Goal: Task Accomplishment & Management: Use online tool/utility

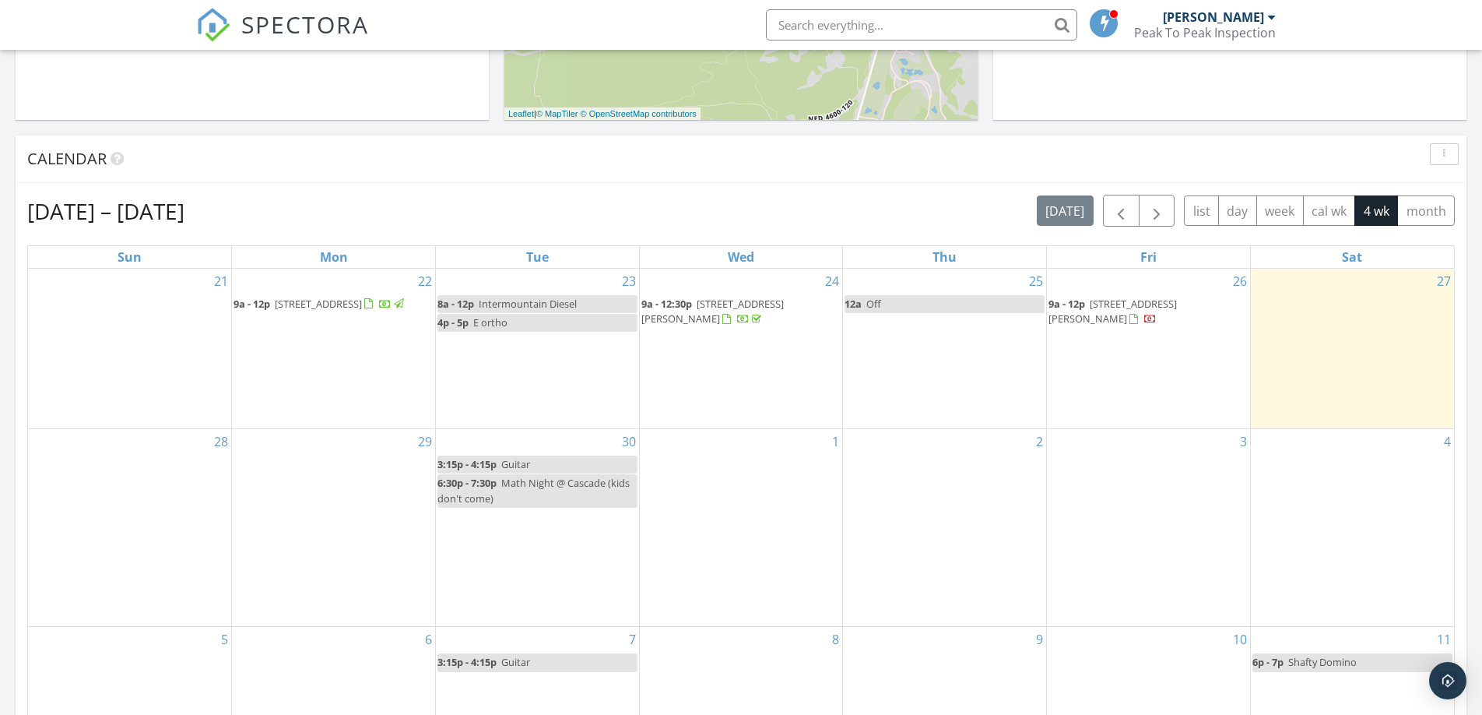
scroll to position [570, 0]
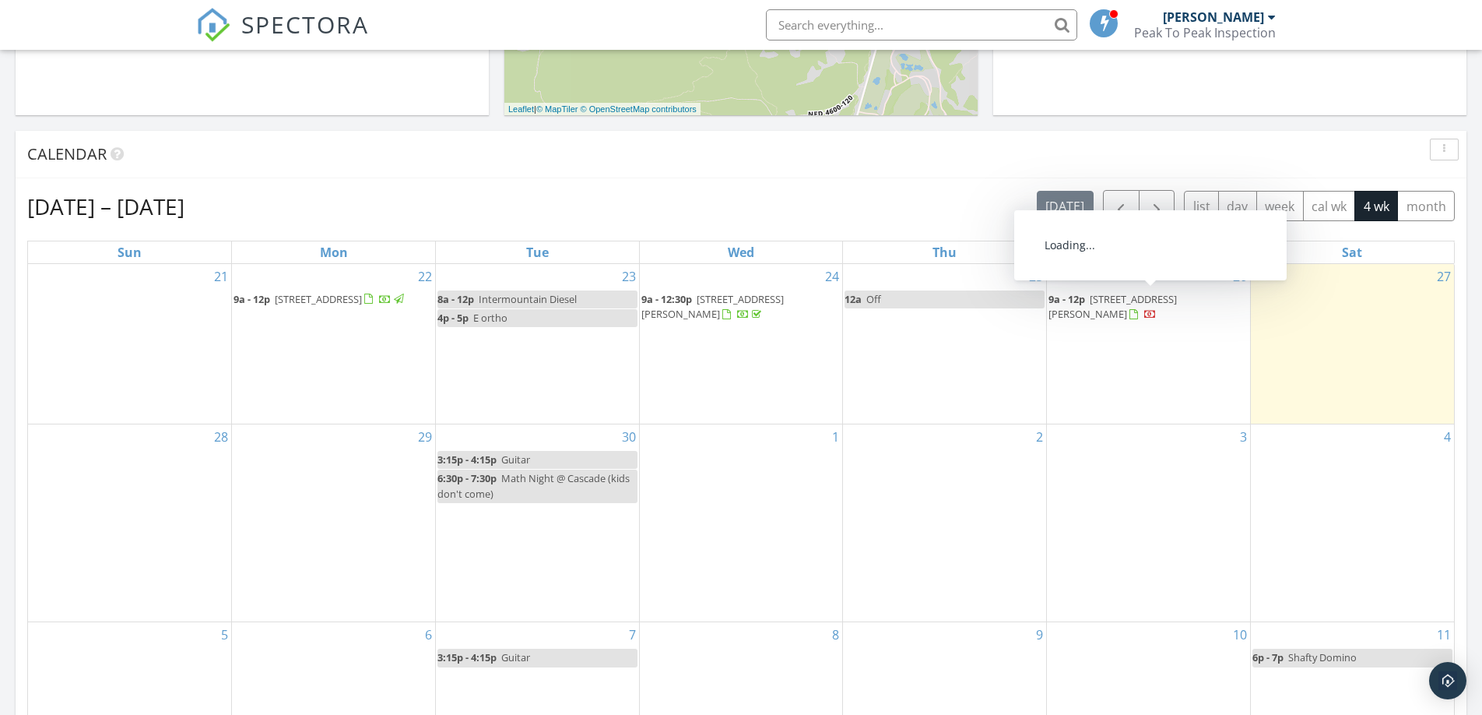
click at [1123, 297] on span "62837 Cephus Ct, Bend 97701" at bounding box center [1113, 306] width 128 height 29
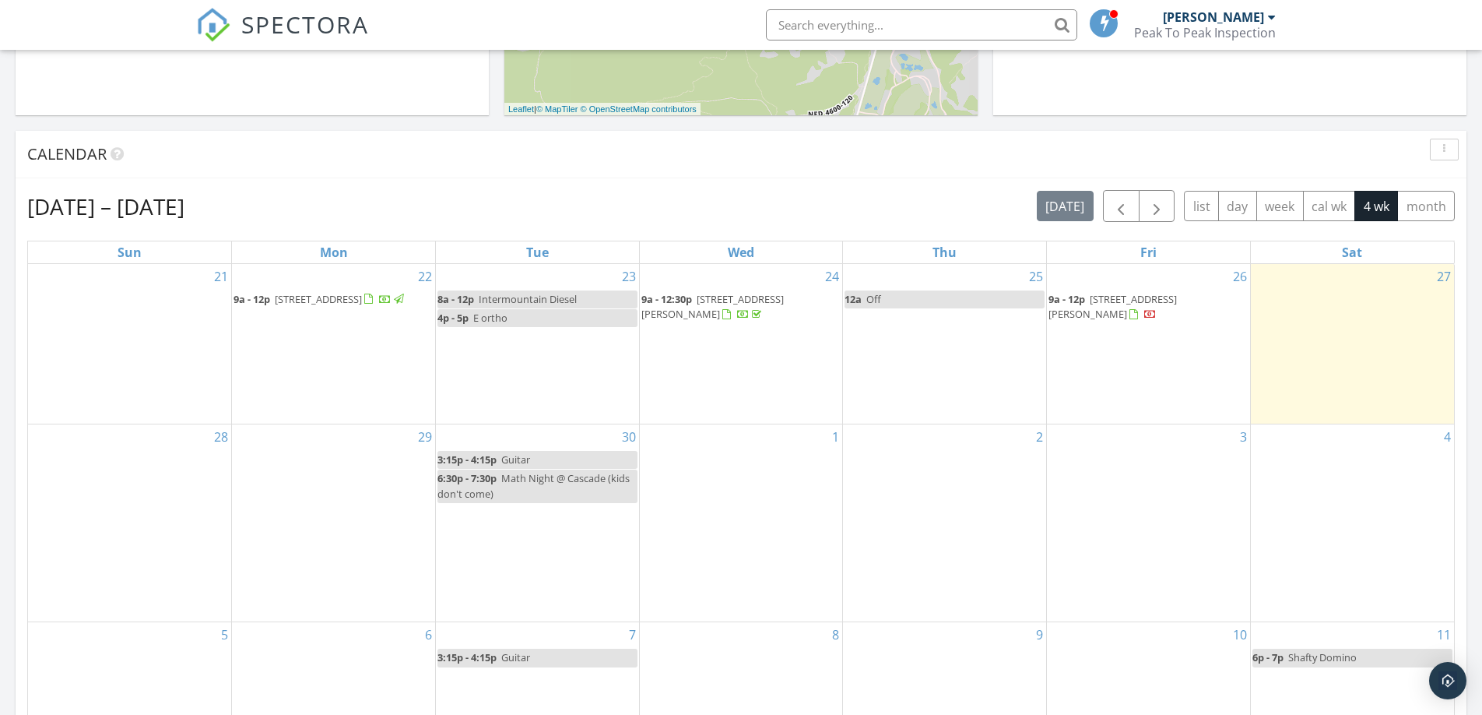
click at [1136, 301] on span "62837 Cephus Ct, Bend 97701" at bounding box center [1113, 306] width 128 height 29
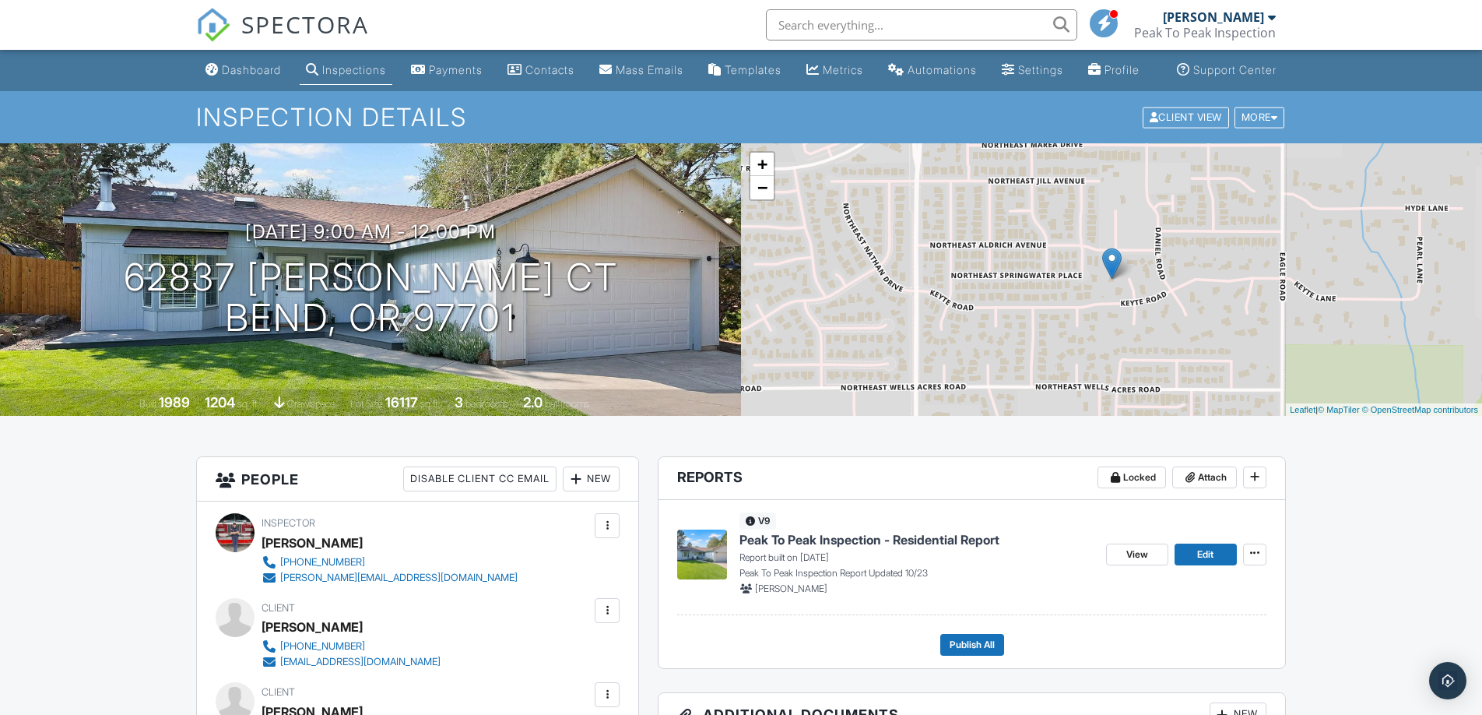
scroll to position [107, 0]
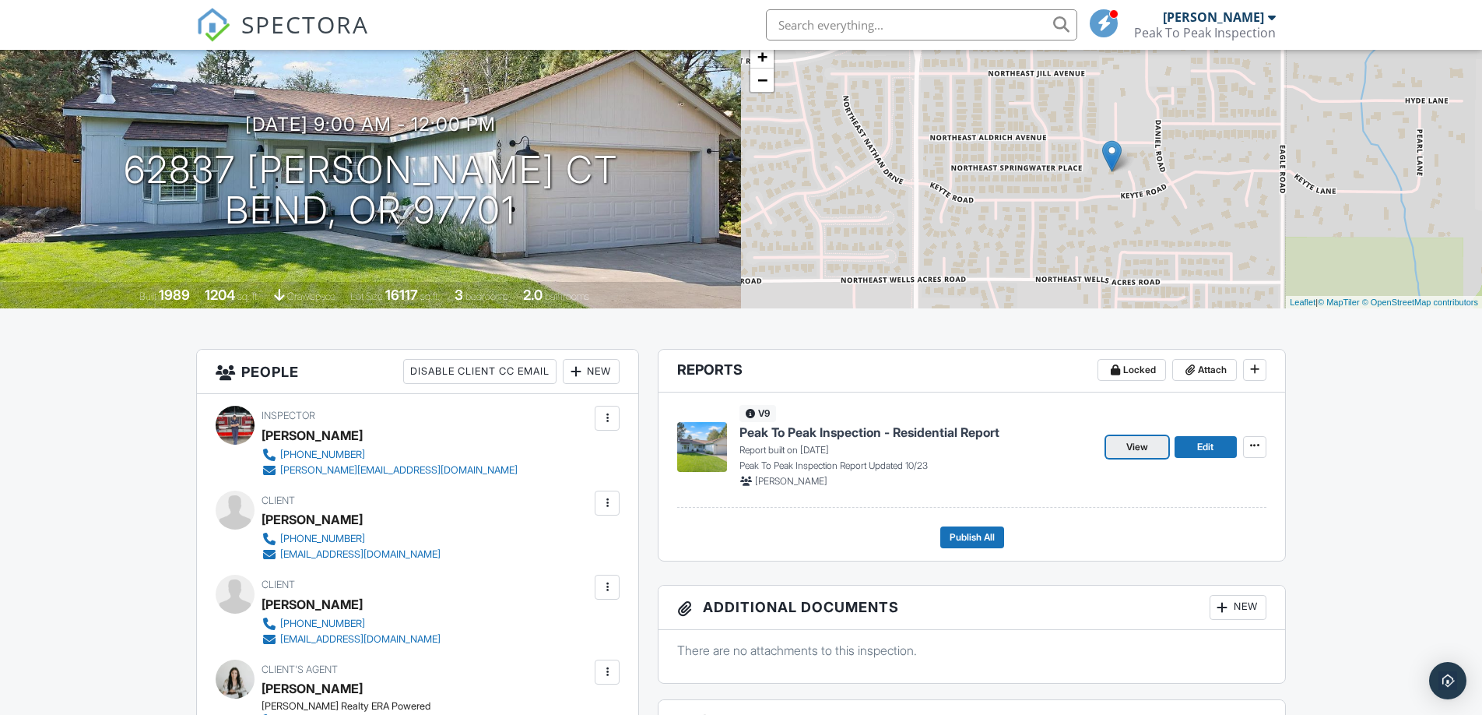
click at [1148, 455] on span "View" at bounding box center [1137, 447] width 22 height 16
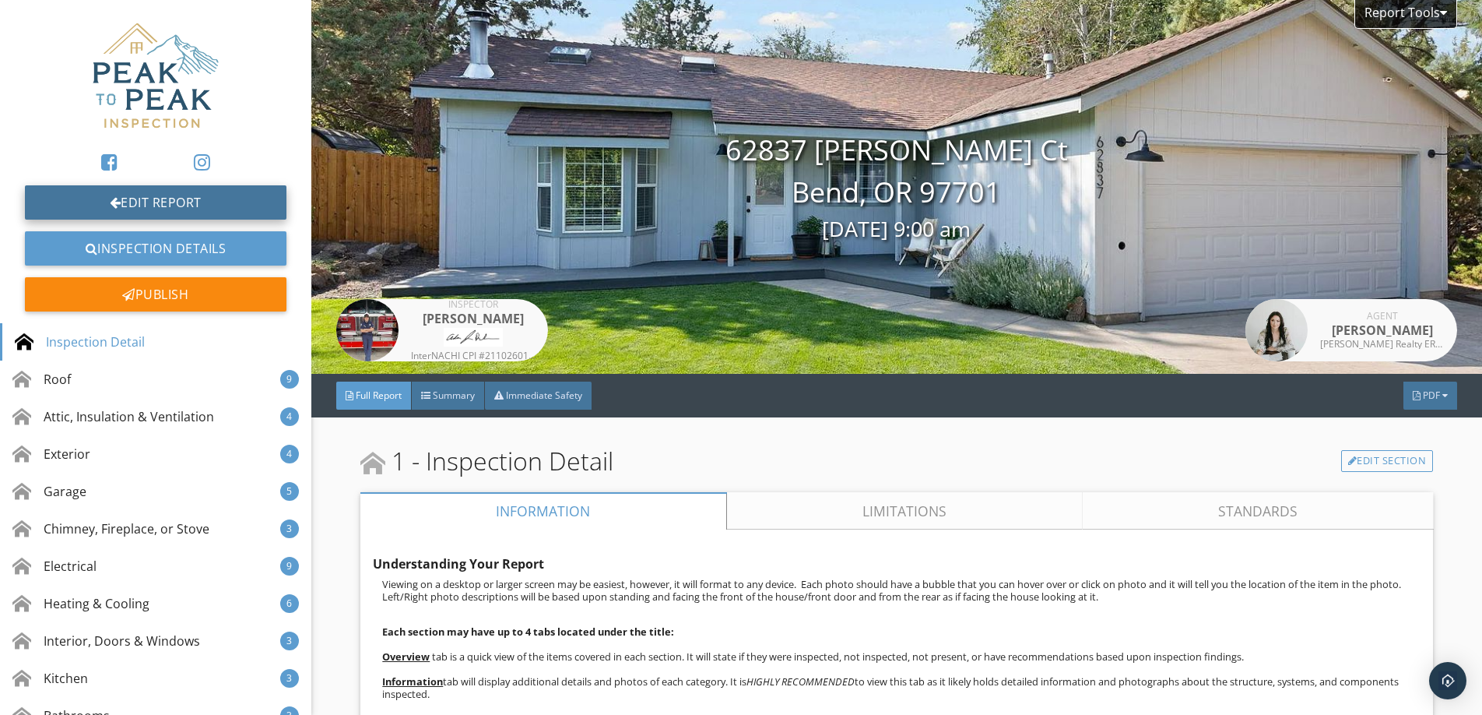
click at [167, 208] on link "Edit Report" at bounding box center [156, 202] width 262 height 34
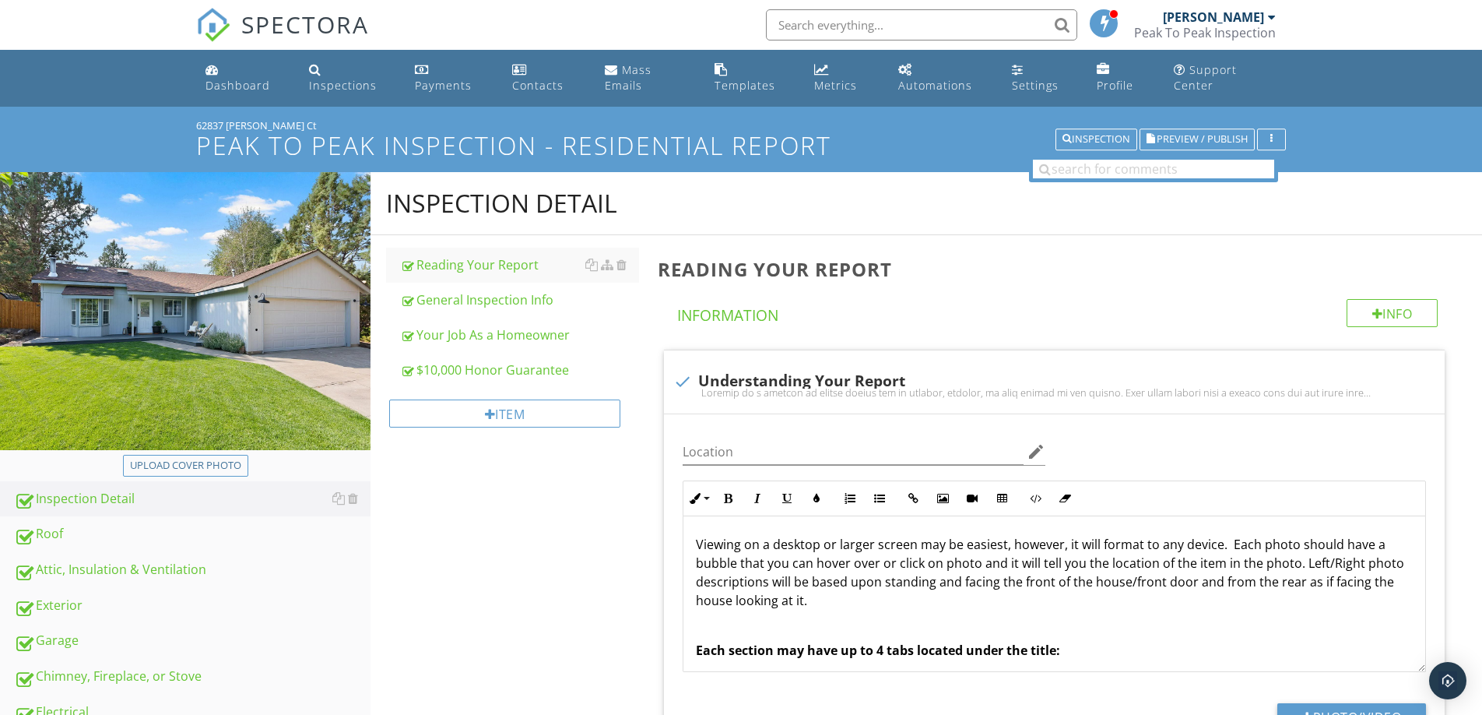
scroll to position [343, 0]
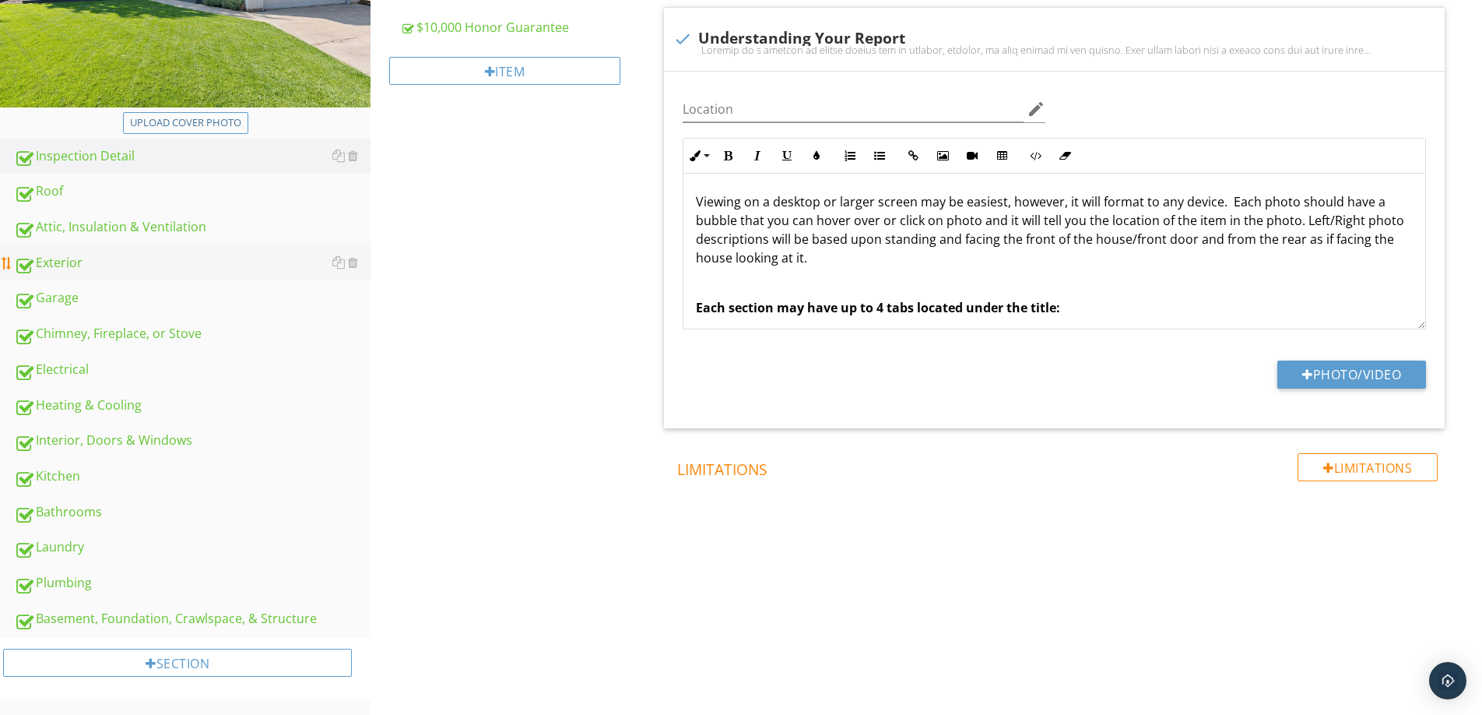
click at [58, 271] on div "Exterior" at bounding box center [192, 263] width 357 height 20
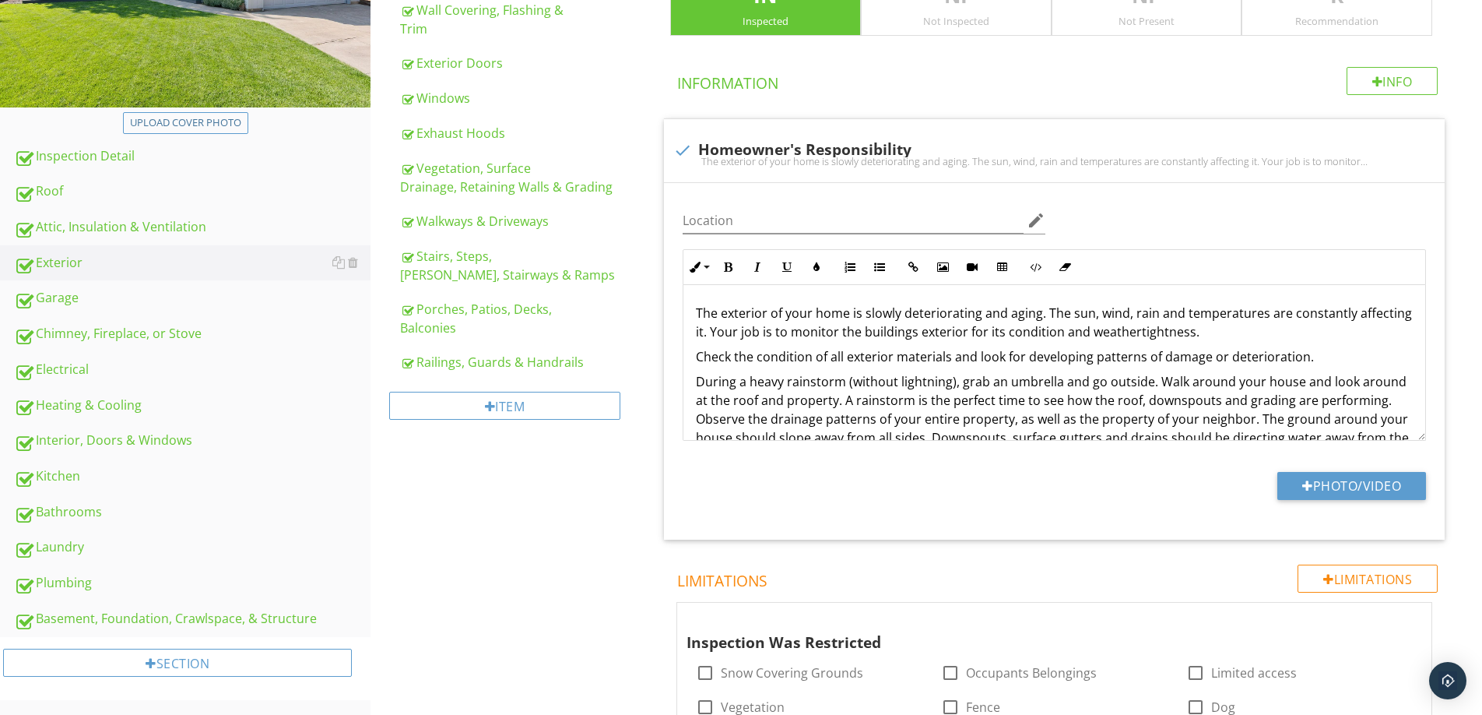
scroll to position [327, 0]
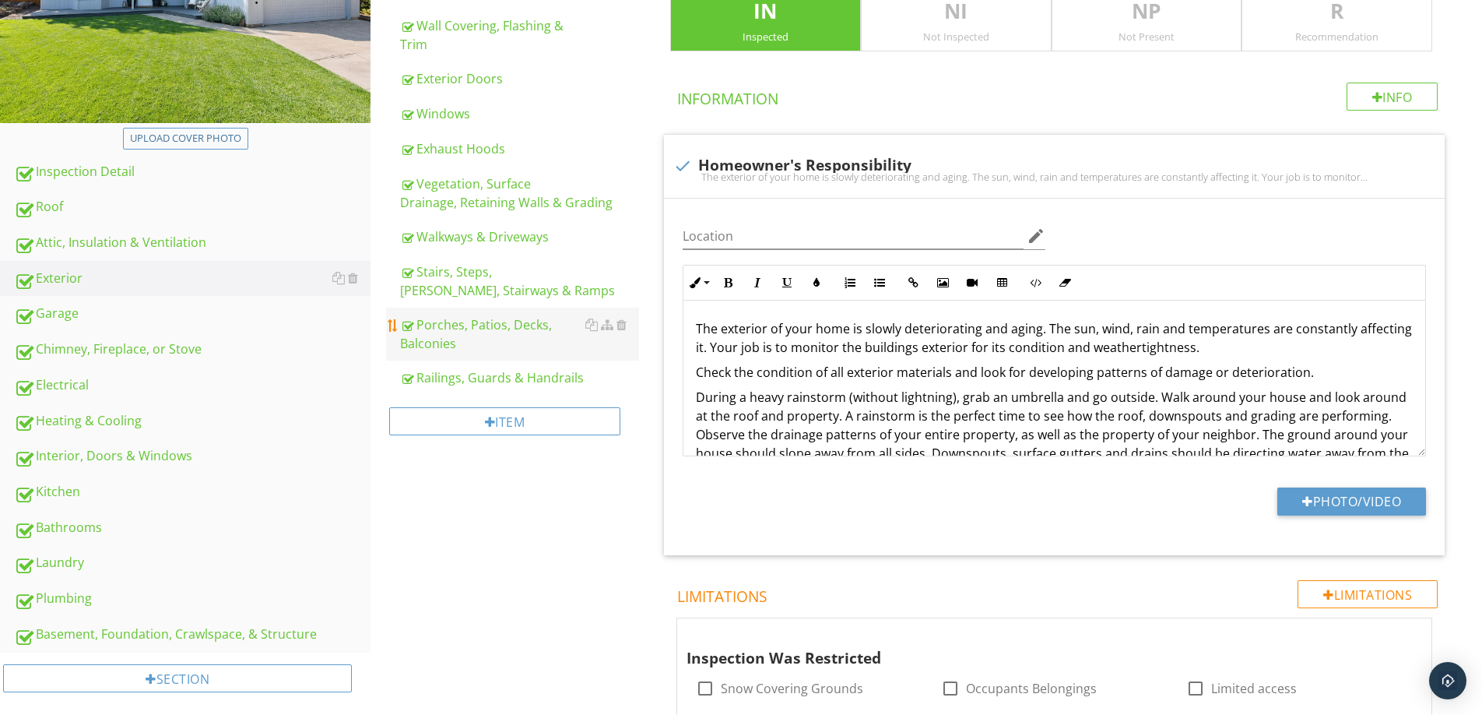
click at [464, 315] on div "Porches, Patios, Decks, Balconies" at bounding box center [519, 333] width 239 height 37
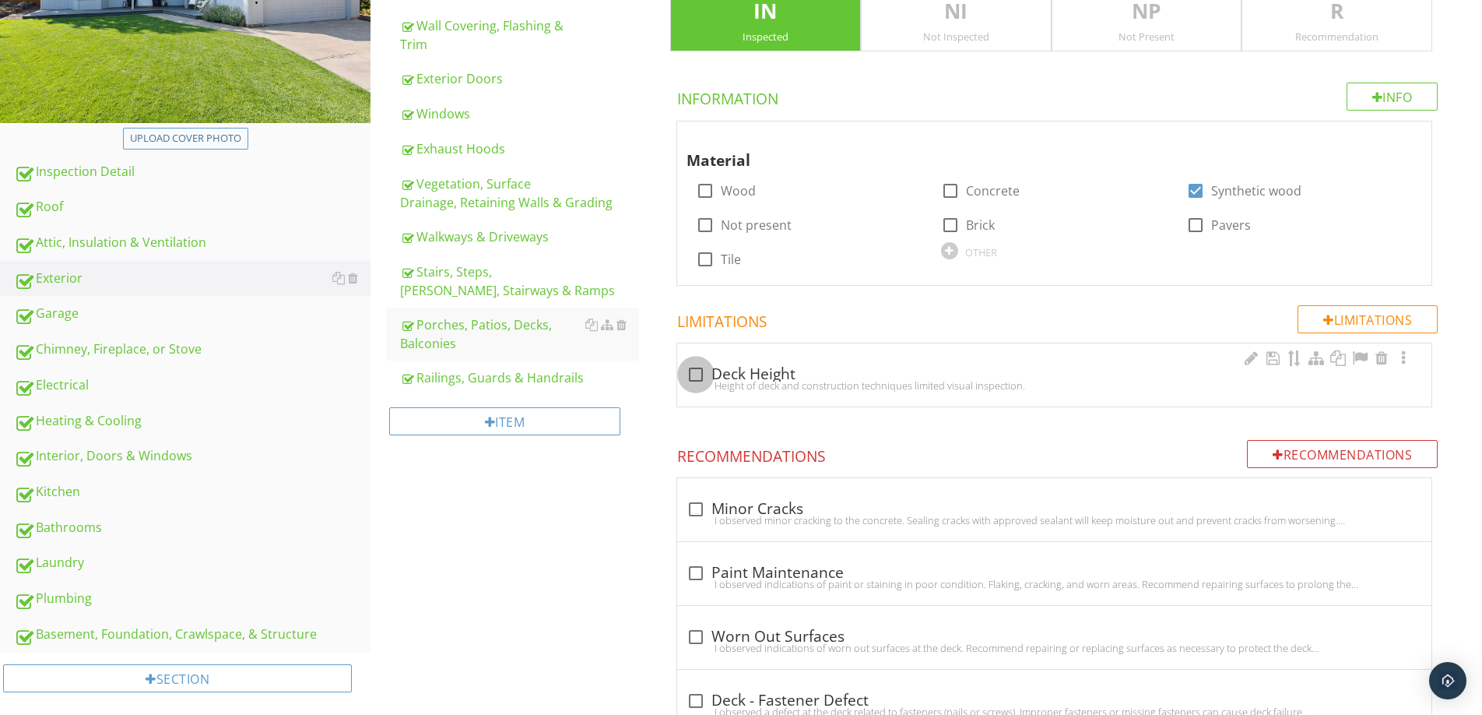
click at [688, 371] on div at bounding box center [696, 374] width 26 height 26
checkbox input "true"
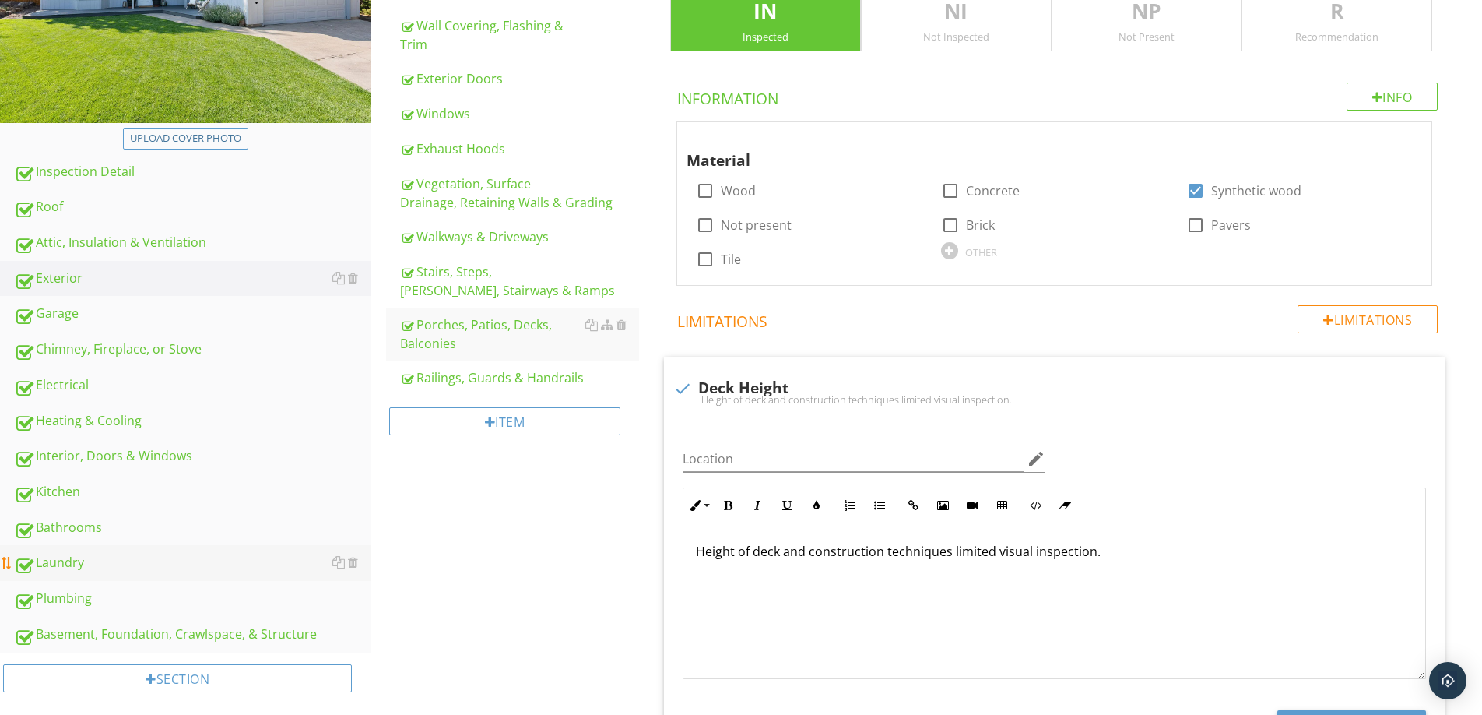
click at [54, 561] on div "Laundry" at bounding box center [192, 563] width 357 height 20
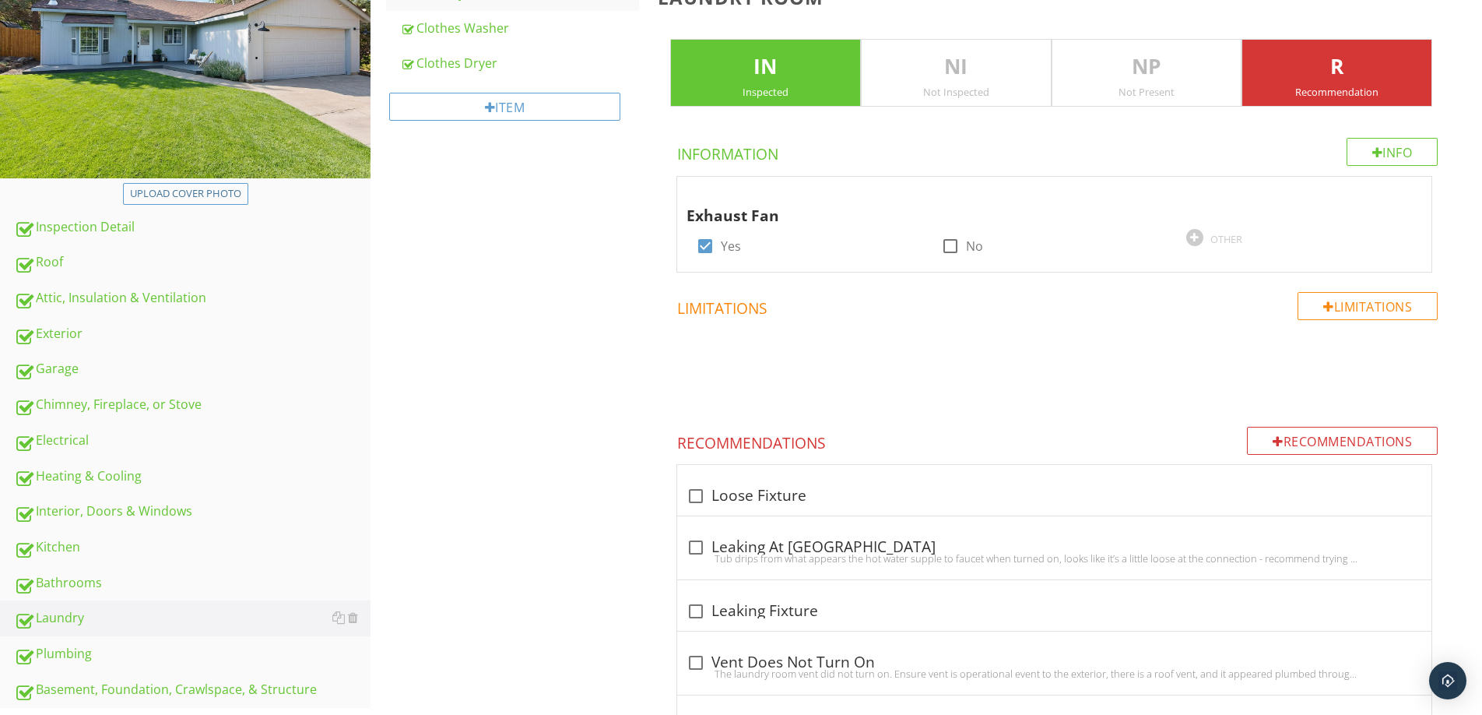
scroll to position [260, 0]
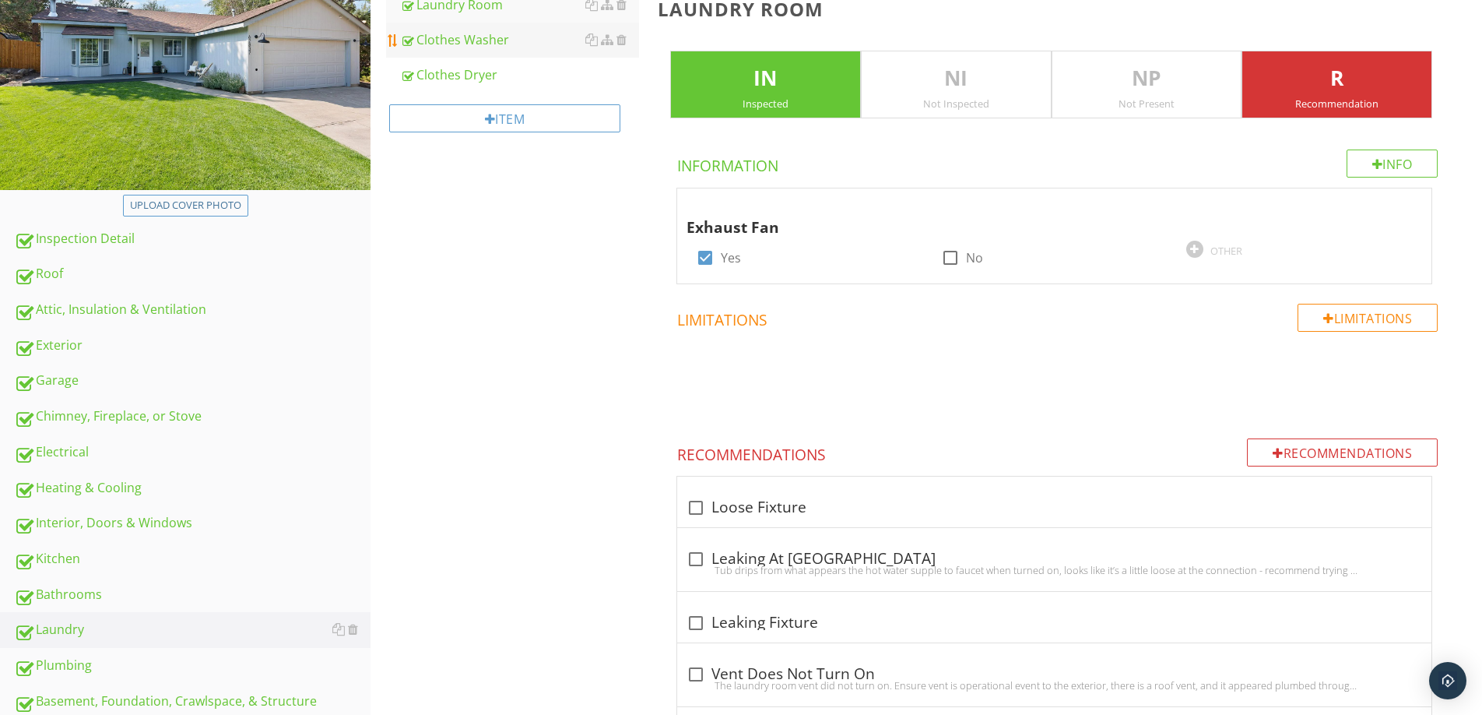
click at [455, 44] on div "Clothes Washer" at bounding box center [519, 39] width 239 height 19
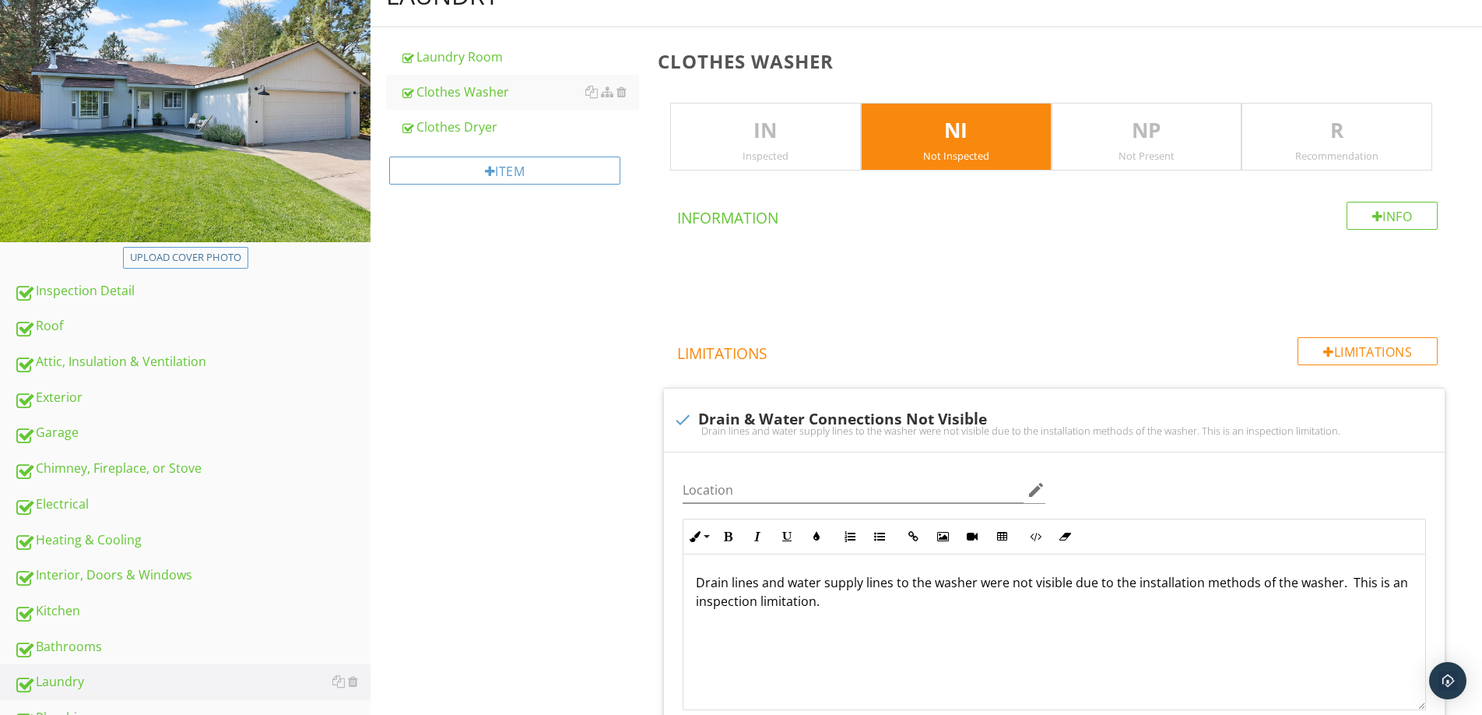
scroll to position [160, 0]
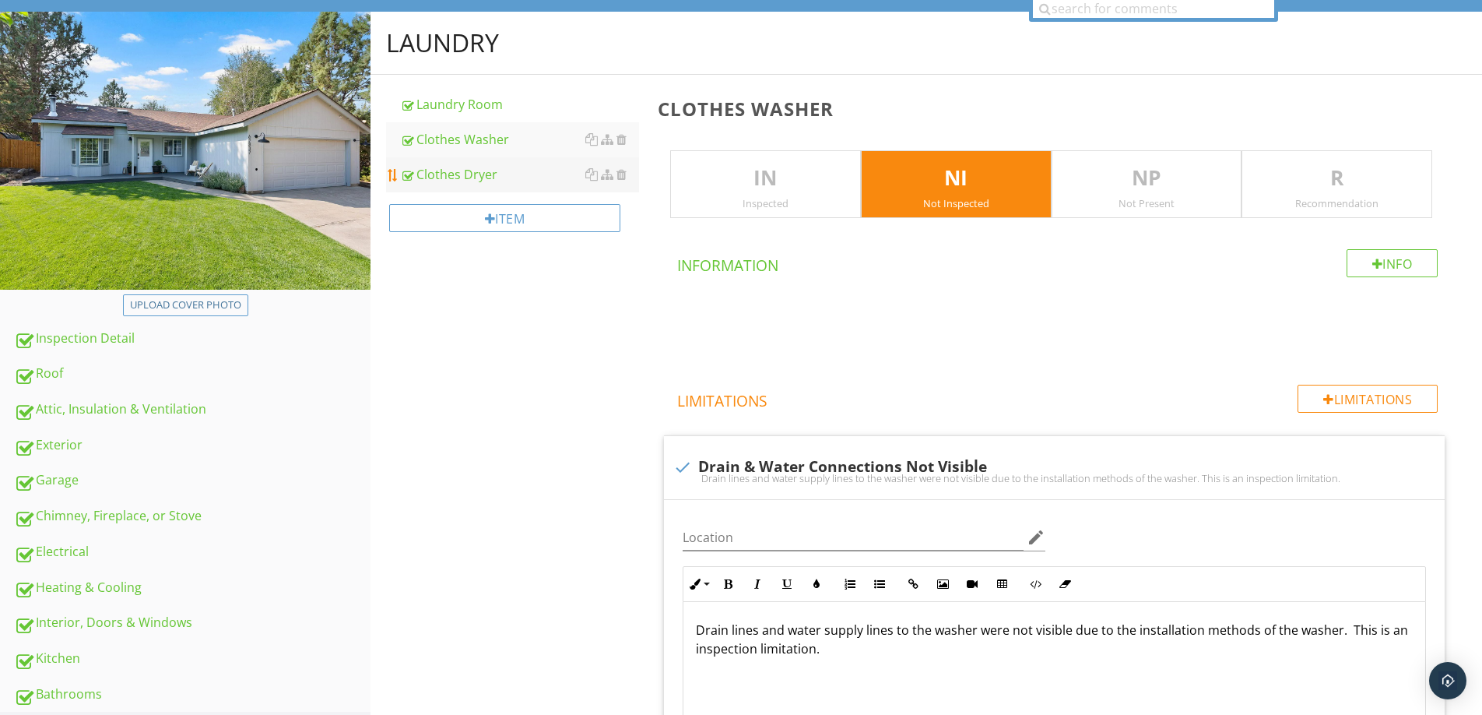
click at [456, 172] on div "Clothes Dryer" at bounding box center [519, 174] width 239 height 19
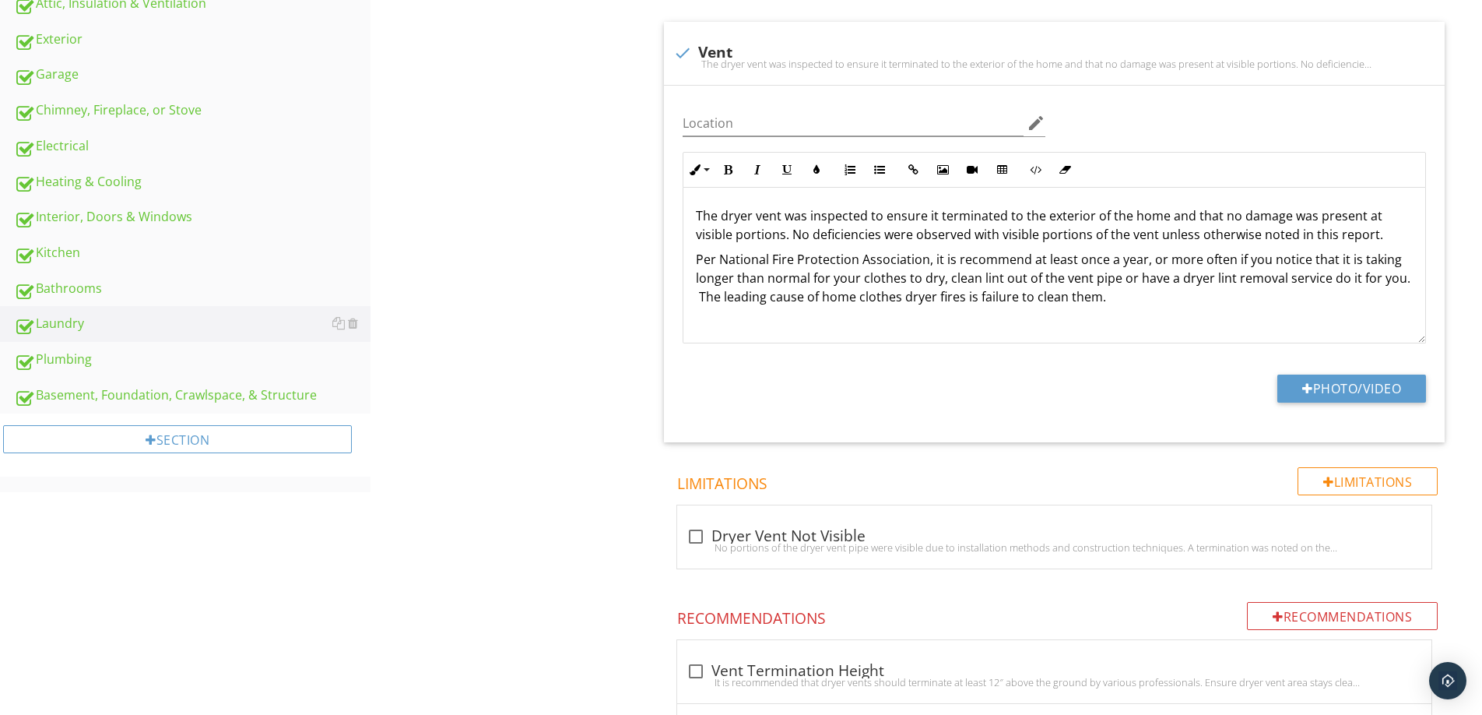
scroll to position [616, 0]
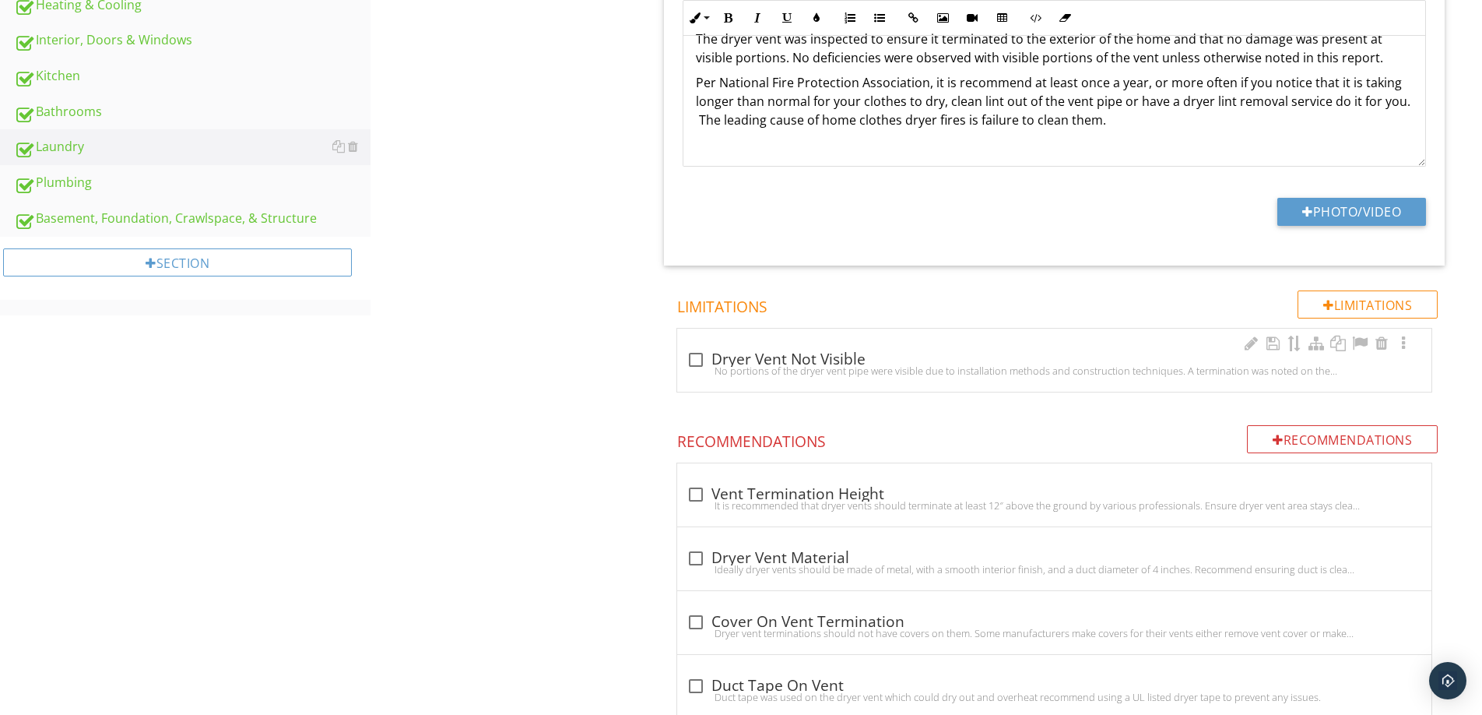
click at [695, 360] on div at bounding box center [696, 359] width 26 height 26
checkbox input "true"
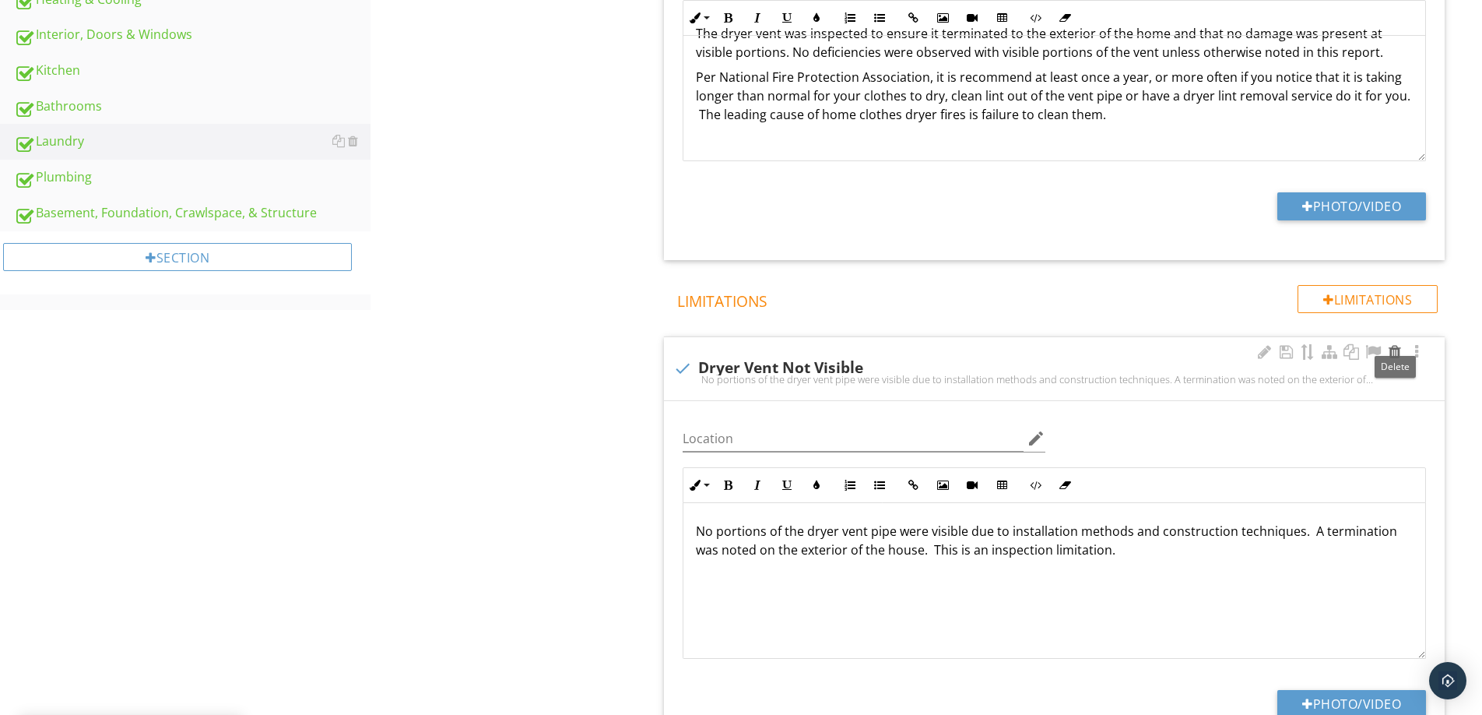
scroll to position [747, 0]
click at [711, 534] on p "No portions of the dryer vent pipe were visible due to installation methods and…" at bounding box center [1054, 540] width 717 height 37
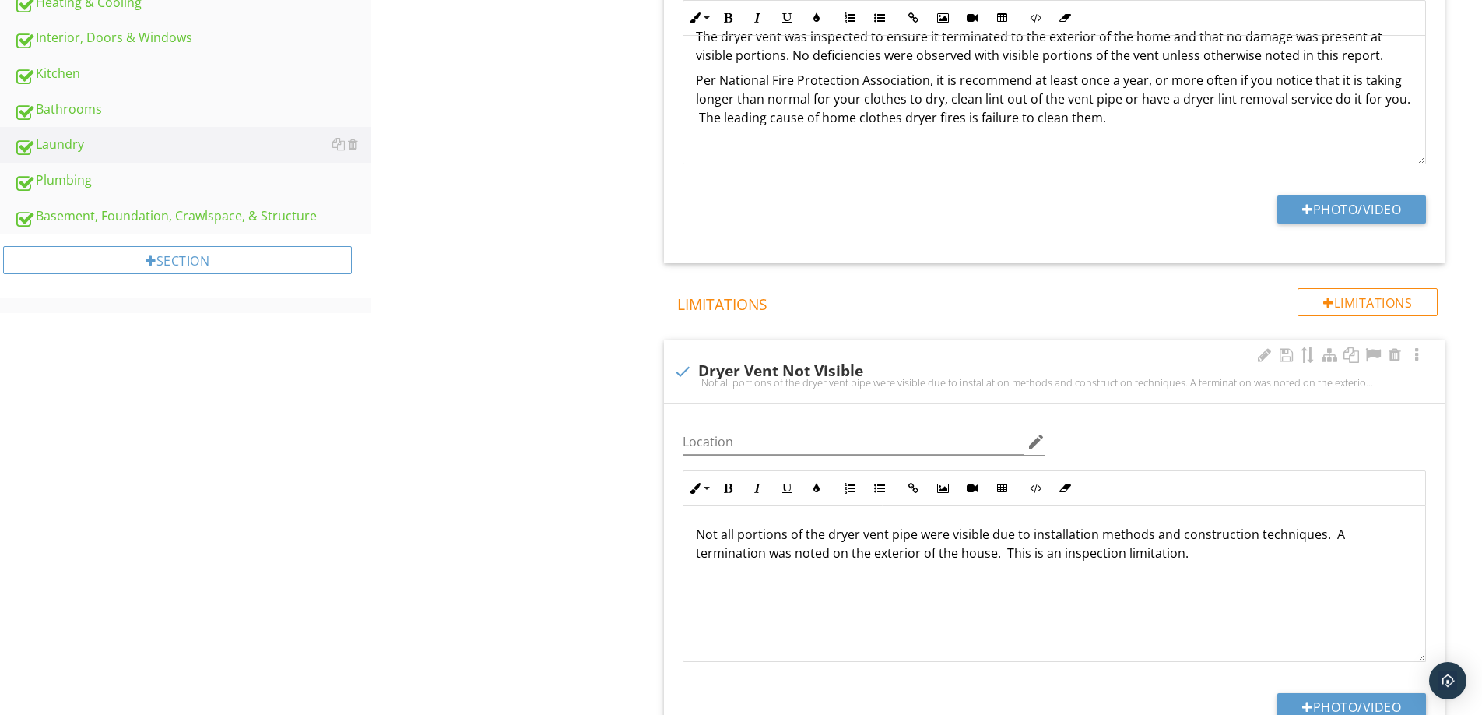
click at [1333, 532] on p "Not all portions of the dryer vent pipe were visible due to installation method…" at bounding box center [1054, 543] width 717 height 37
click at [1341, 537] on p "Not all portions of the dryer vent pipe were visible due to installation method…" at bounding box center [1054, 543] width 717 height 37
drag, startPoint x: 923, startPoint y: 554, endPoint x: 710, endPoint y: 544, distance: 213.5
click at [723, 552] on p "Not all portions of the dryer vent pipe were visible due to installation method…" at bounding box center [1054, 543] width 717 height 37
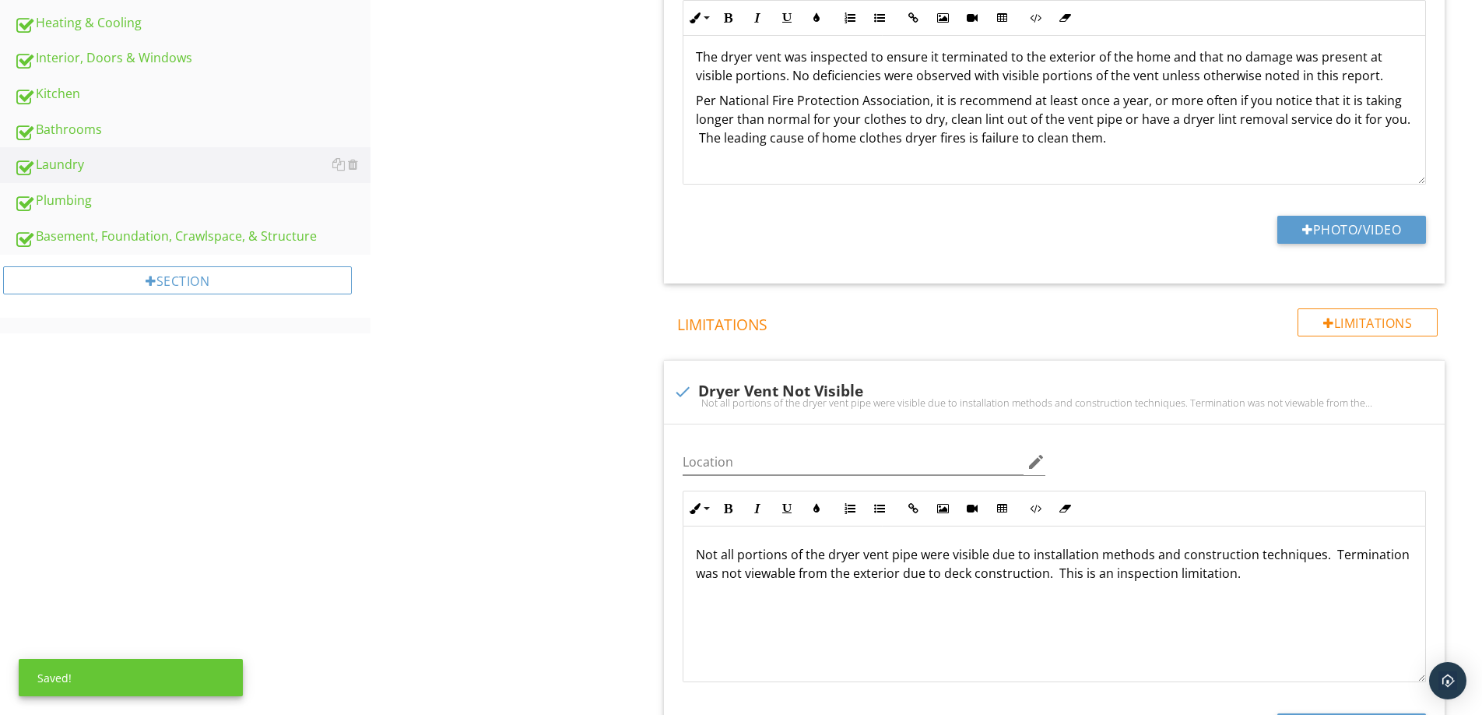
scroll to position [724, 0]
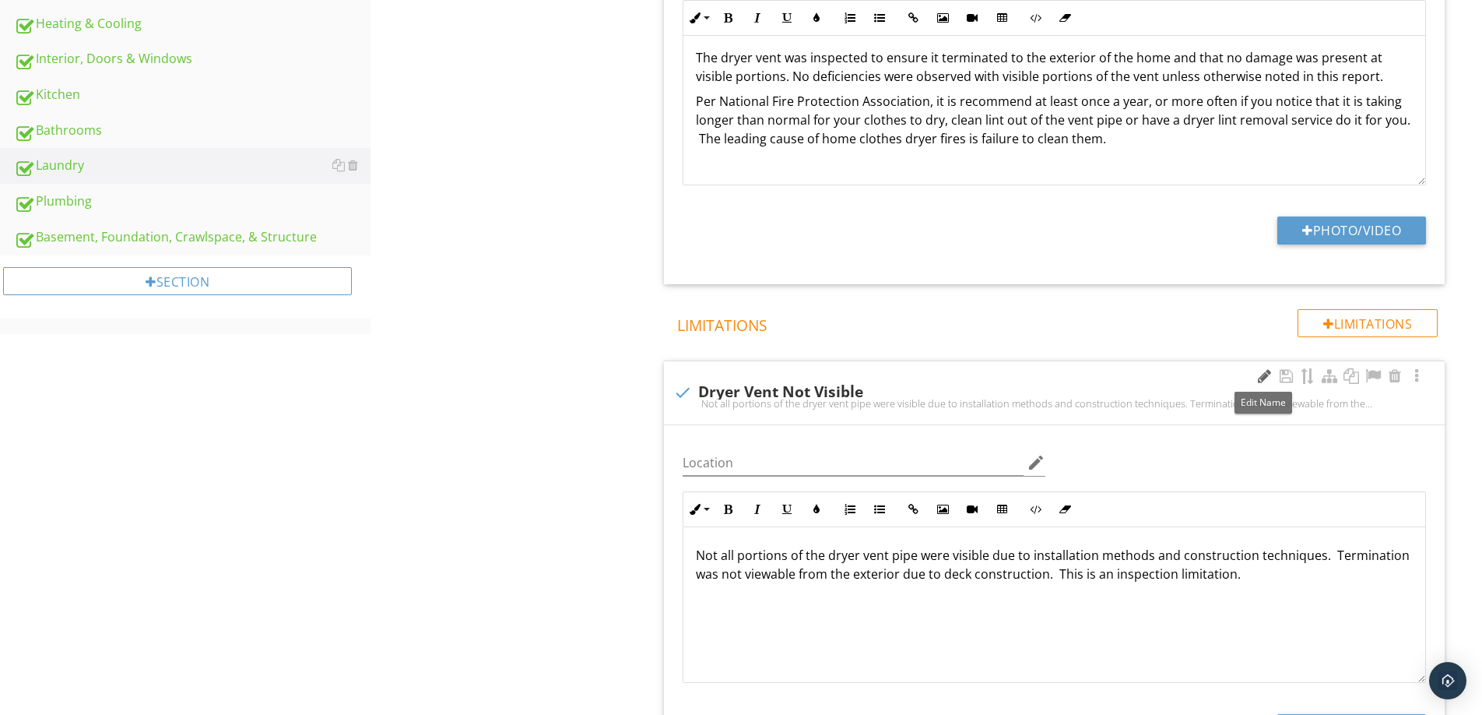
click at [1267, 372] on div at bounding box center [1264, 376] width 19 height 16
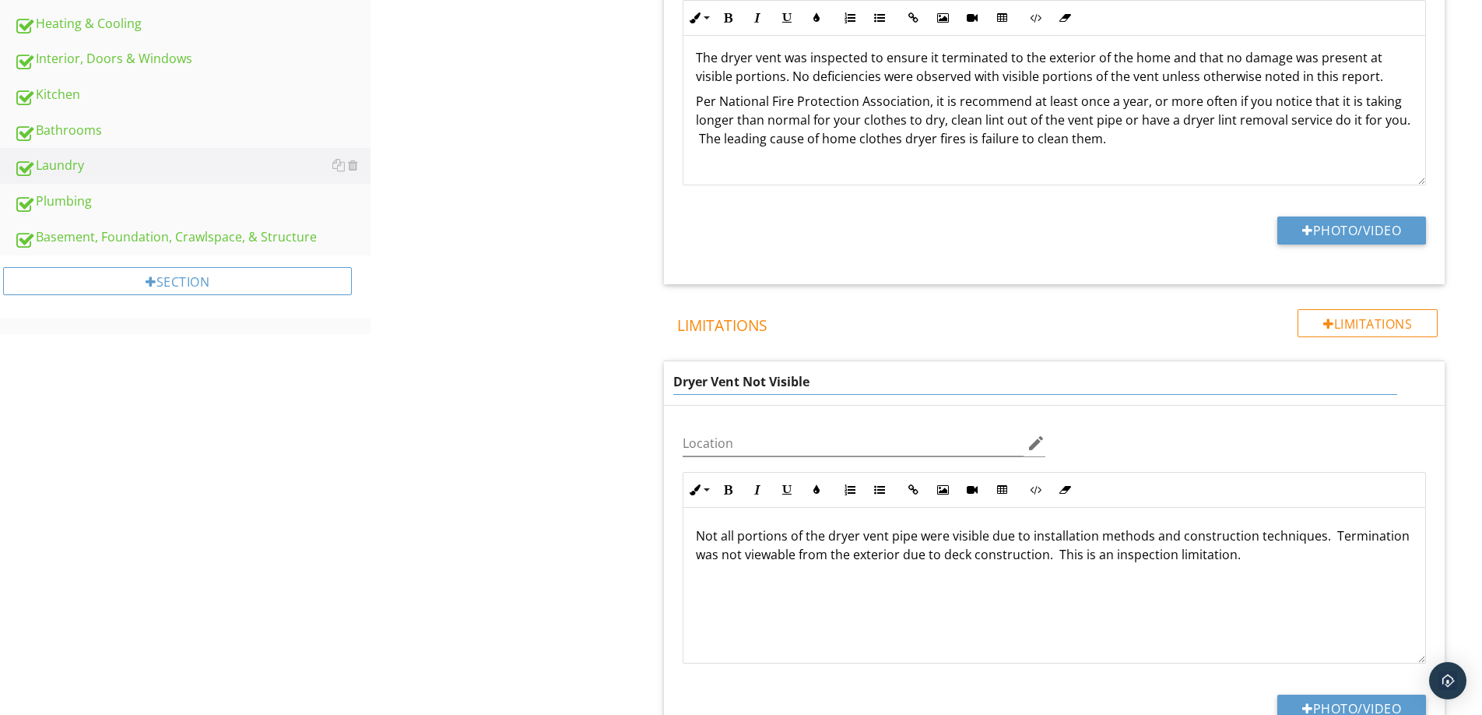
click at [676, 377] on input "Dryer Vent Not Visible" at bounding box center [1035, 382] width 724 height 26
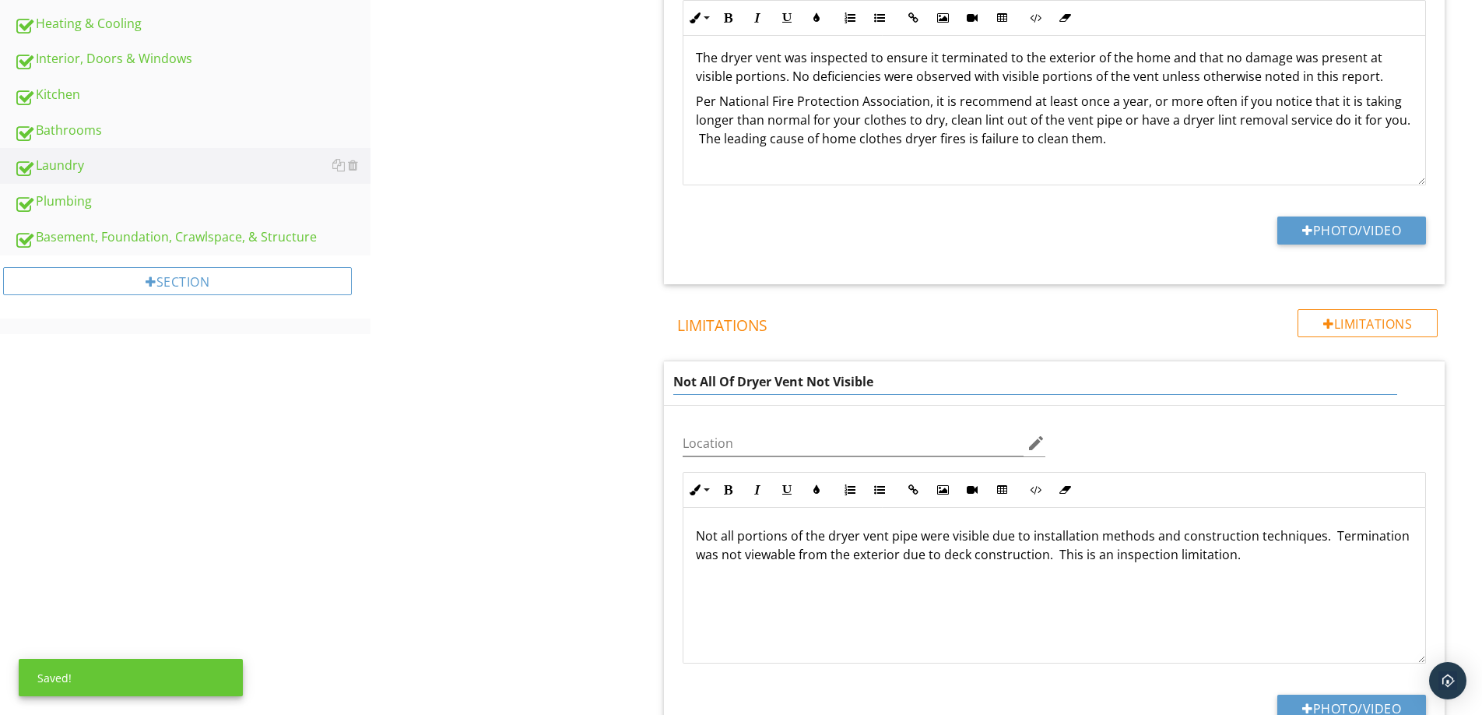
click at [839, 384] on input "Not All Of Dryer Vent Not Visible" at bounding box center [1035, 382] width 724 height 26
drag, startPoint x: 831, startPoint y: 383, endPoint x: 824, endPoint y: 376, distance: 9.9
click at [831, 383] on input "Not All Of Dryer Vent Not Visible" at bounding box center [1035, 382] width 724 height 26
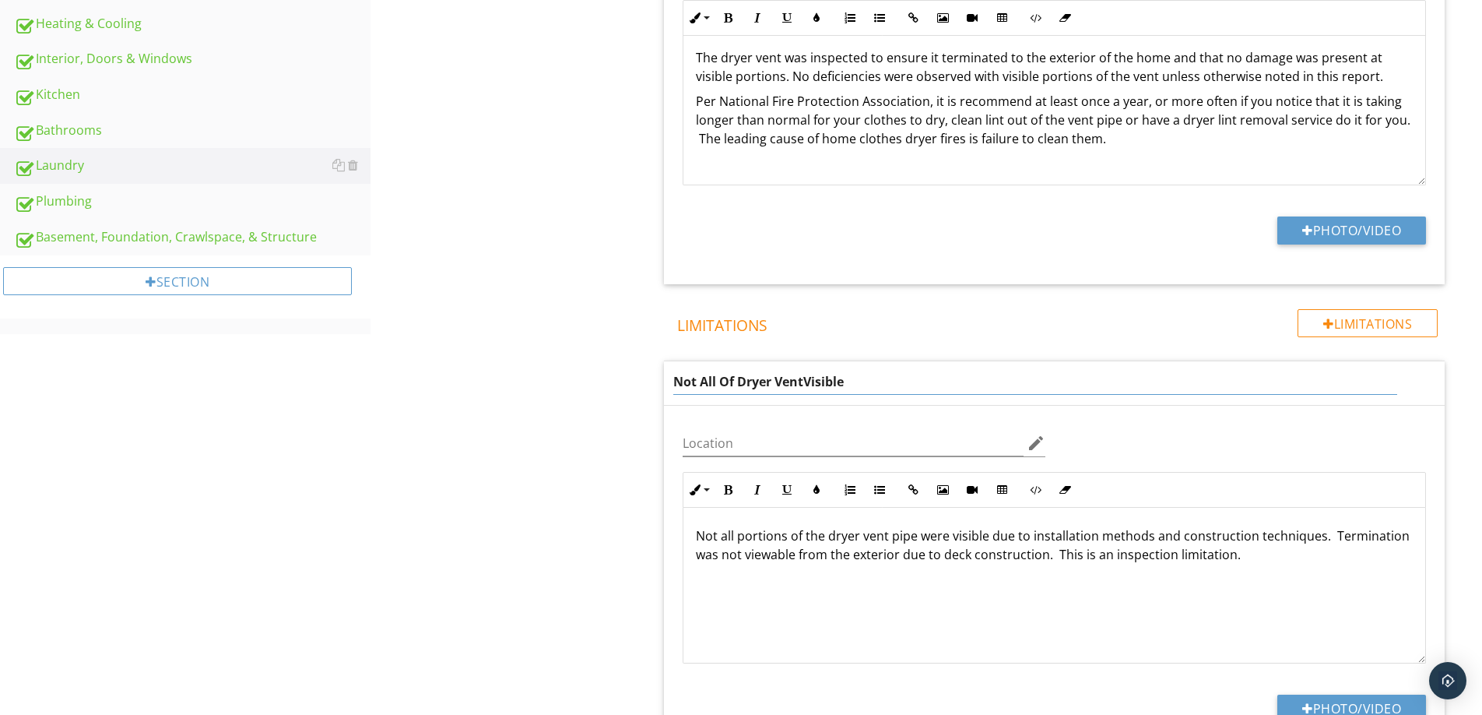
type input "Not All Of Dryer Vent Visible"
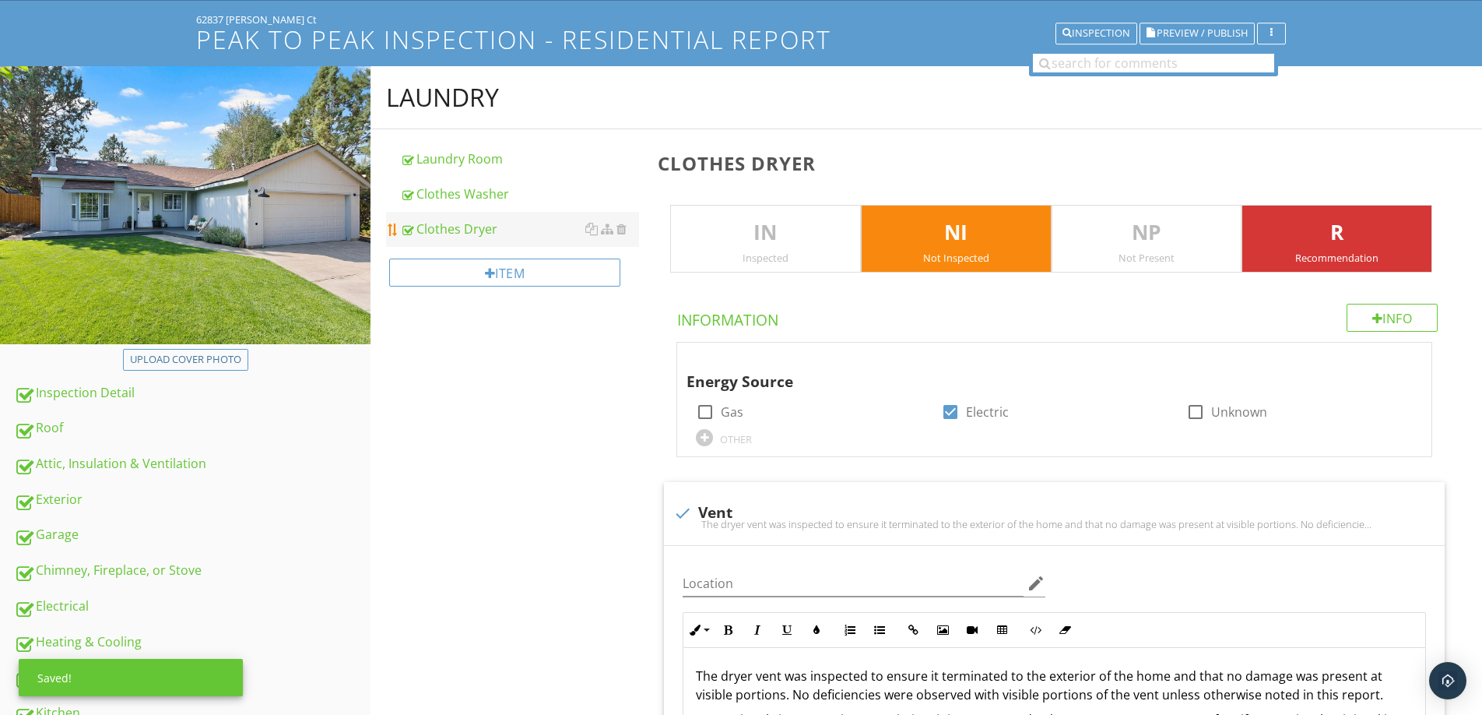
scroll to position [0, 0]
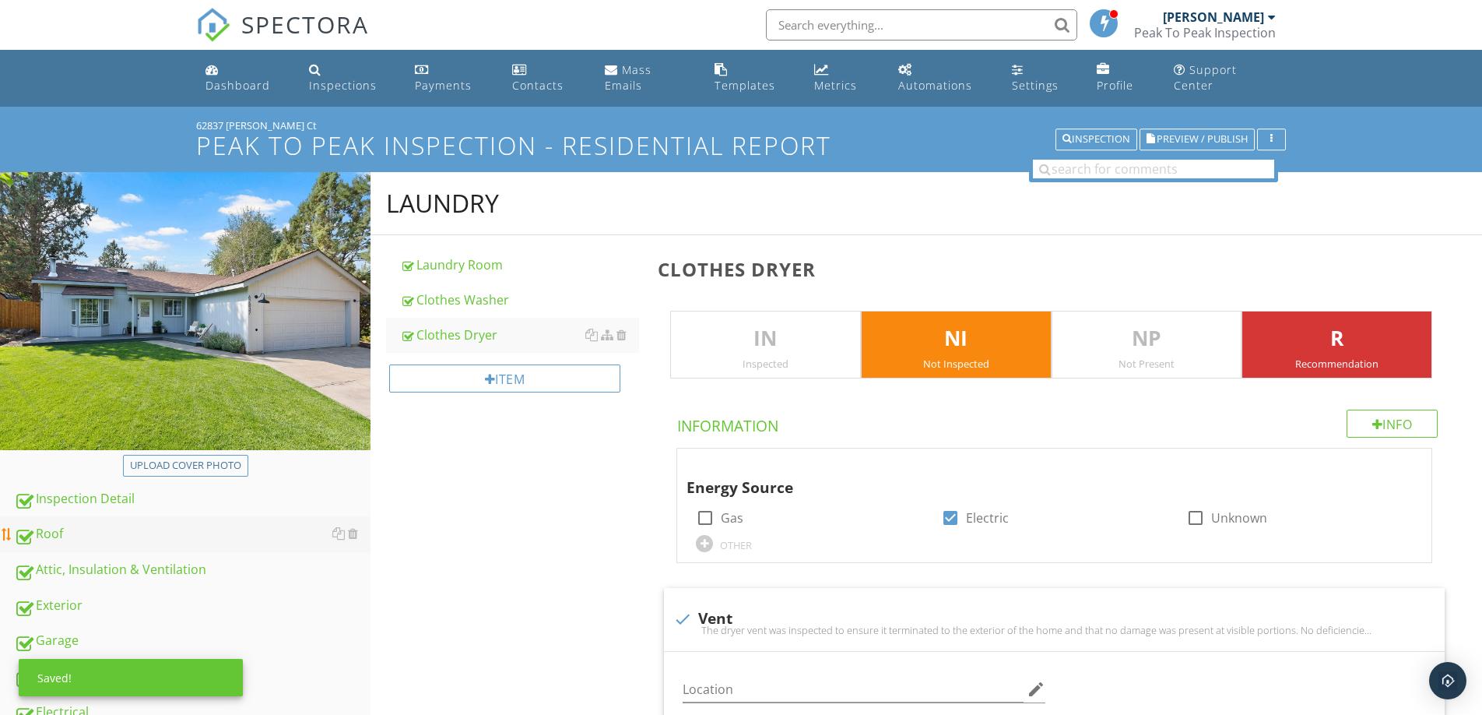
click at [44, 533] on div "Roof" at bounding box center [192, 534] width 357 height 20
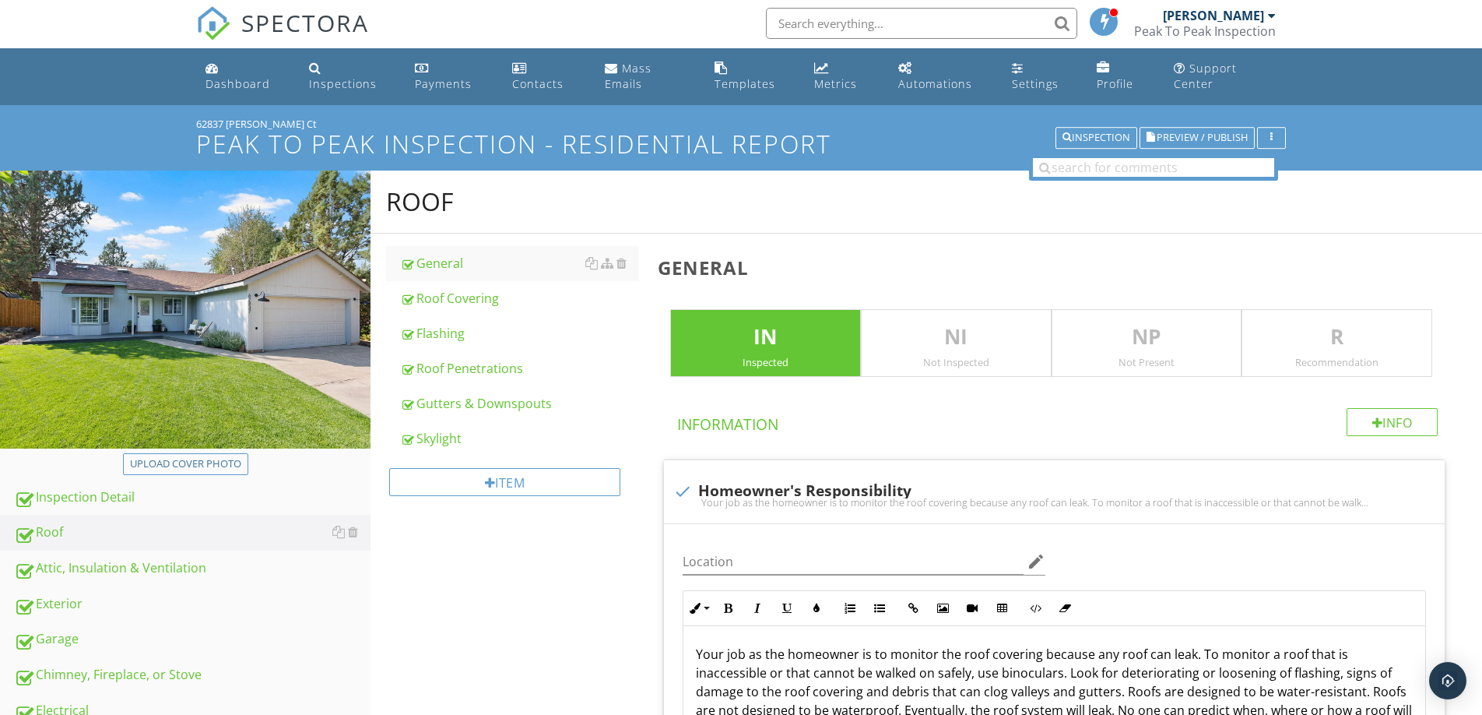
scroll to position [3, 0]
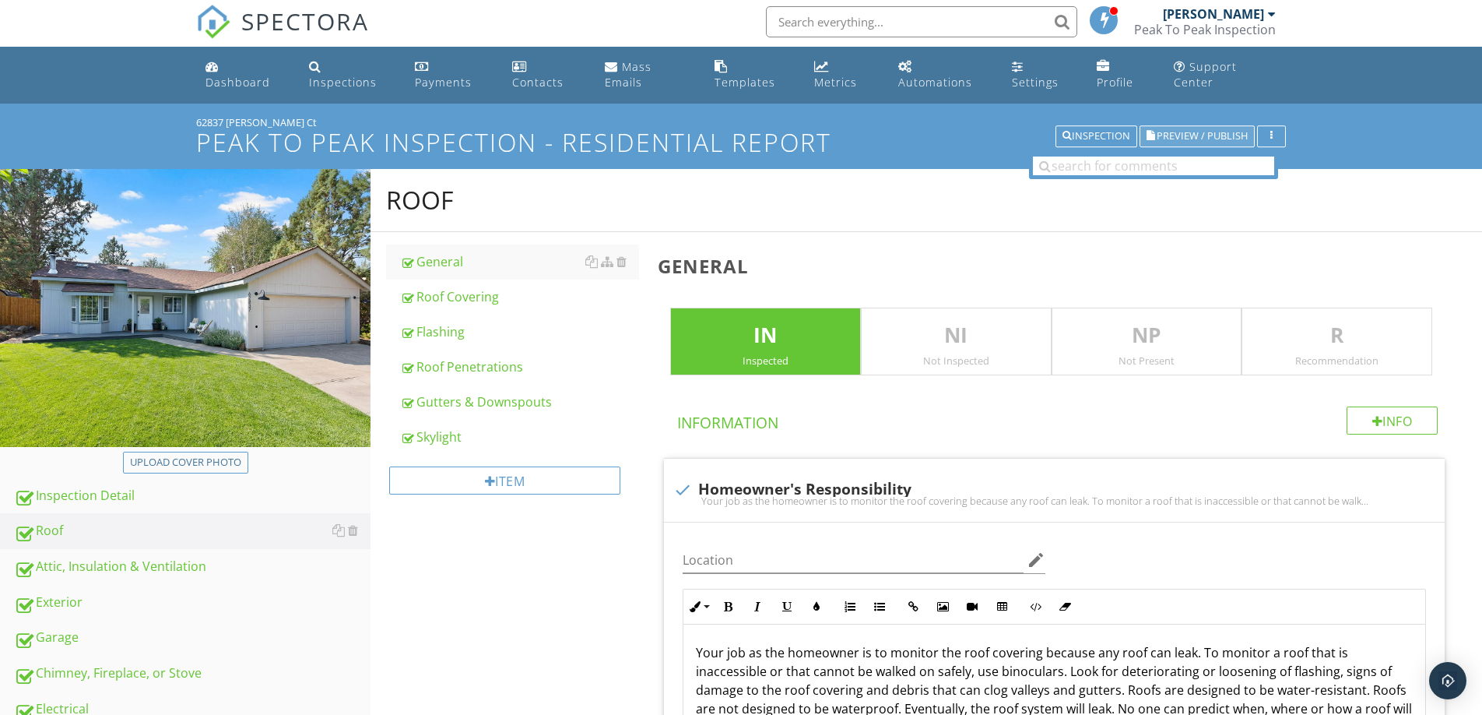
click at [1219, 139] on span "Preview / Publish" at bounding box center [1202, 137] width 91 height 10
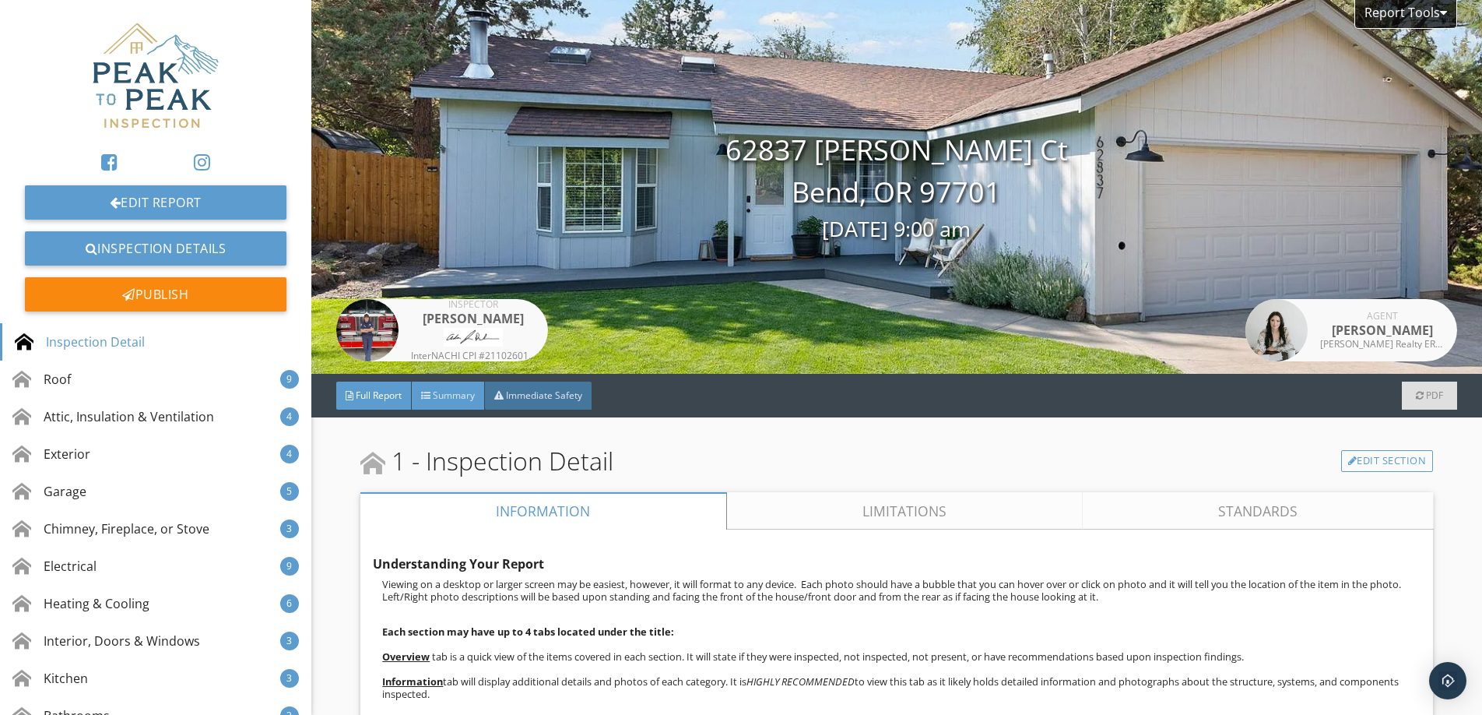
click at [455, 386] on div "Summary" at bounding box center [448, 395] width 73 height 28
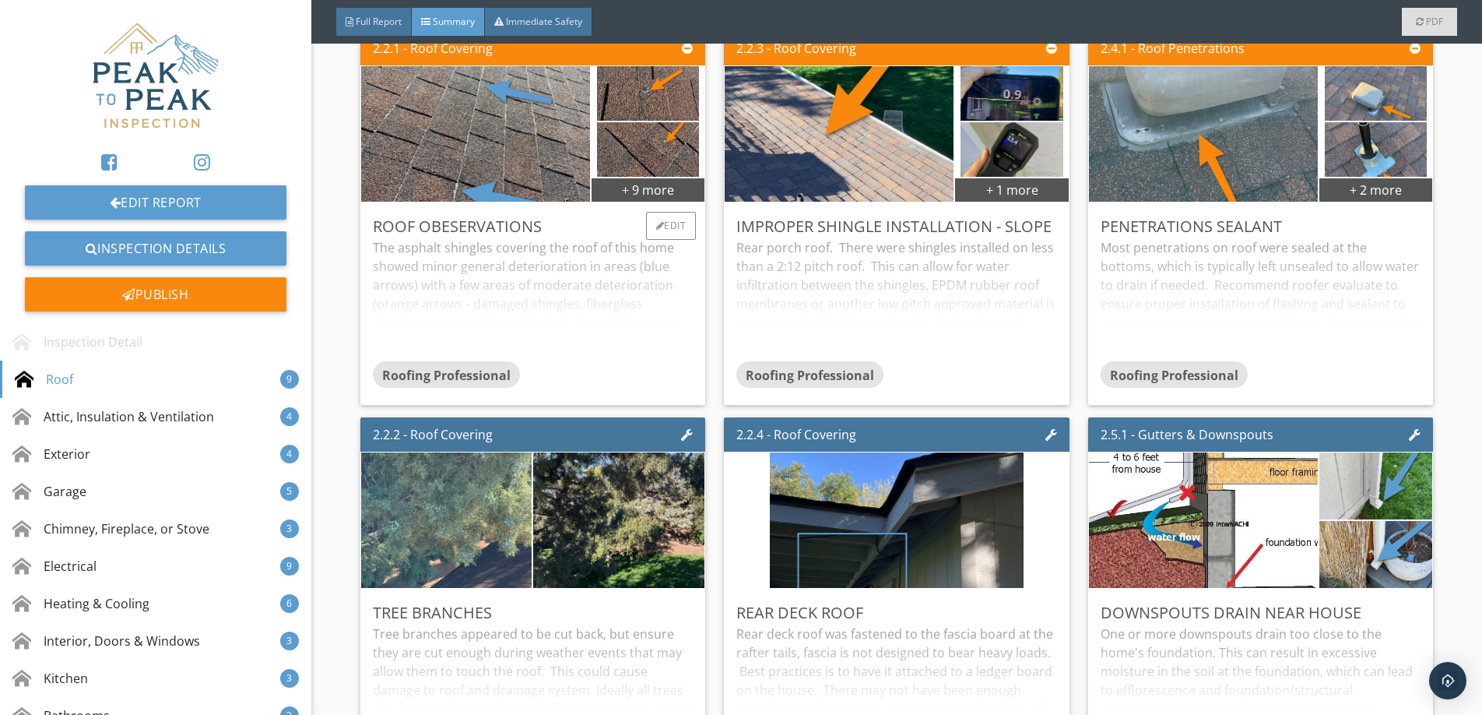
scroll to position [445, 0]
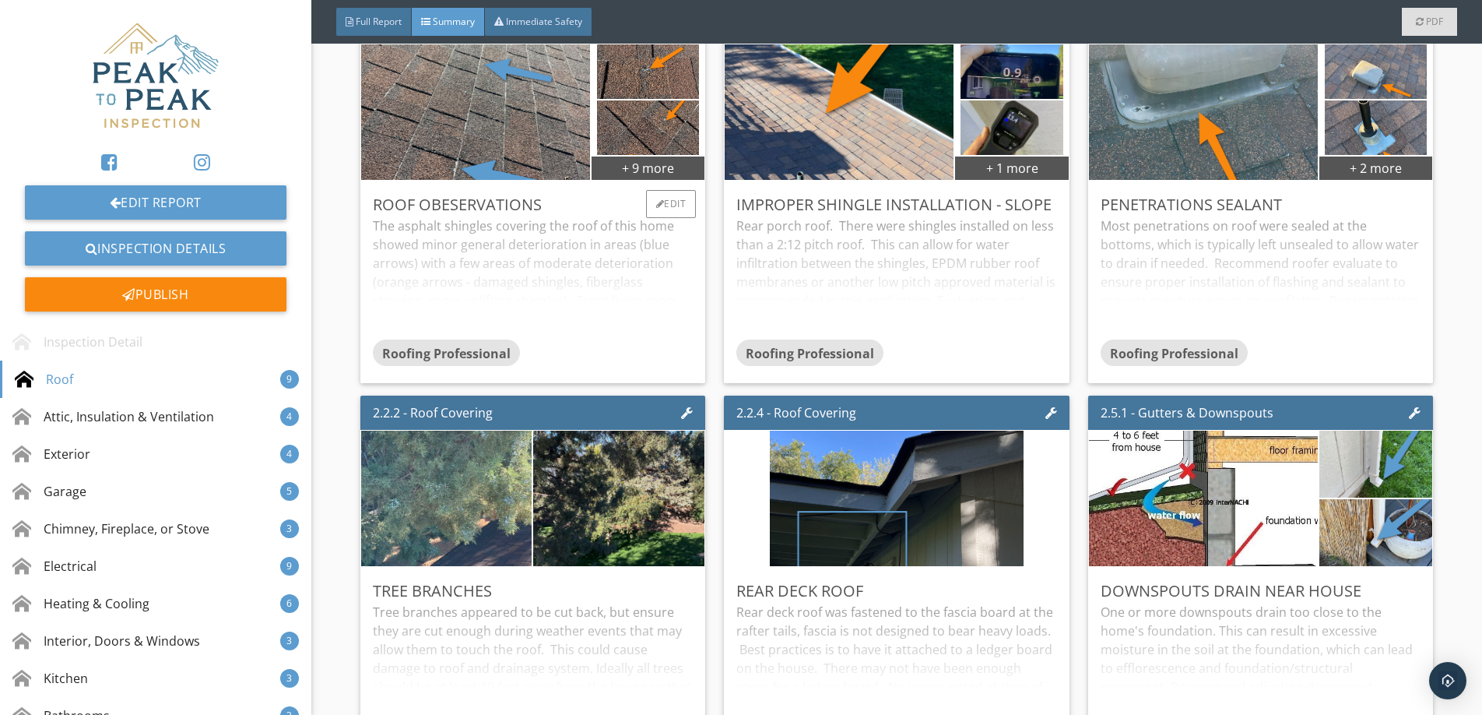
click at [516, 285] on div "The asphalt shingles covering the roof of this home showed minor general deteri…" at bounding box center [533, 277] width 321 height 123
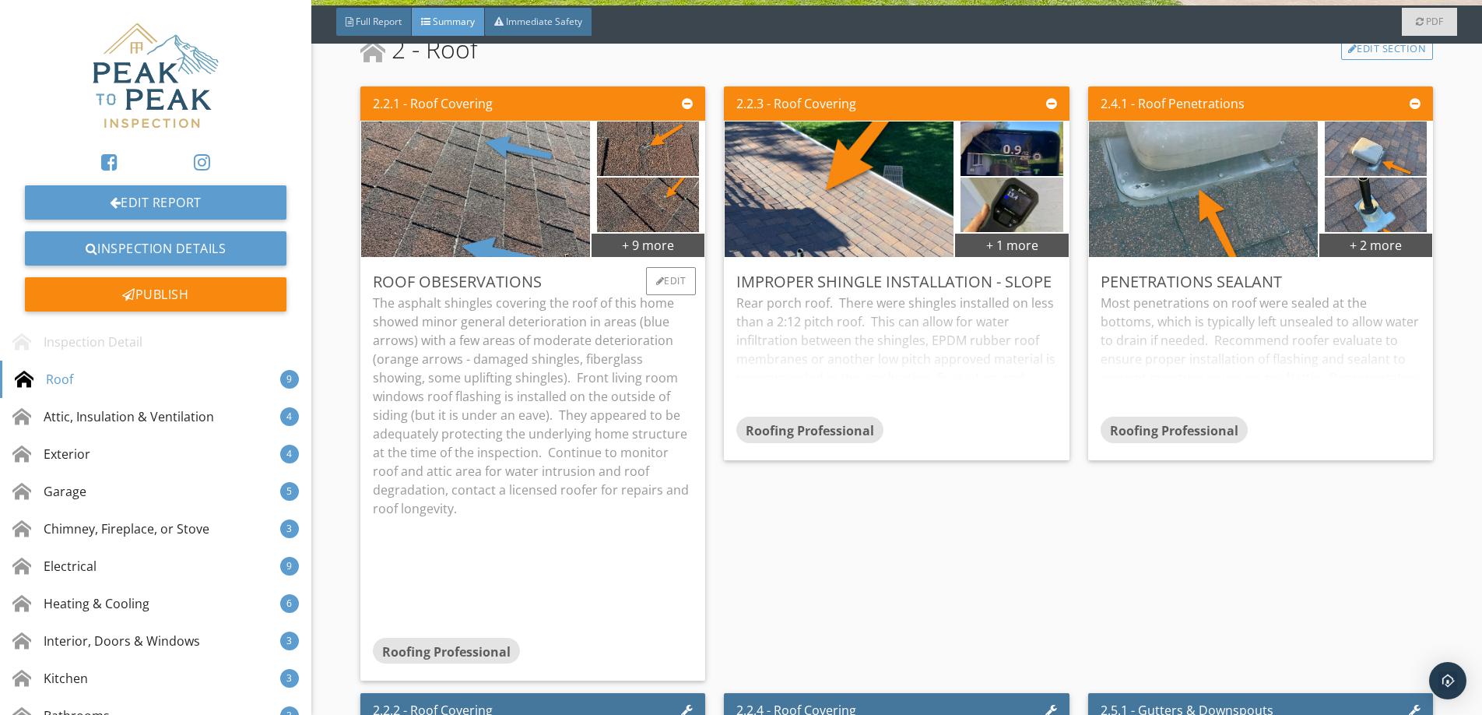
scroll to position [323, 0]
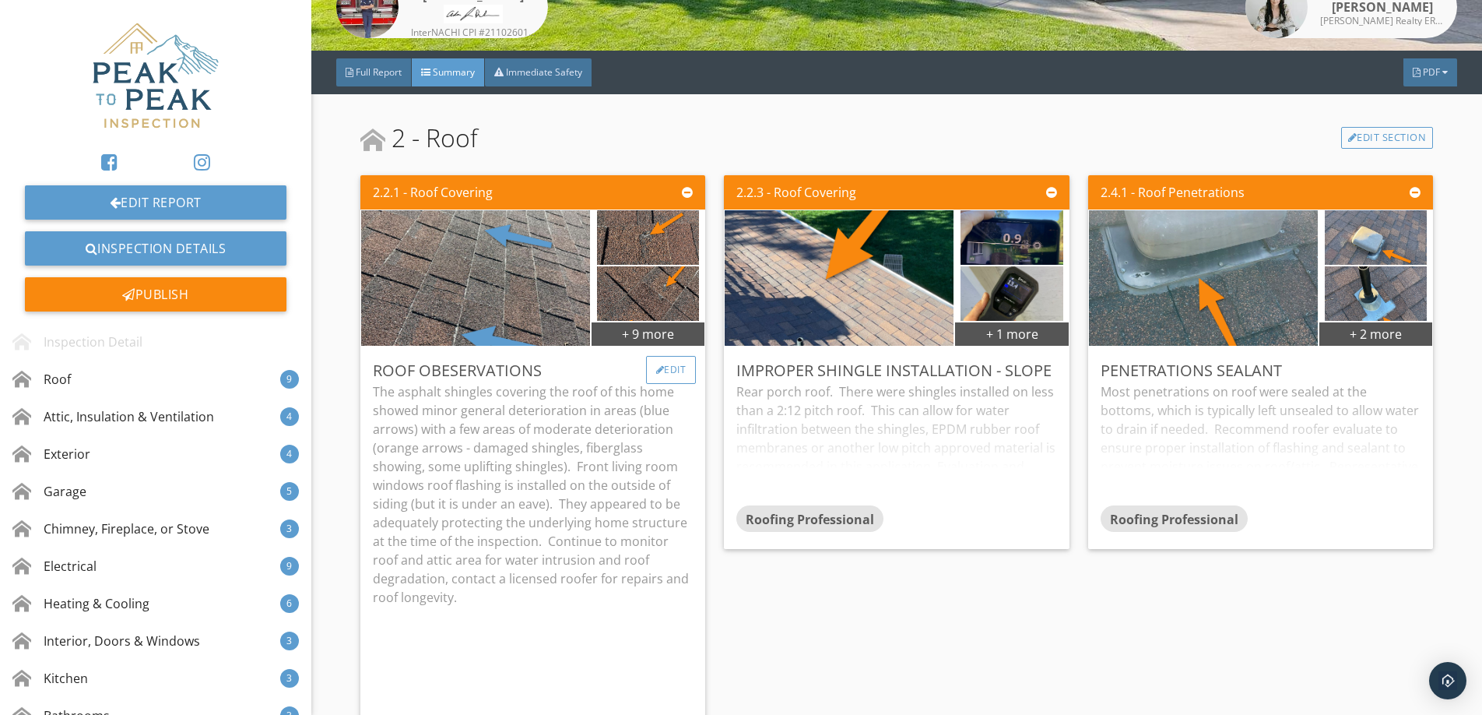
click at [659, 368] on div at bounding box center [660, 369] width 9 height 9
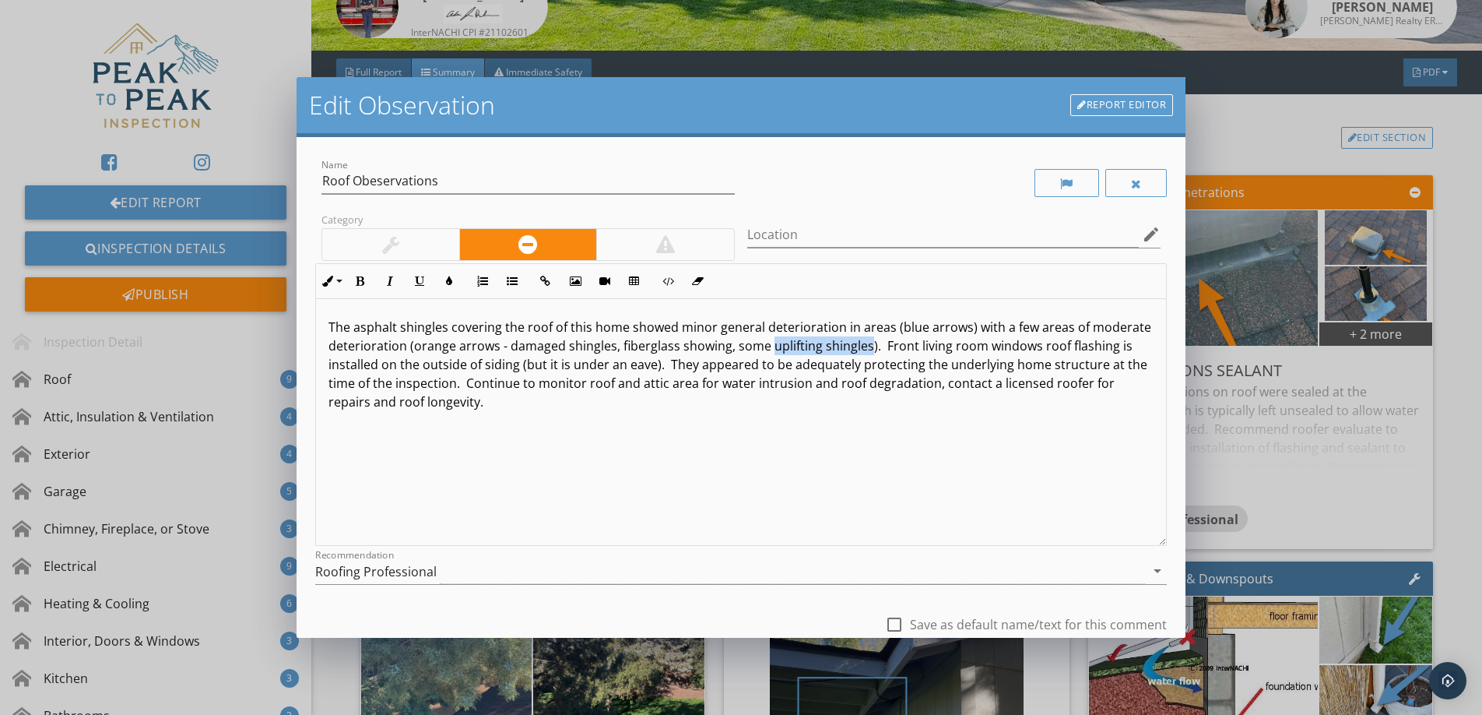
drag, startPoint x: 865, startPoint y: 346, endPoint x: 754, endPoint y: 350, distance: 111.4
click at [768, 351] on p "The asphalt shingles covering the roof of this home showed minor general deteri…" at bounding box center [741, 364] width 825 height 93
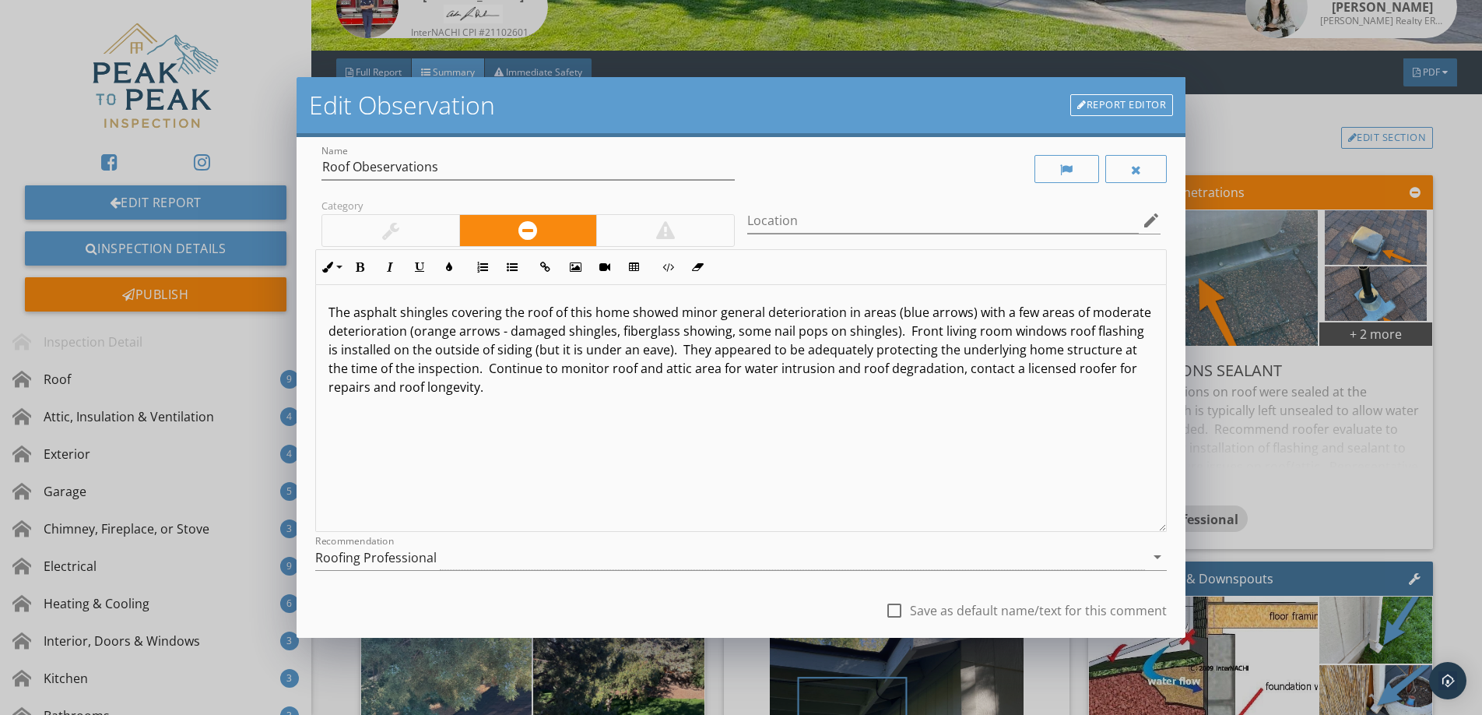
click at [763, 349] on p "The asphalt shingles covering the roof of this home showed minor general deteri…" at bounding box center [741, 349] width 825 height 93
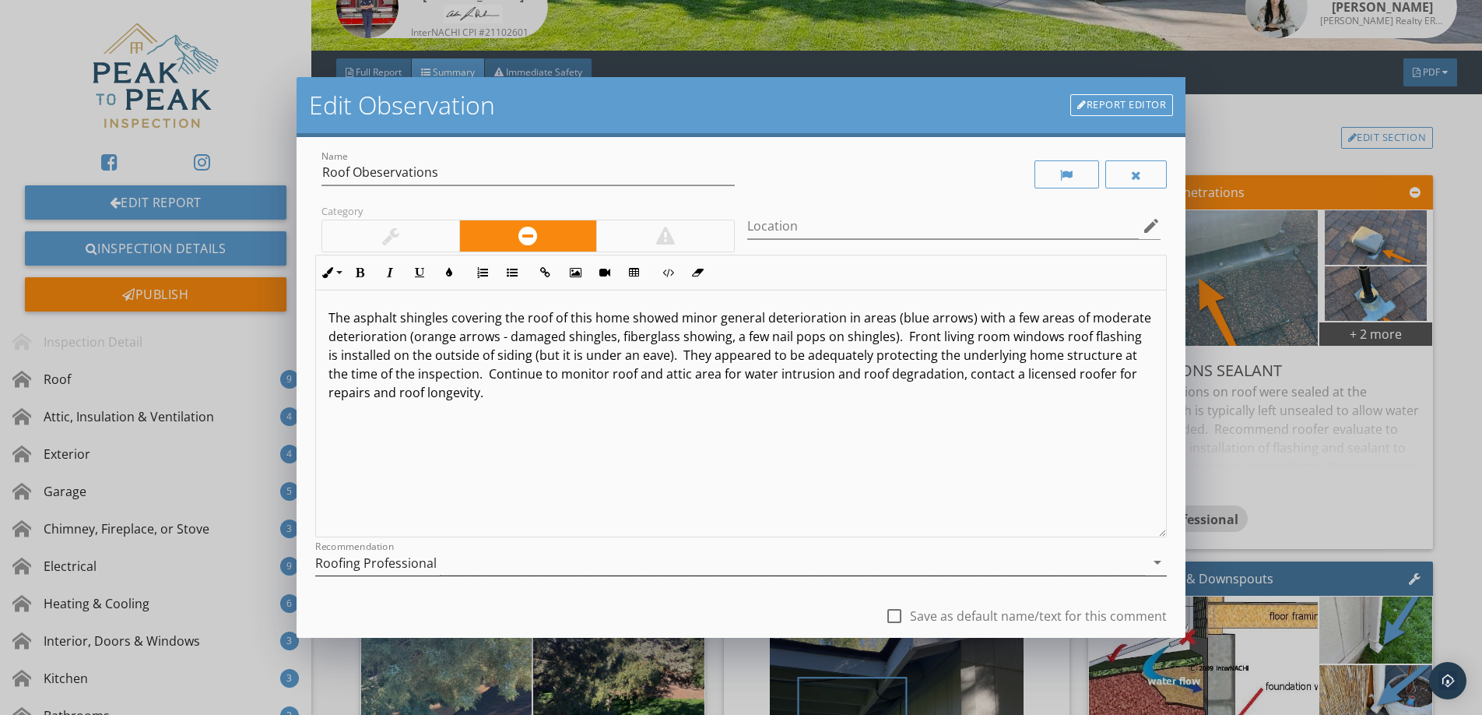
scroll to position [112, 0]
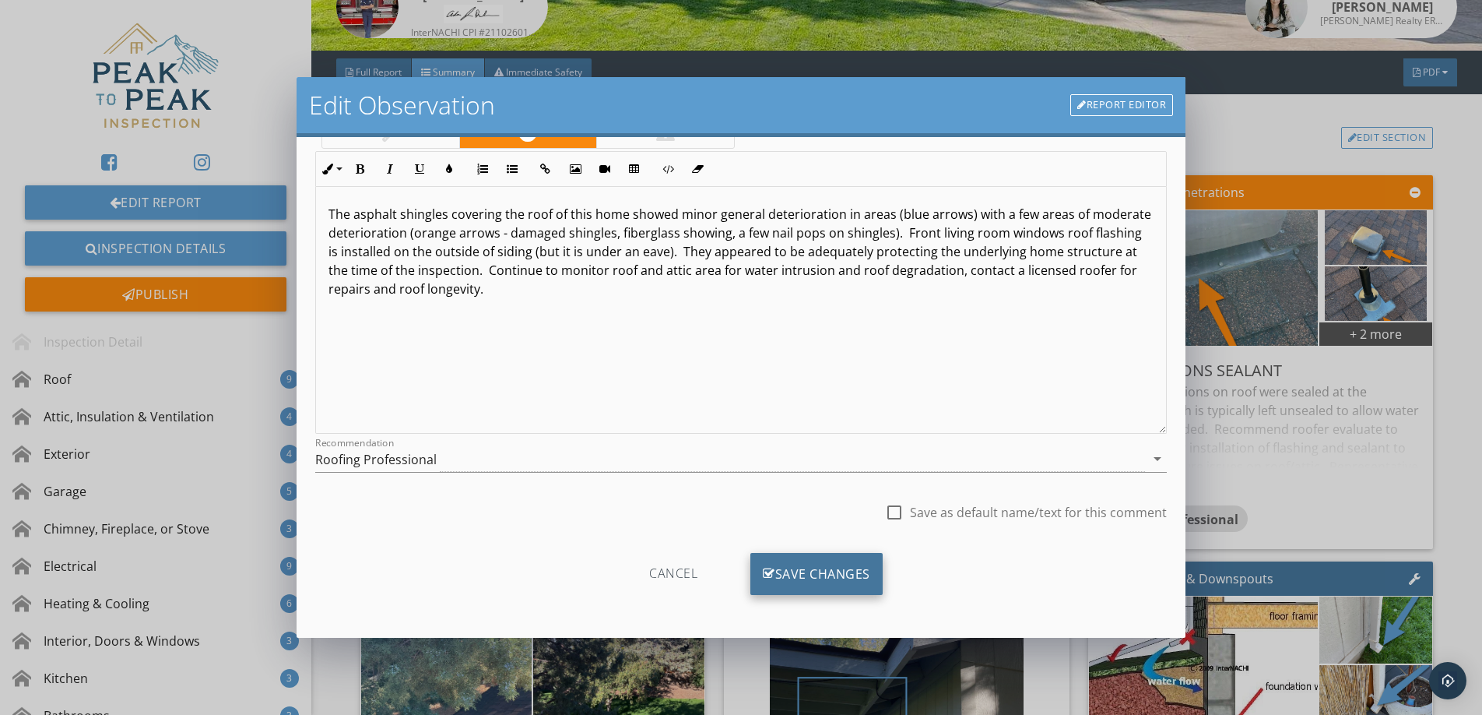
click at [803, 575] on div "Save Changes" at bounding box center [816, 574] width 132 height 42
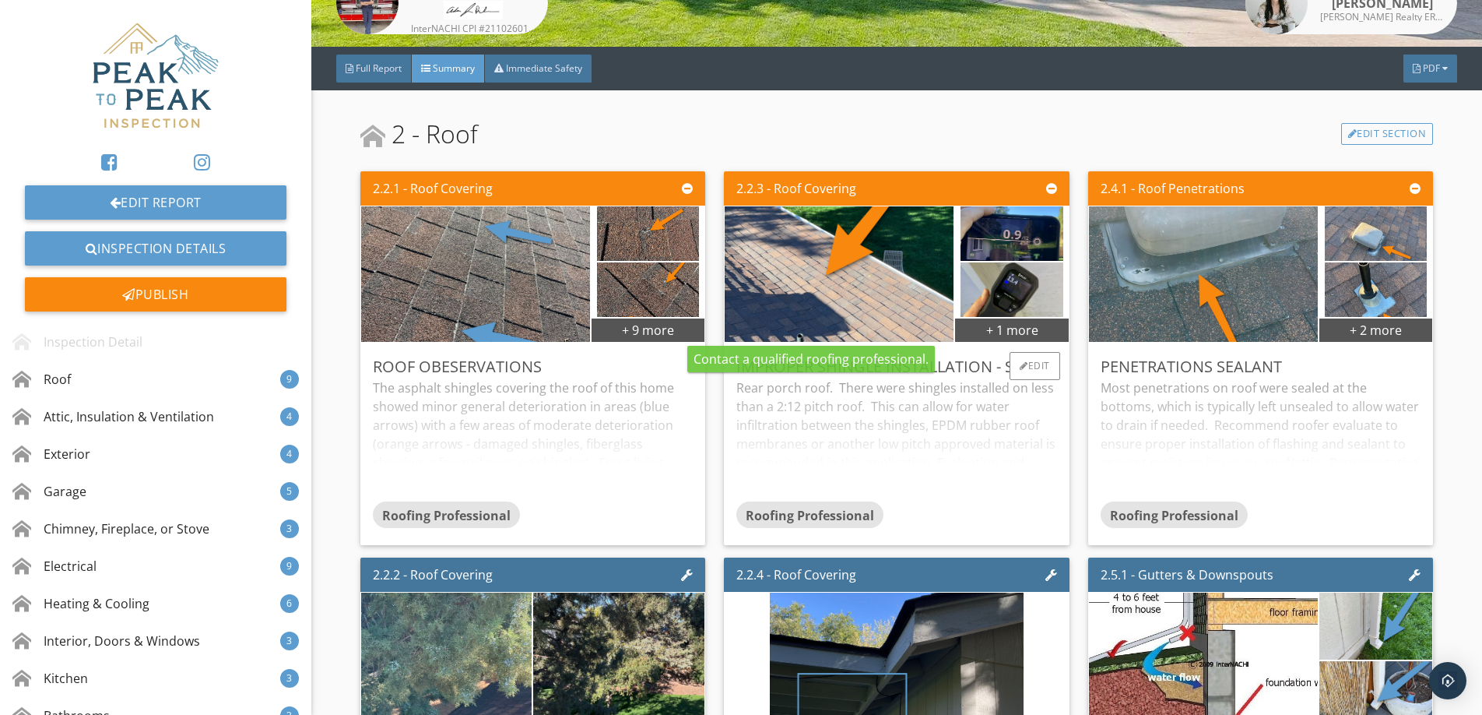
scroll to position [326, 0]
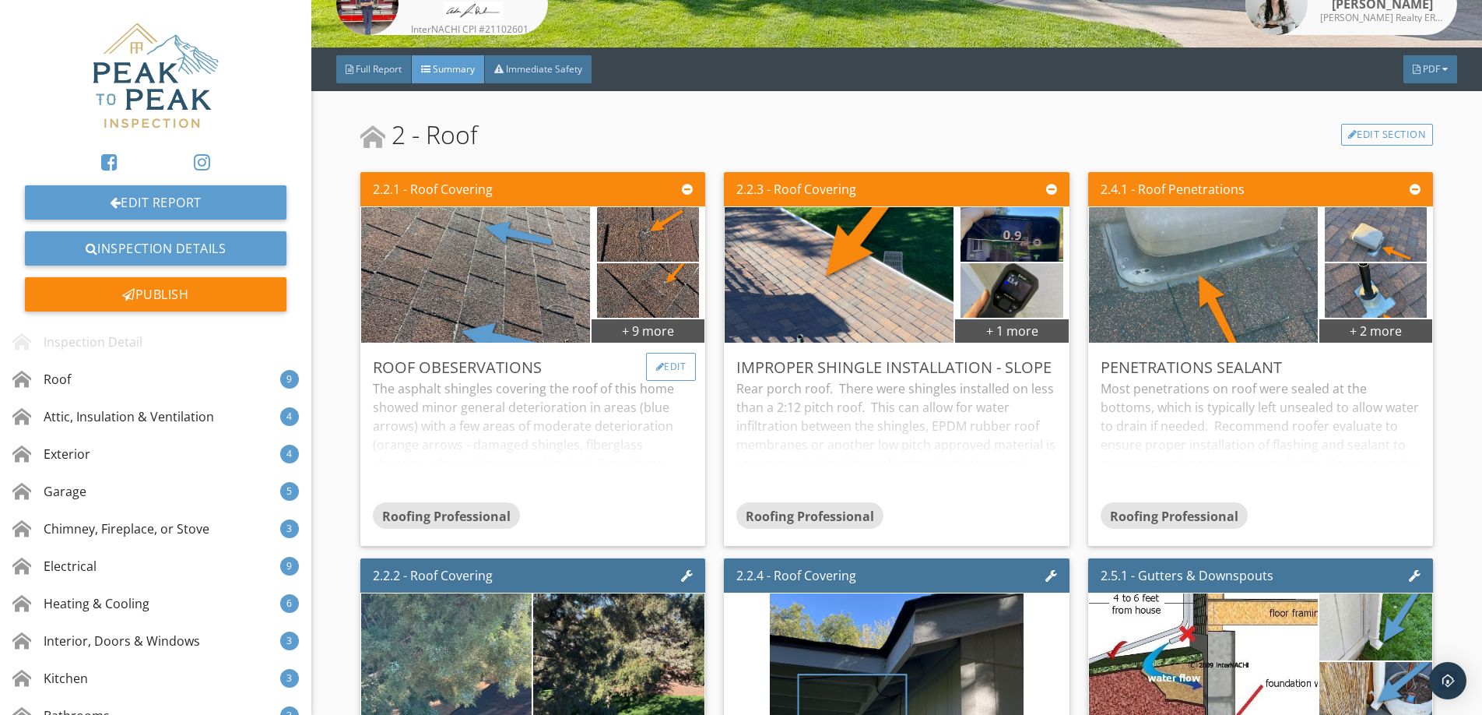
click at [676, 359] on div "Edit" at bounding box center [671, 367] width 51 height 28
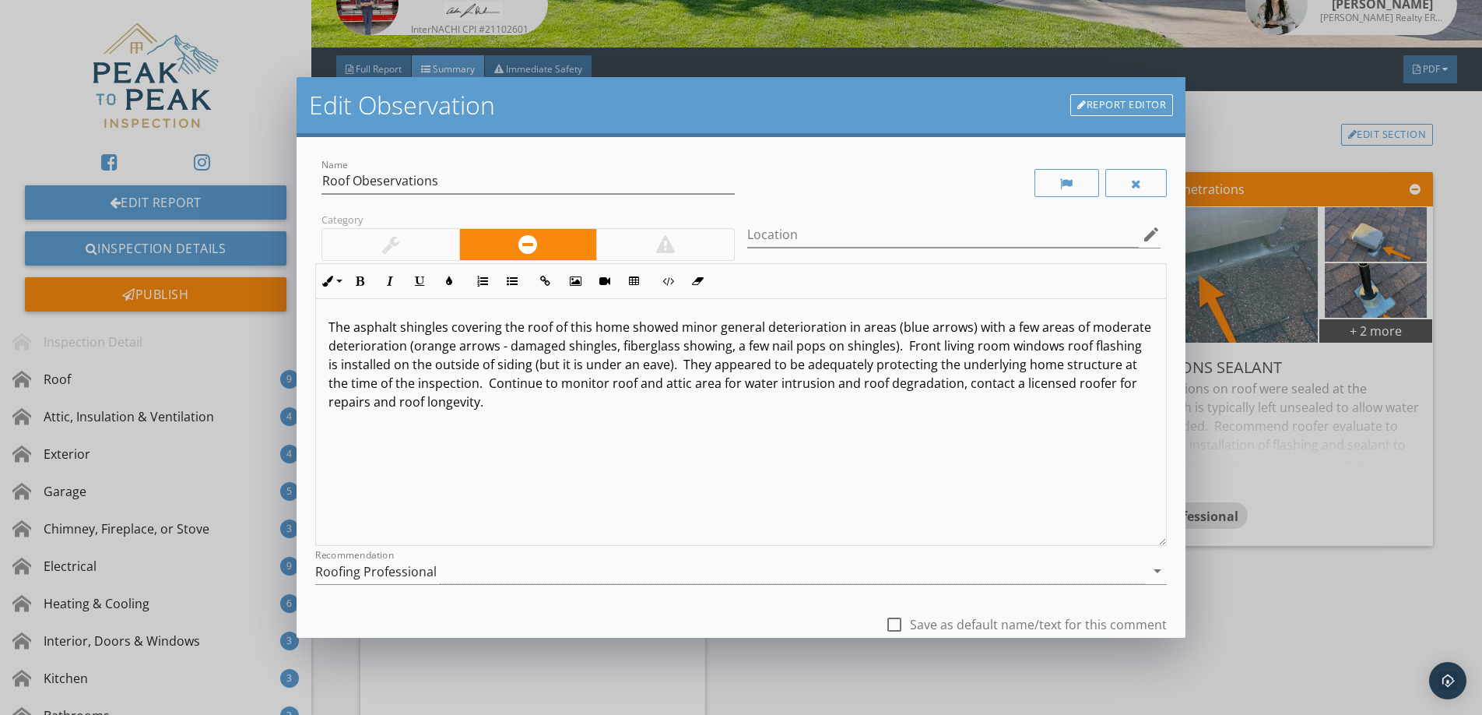
click at [655, 370] on p "The asphalt shingles covering the roof of this home showed minor general deteri…" at bounding box center [741, 364] width 825 height 93
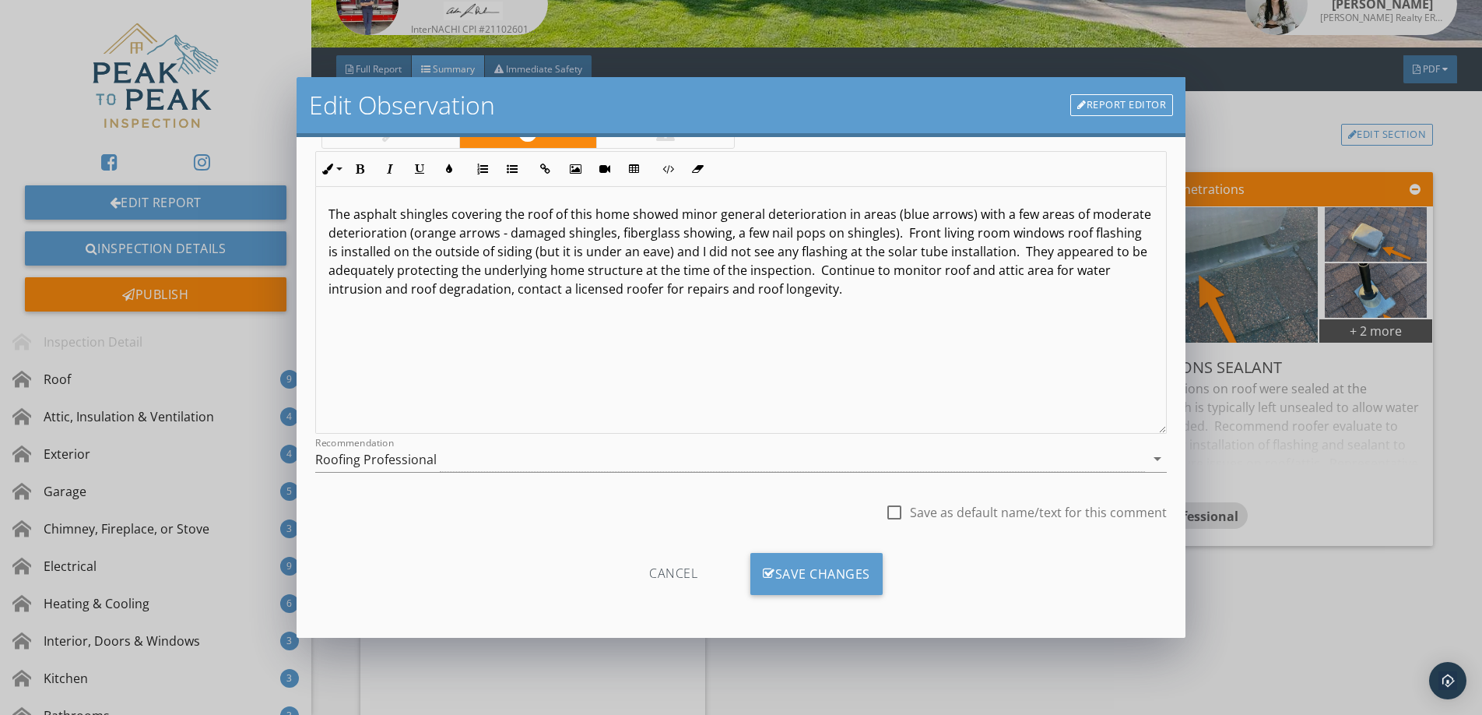
click at [464, 293] on p "The asphalt shingles covering the roof of this home showed minor general deteri…" at bounding box center [741, 251] width 825 height 93
click at [631, 292] on p "The asphalt shingles covering the roof of this home showed minor general deteri…" at bounding box center [741, 251] width 825 height 93
click at [775, 579] on div "Save Changes" at bounding box center [816, 574] width 132 height 42
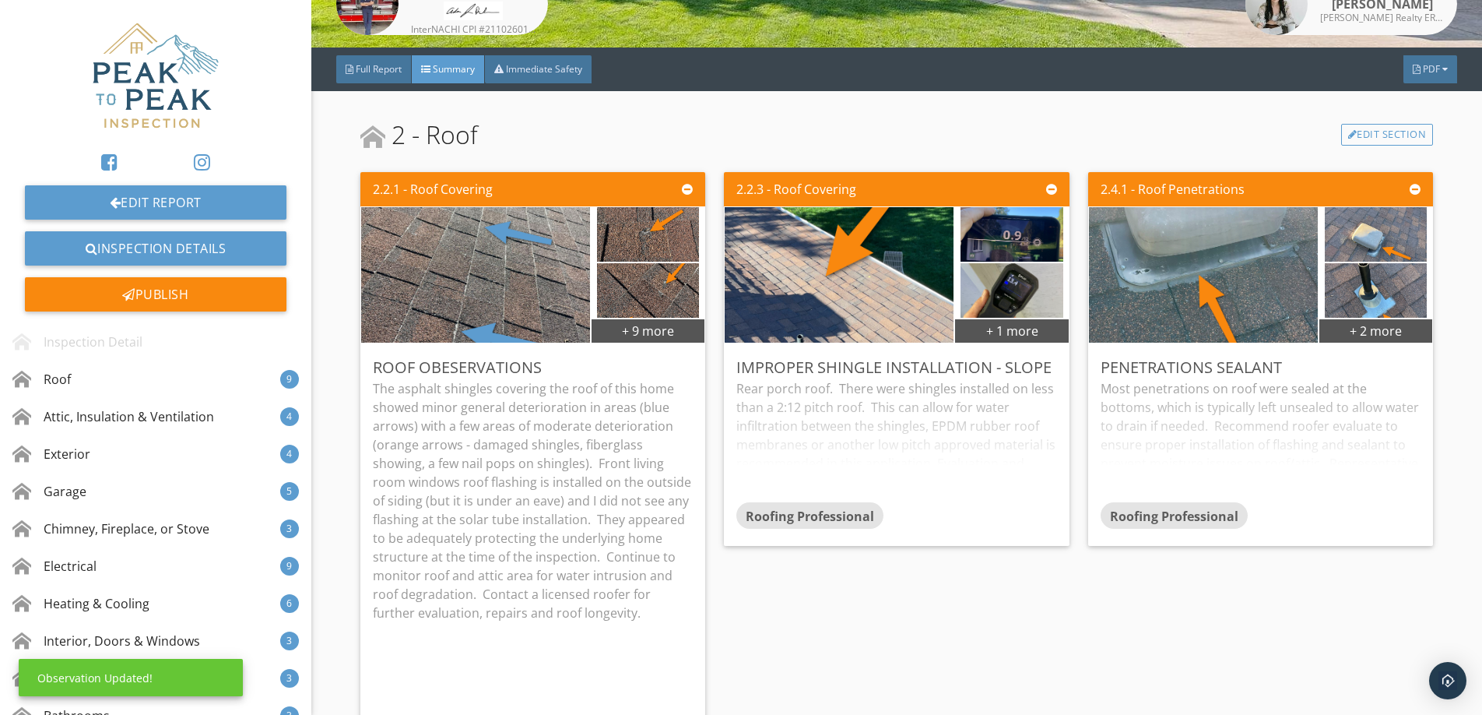
scroll to position [0, 0]
click at [666, 370] on div "Edit" at bounding box center [671, 367] width 51 height 28
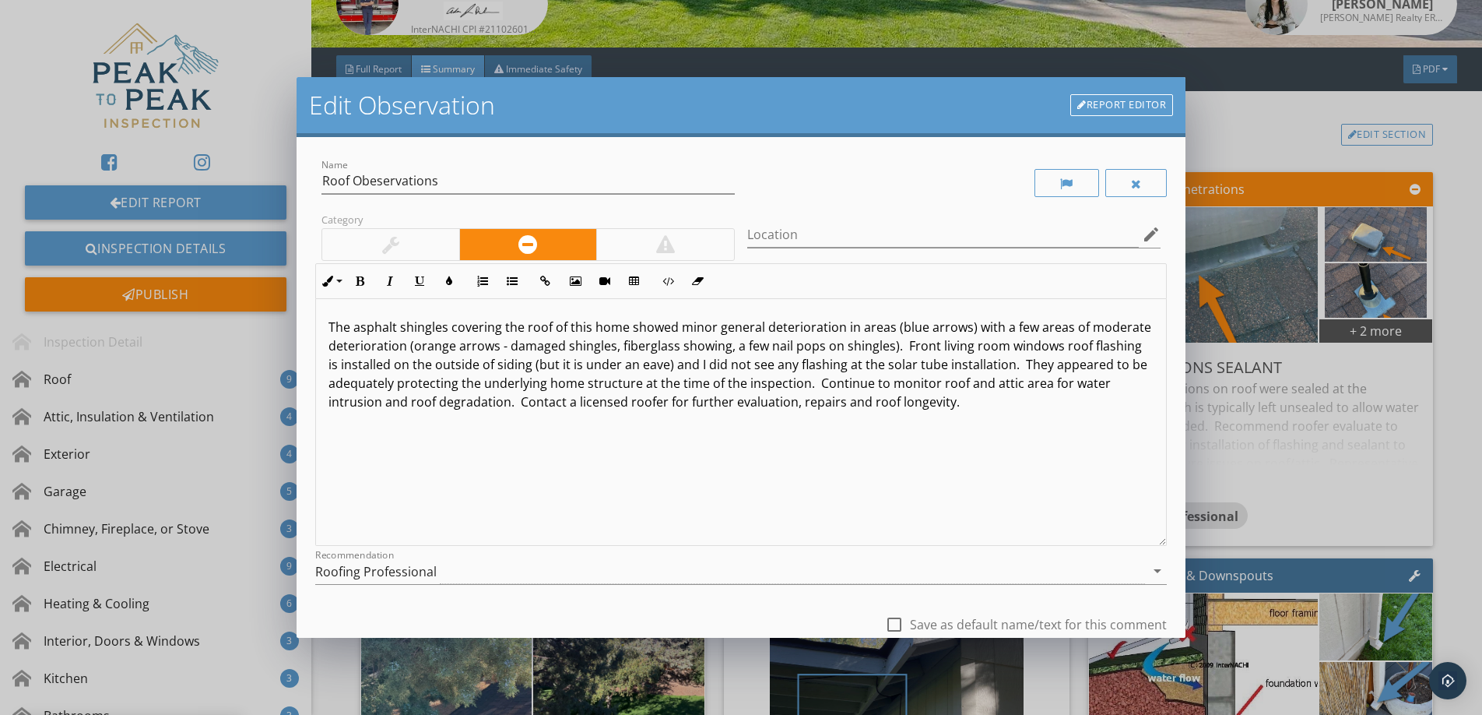
click at [1140, 102] on link "Report Editor" at bounding box center [1121, 105] width 103 height 22
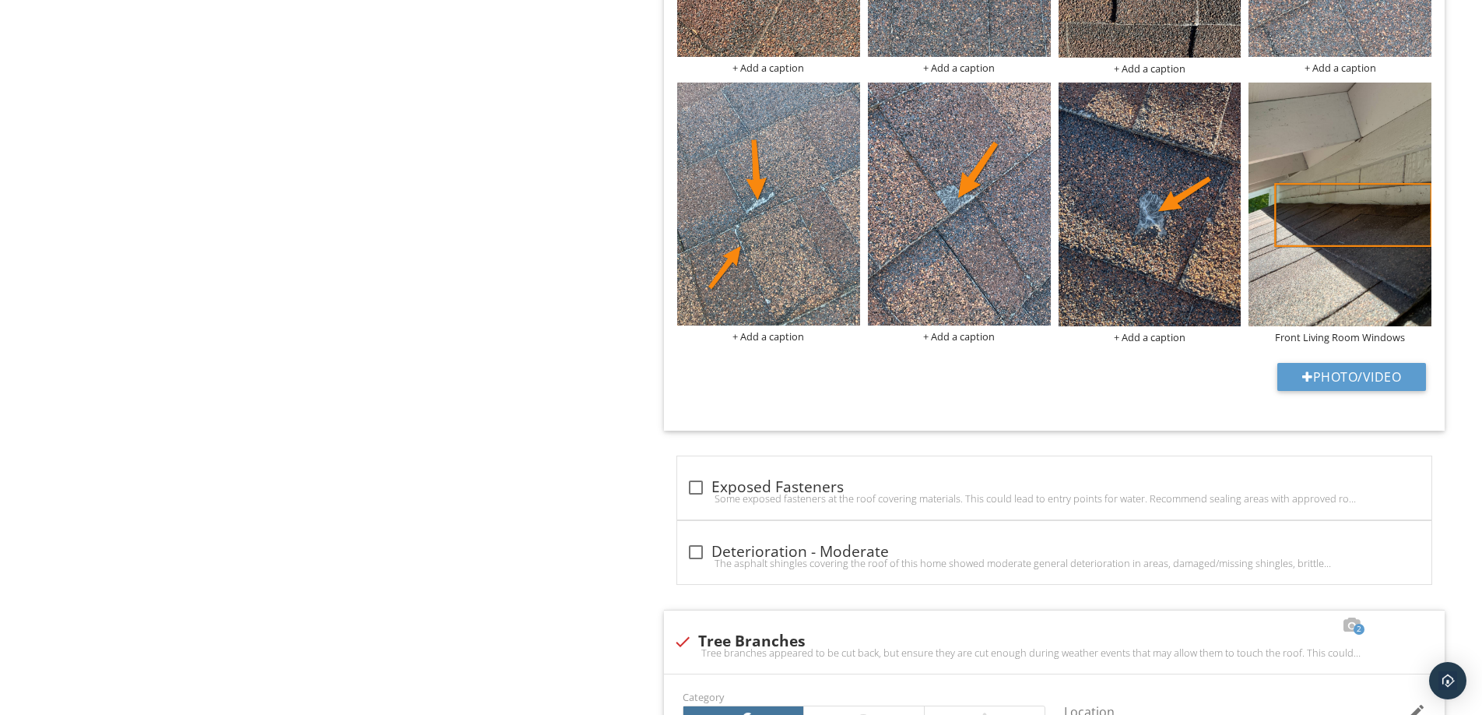
scroll to position [2074, 0]
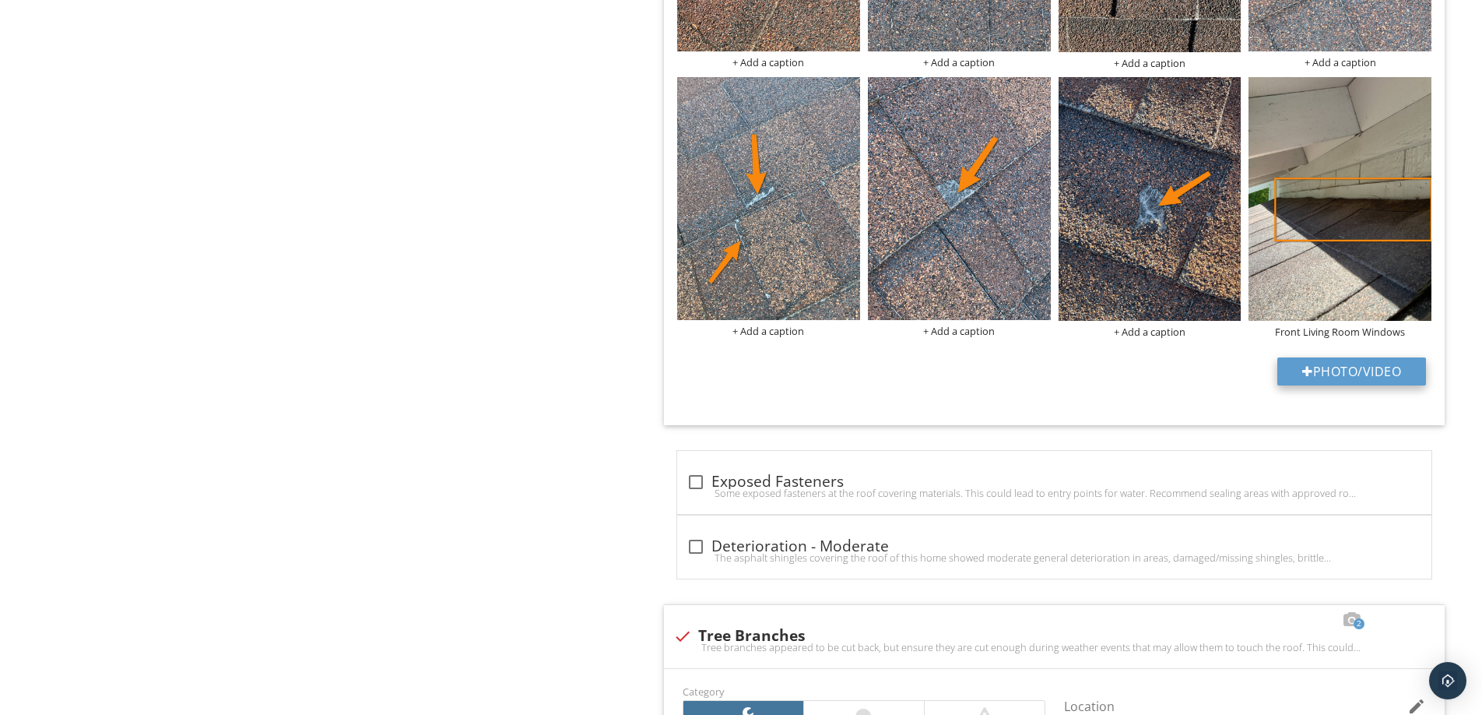
click at [1322, 374] on button "Photo/Video" at bounding box center [1352, 371] width 149 height 28
type input "C:\fakepath\IMG_6507.JPG"
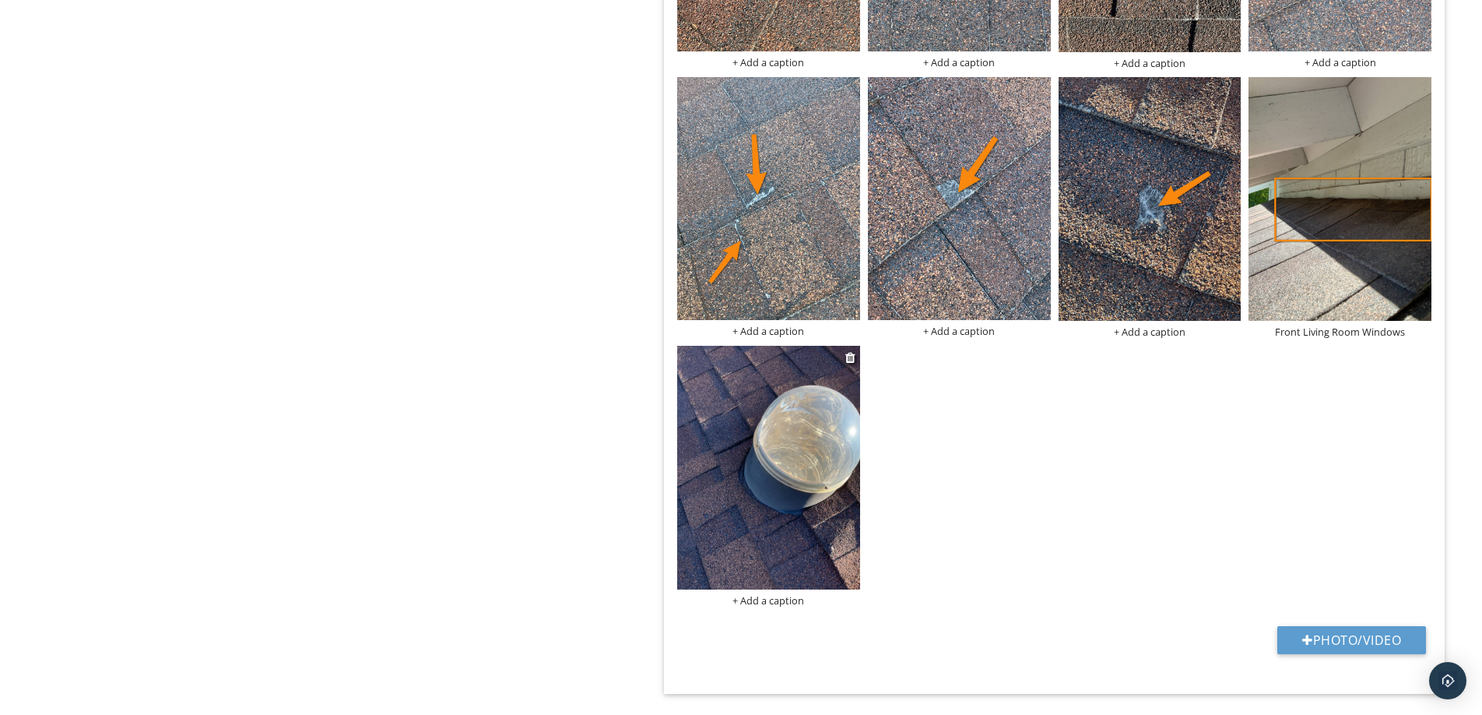
click at [741, 550] on img at bounding box center [768, 468] width 183 height 244
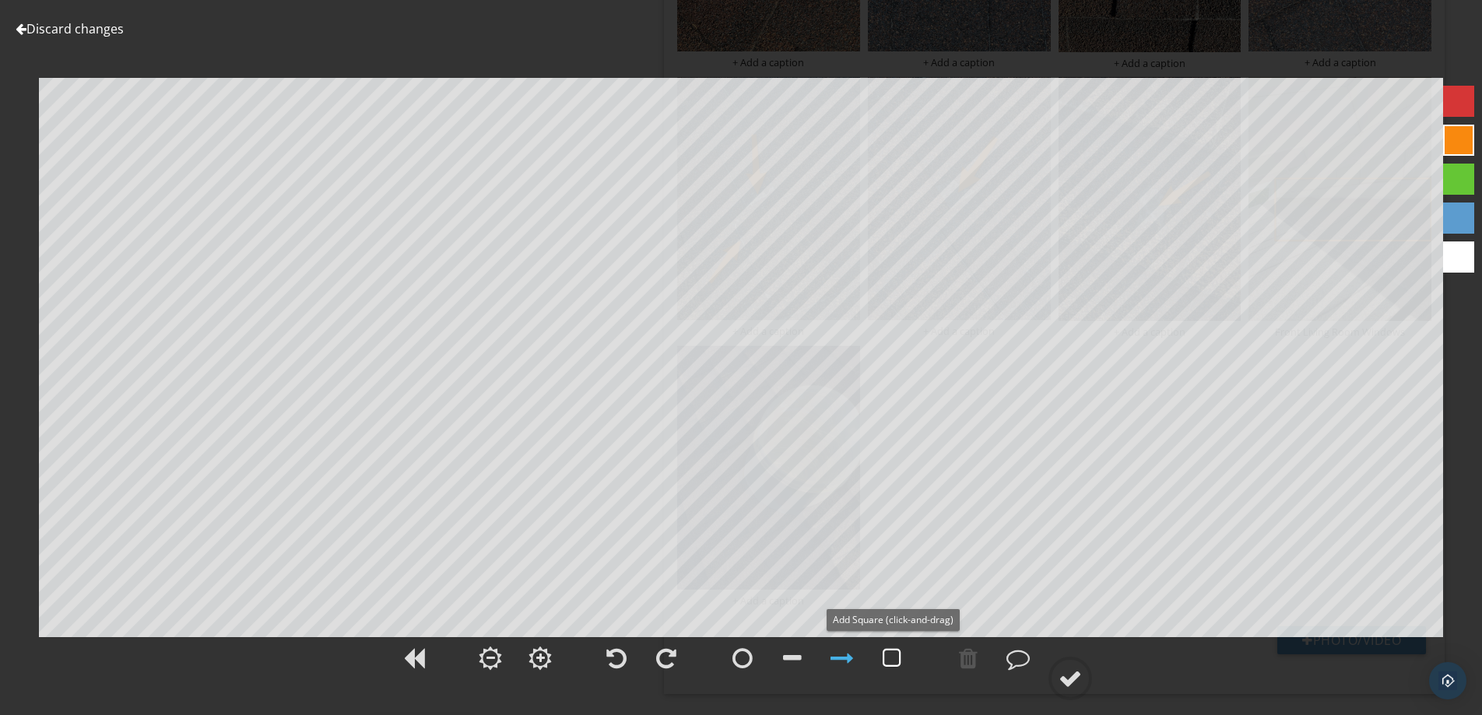
drag, startPoint x: 891, startPoint y: 659, endPoint x: 879, endPoint y: 646, distance: 17.1
click at [890, 658] on div at bounding box center [892, 657] width 19 height 23
click at [1076, 679] on div at bounding box center [1070, 677] width 23 height 23
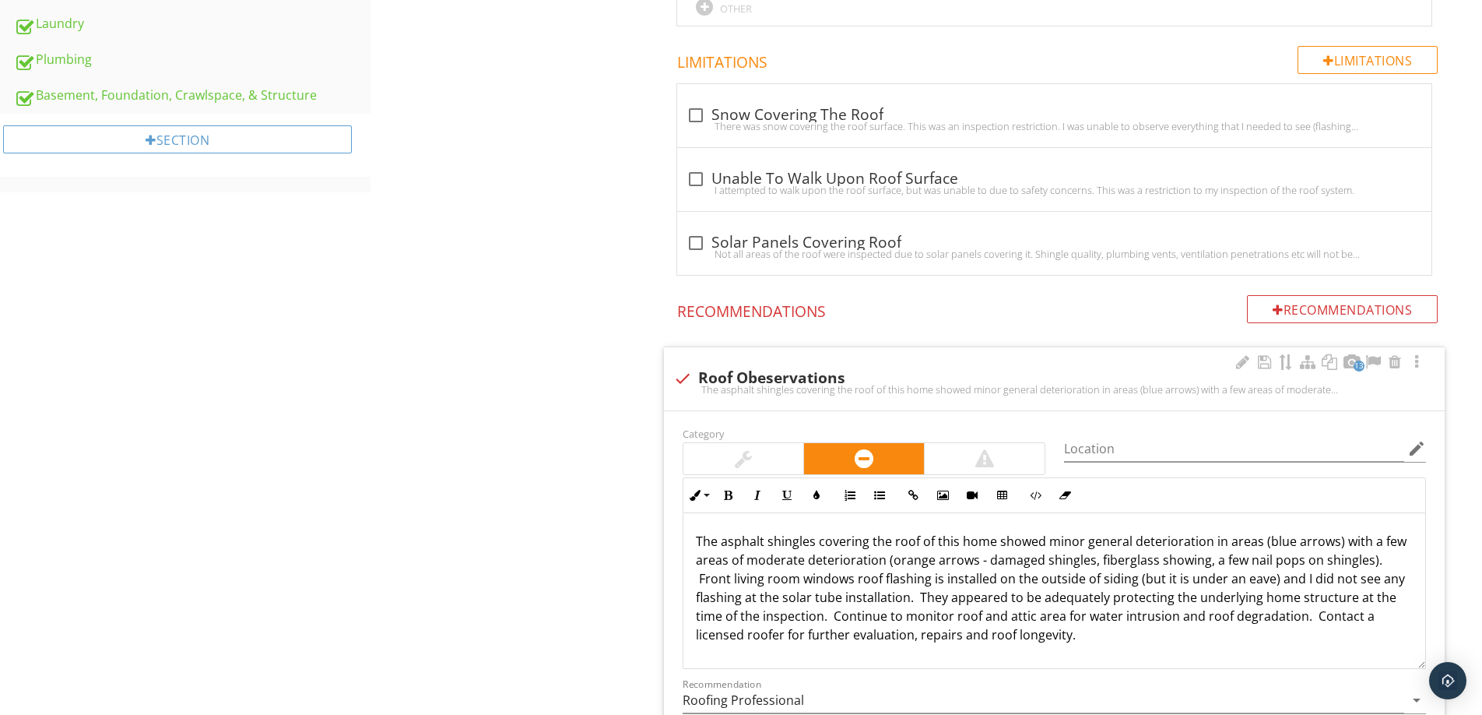
scroll to position [0, 0]
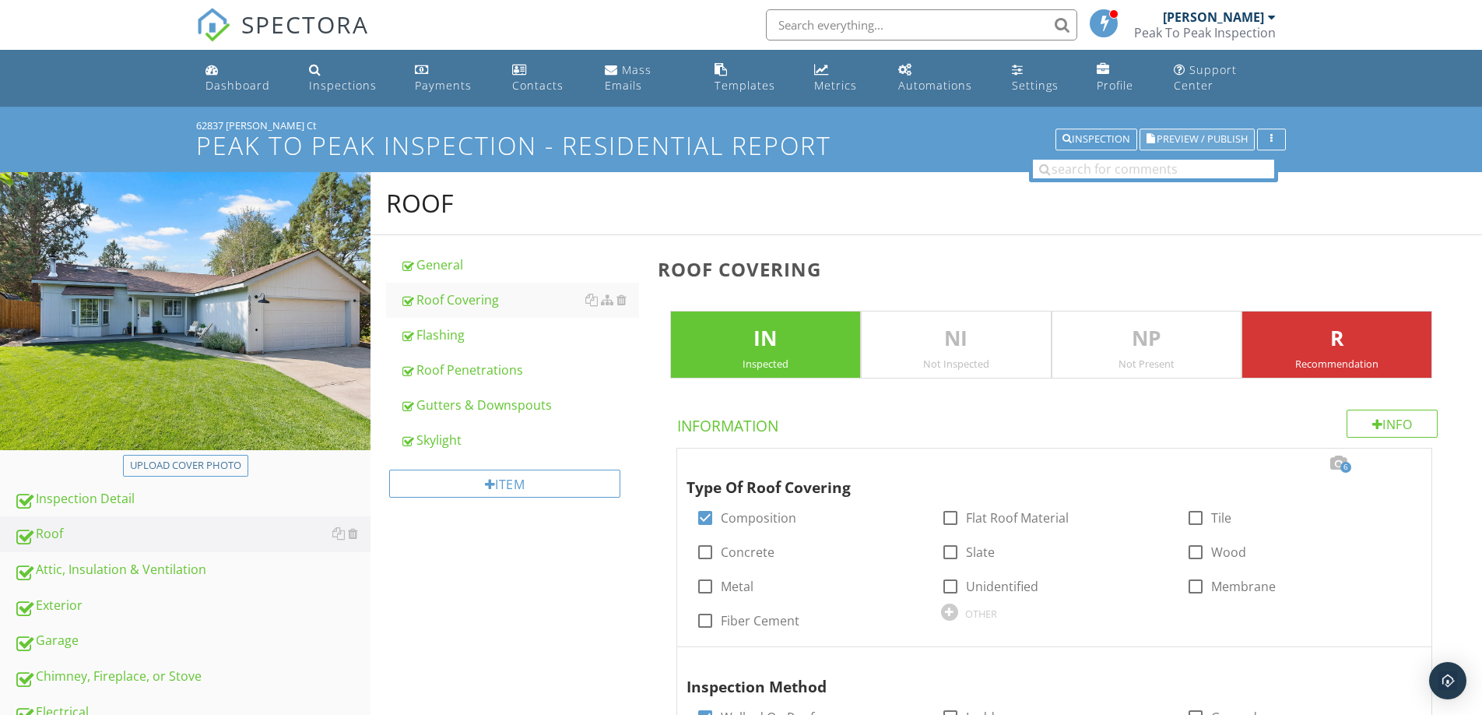
click at [1179, 139] on span "Preview / Publish" at bounding box center [1202, 140] width 91 height 10
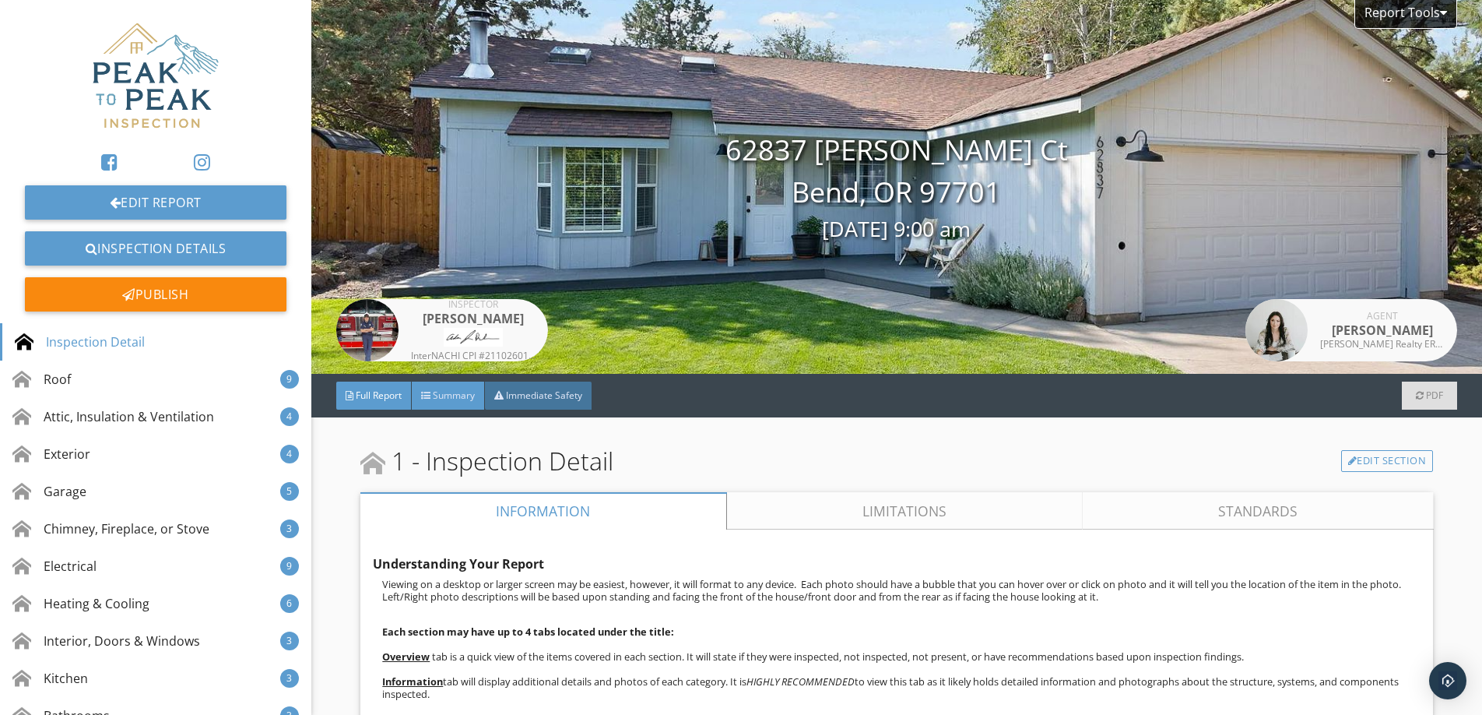
drag, startPoint x: 448, startPoint y: 396, endPoint x: 533, endPoint y: 396, distance: 85.6
click at [448, 396] on span "Summary" at bounding box center [454, 394] width 42 height 13
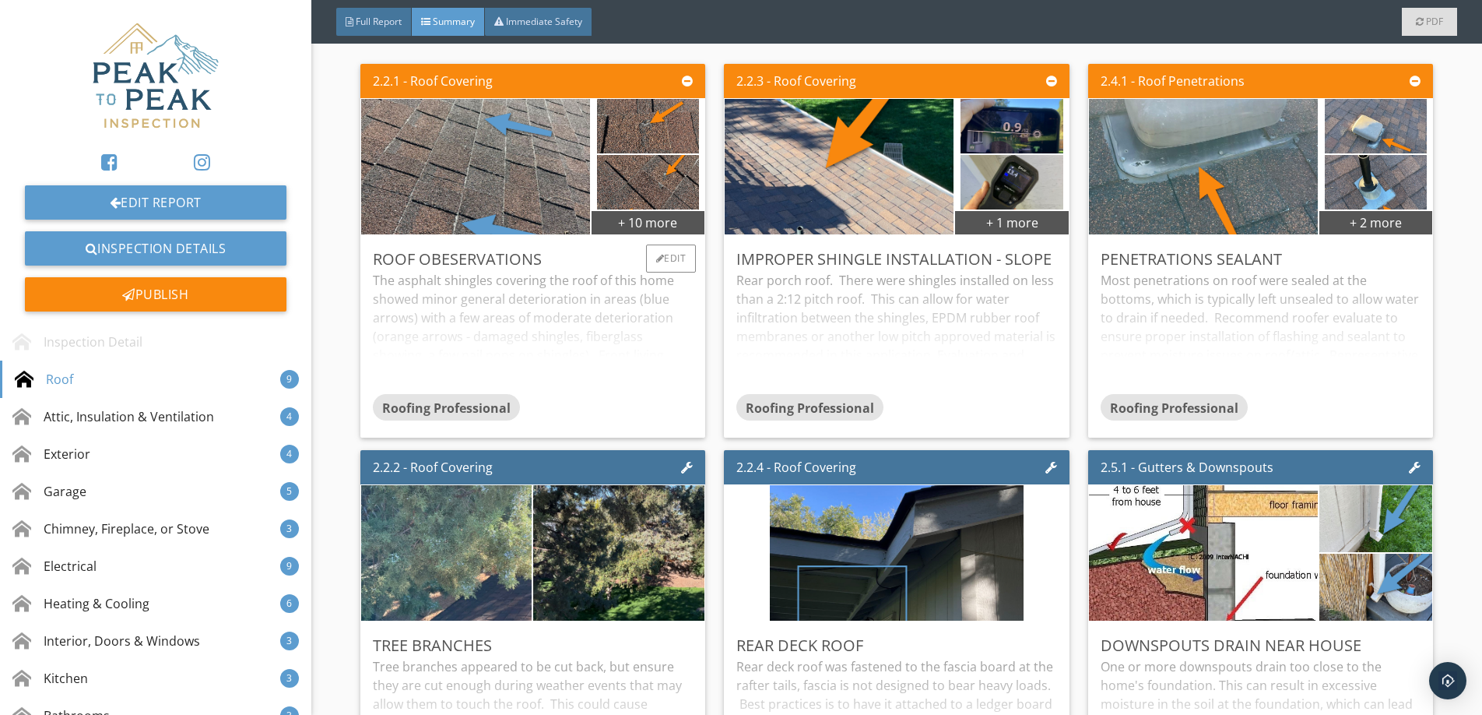
scroll to position [392, 0]
drag, startPoint x: 532, startPoint y: 284, endPoint x: 532, endPoint y: 293, distance: 8.6
click at [532, 285] on div "The asphalt shingles covering the roof of this home showed minor general deteri…" at bounding box center [533, 331] width 321 height 123
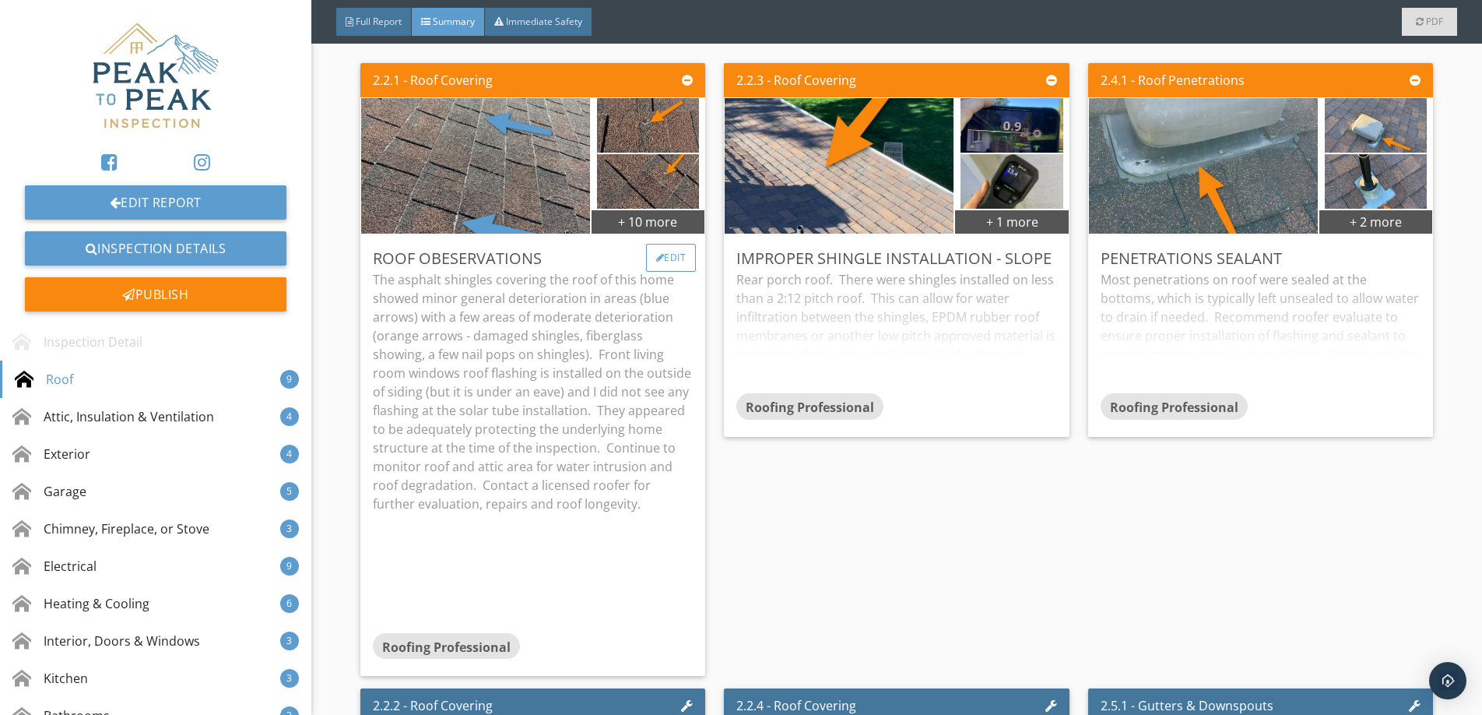
click at [679, 259] on div "Edit" at bounding box center [671, 258] width 51 height 28
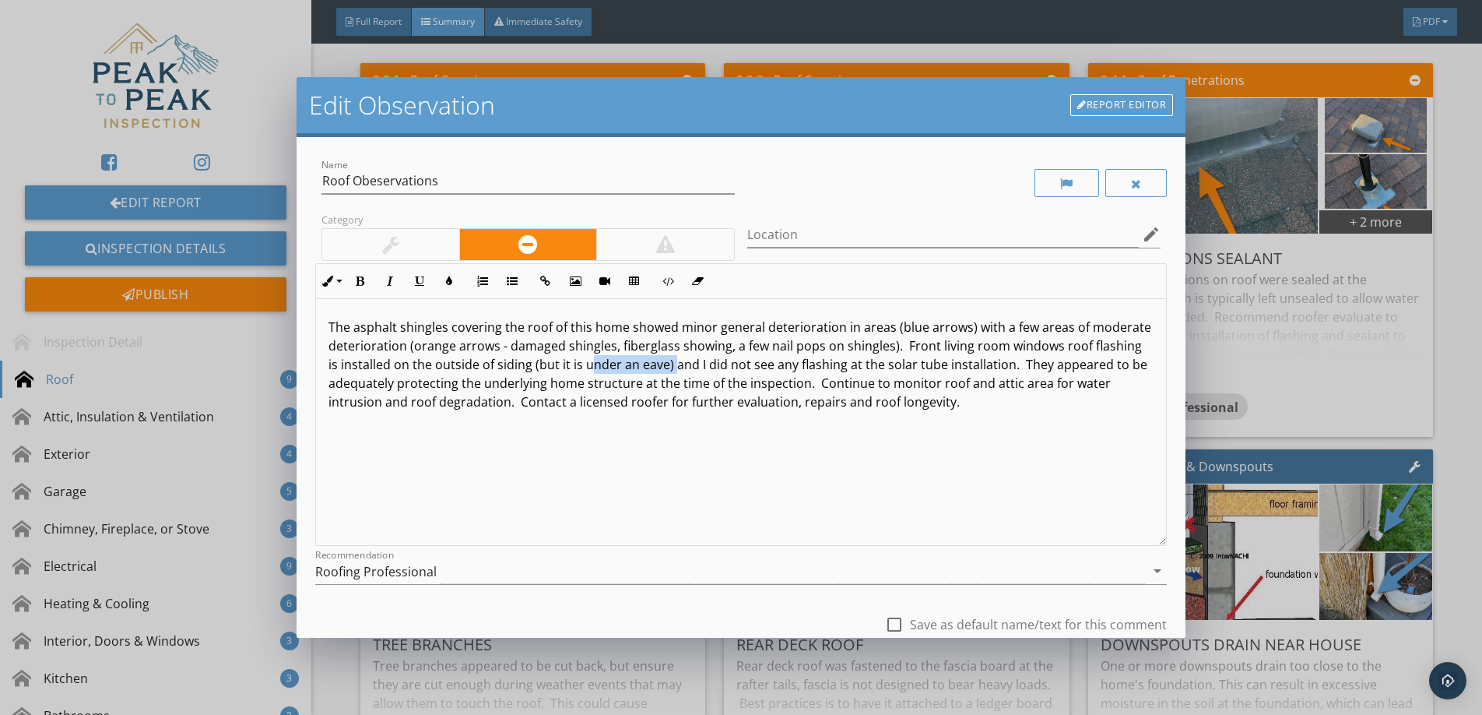
drag, startPoint x: 659, startPoint y: 365, endPoint x: 571, endPoint y: 359, distance: 89.0
click at [577, 362] on p "The asphalt shingles covering the roof of this home showed minor general deteri…" at bounding box center [741, 364] width 825 height 93
click at [857, 368] on p "The asphalt [MEDICAL_DATA] covering the roof of this home showed minor general …" at bounding box center [741, 364] width 825 height 93
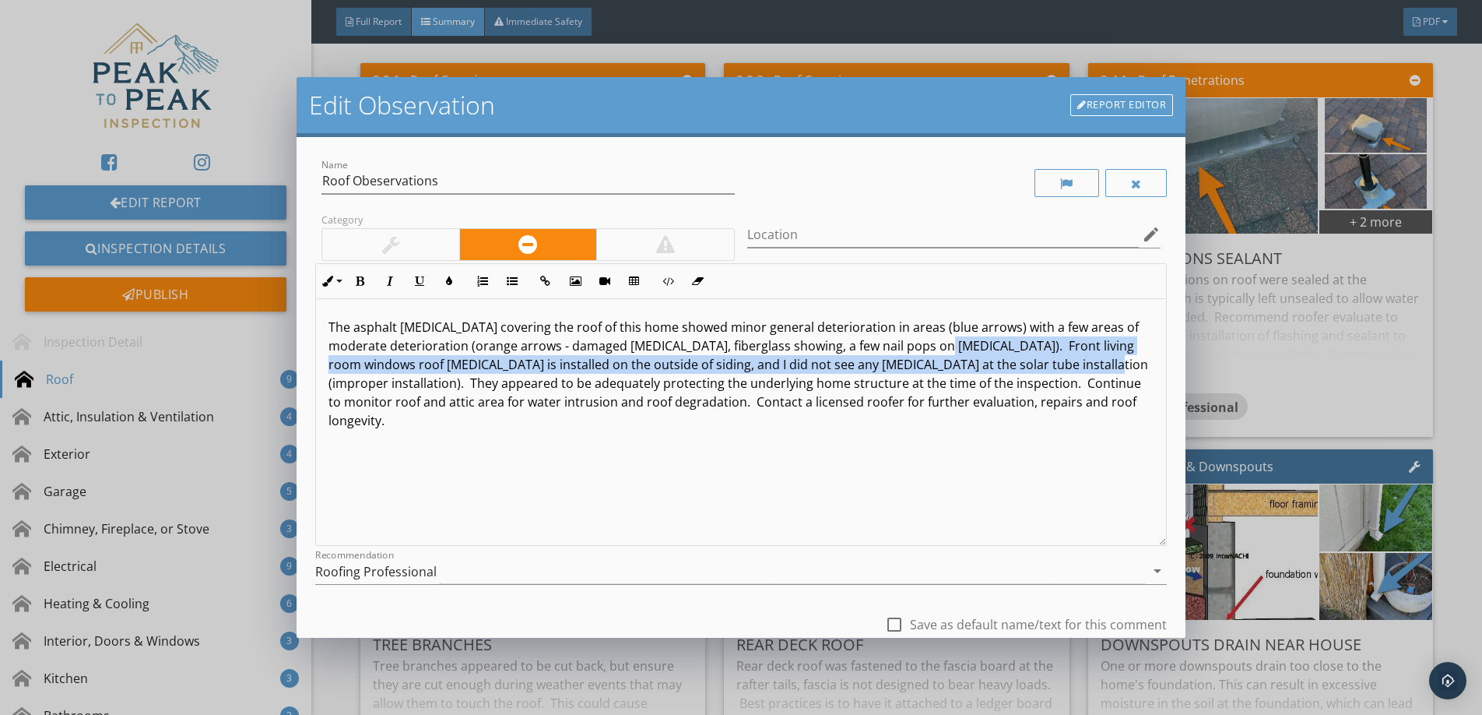
drag, startPoint x: 898, startPoint y: 344, endPoint x: 953, endPoint y: 366, distance: 58.7
click at [997, 367] on p "The asphalt [MEDICAL_DATA] covering the roof of this home showed minor general …" at bounding box center [741, 374] width 825 height 112
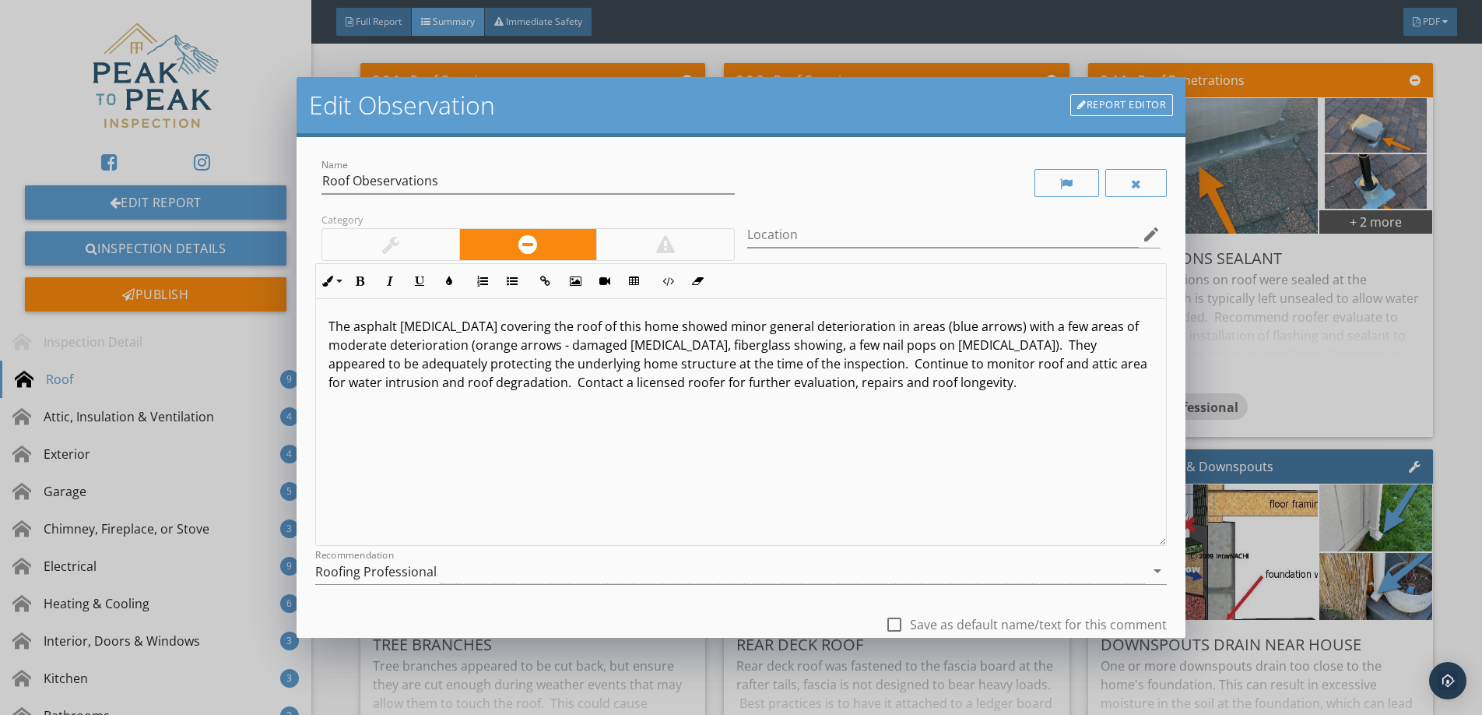
scroll to position [112, 0]
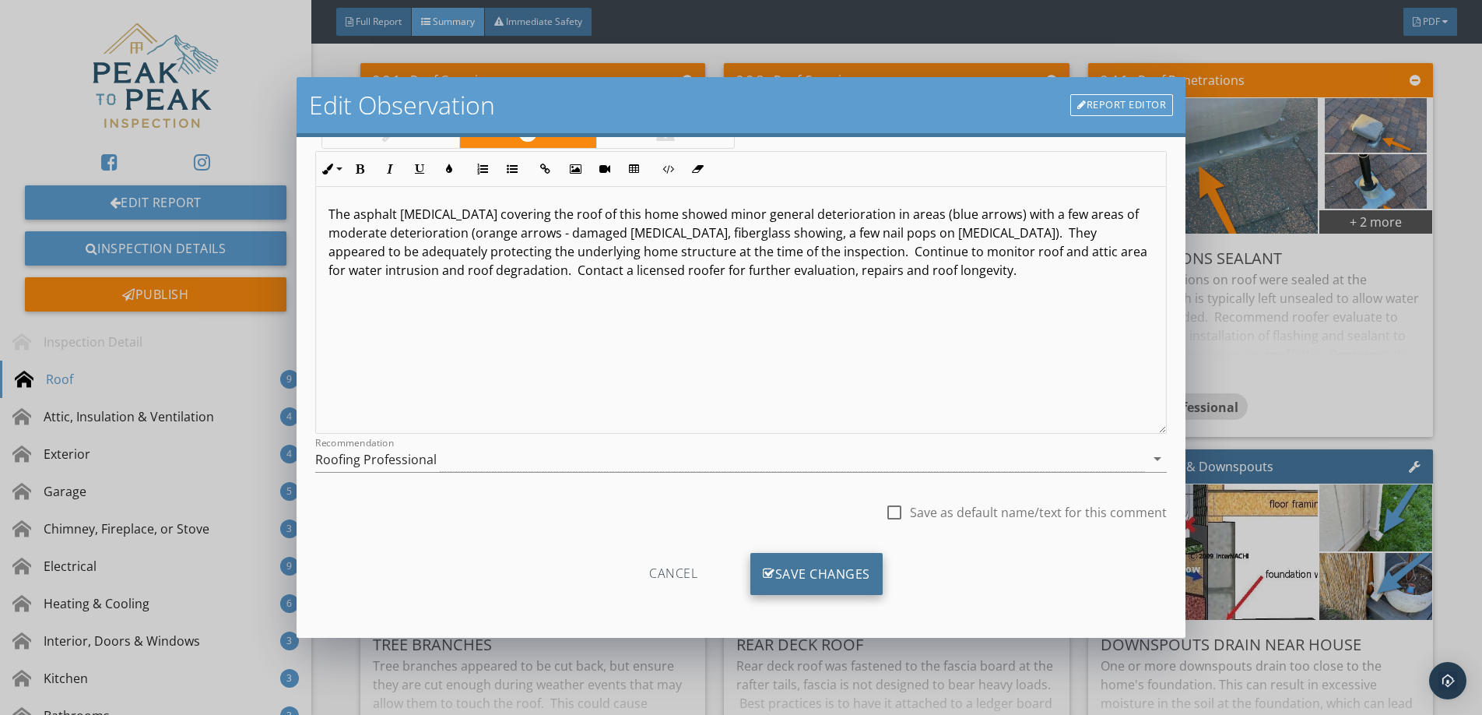
click at [847, 571] on div "Save Changes" at bounding box center [816, 574] width 132 height 42
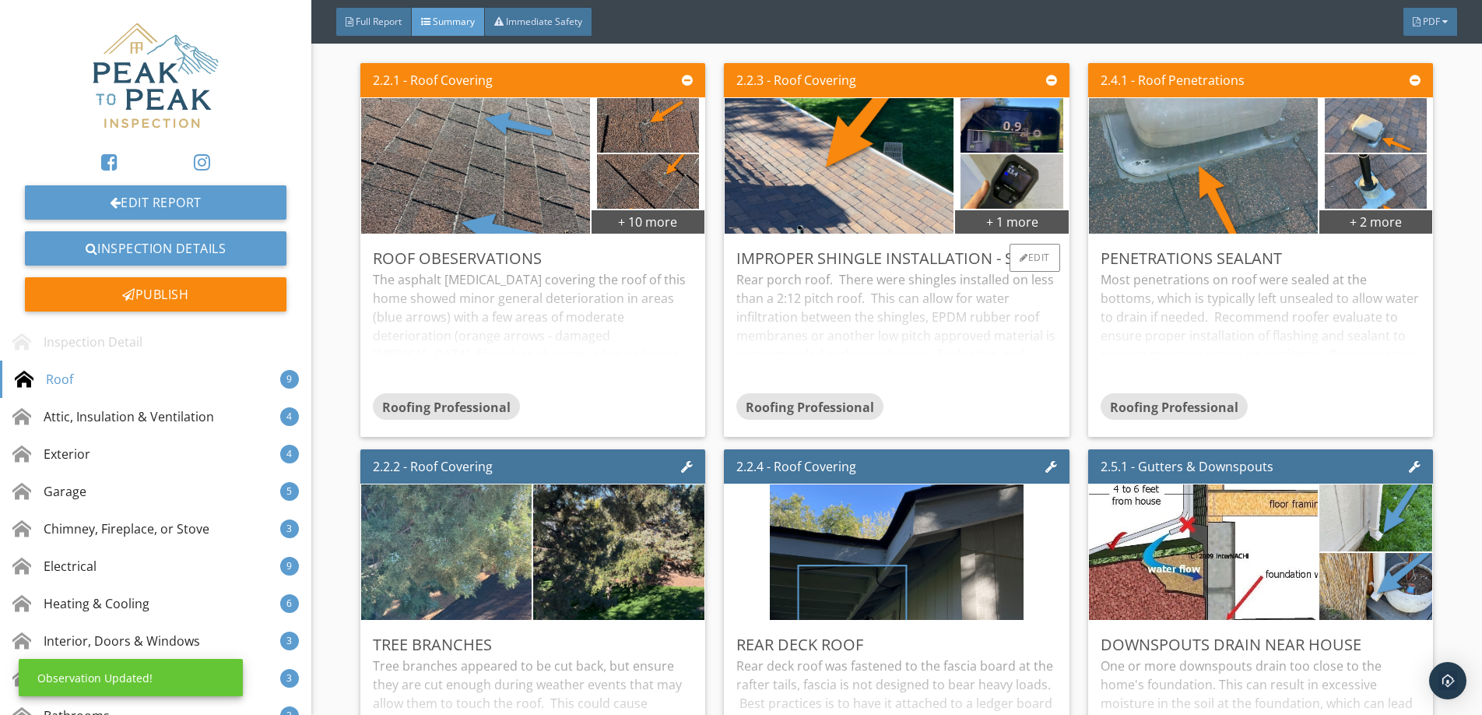
scroll to position [0, 0]
click at [675, 257] on div "Edit" at bounding box center [671, 258] width 51 height 28
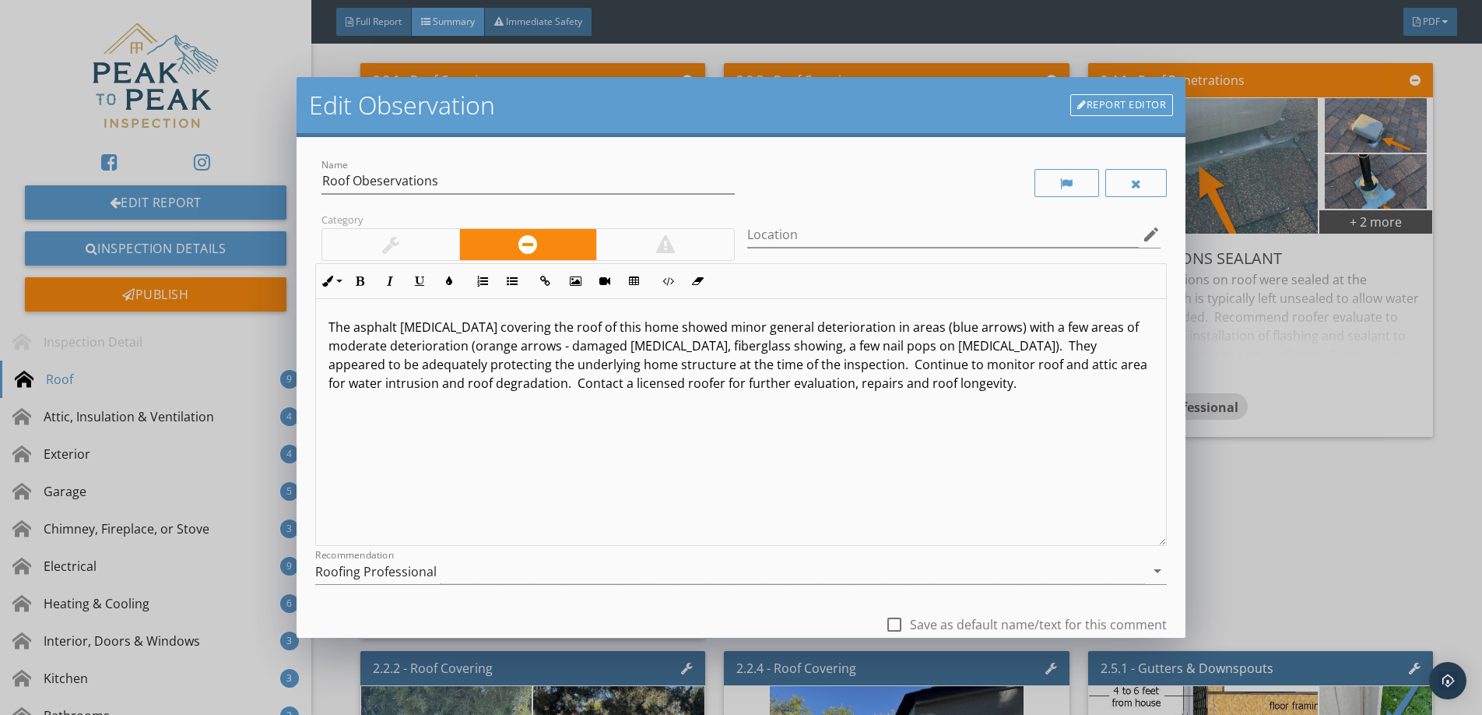
click at [1141, 104] on link "Report Editor" at bounding box center [1121, 105] width 103 height 22
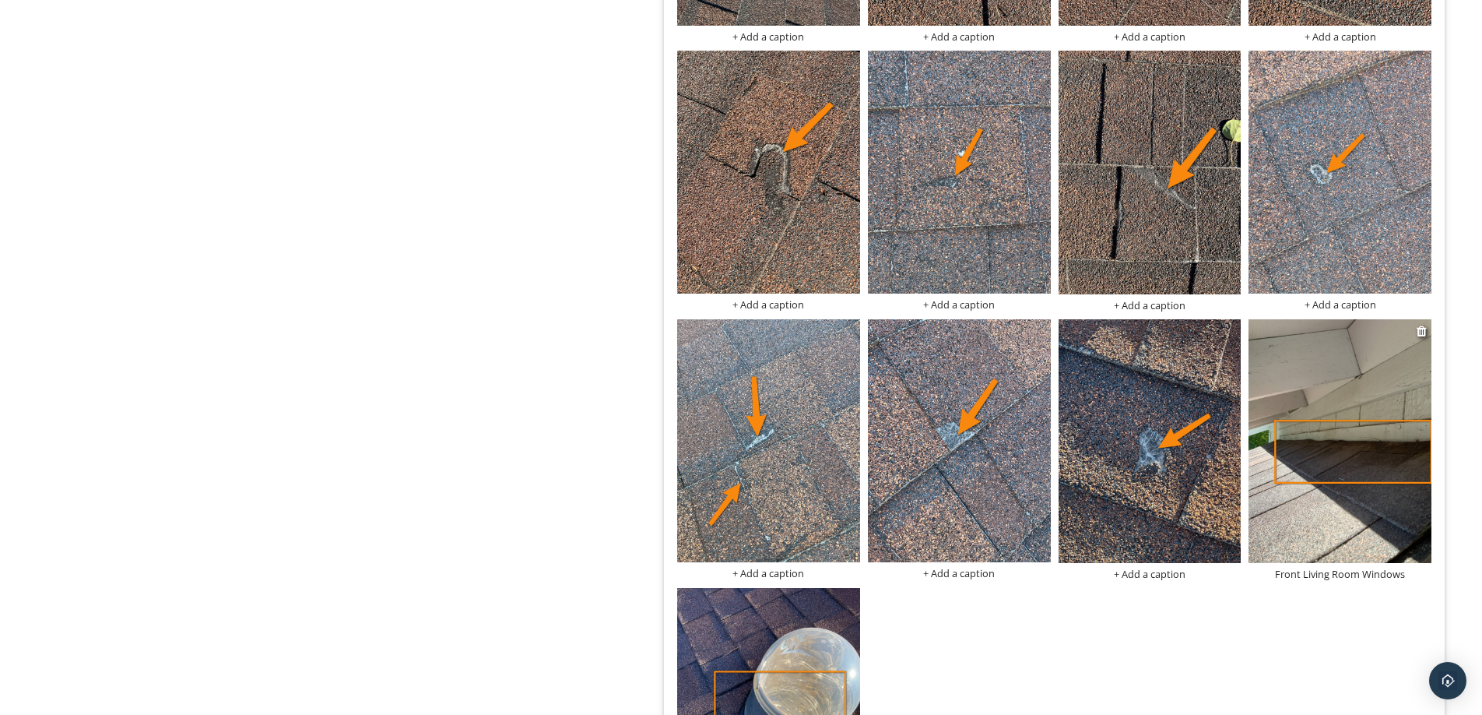
scroll to position [1836, 0]
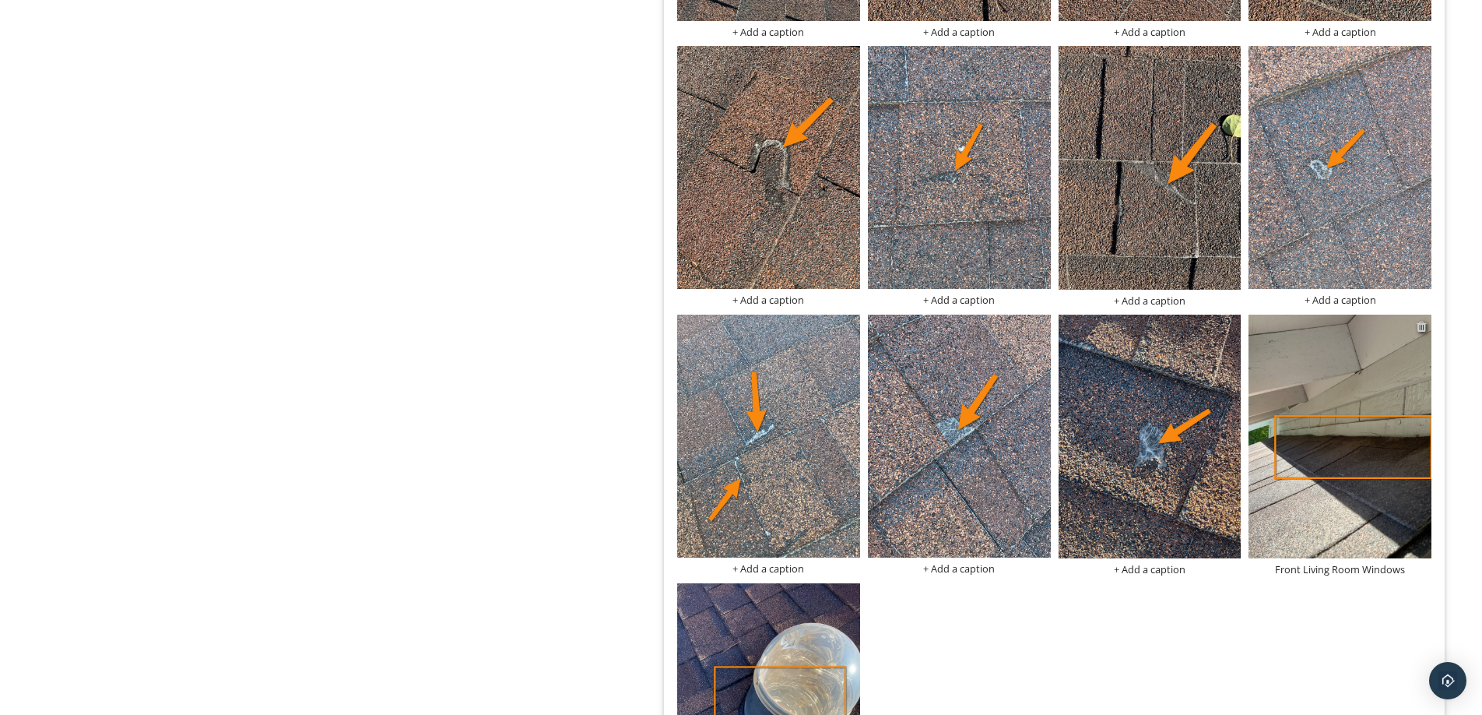
click at [1422, 326] on div at bounding box center [1422, 326] width 10 height 12
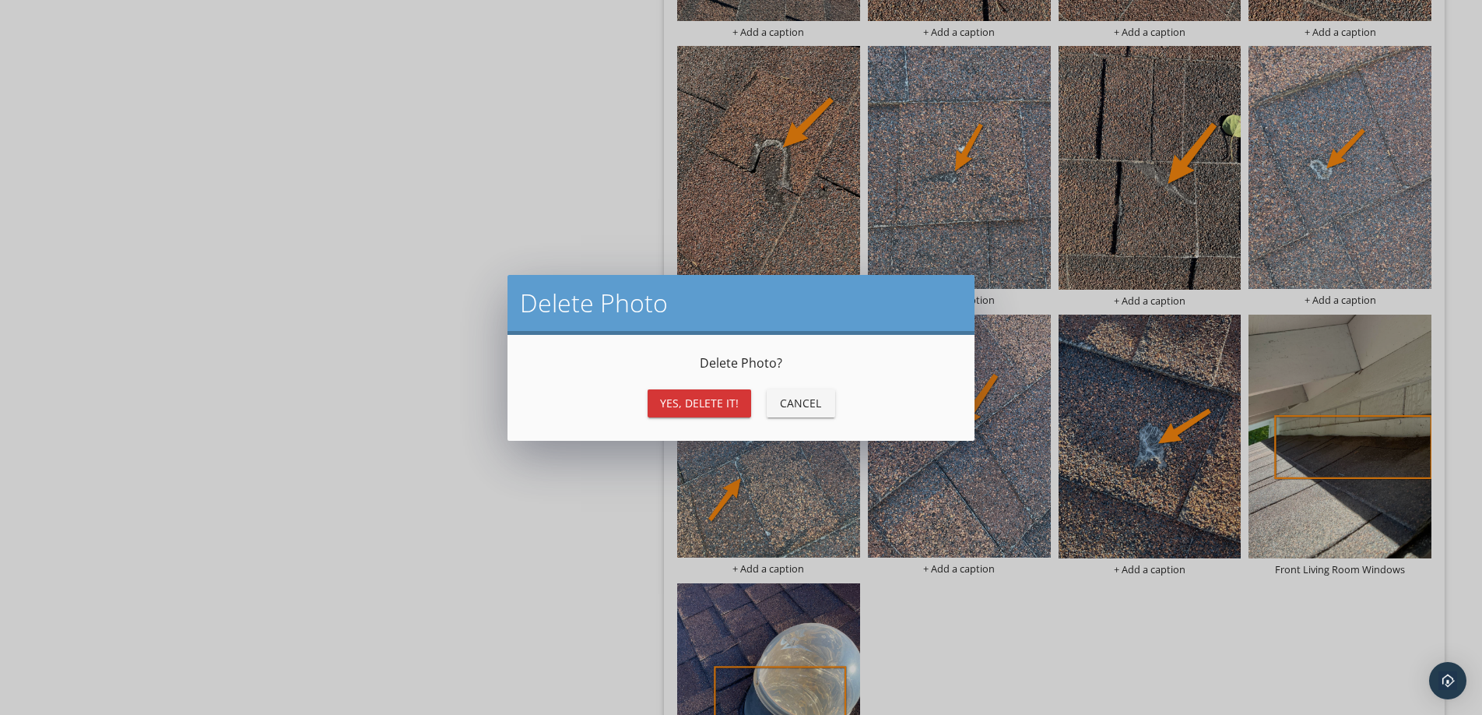
click at [701, 405] on div "Yes, Delete it!" at bounding box center [699, 403] width 79 height 16
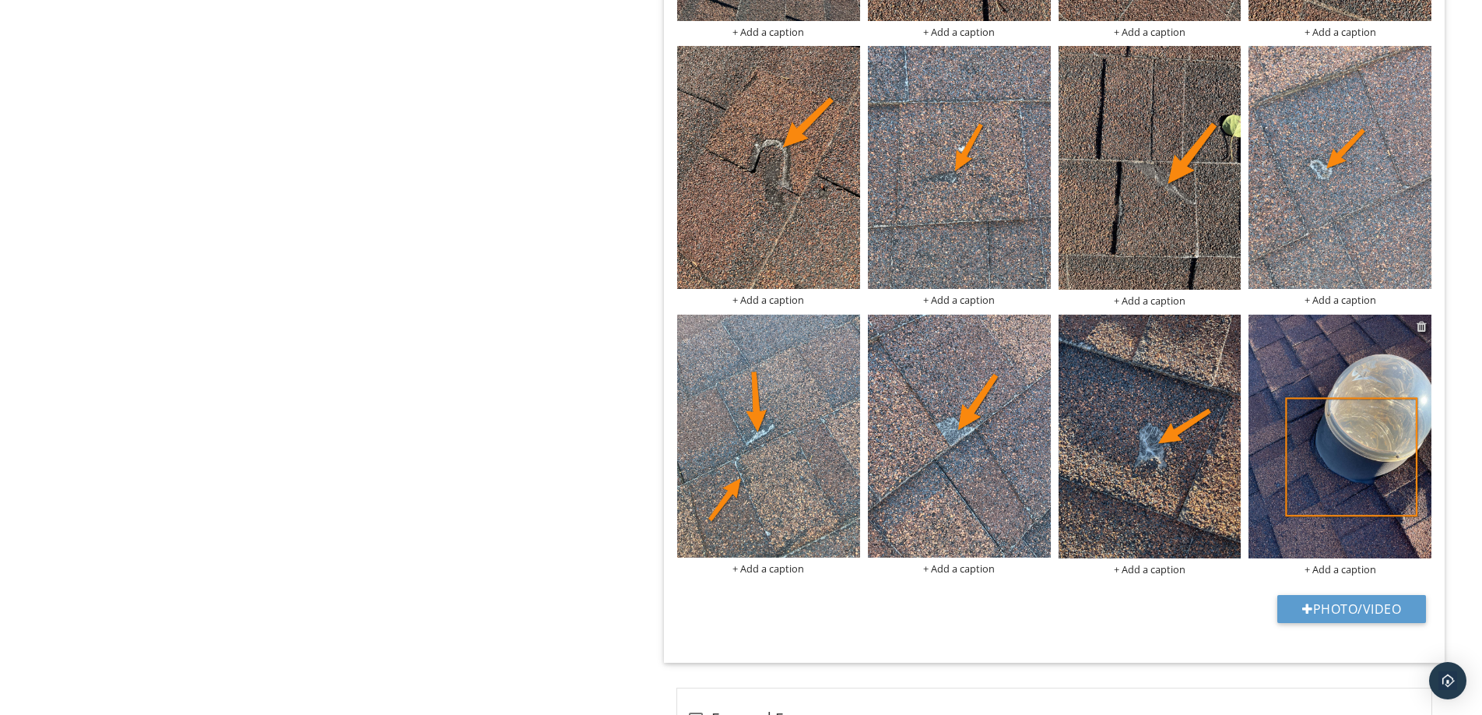
click at [1424, 326] on div at bounding box center [1422, 326] width 10 height 12
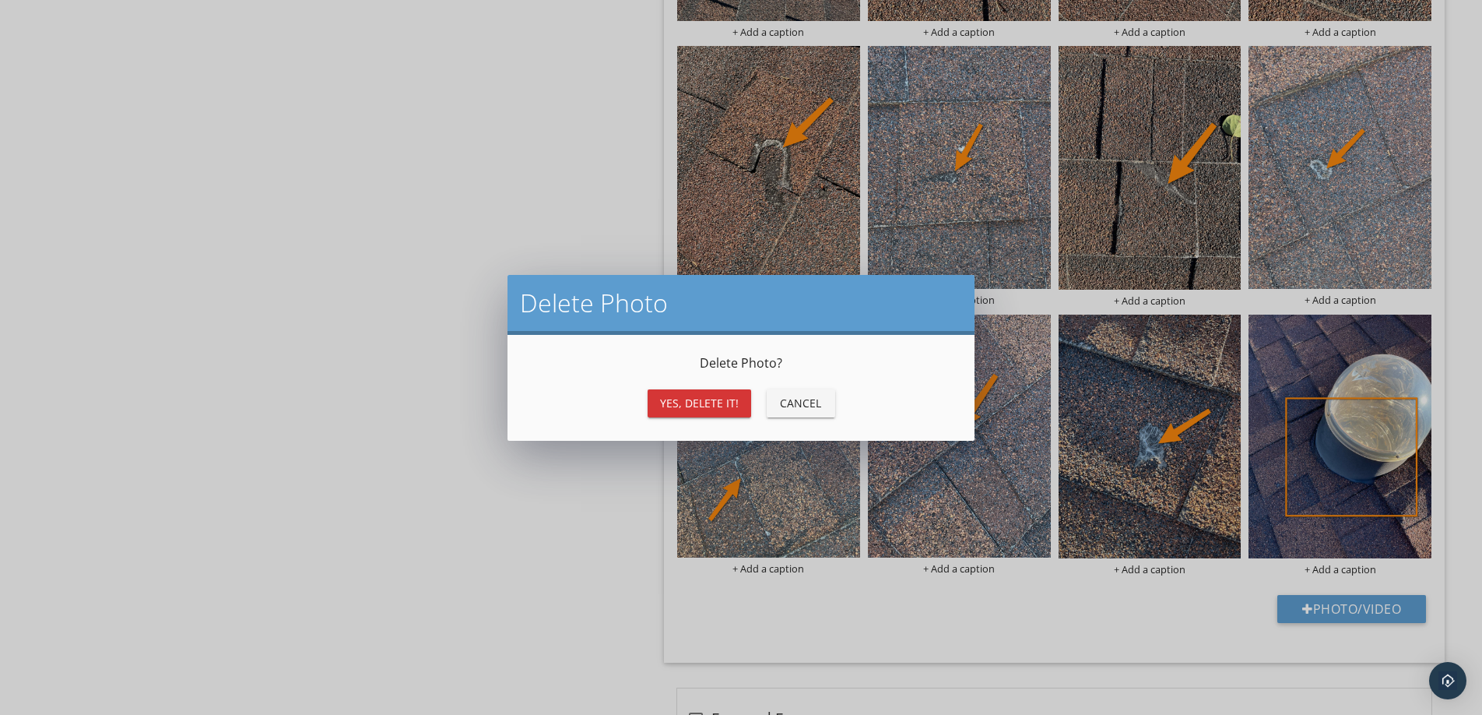
click at [702, 402] on div "Yes, Delete it!" at bounding box center [699, 403] width 79 height 16
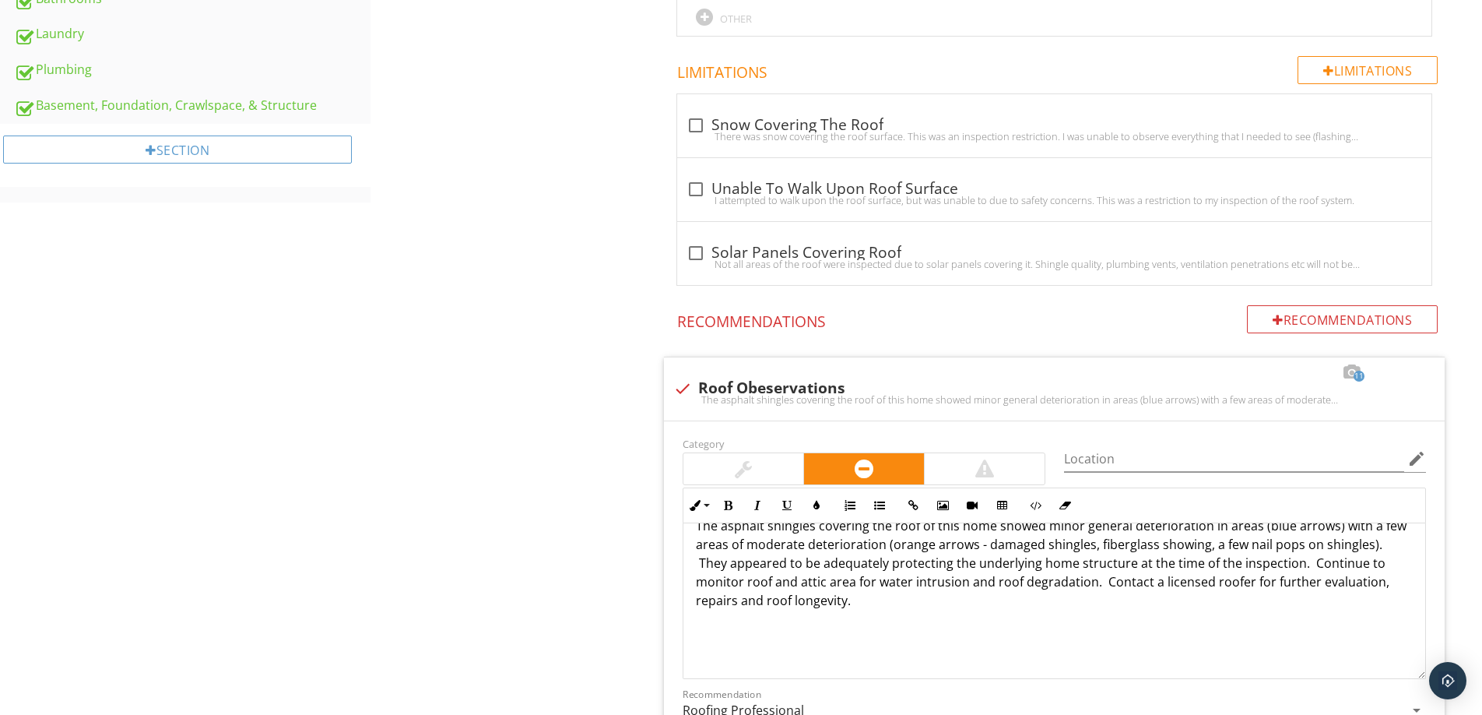
scroll to position [0, 0]
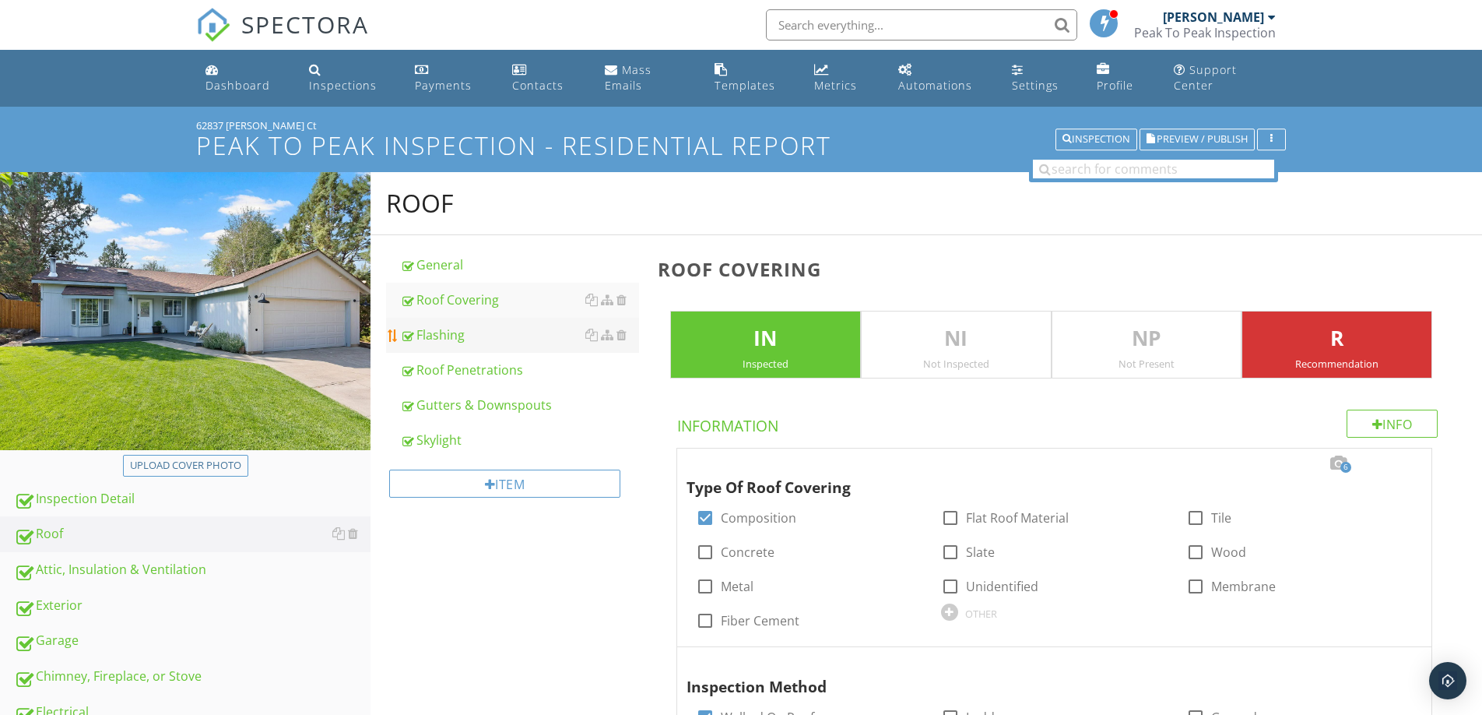
click at [435, 327] on div "Flashing" at bounding box center [519, 334] width 239 height 19
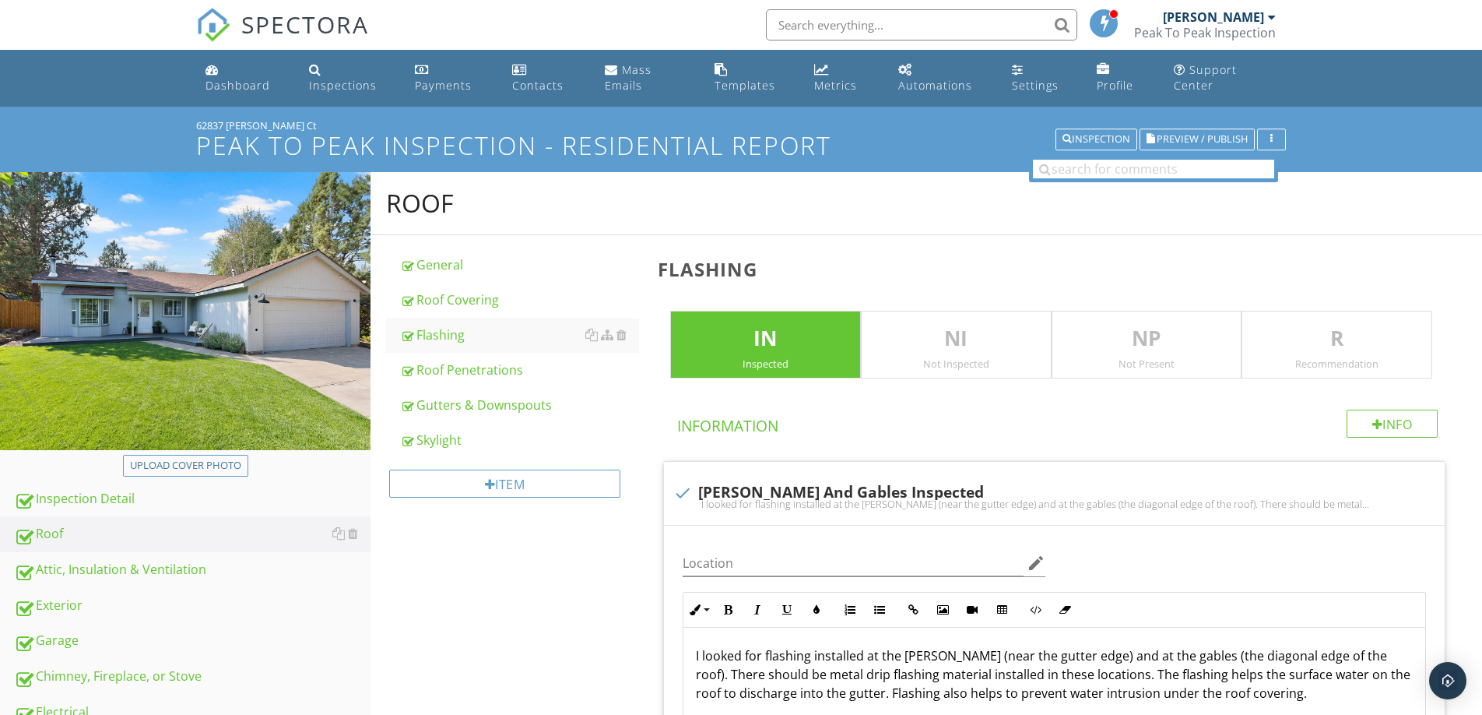
click at [1334, 330] on p "R" at bounding box center [1336, 338] width 189 height 31
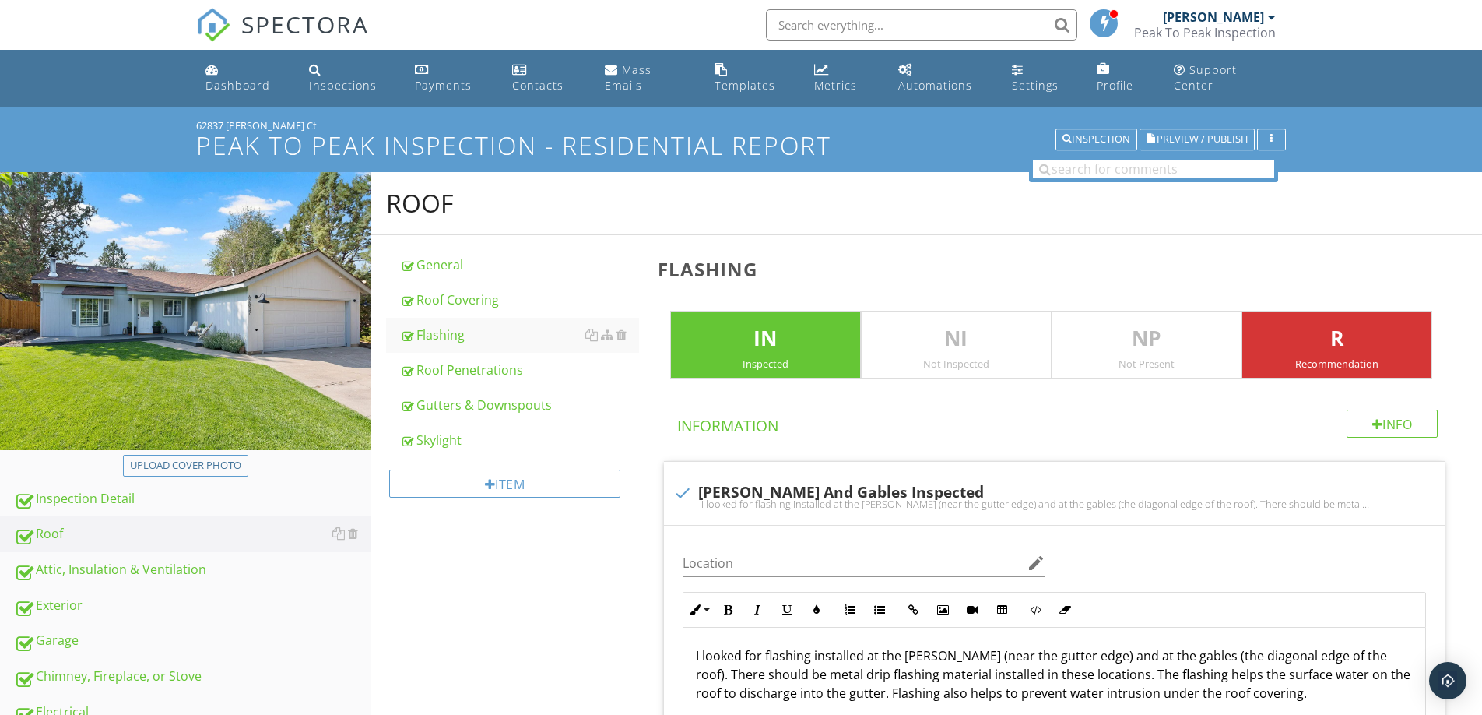
click at [1245, 343] on p "R" at bounding box center [1336, 338] width 189 height 31
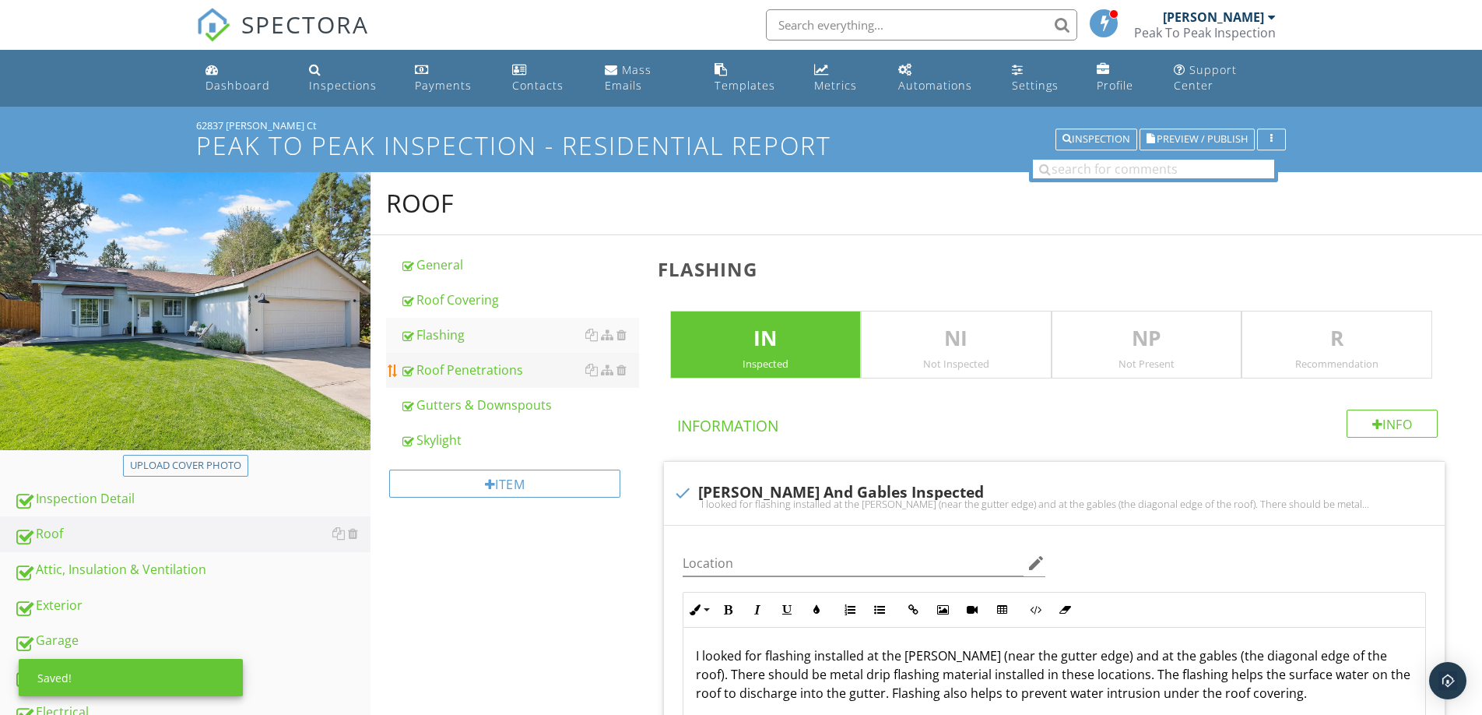
click at [448, 377] on div "Roof Penetrations" at bounding box center [519, 369] width 239 height 19
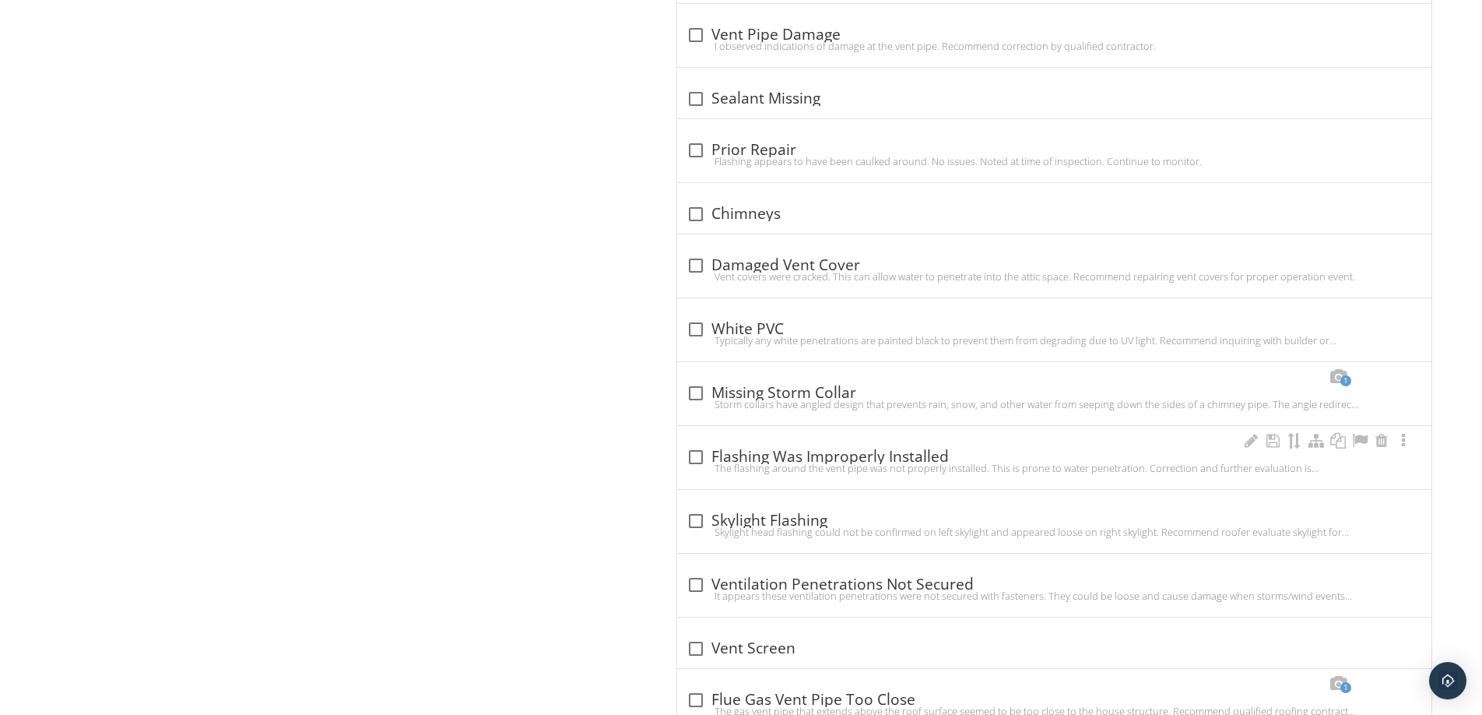
scroll to position [3014, 0]
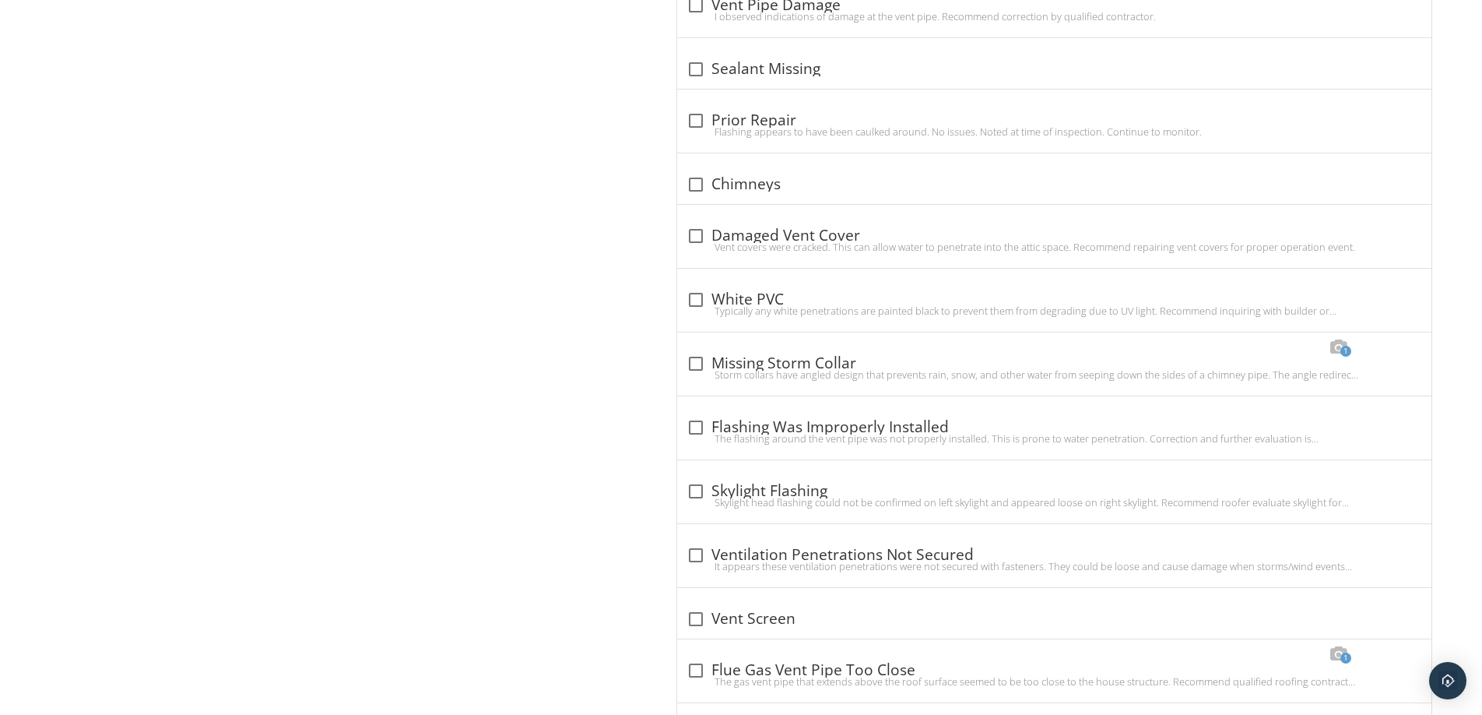
drag, startPoint x: 712, startPoint y: 420, endPoint x: 778, endPoint y: 416, distance: 67.1
click at [712, 420] on div "check_box_outline_blank Flashing Was Improperly Installed" at bounding box center [1055, 427] width 736 height 19
checkbox input "true"
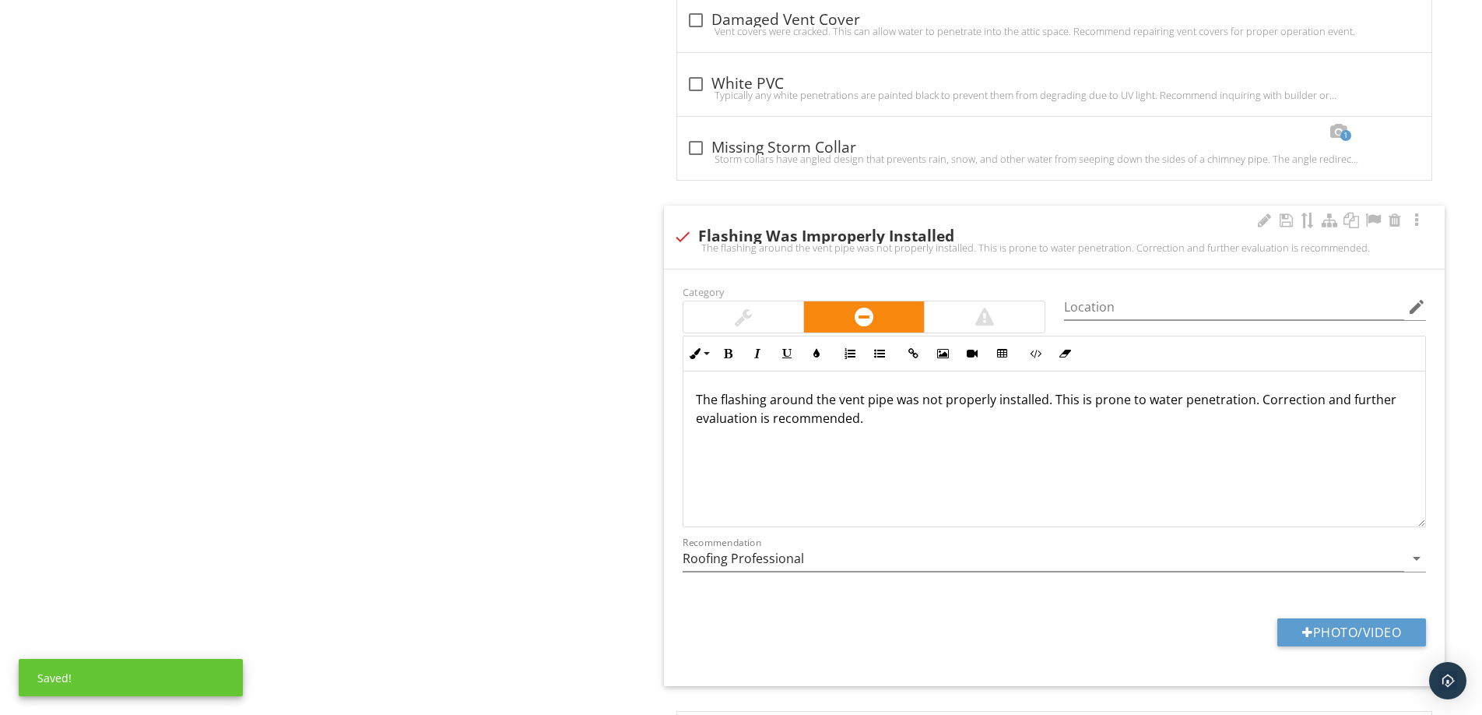
scroll to position [3234, 0]
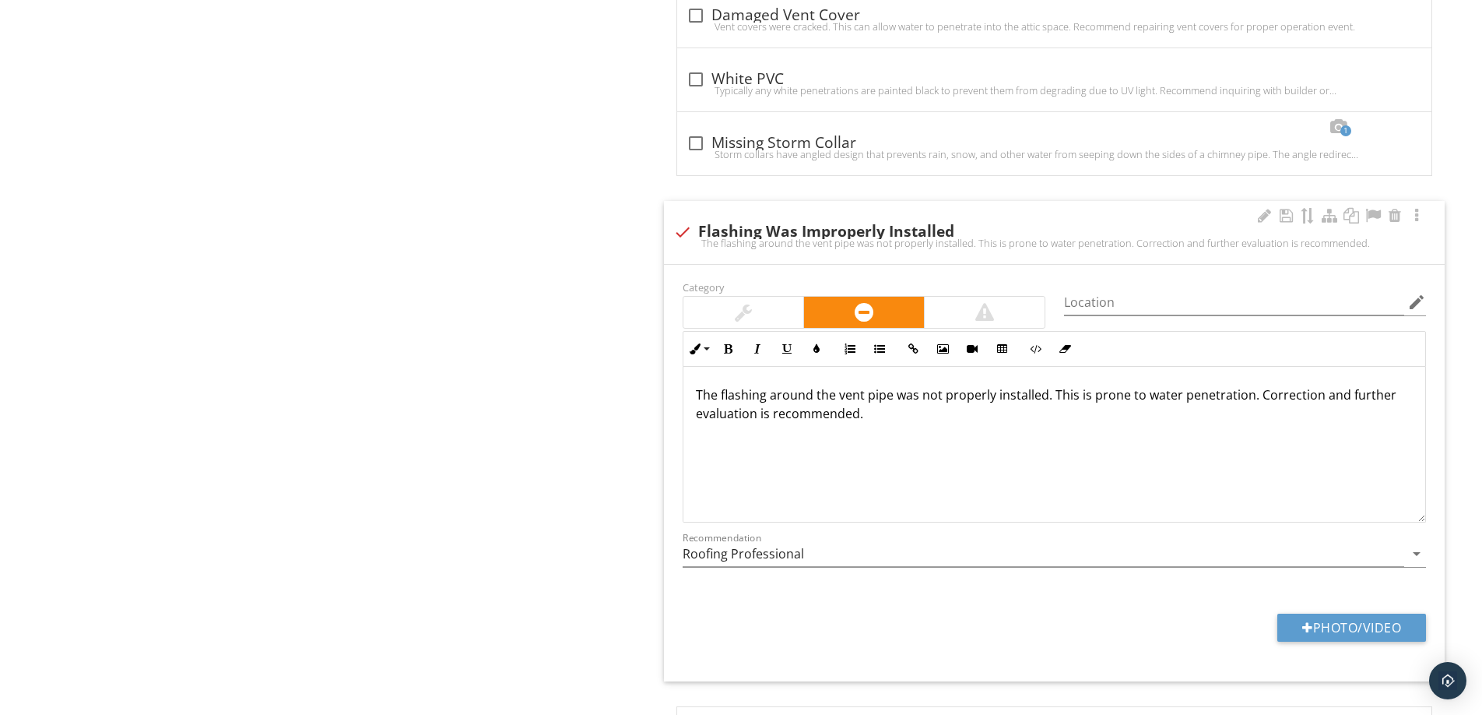
drag, startPoint x: 885, startPoint y: 413, endPoint x: 671, endPoint y: 395, distance: 214.9
click at [671, 395] on div "Category Location edit Inline Style XLarge Large Normal Small Light Small/Light…" at bounding box center [1054, 473] width 781 height 416
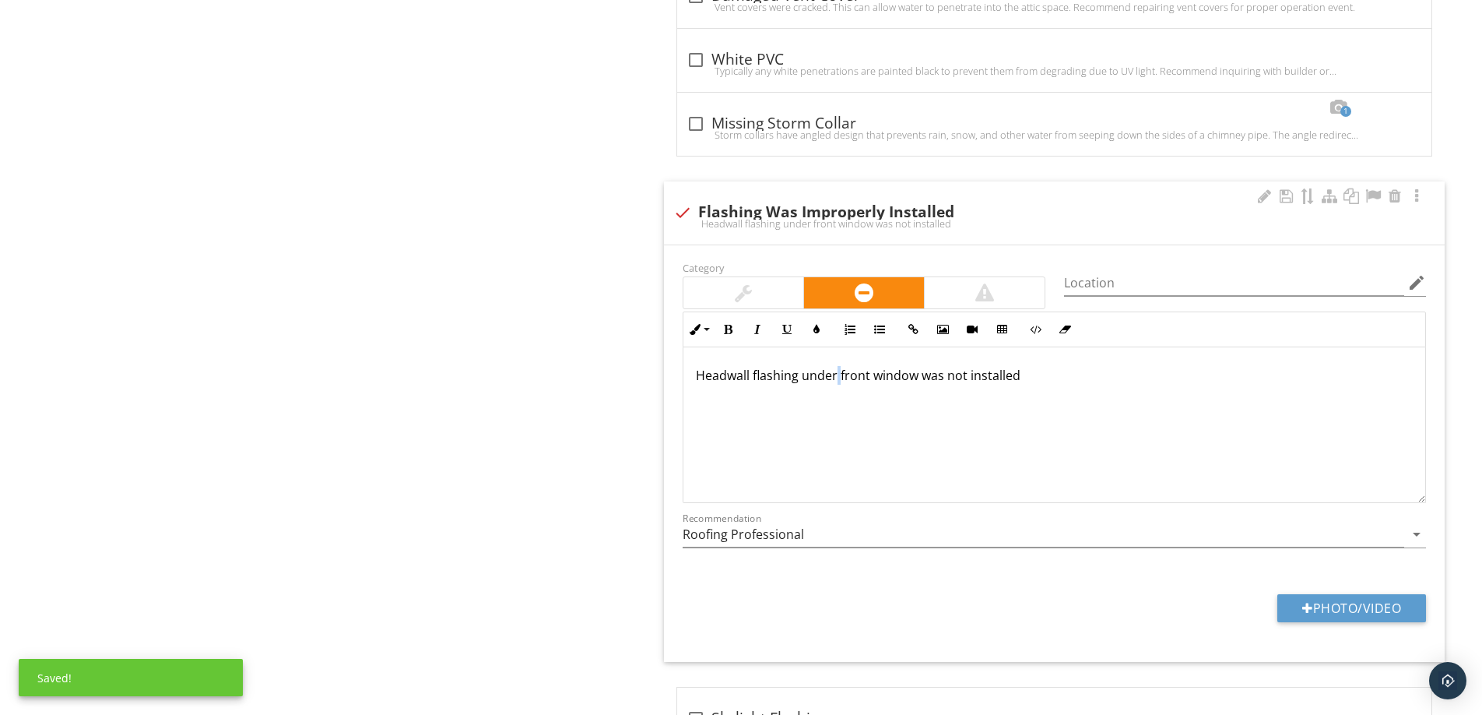
scroll to position [1, 0]
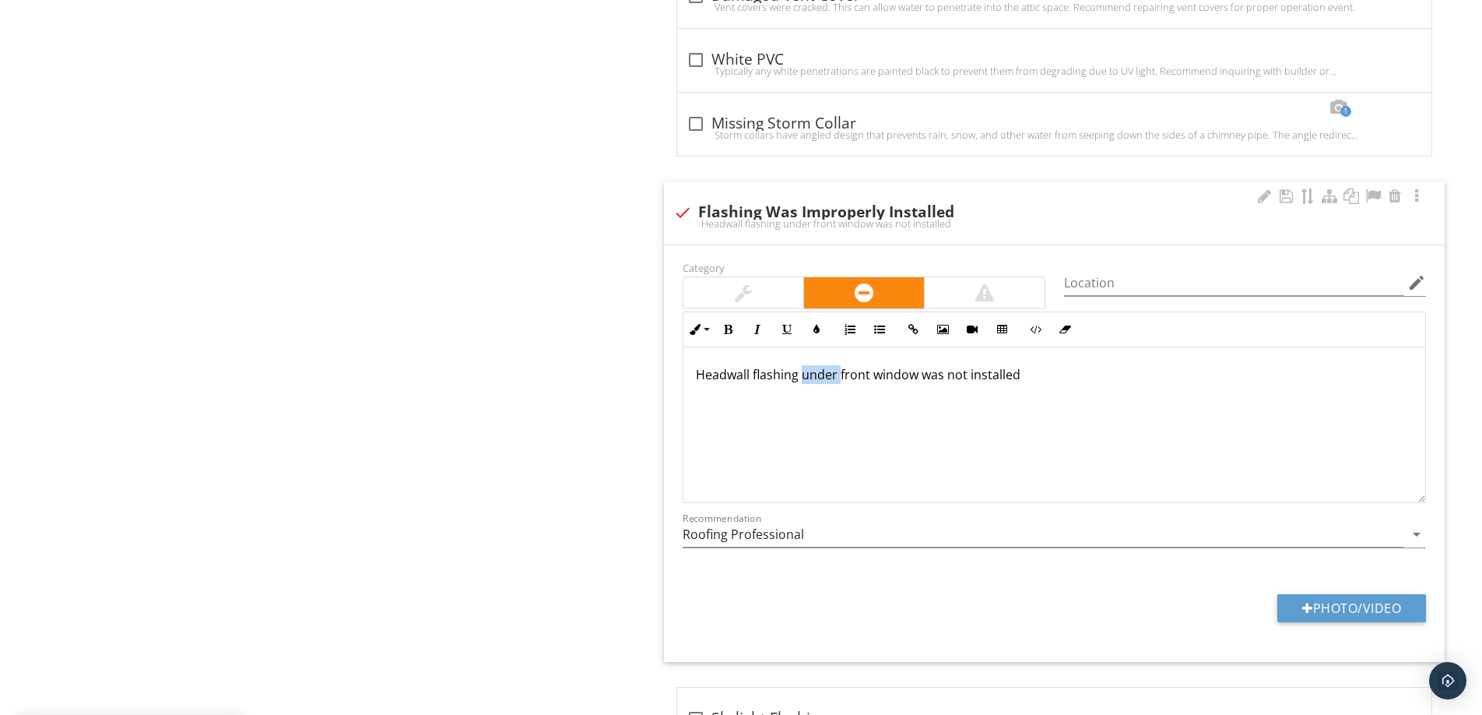
drag, startPoint x: 838, startPoint y: 381, endPoint x: 803, endPoint y: 381, distance: 35.8
click at [803, 381] on p "Headwall flashing under front window was not installed" at bounding box center [1054, 374] width 717 height 19
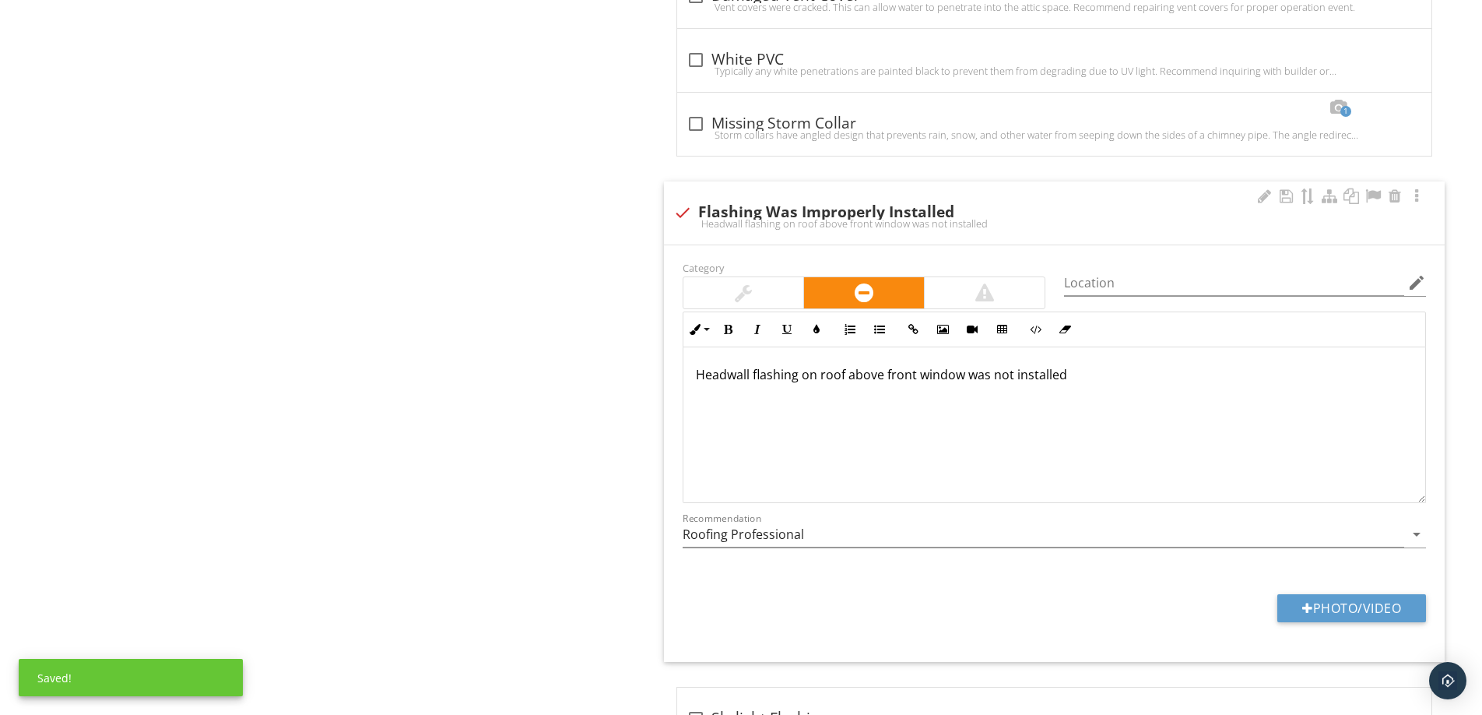
click at [1098, 370] on p "Headwall flashing on roof above front window was not installed" at bounding box center [1054, 374] width 717 height 19
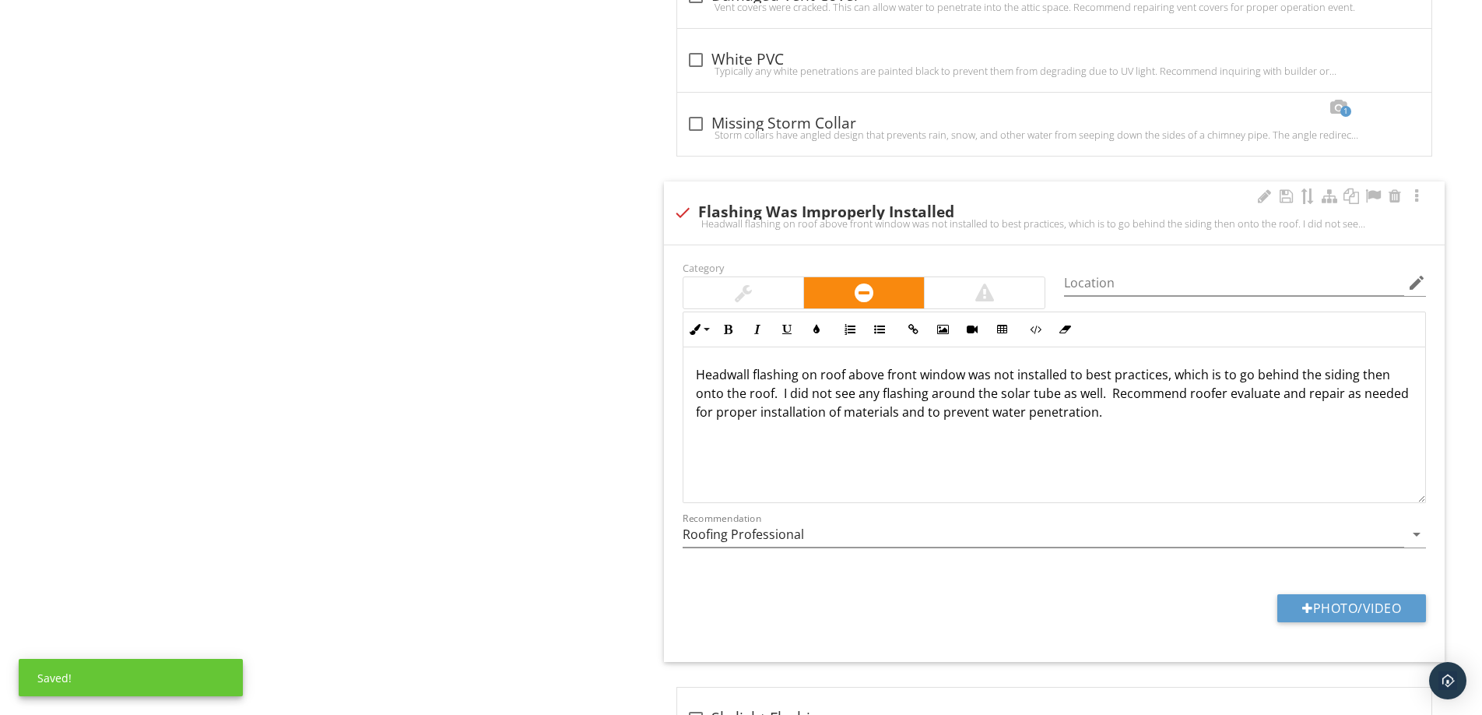
scroll to position [3280, 0]
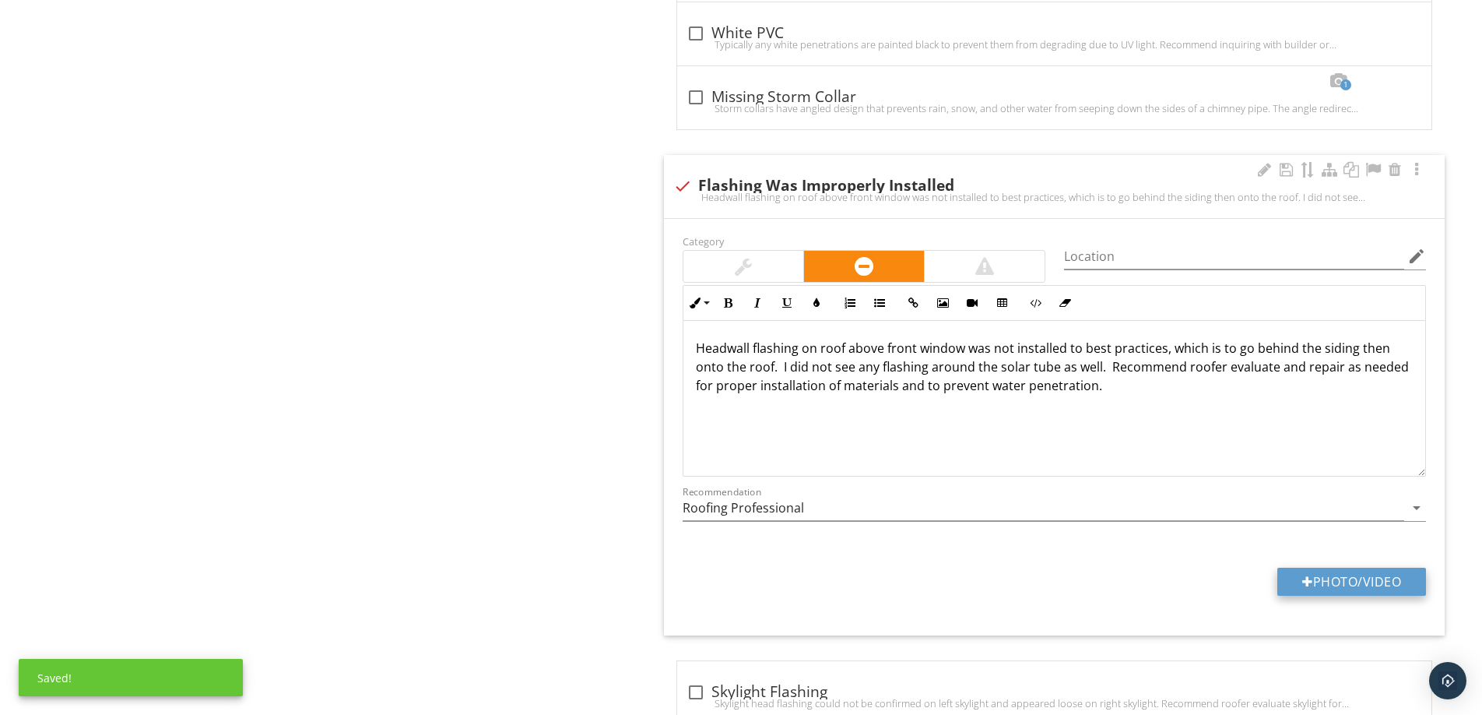
click at [1334, 591] on button "Photo/Video" at bounding box center [1352, 582] width 149 height 28
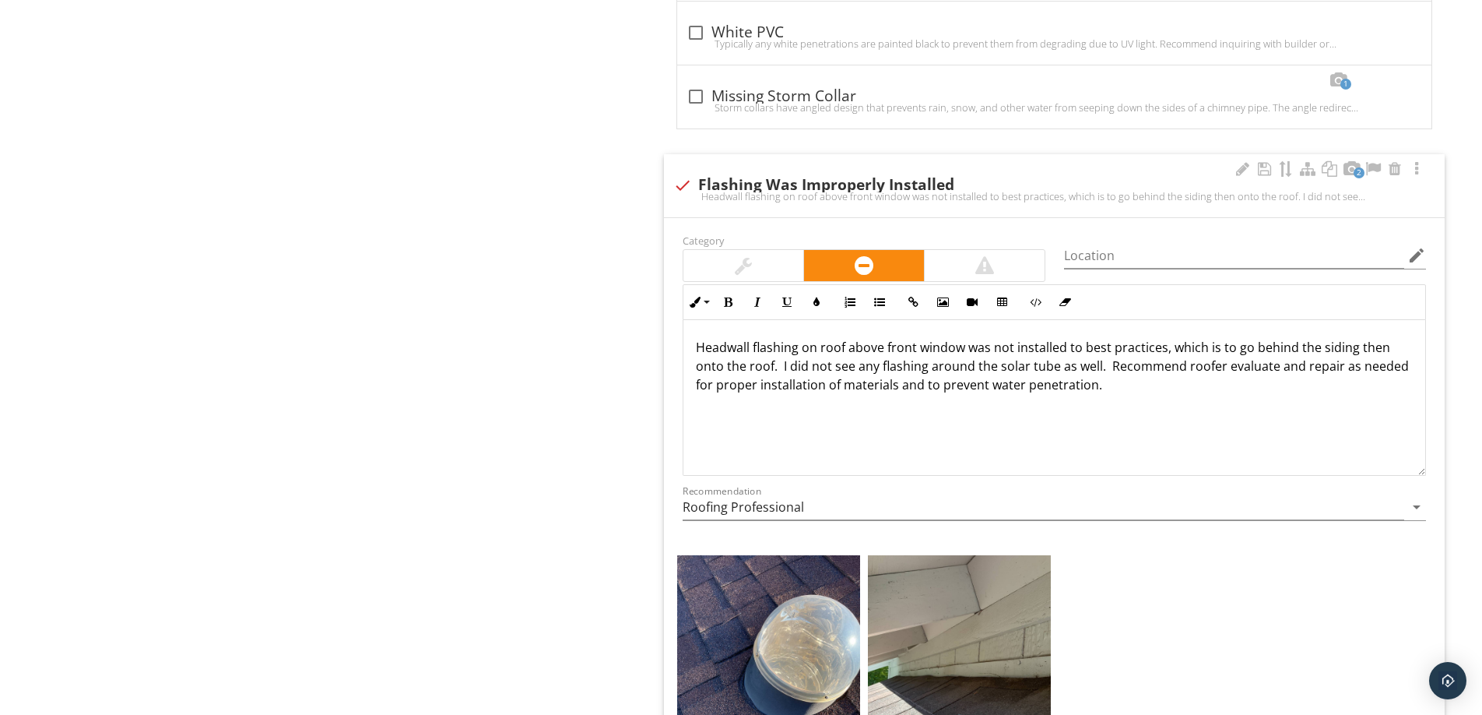
scroll to position [0, 0]
click at [1067, 370] on p "Headwall flashing on roof above front window was not installed to best practice…" at bounding box center [1054, 367] width 717 height 56
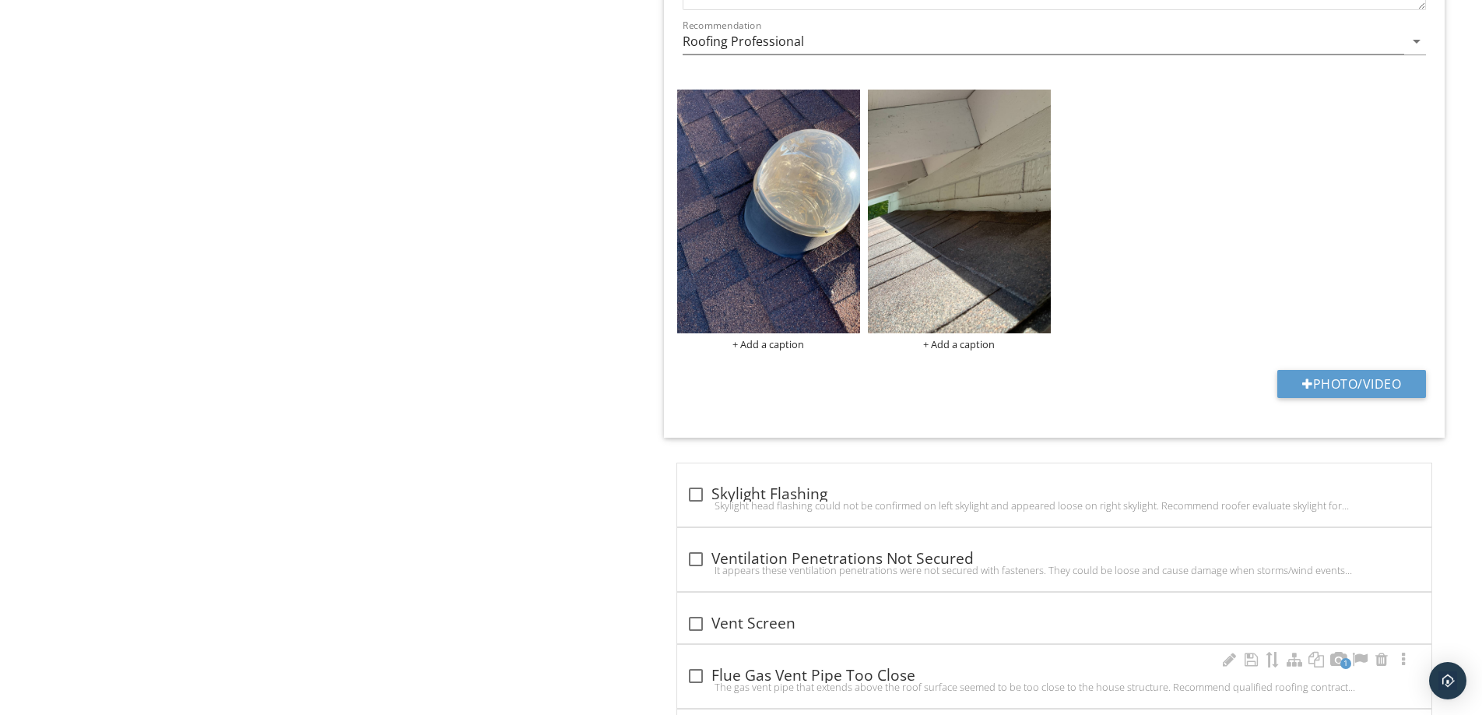
scroll to position [3754, 0]
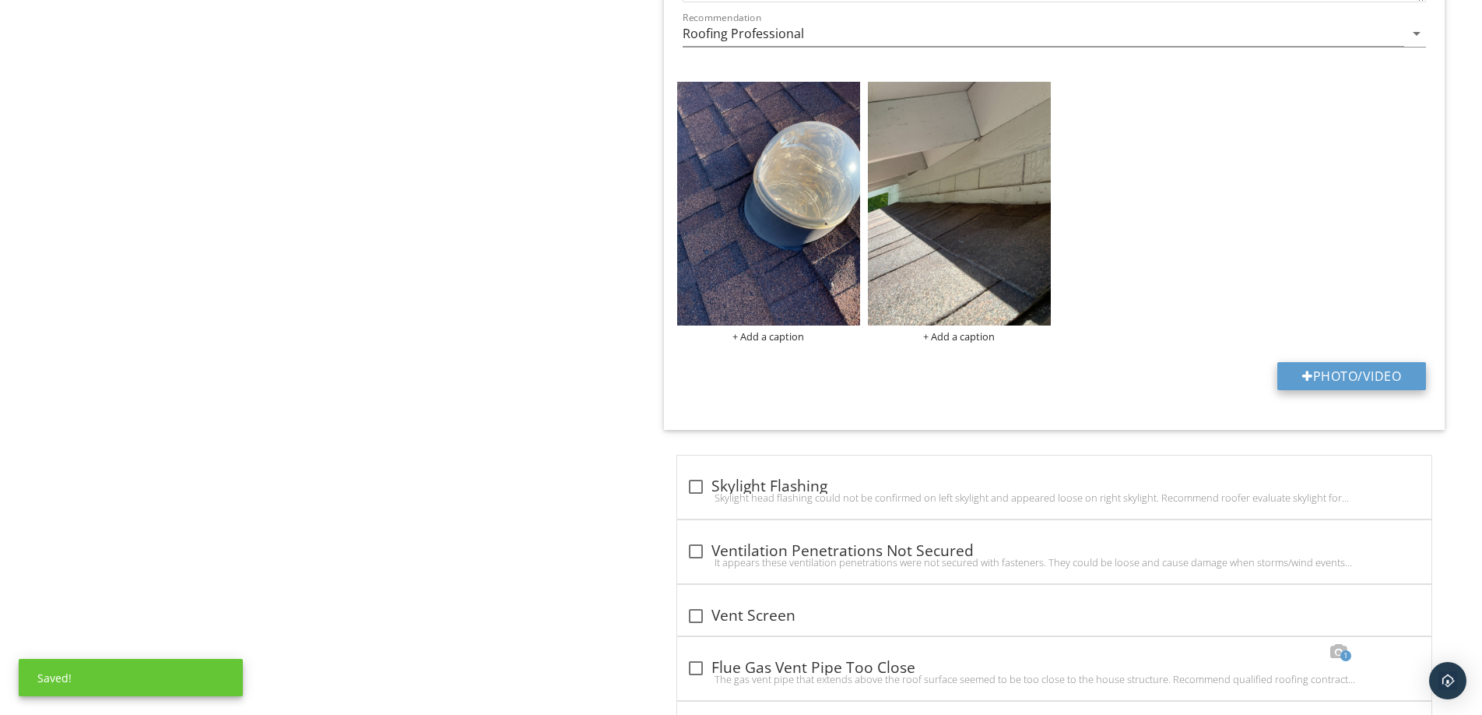
click at [1316, 383] on button "Photo/Video" at bounding box center [1352, 376] width 149 height 28
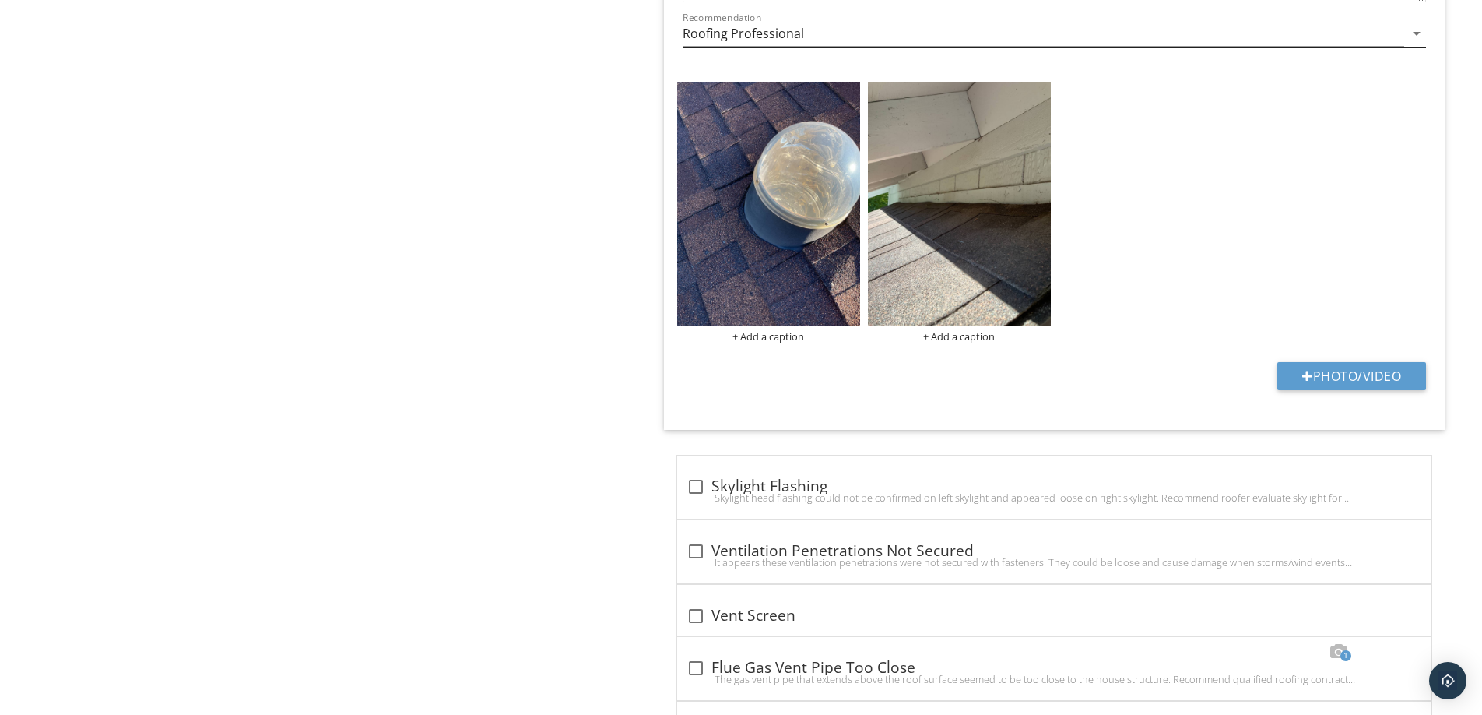
type input "C:\fakepath\solatube-on-comp-copy-700x542__04247.jpg"
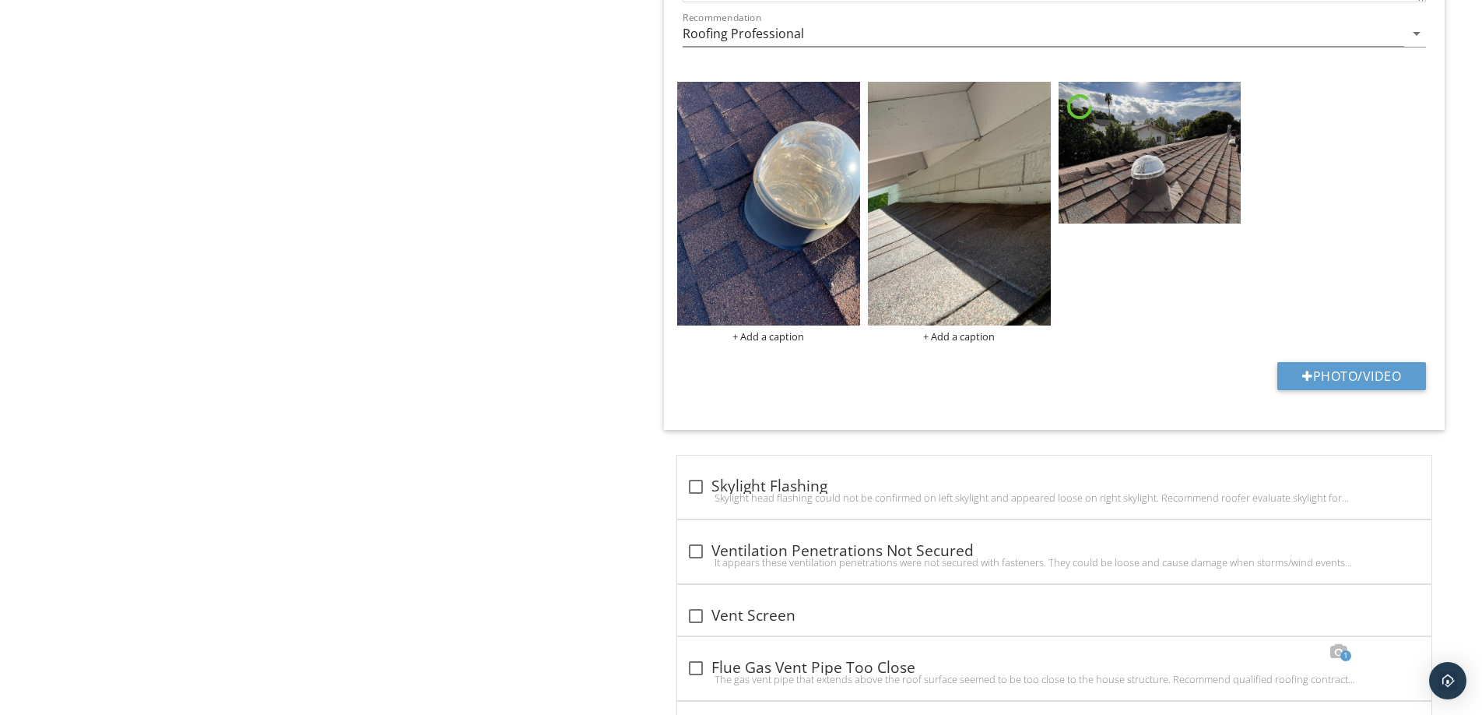
scroll to position [3753, 0]
click at [1170, 215] on img at bounding box center [1150, 154] width 183 height 142
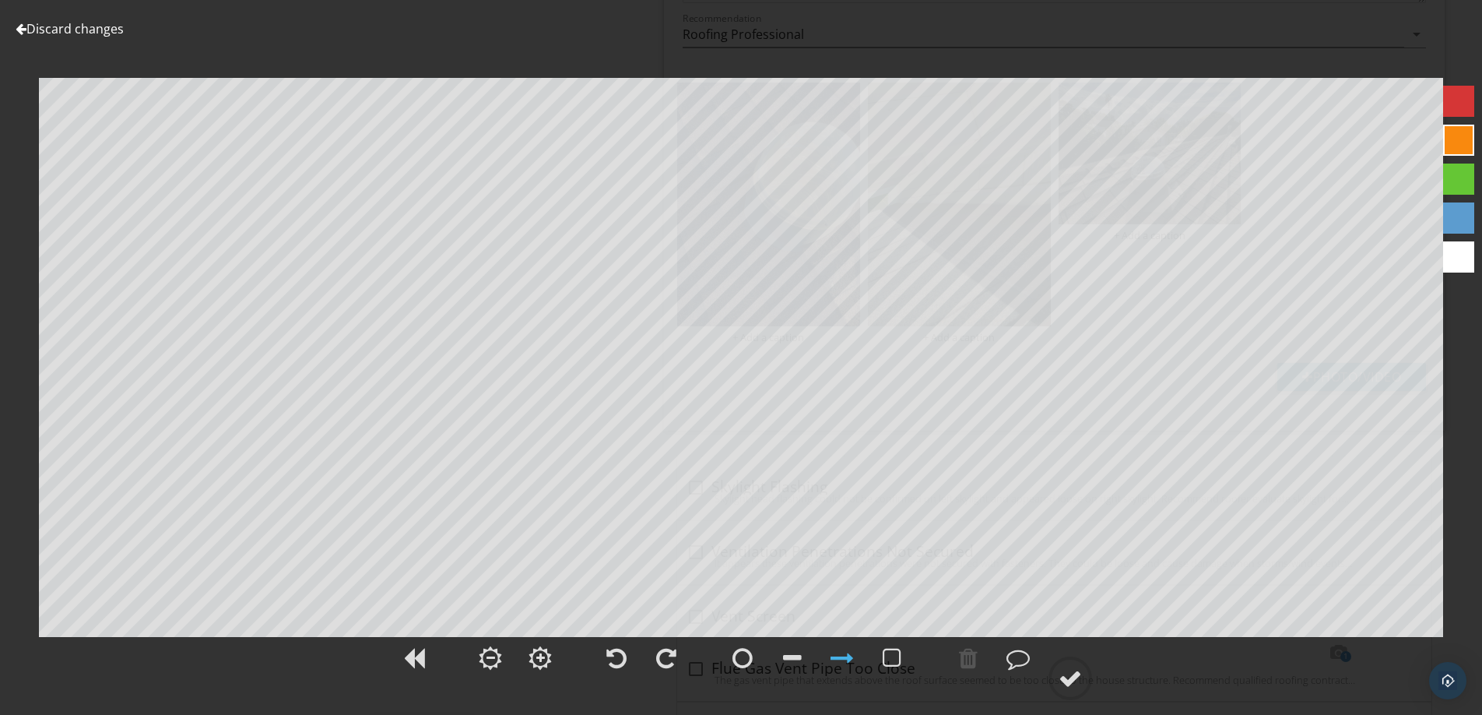
click at [1449, 183] on div at bounding box center [1458, 178] width 31 height 31
click at [1063, 680] on div at bounding box center [1070, 677] width 23 height 23
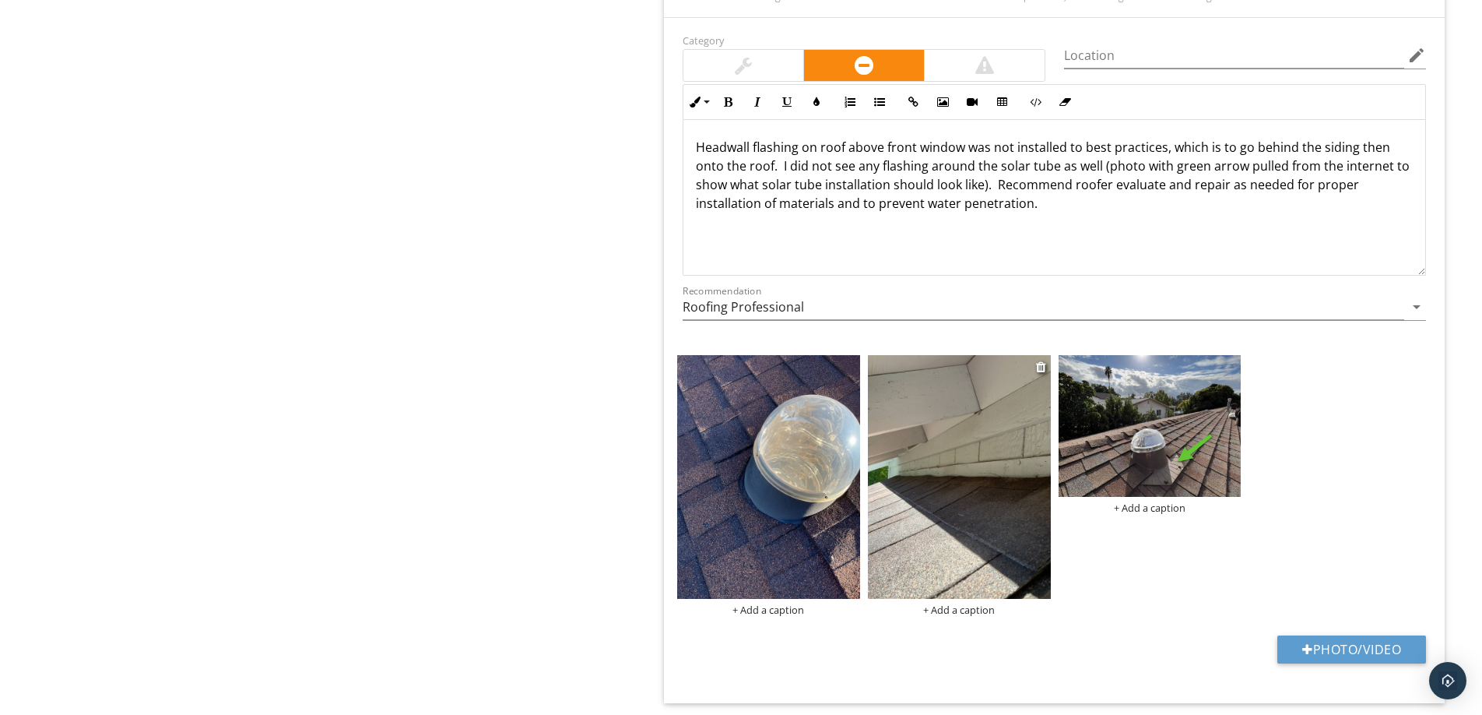
scroll to position [3453, 0]
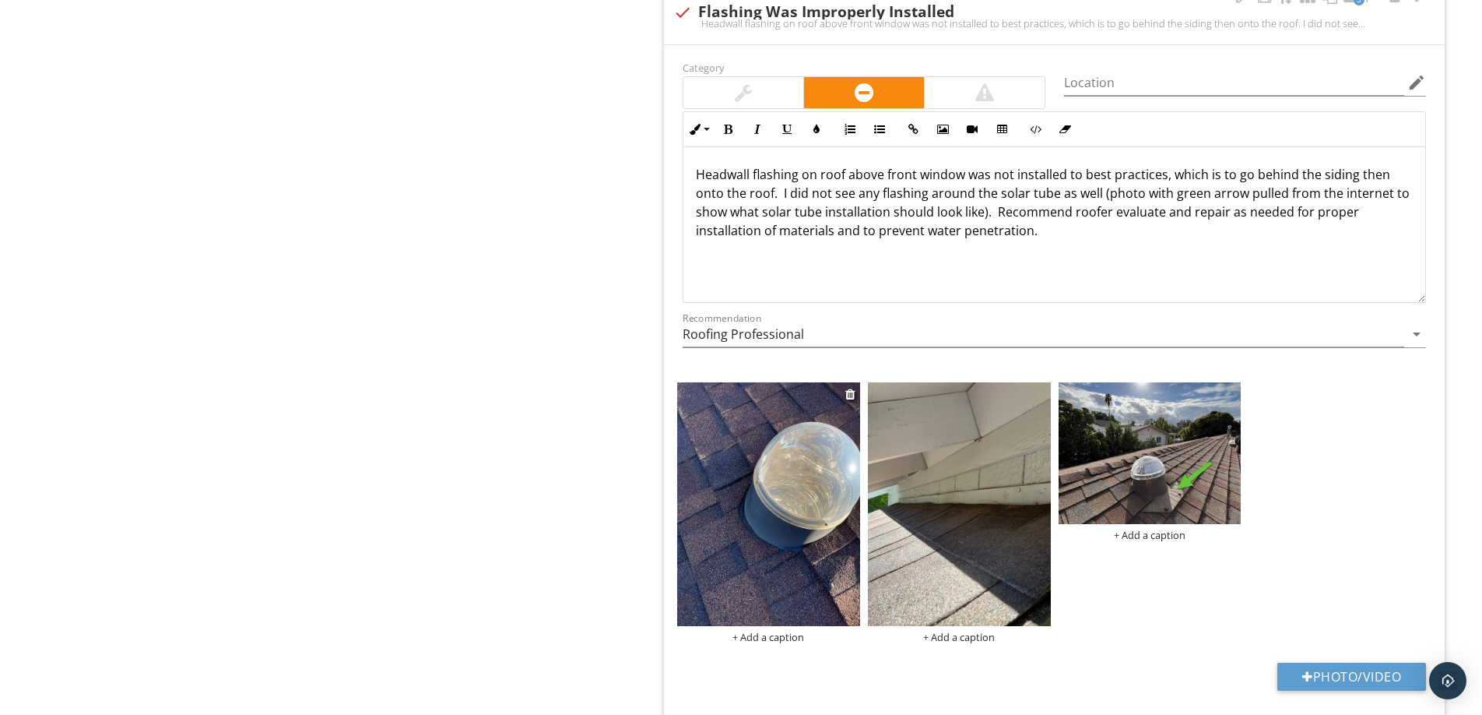
click at [795, 567] on img at bounding box center [768, 504] width 183 height 244
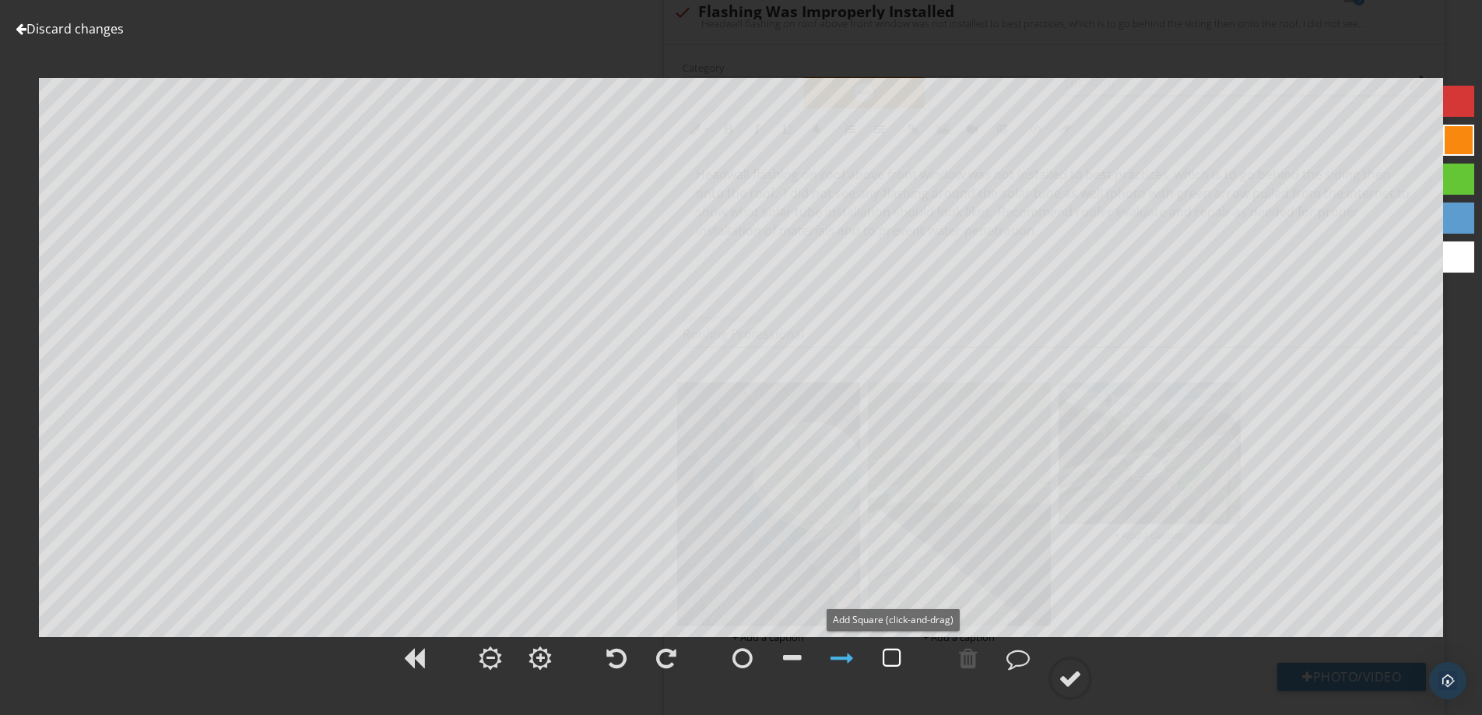
click at [891, 658] on div at bounding box center [892, 657] width 19 height 23
click at [1076, 680] on div at bounding box center [1070, 677] width 23 height 23
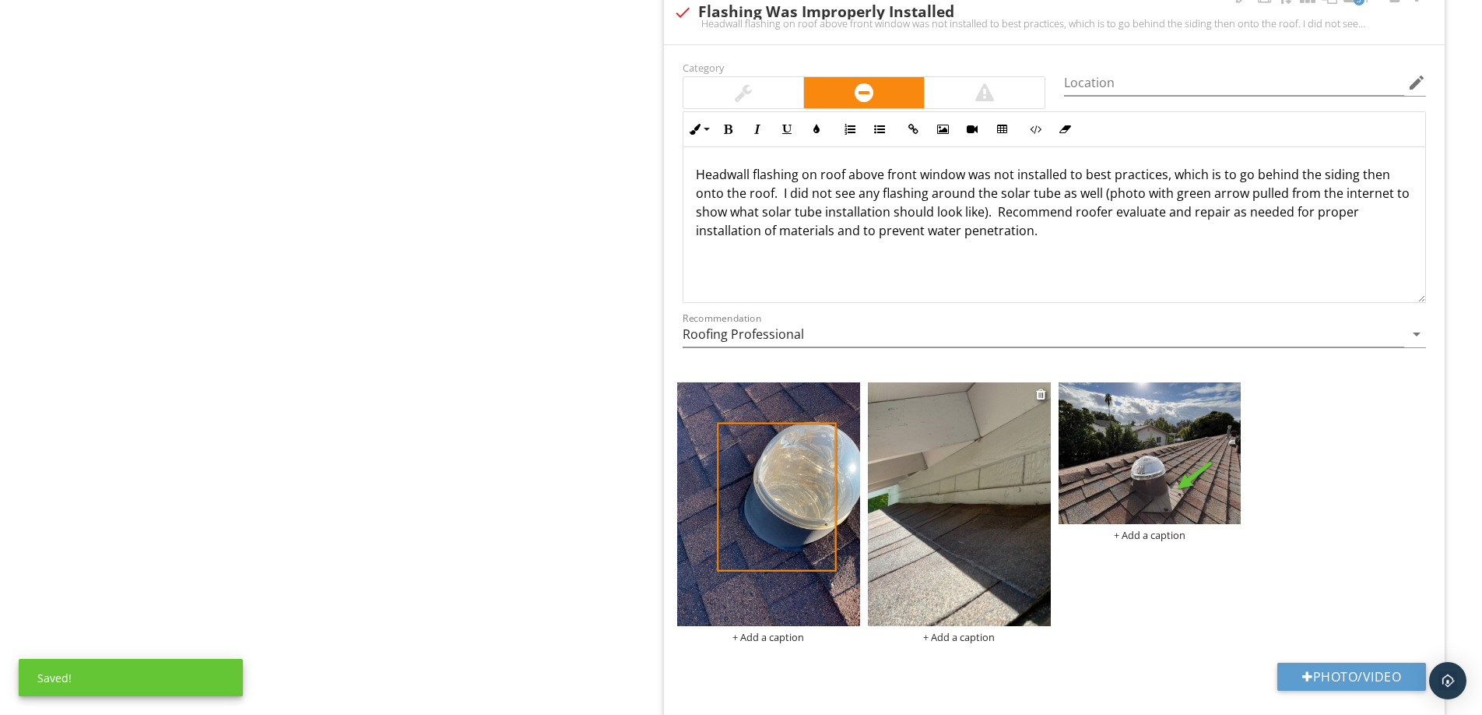
click at [994, 564] on img at bounding box center [959, 504] width 183 height 244
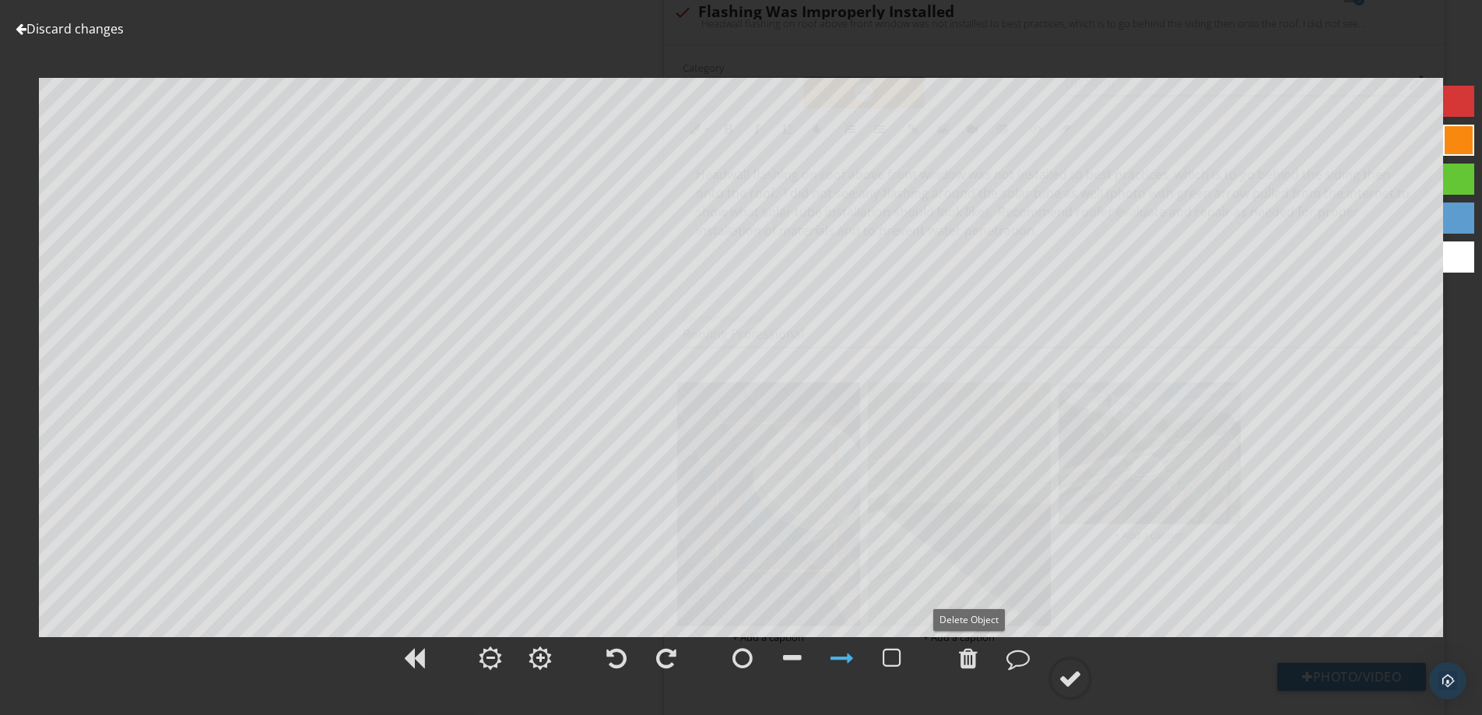
drag, startPoint x: 968, startPoint y: 663, endPoint x: 828, endPoint y: 666, distance: 140.2
click at [958, 661] on div at bounding box center [968, 657] width 39 height 39
click at [890, 657] on div at bounding box center [892, 657] width 19 height 23
click at [1070, 680] on div at bounding box center [1070, 677] width 23 height 23
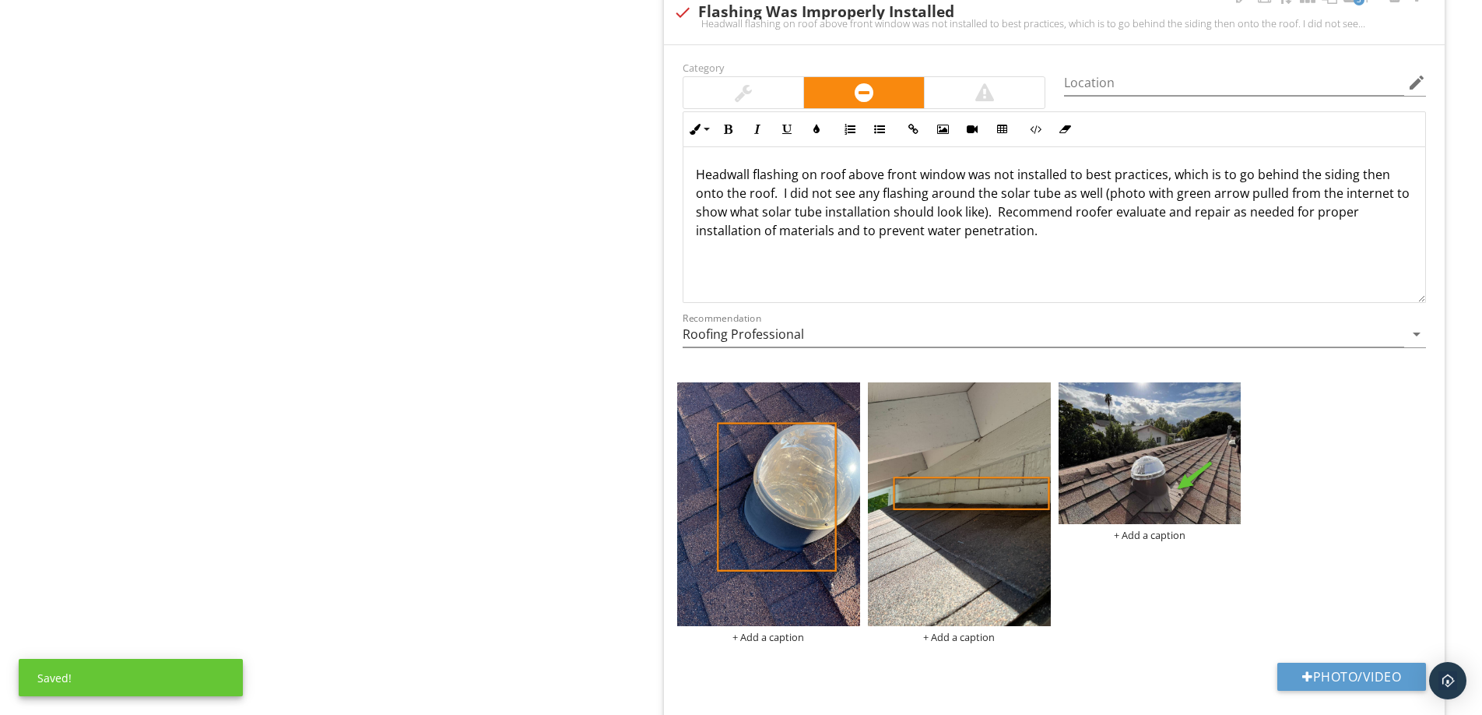
scroll to position [3454, 0]
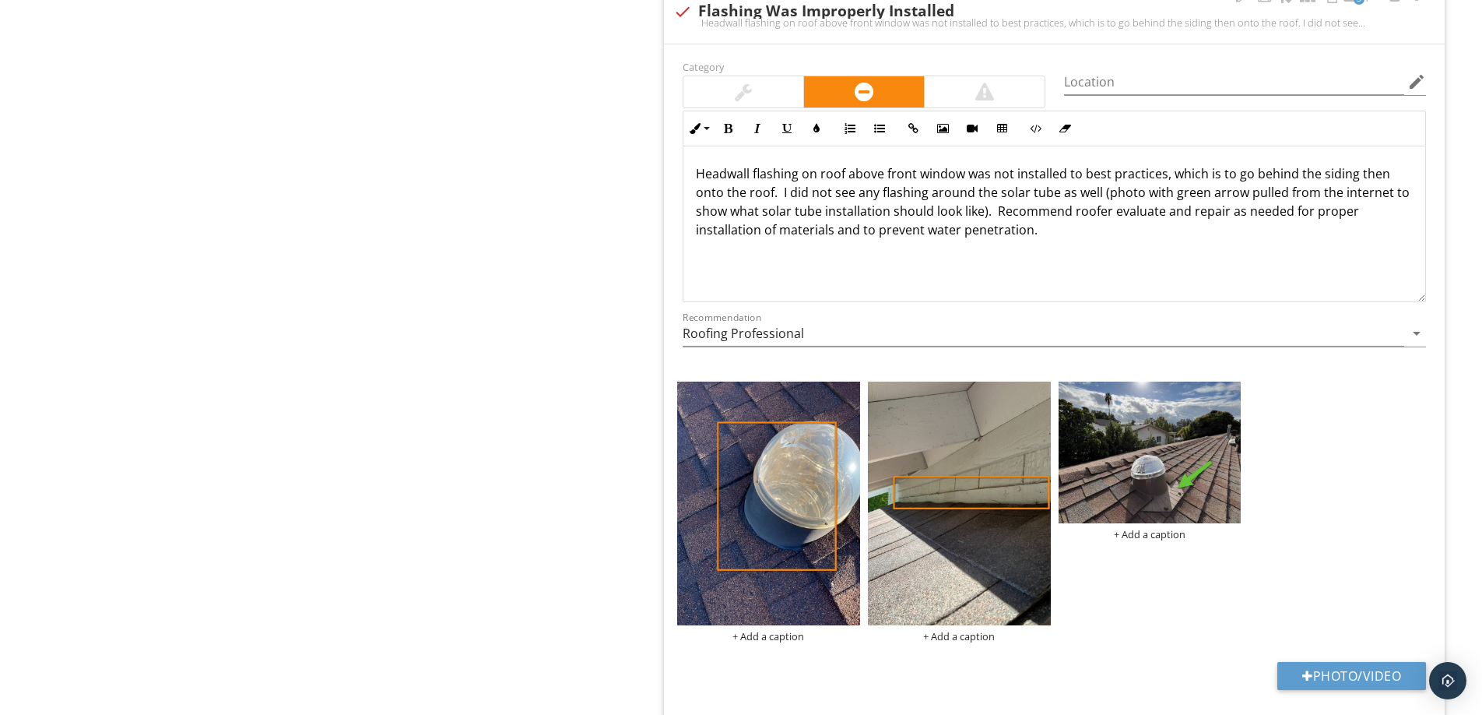
click at [1077, 197] on p "Headwall flashing on roof above front window was not installed to best practice…" at bounding box center [1054, 201] width 717 height 75
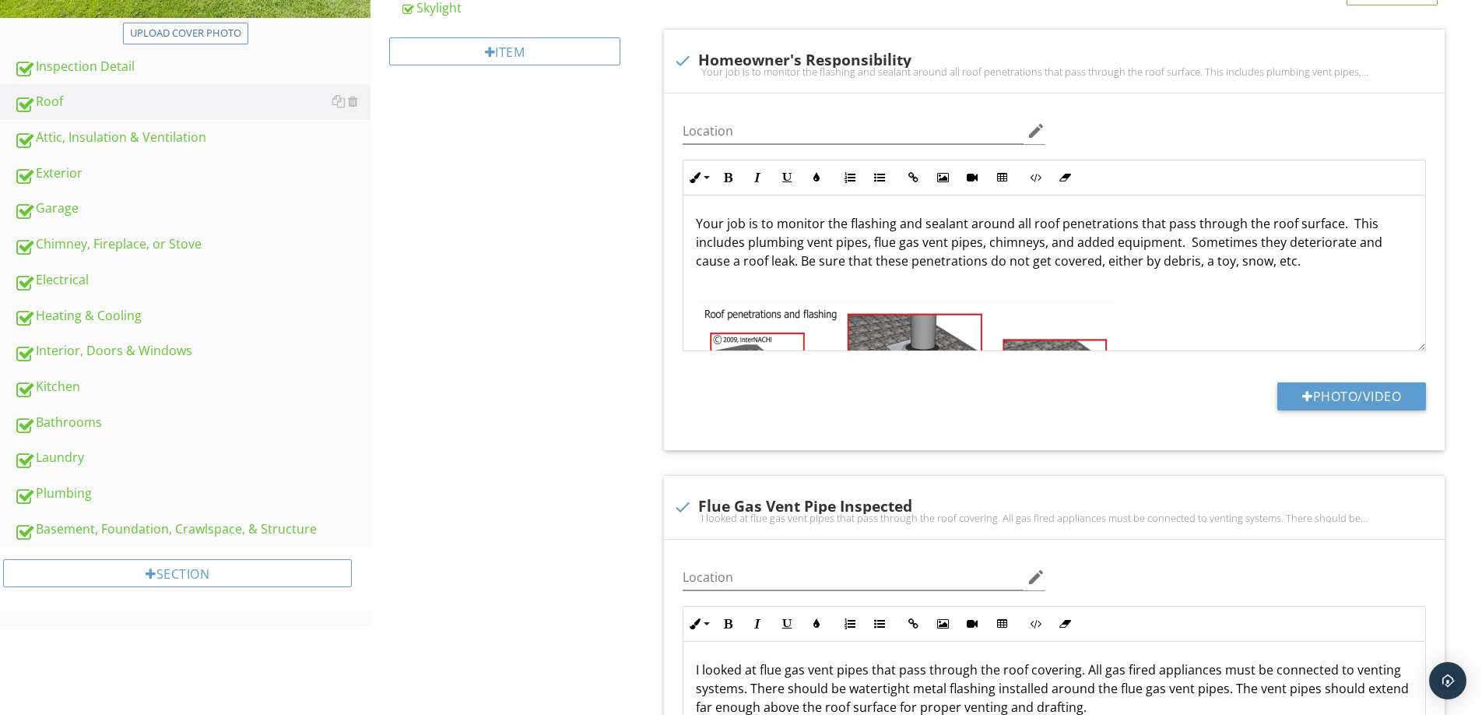
scroll to position [0, 0]
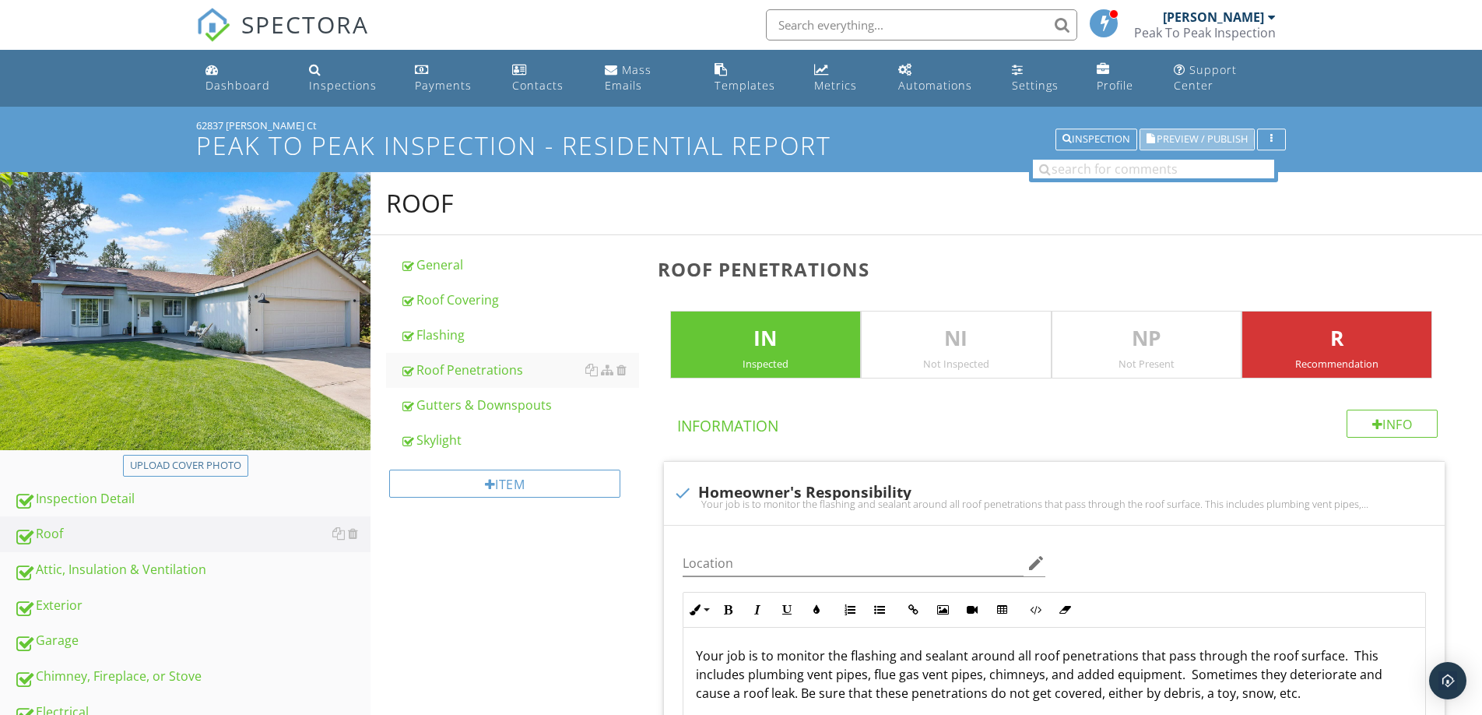
click at [1185, 139] on span "Preview / Publish" at bounding box center [1202, 140] width 91 height 10
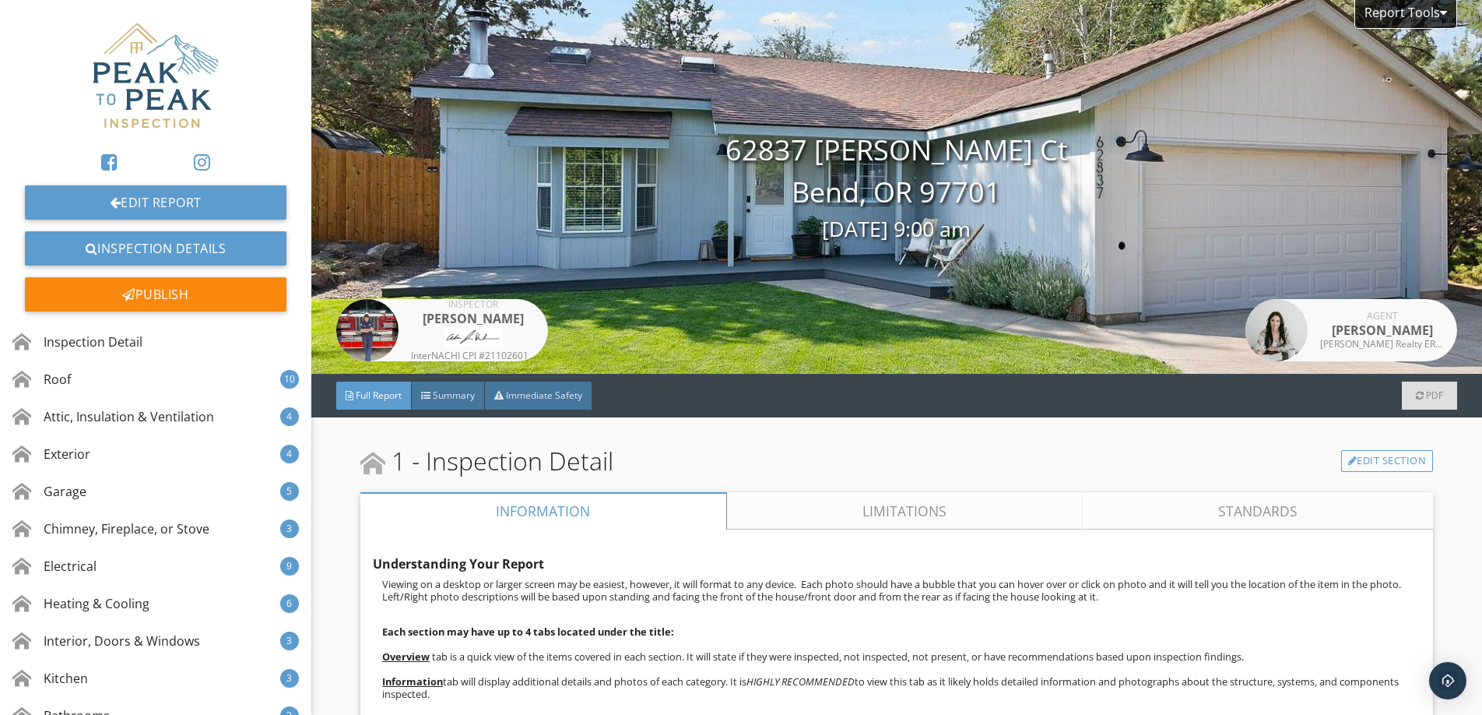
scroll to position [5, 0]
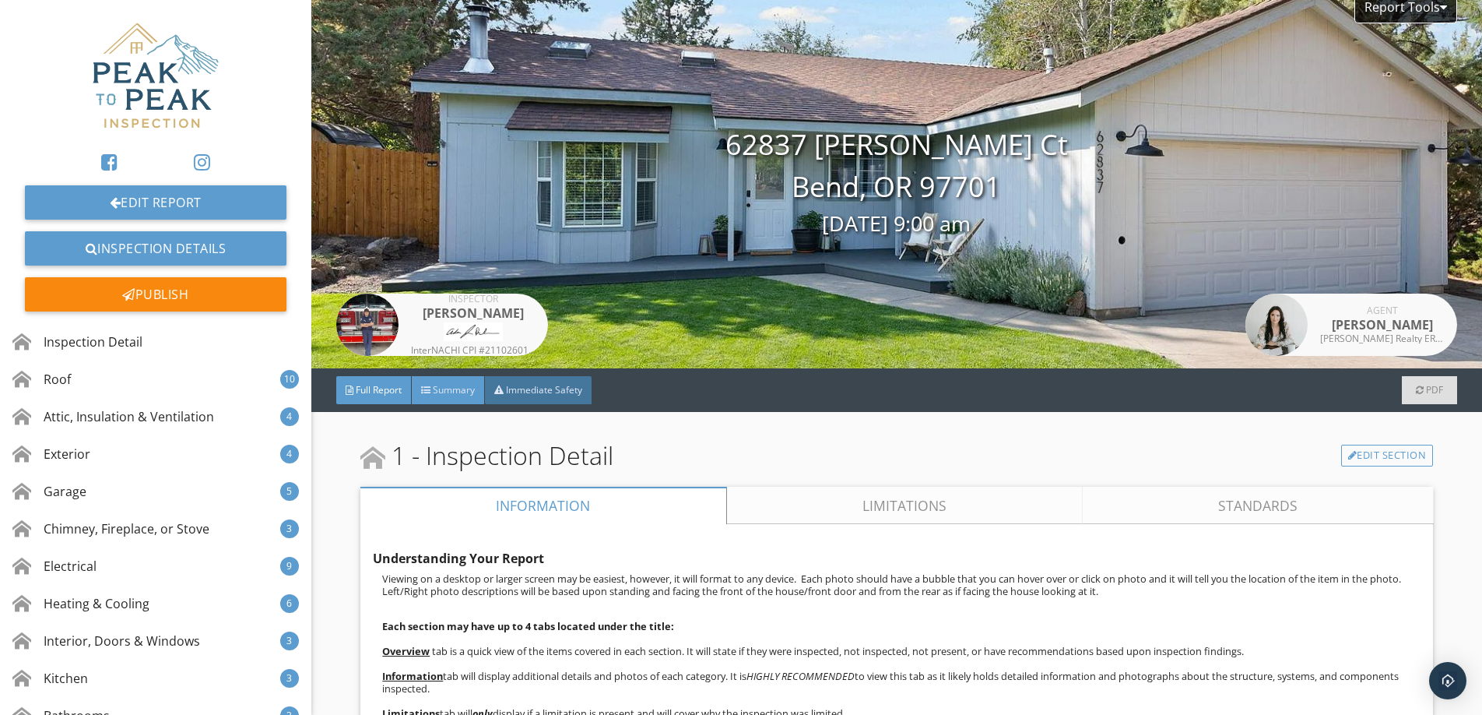
click at [446, 403] on div "Full Report Summary Immediate Safety PDF" at bounding box center [896, 390] width 1171 height 44
drag, startPoint x: 455, startPoint y: 402, endPoint x: 640, endPoint y: 410, distance: 185.5
click at [455, 402] on div "Summary" at bounding box center [448, 390] width 73 height 28
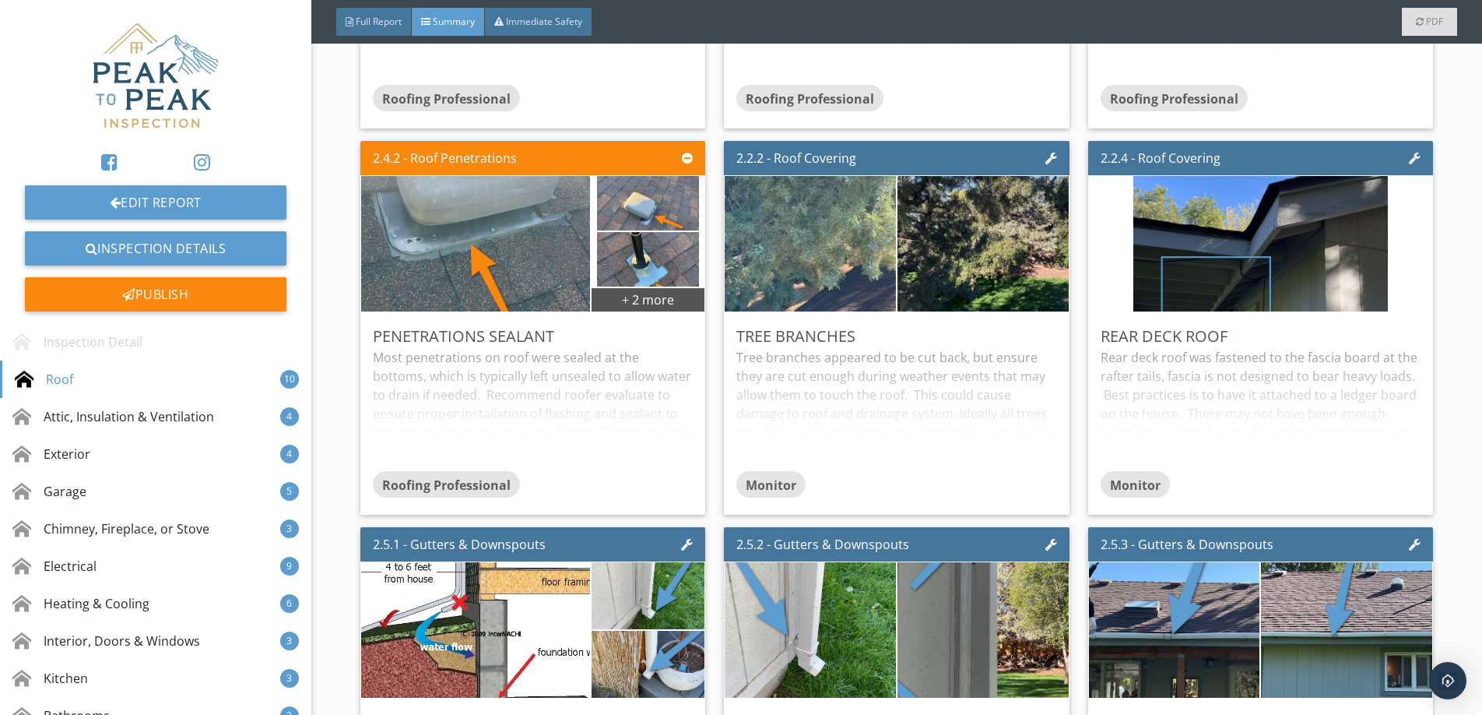
scroll to position [725, 0]
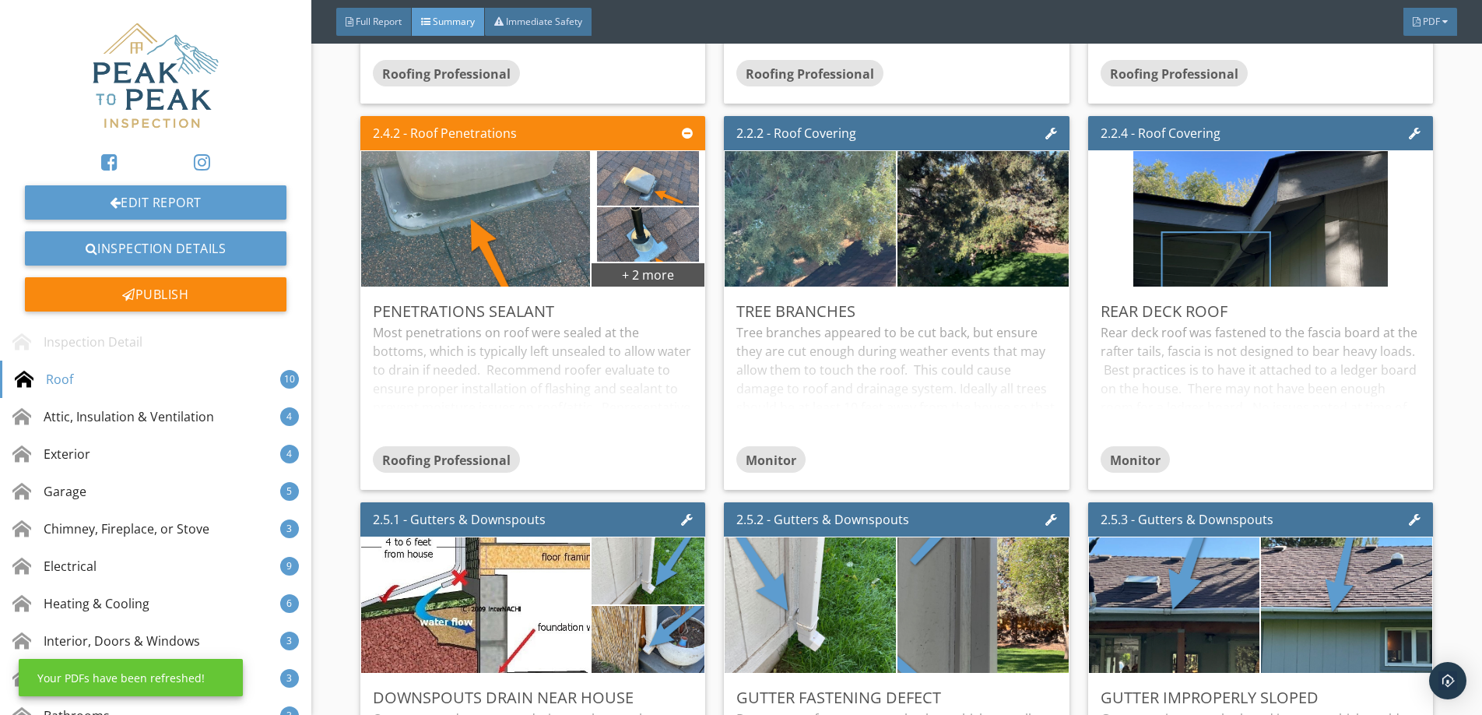
drag, startPoint x: 579, startPoint y: 367, endPoint x: 715, endPoint y: 356, distance: 136.7
click at [714, 353] on div "2.4.2 - Roof Penetrations + 2 more Penetrations Sealant Most penetrations on ro…" at bounding box center [539, 303] width 358 height 386
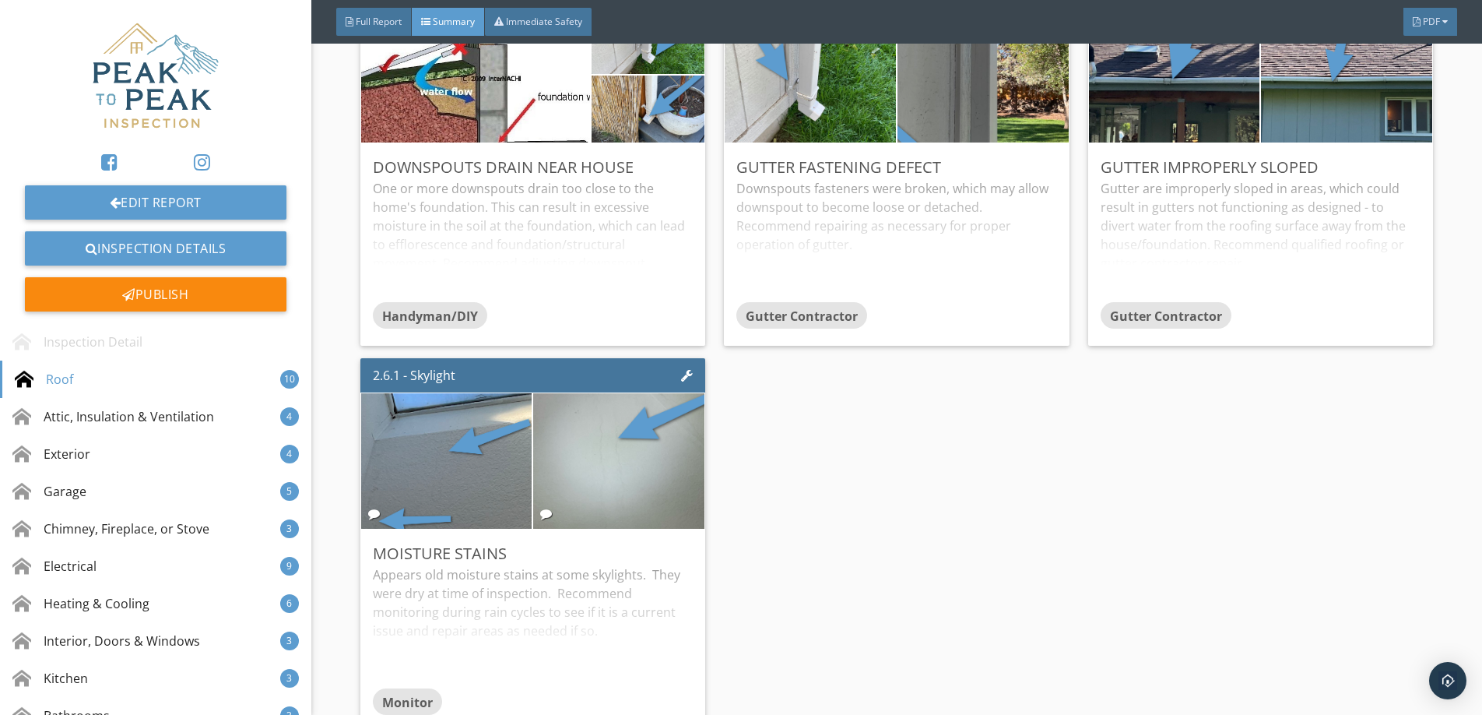
scroll to position [1278, 0]
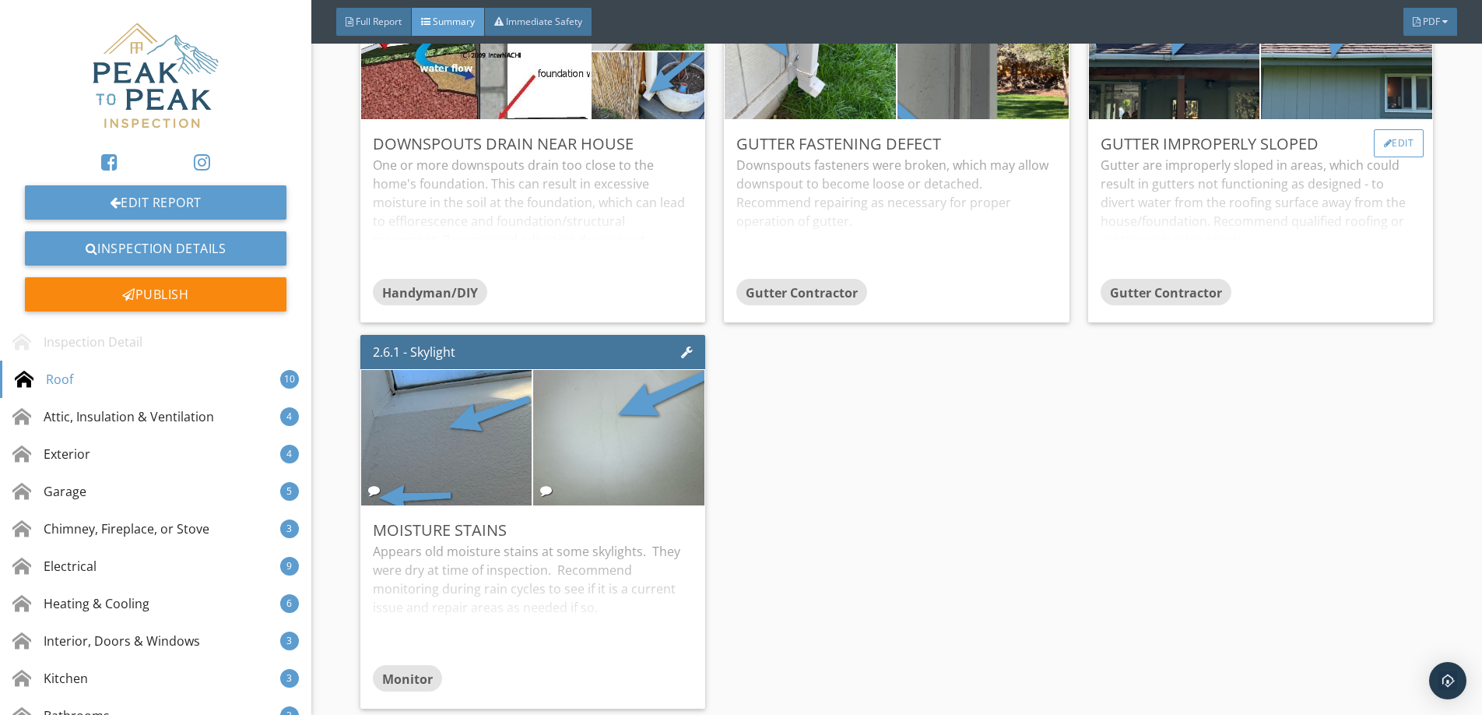
click at [1409, 146] on div "Edit" at bounding box center [1399, 143] width 51 height 28
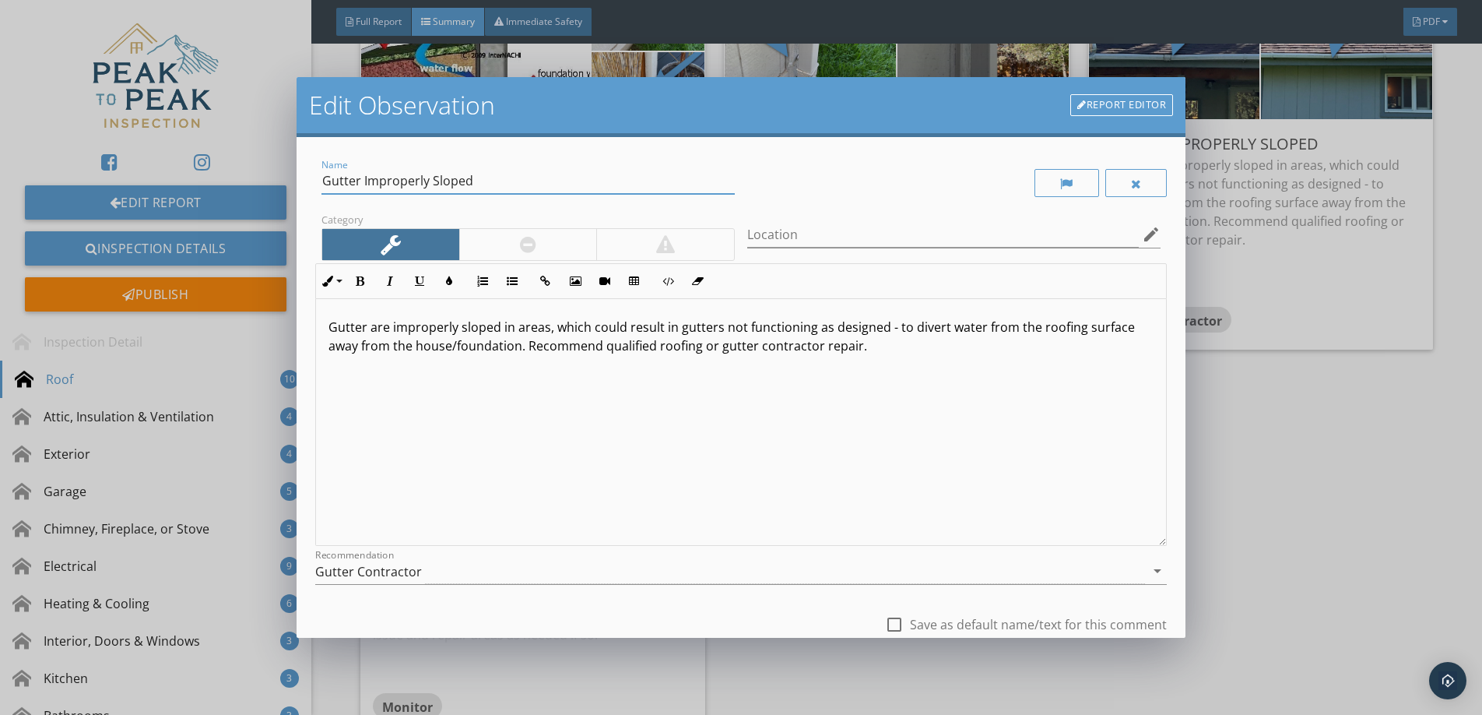
drag, startPoint x: 494, startPoint y: 180, endPoint x: 365, endPoint y: 182, distance: 128.5
click at [367, 182] on input "Gutter Improperly Sloped" at bounding box center [528, 181] width 413 height 26
type input "Gutter Slope"
drag, startPoint x: 392, startPoint y: 330, endPoint x: 366, endPoint y: 333, distance: 25.9
click at [366, 333] on p "Gutter are improperly sloped in areas, which could result in gutters not functi…" at bounding box center [741, 336] width 825 height 37
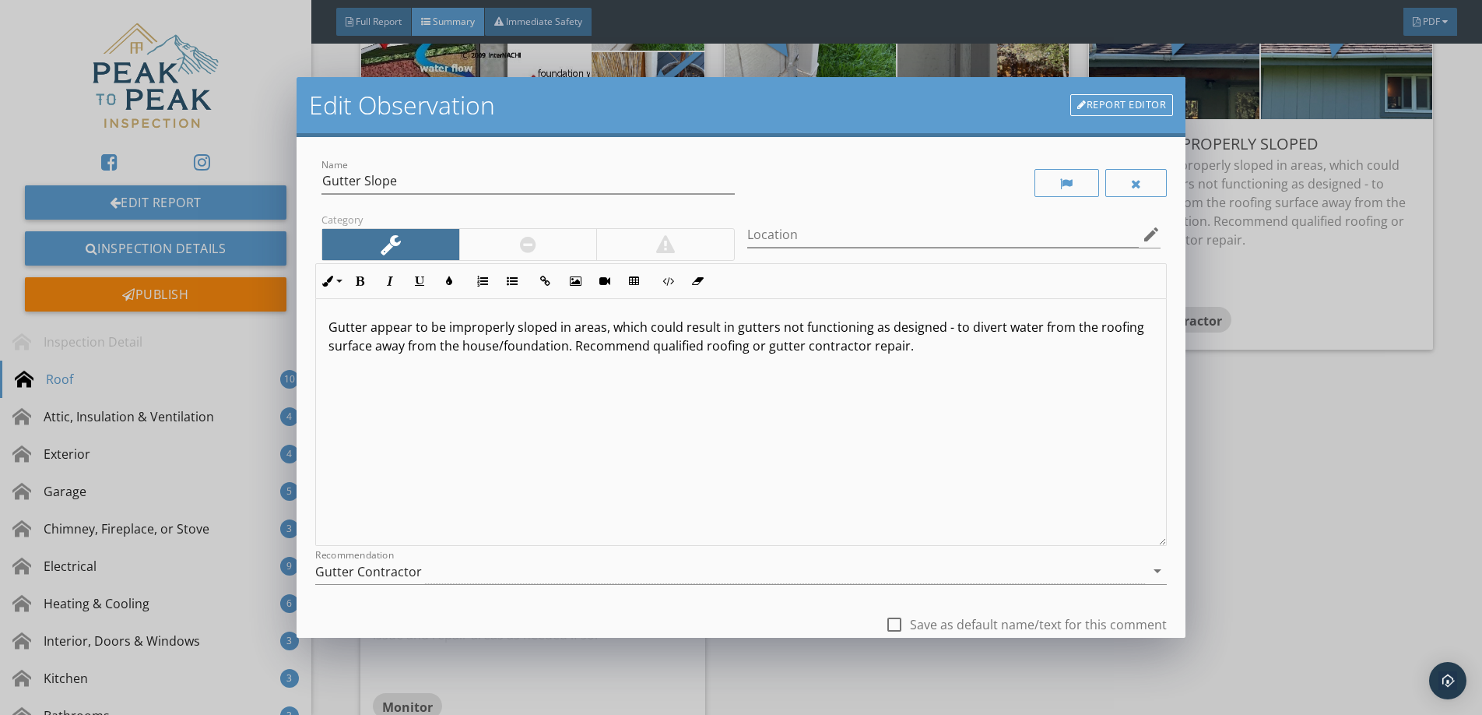
scroll to position [1, 0]
drag, startPoint x: 648, startPoint y: 350, endPoint x: 943, endPoint y: 341, distance: 294.4
click at [943, 341] on p "Gutter appear to be improperly sloped in areas, which could result in gutters n…" at bounding box center [741, 335] width 825 height 37
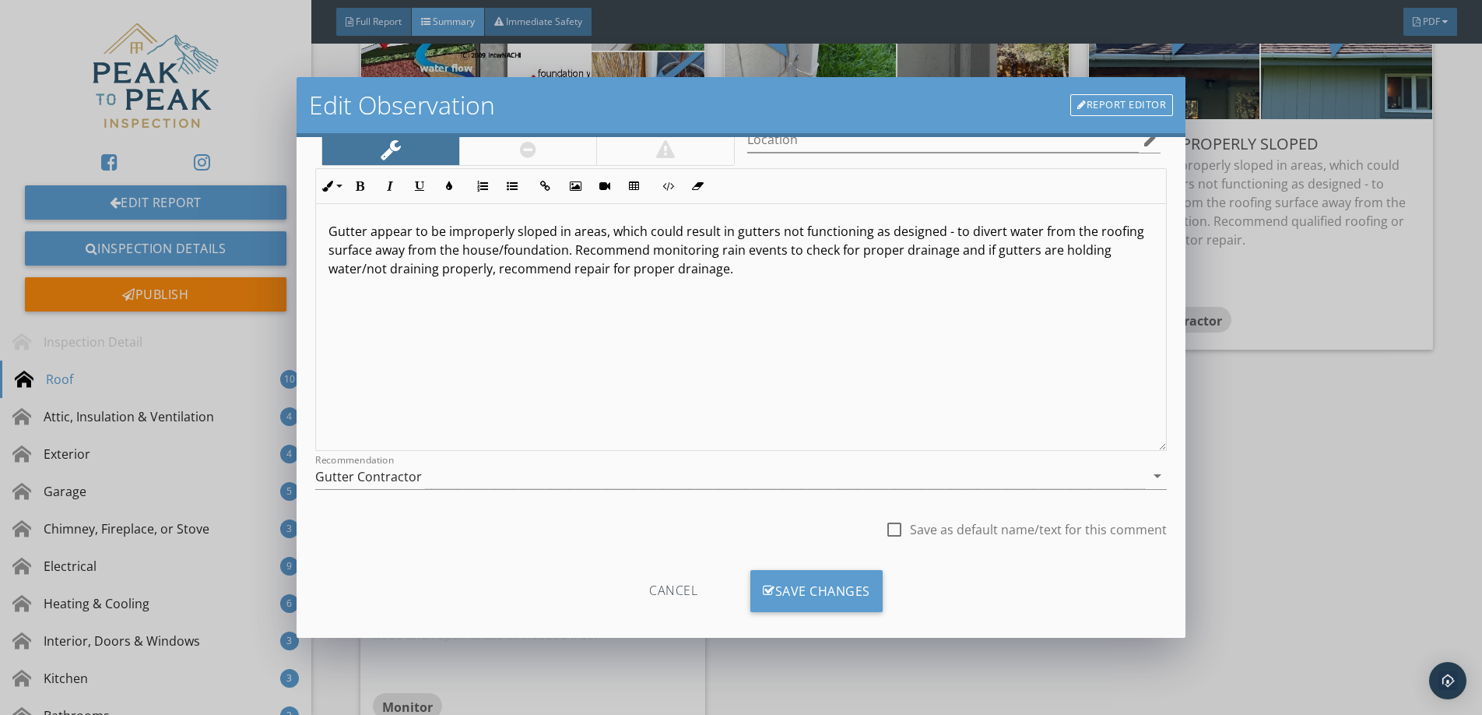
scroll to position [112, 0]
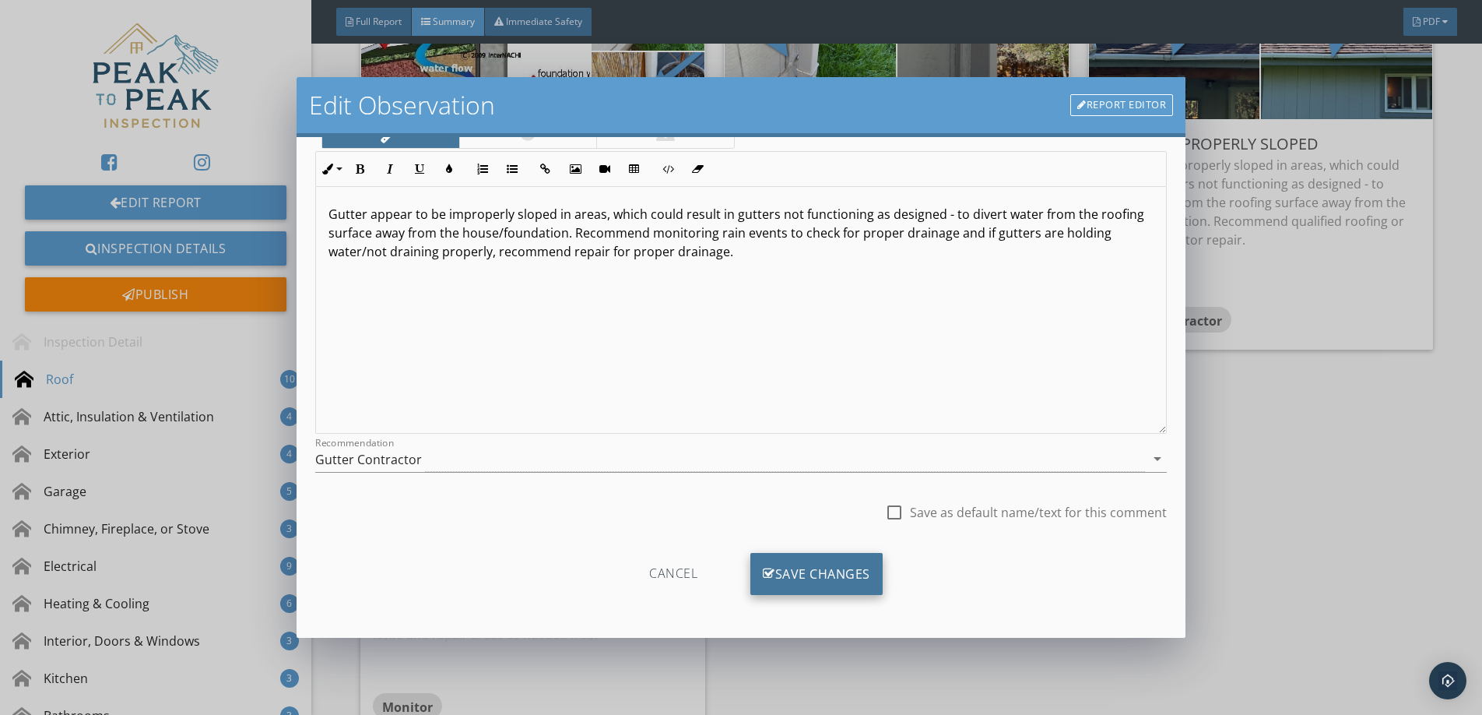
click at [850, 566] on div "Save Changes" at bounding box center [816, 574] width 132 height 42
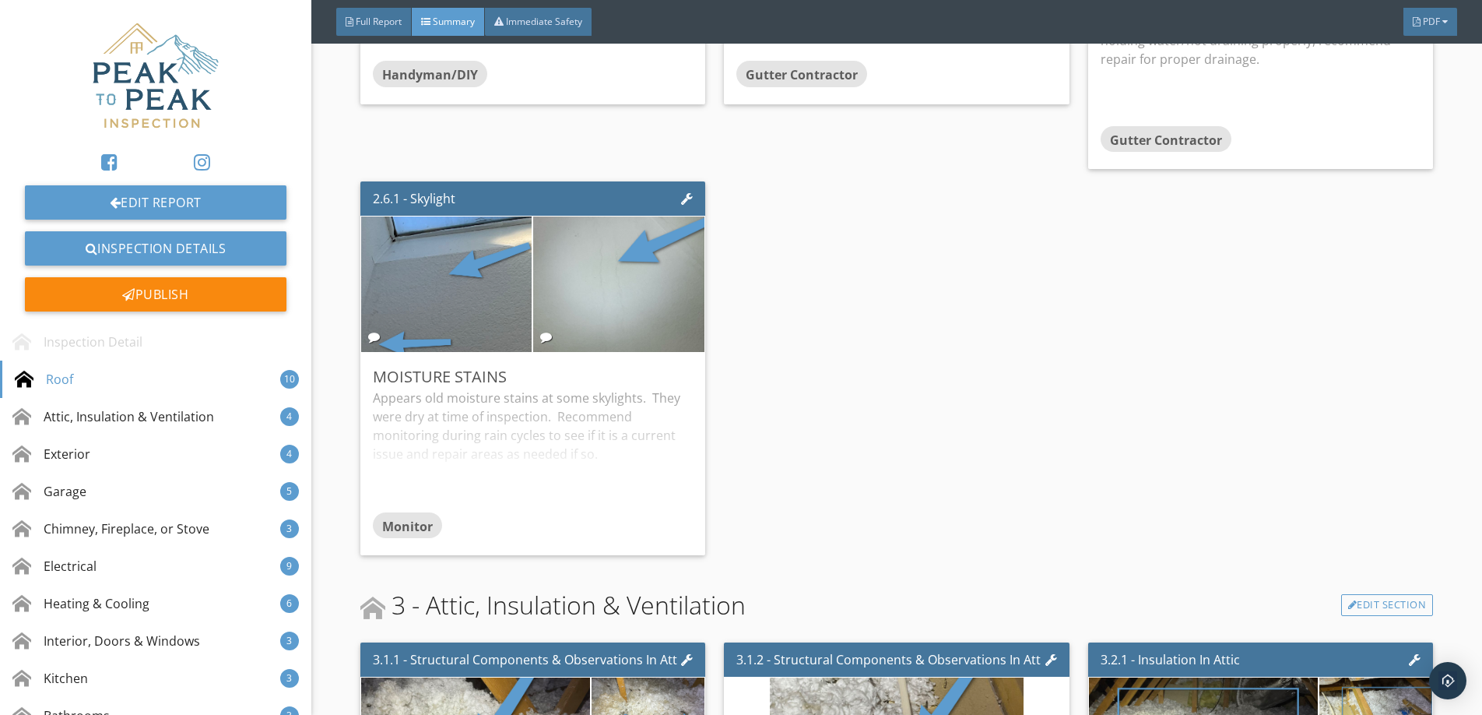
scroll to position [1499, 0]
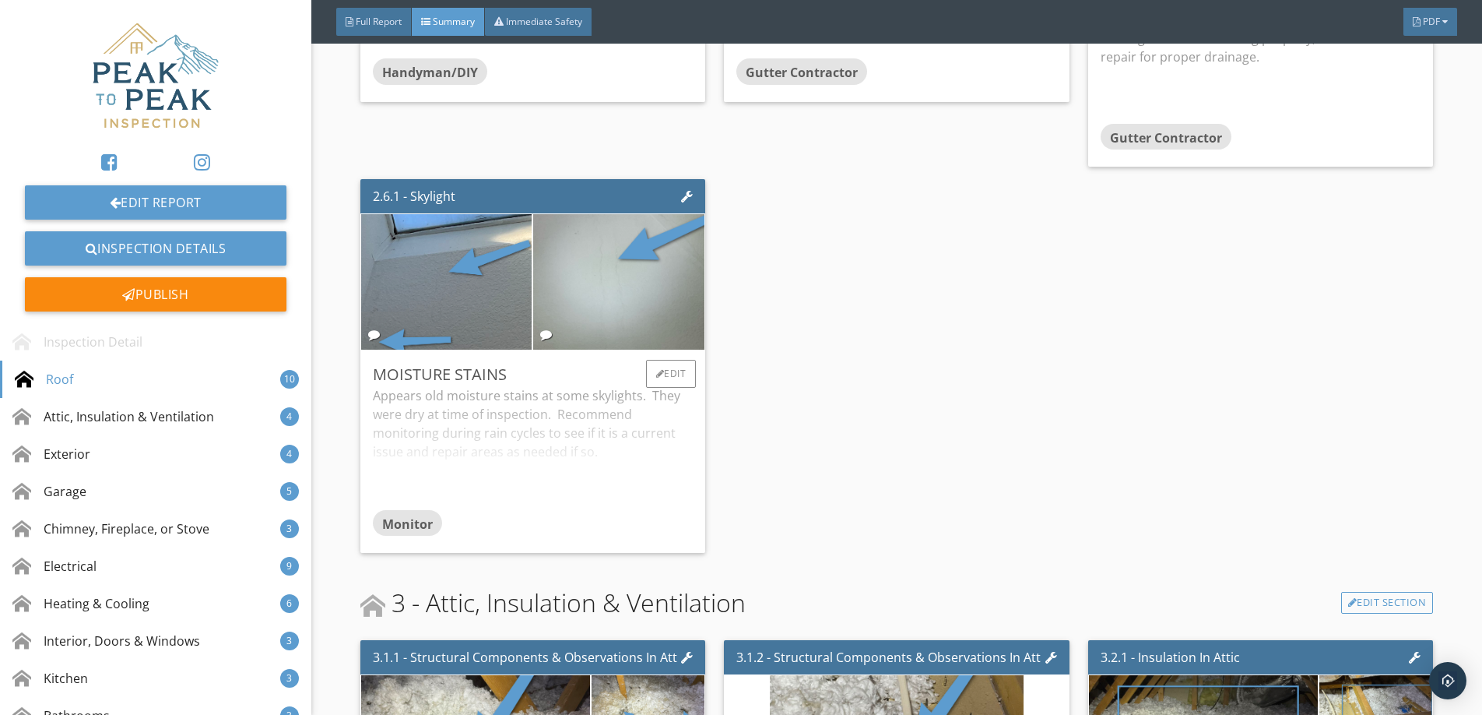
click at [539, 445] on div "Appears old moisture stains at some skylights. They were dry at time of inspect…" at bounding box center [533, 447] width 321 height 123
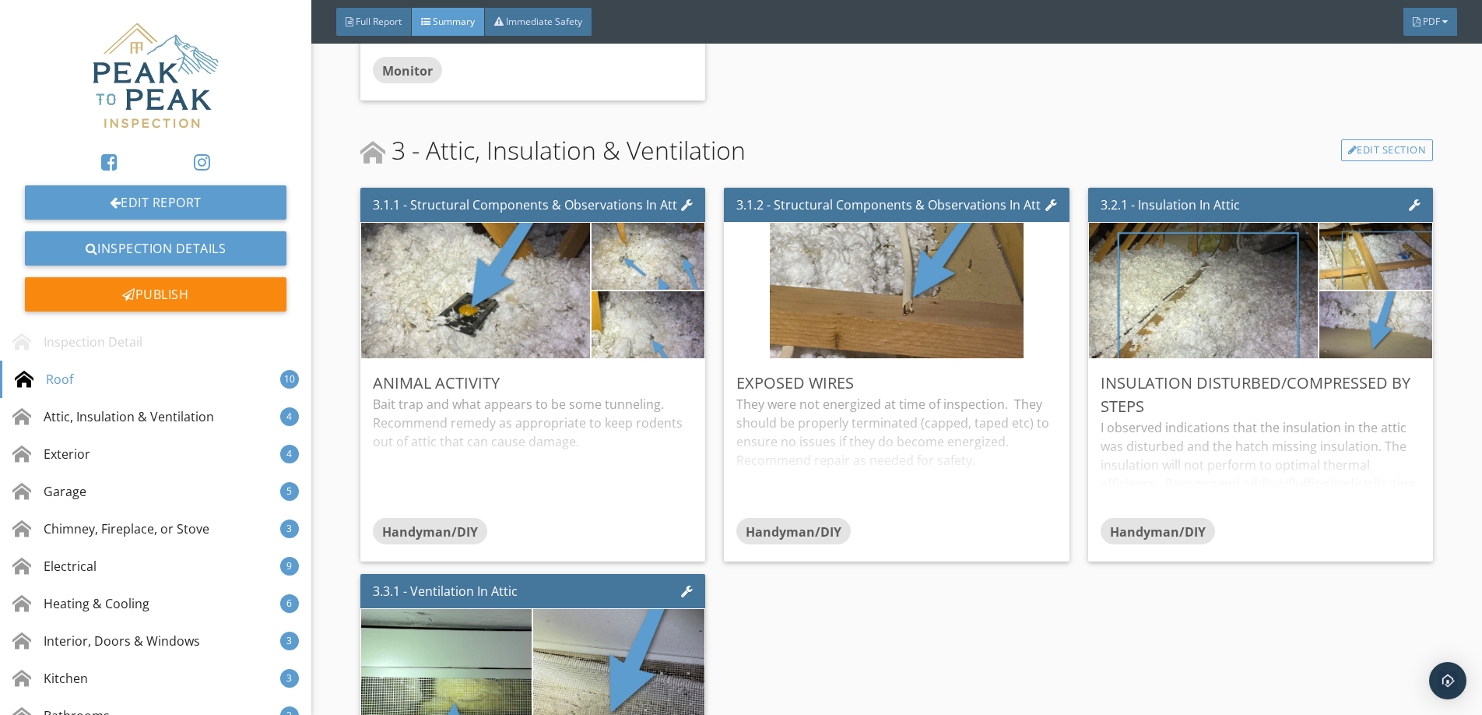
scroll to position [1959, 0]
click at [1025, 377] on div "Edit" at bounding box center [1035, 383] width 51 height 28
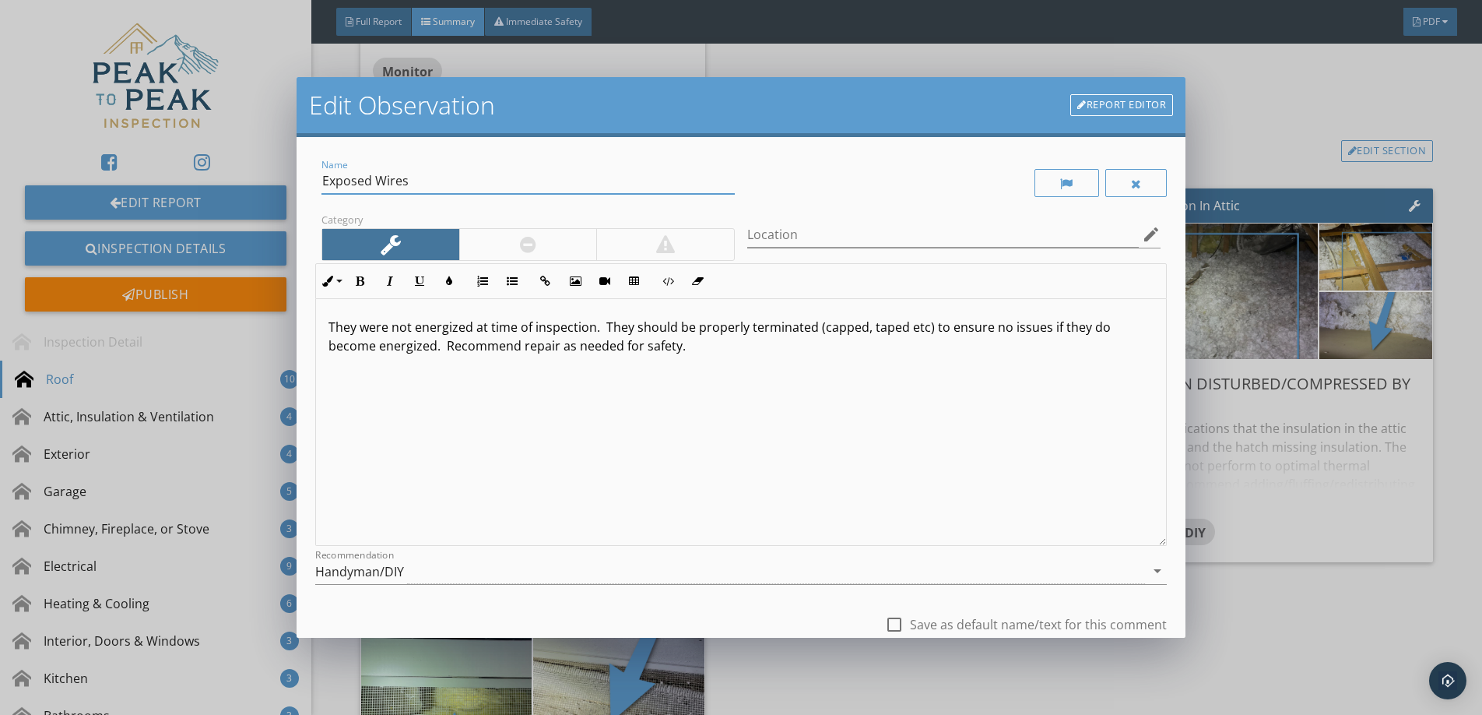
click at [560, 188] on input "Exposed Wires" at bounding box center [528, 181] width 413 height 26
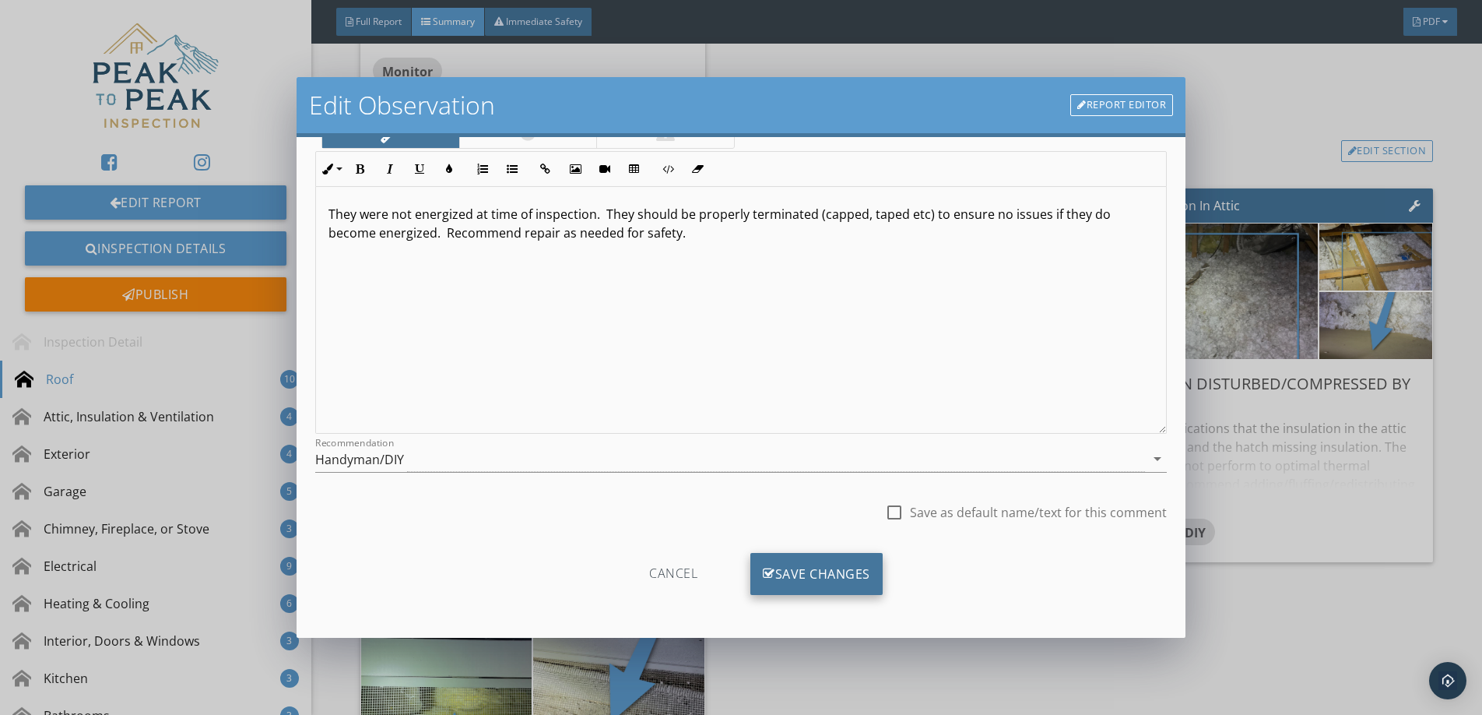
type input "Exposed Wire"
click at [815, 571] on div "Save Changes" at bounding box center [816, 574] width 132 height 42
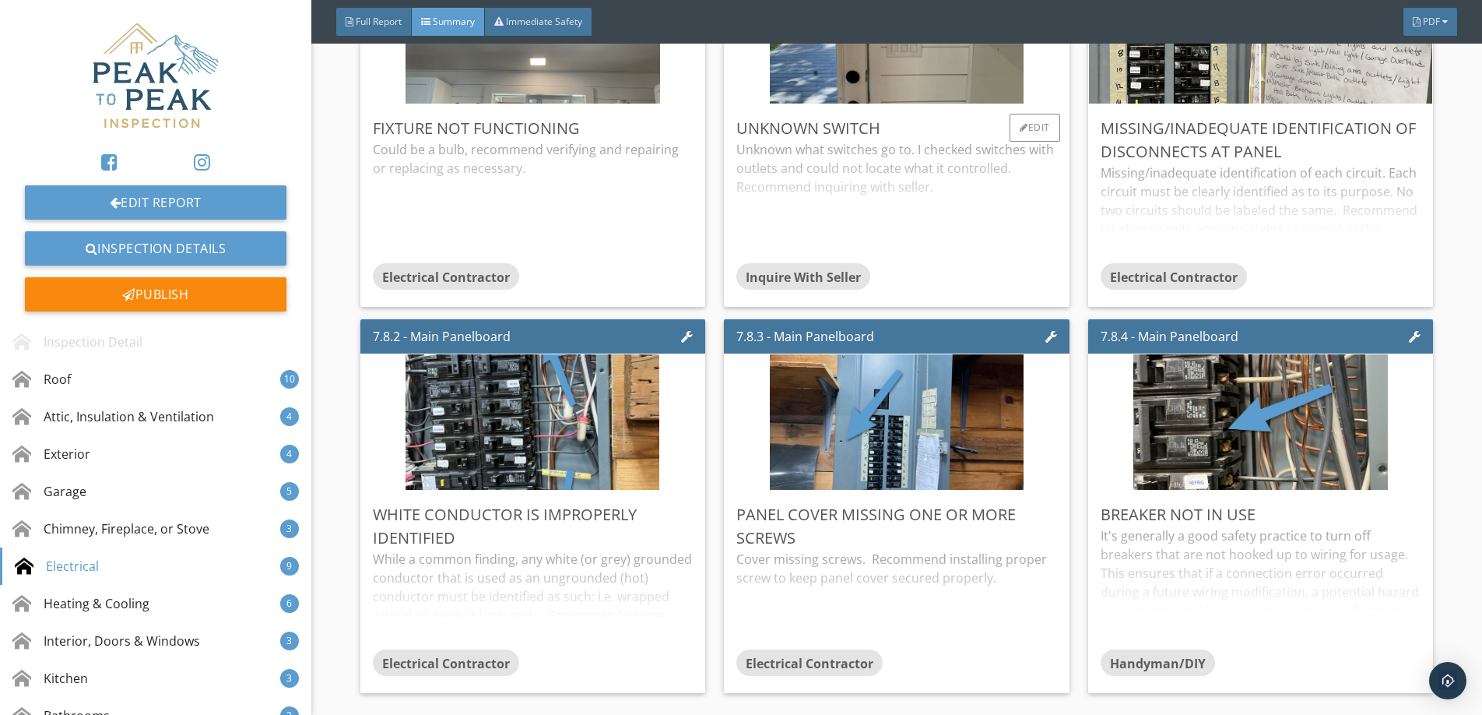
scroll to position [5612, 0]
click at [1143, 64] on img at bounding box center [1174, 34] width 255 height 339
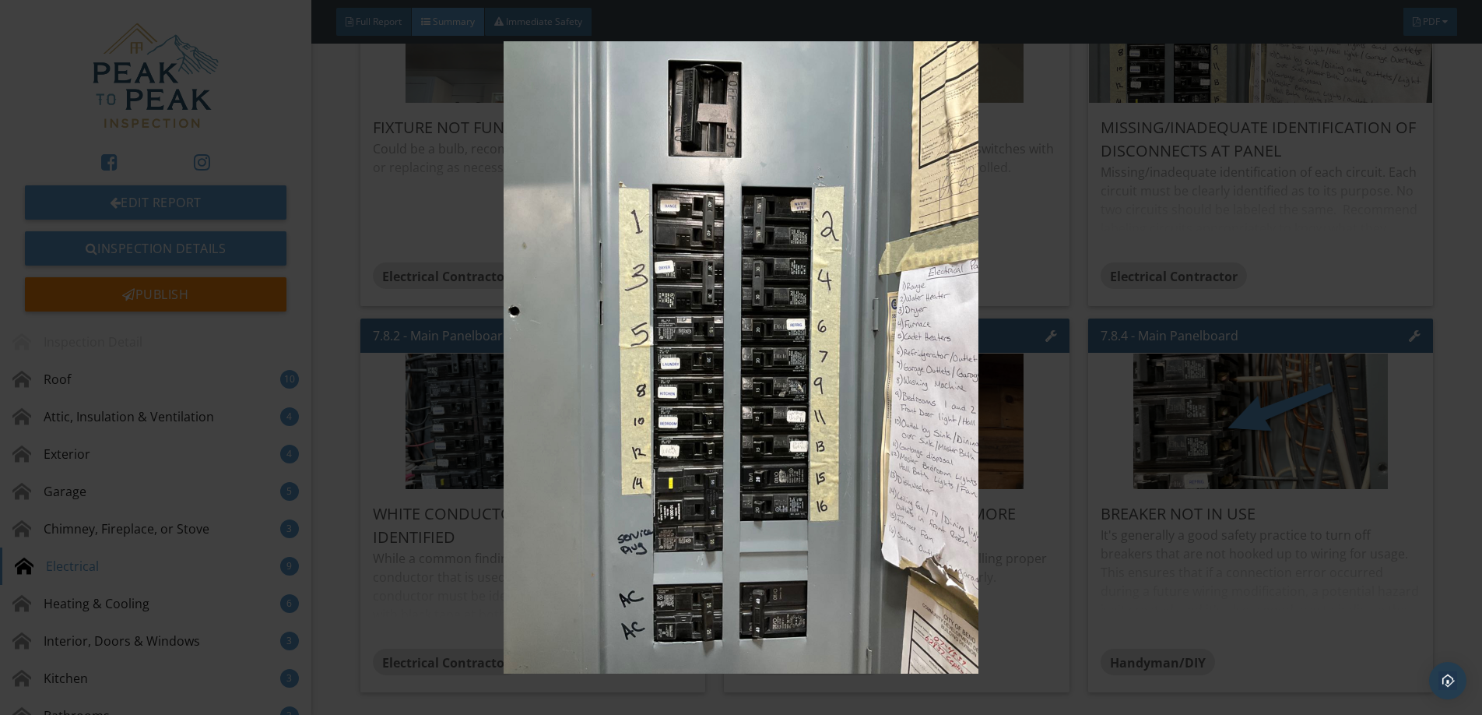
click at [1284, 210] on img at bounding box center [741, 356] width 1361 height 631
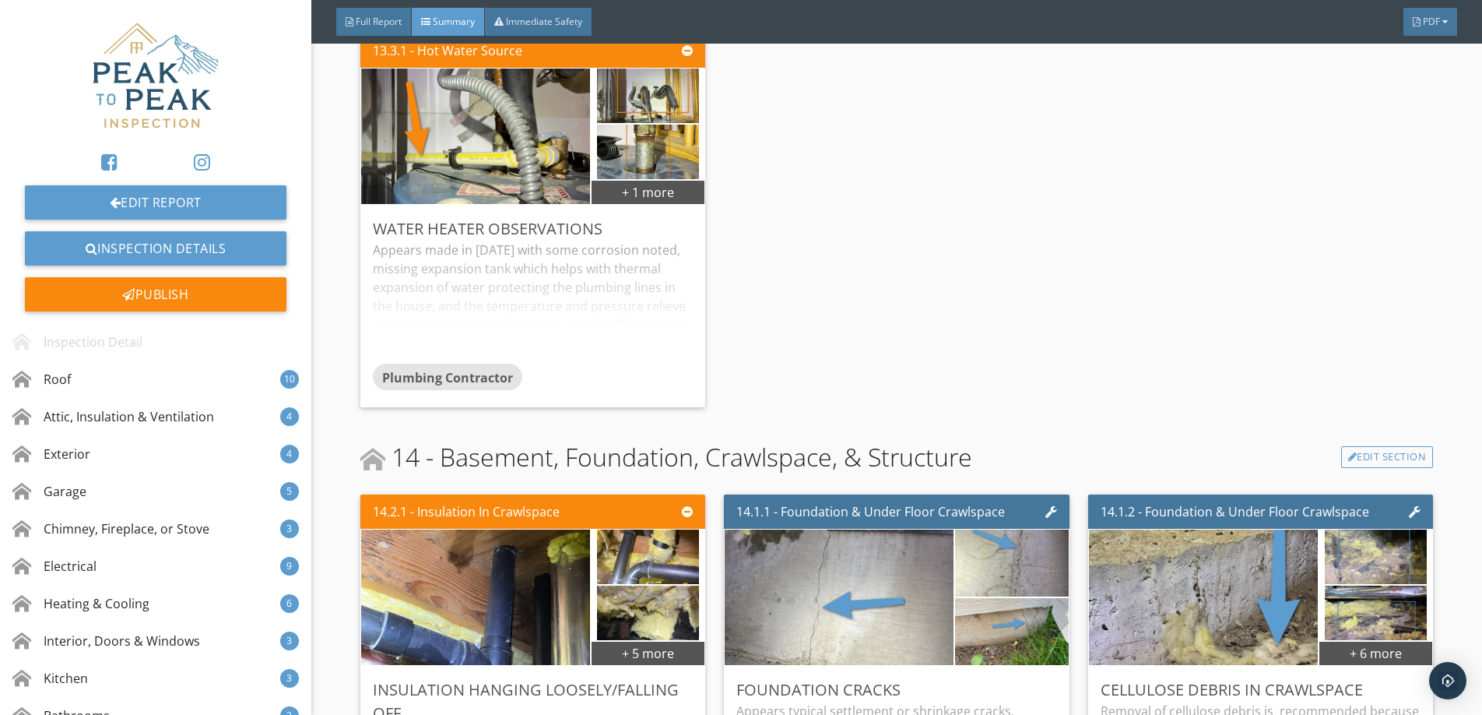
scroll to position [9049, 0]
click at [523, 293] on div "Appears made in [DATE] with some corrosion noted, missing expansion tank which …" at bounding box center [533, 301] width 321 height 123
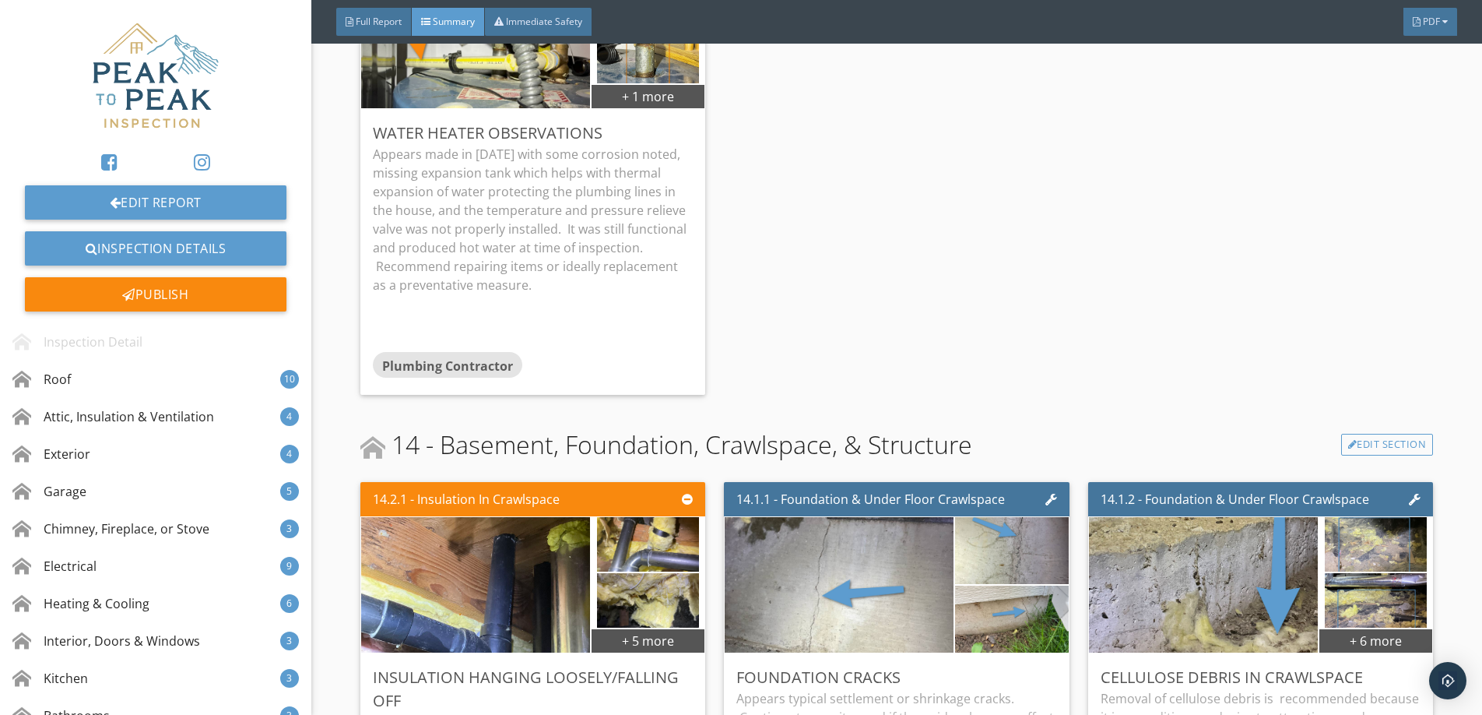
scroll to position [9138, 0]
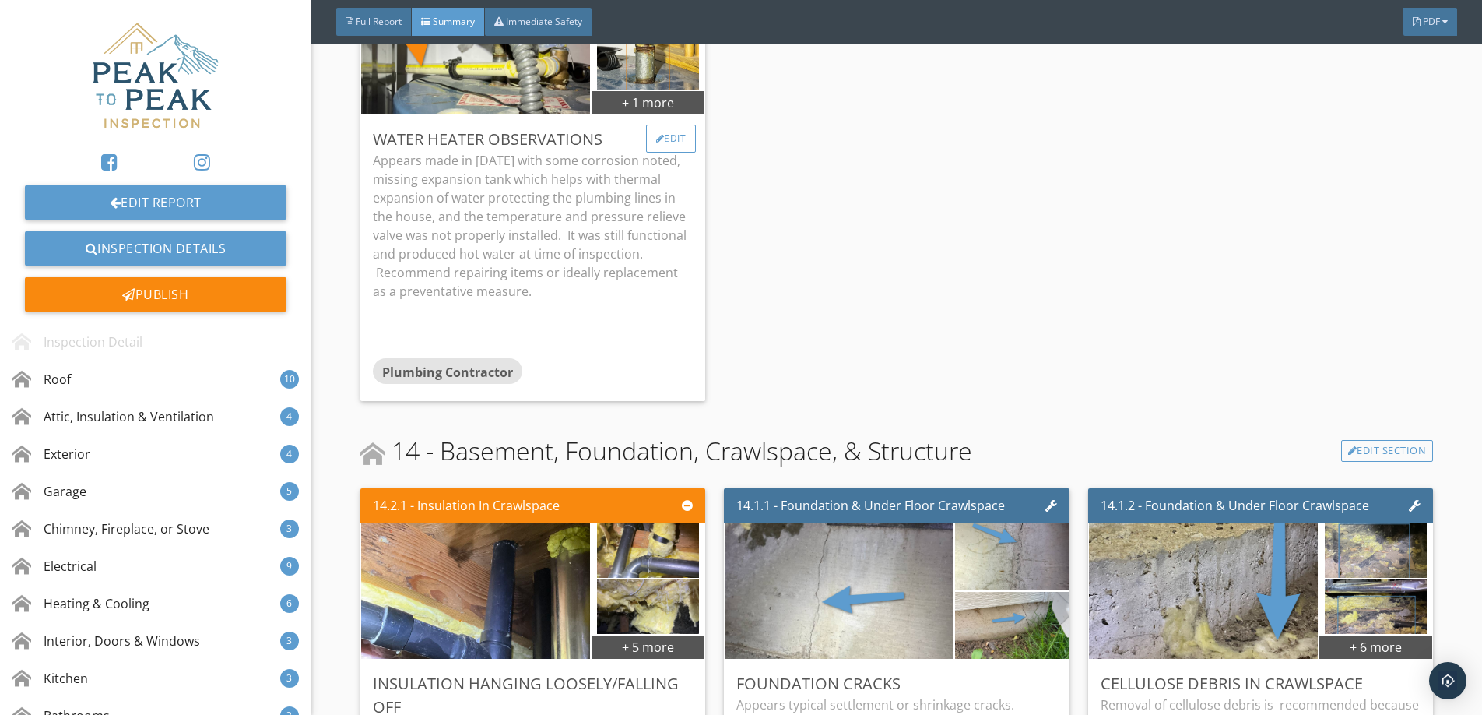
click at [673, 135] on div "Edit" at bounding box center [671, 139] width 51 height 28
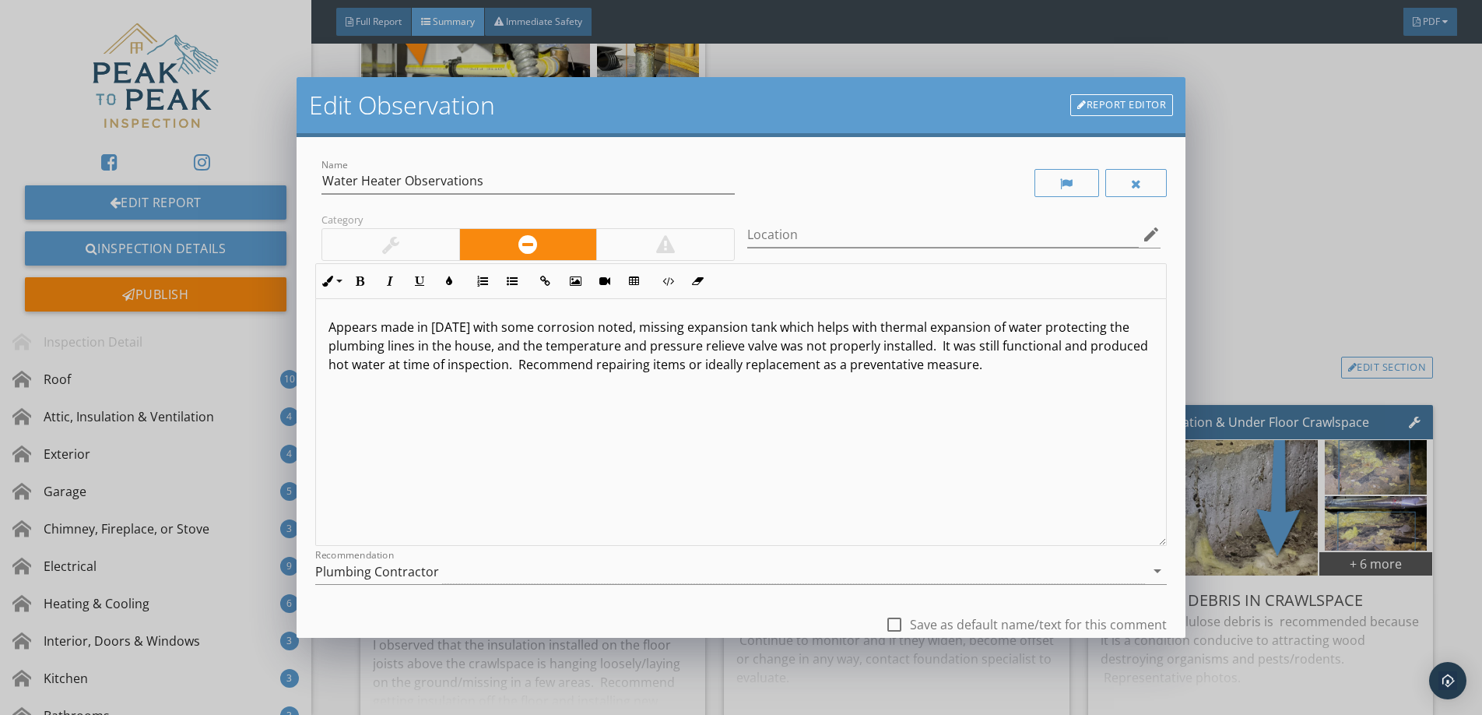
click at [817, 366] on p "Appears made in [DATE] with some corrosion noted, missing expansion tank which …" at bounding box center [741, 346] width 825 height 56
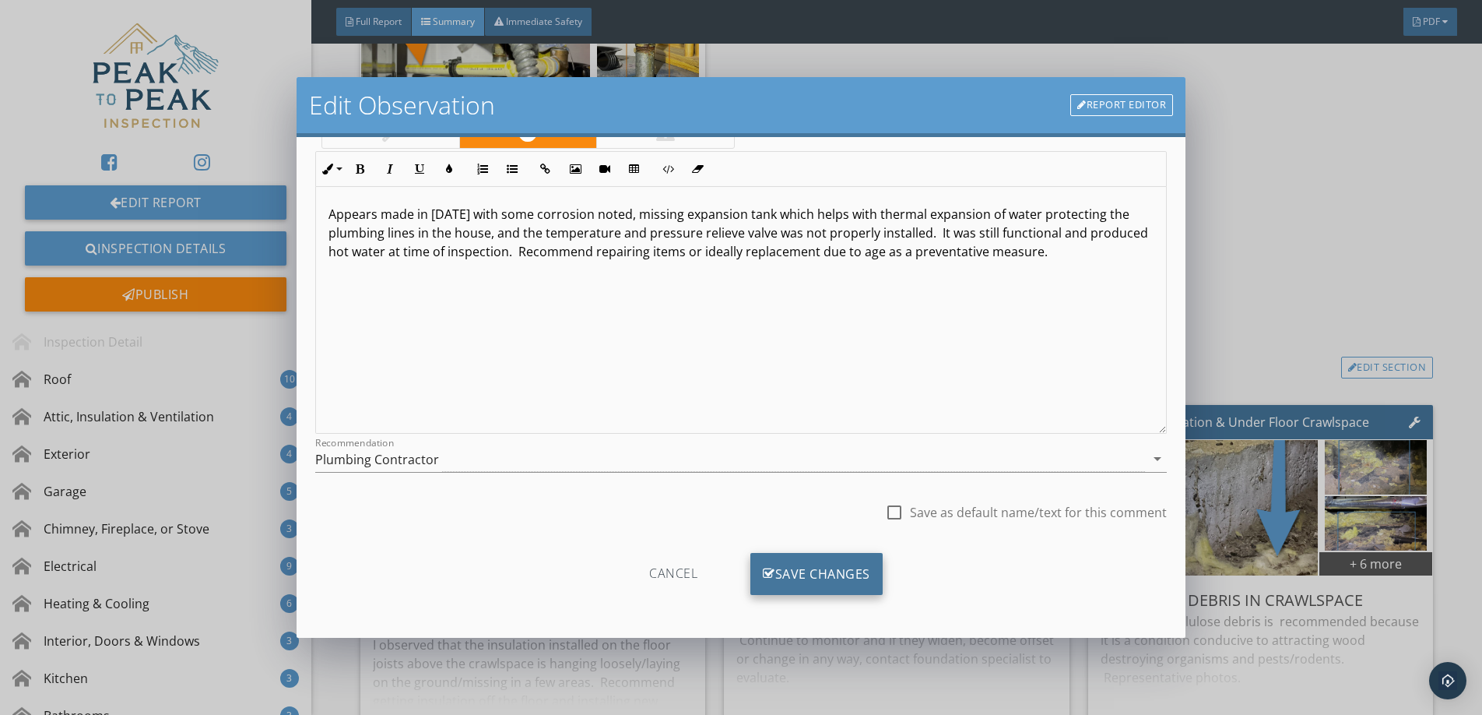
click at [810, 572] on div "Save Changes" at bounding box center [816, 574] width 132 height 42
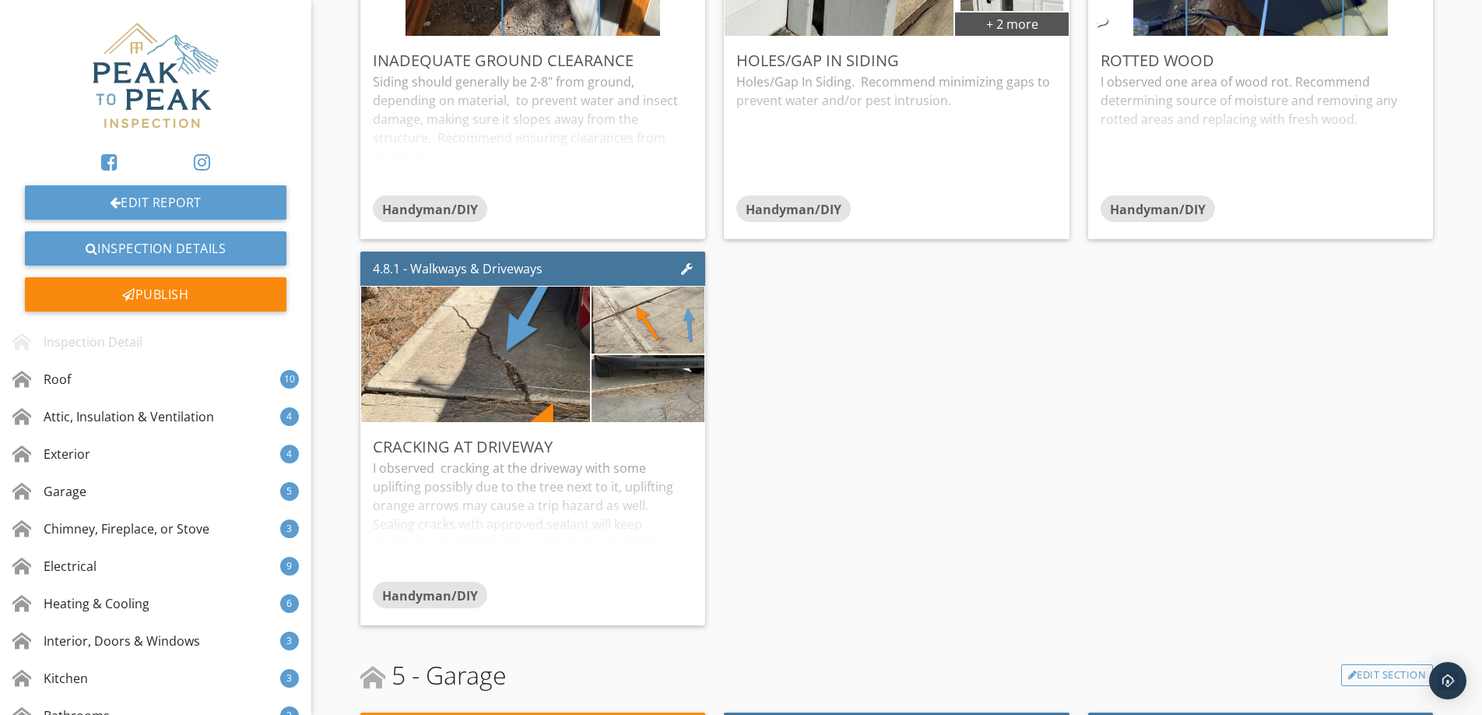
scroll to position [0, 0]
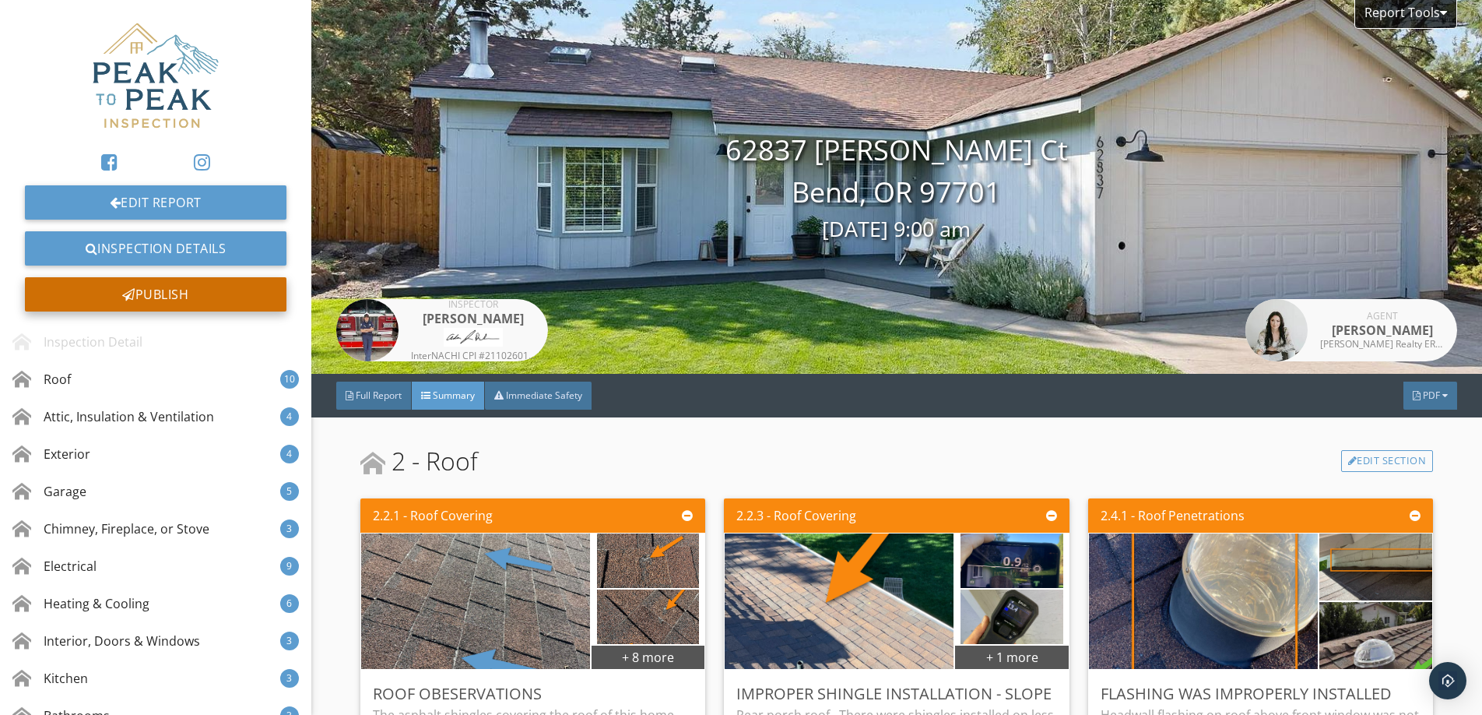
click at [167, 299] on div "Publish" at bounding box center [156, 294] width 262 height 34
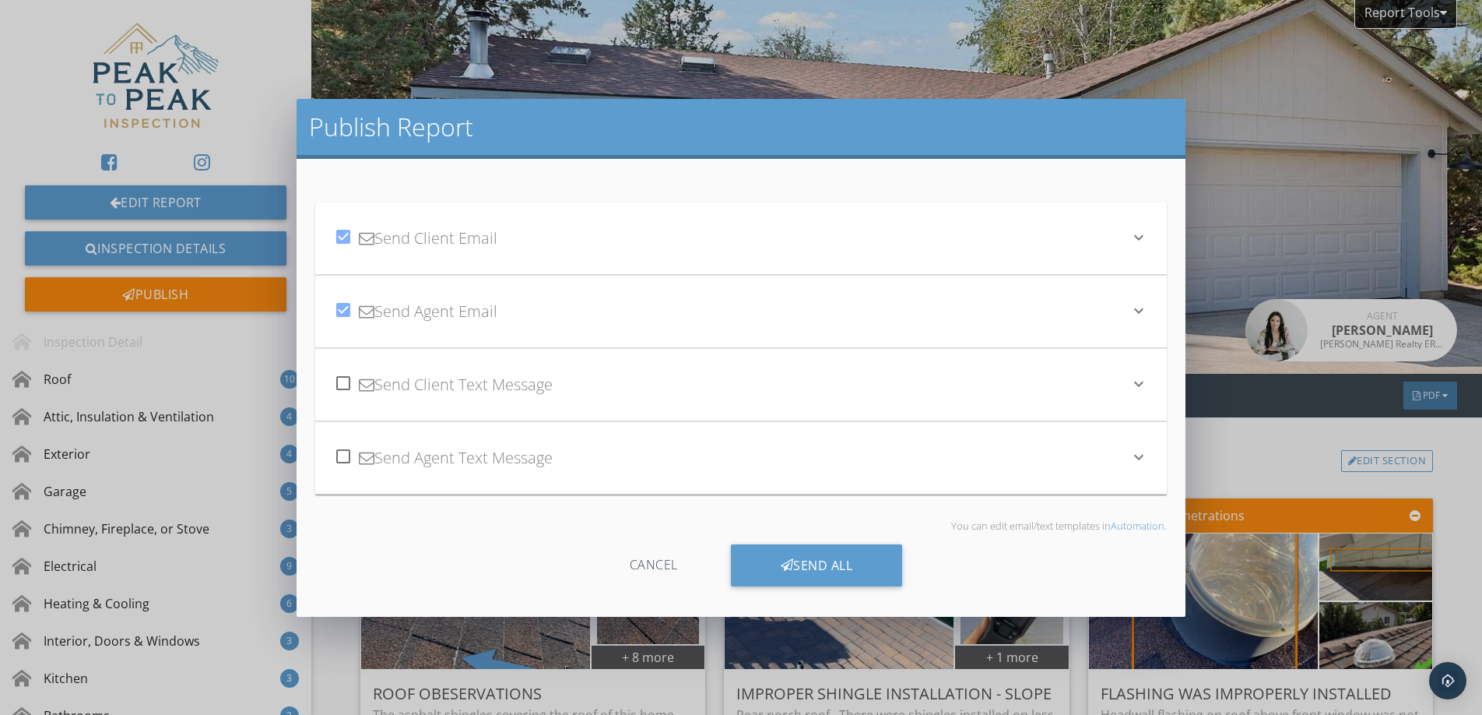
click at [522, 265] on div "check_box Send Client Email keyboard_arrow_down" at bounding box center [741, 238] width 852 height 72
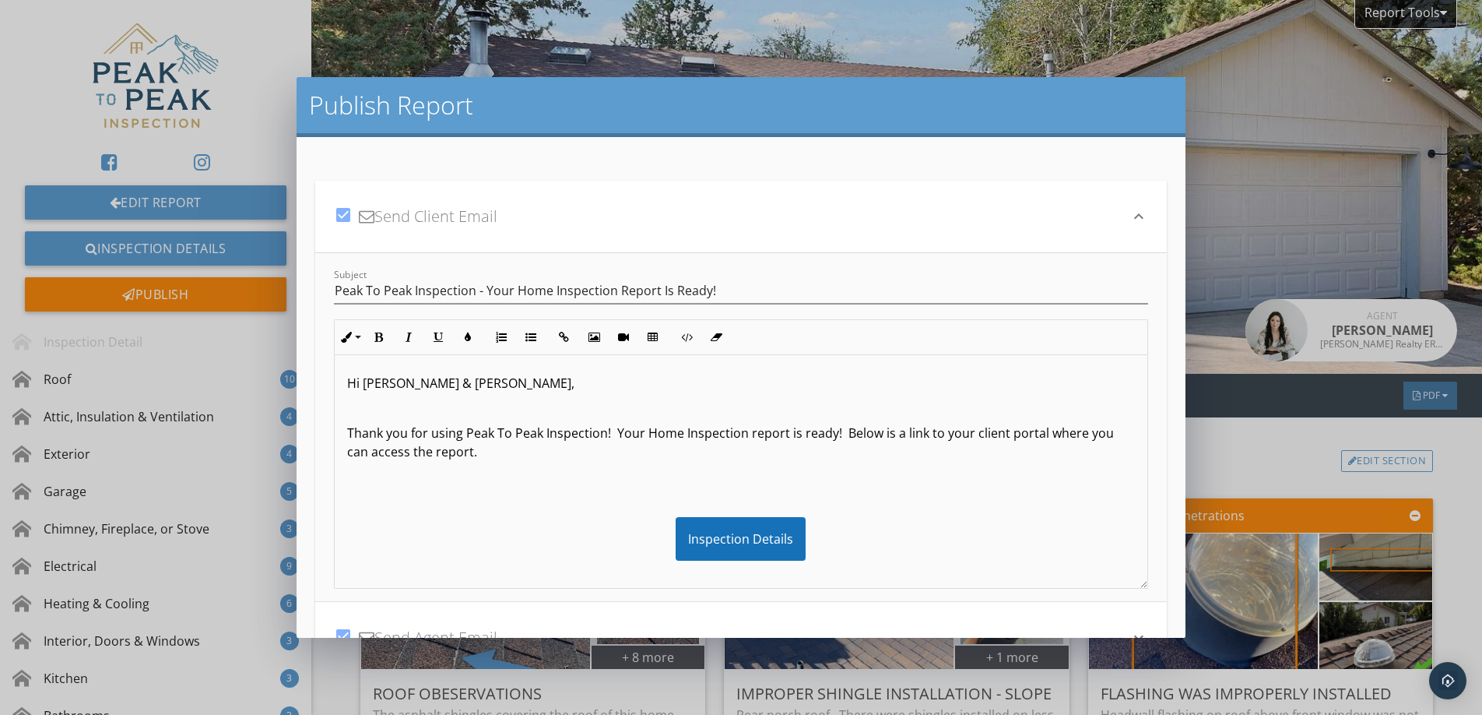
click at [844, 432] on p "Thank you for using Peak To Peak Inspection! Your Home Inspection report is rea…" at bounding box center [741, 442] width 788 height 37
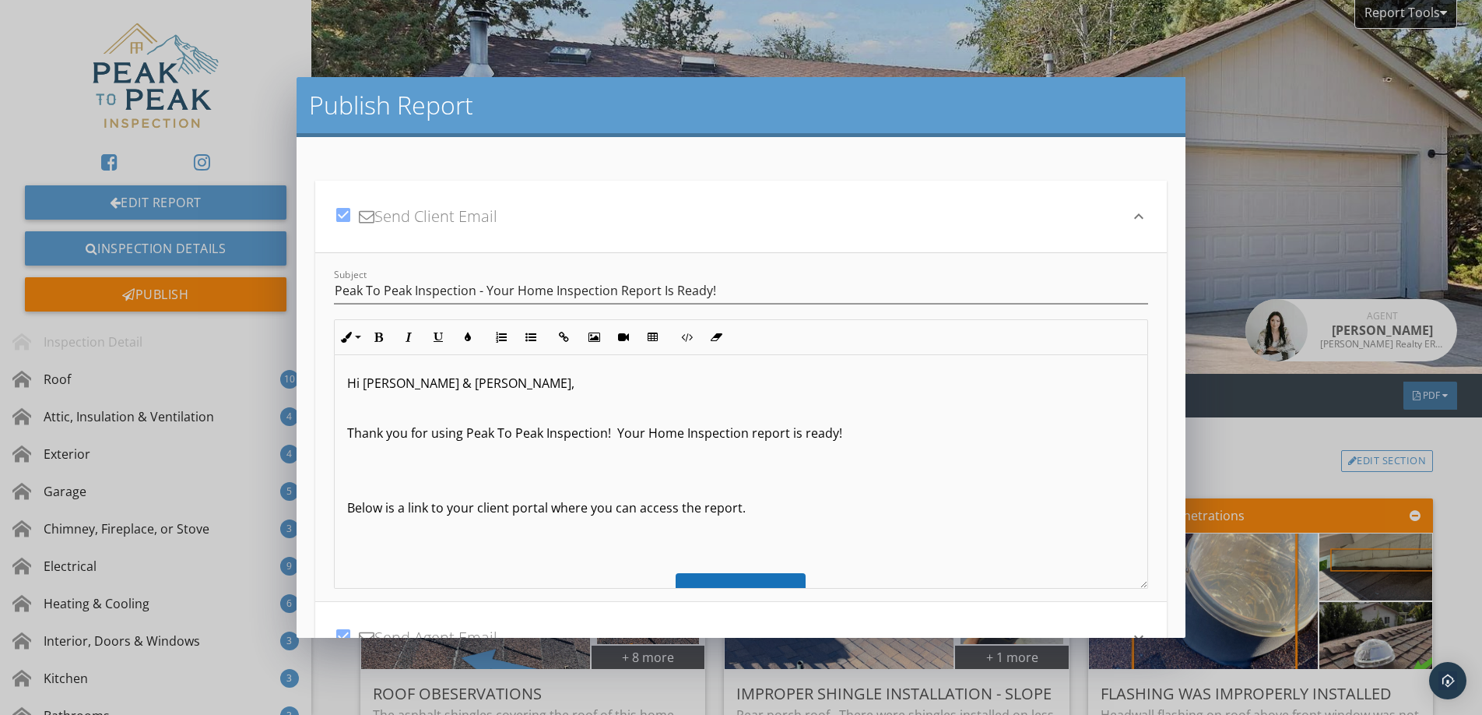
click at [903, 424] on p "Thank you for using Peak To Peak Inspection! Your Home Inspection report is rea…" at bounding box center [741, 433] width 788 height 19
click at [344, 510] on div "Hi [PERSON_NAME] & [PERSON_NAME], Thank you for using Peak To Peak Inspection! …" at bounding box center [741, 568] width 813 height 430
drag, startPoint x: 621, startPoint y: 433, endPoint x: 595, endPoint y: 427, distance: 27.0
click at [621, 433] on p "Thank you for using Peak To Peak Inspection! Your Home Inspection report is rea…" at bounding box center [741, 432] width 788 height 19
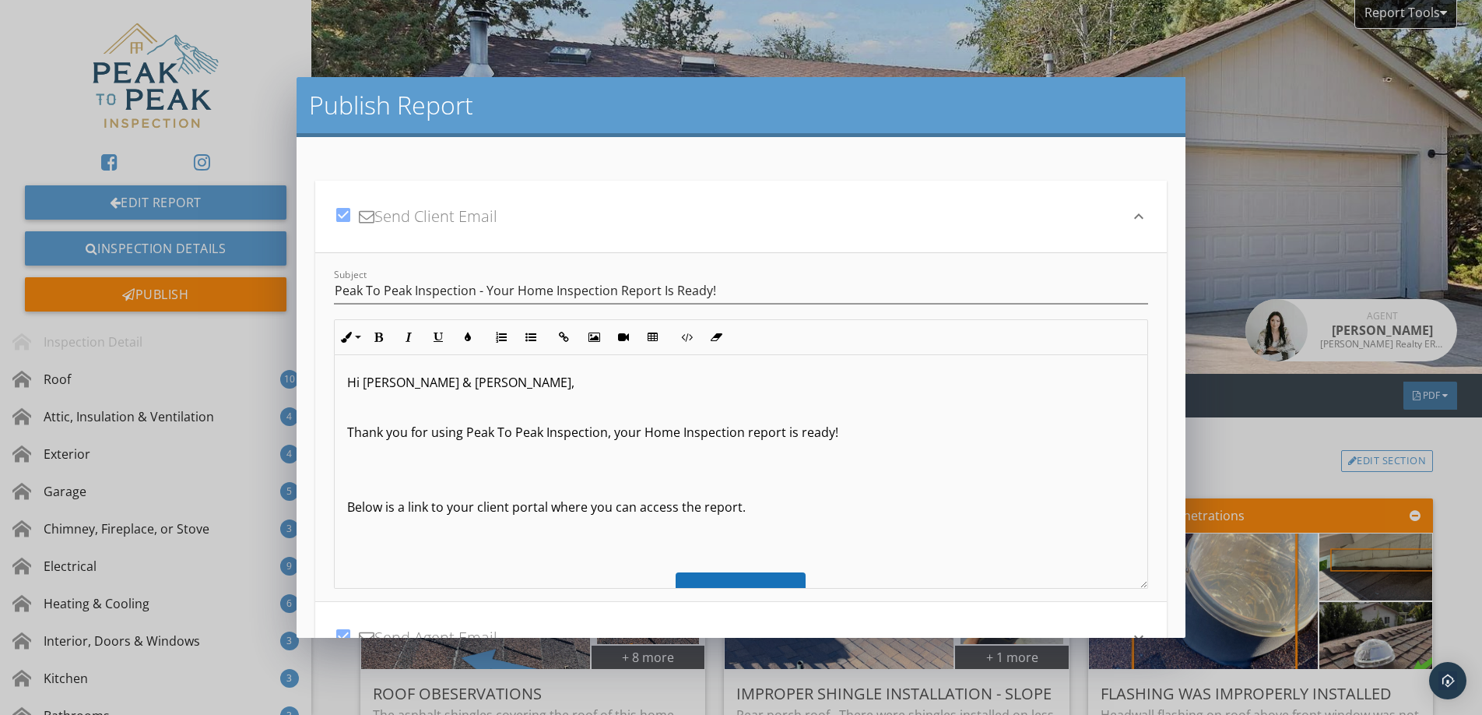
click at [904, 434] on p "Thank you for using Peak To Peak Inspection, your Home Inspection report is rea…" at bounding box center [741, 432] width 788 height 19
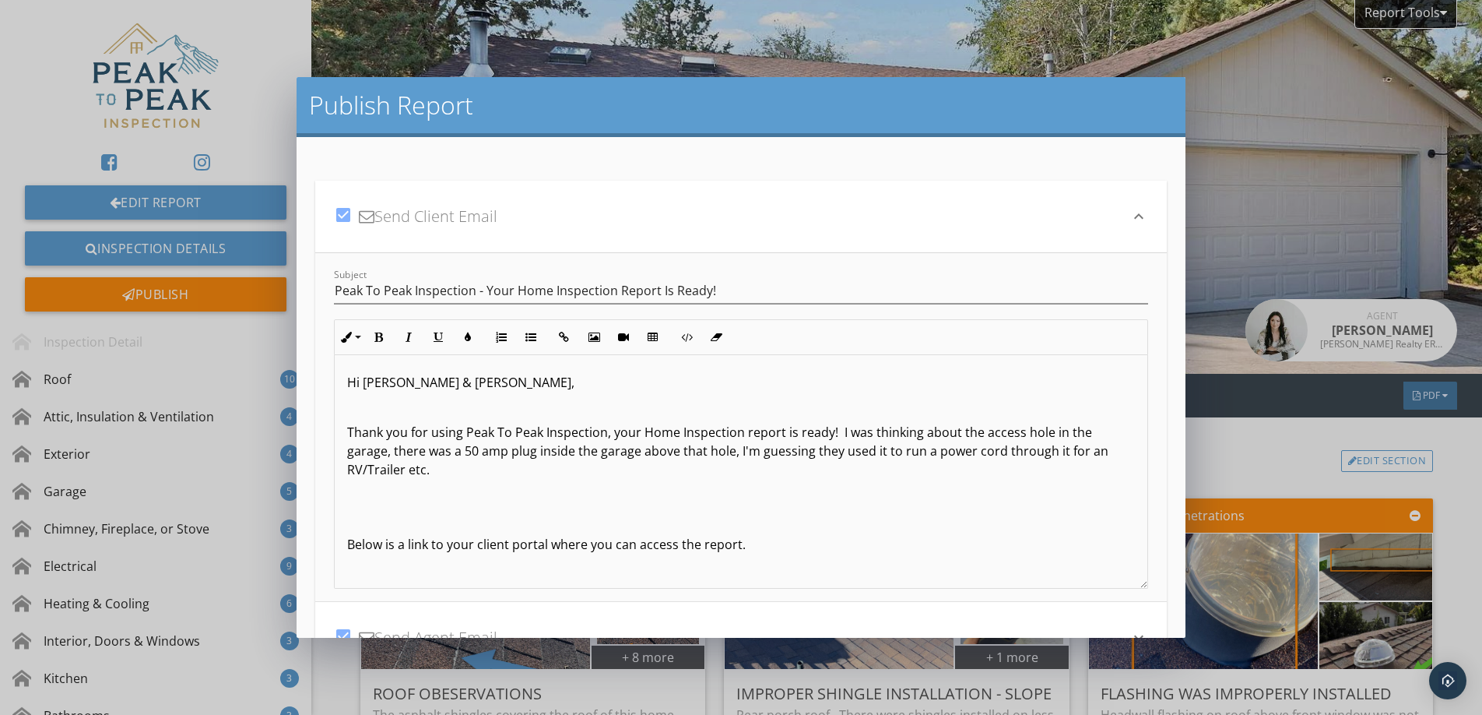
click at [352, 546] on p "Below is a link to your client portal where you can access the report." at bounding box center [741, 544] width 788 height 19
click at [348, 548] on p "Below is a link to your client portal where you can access the report." at bounding box center [741, 544] width 788 height 19
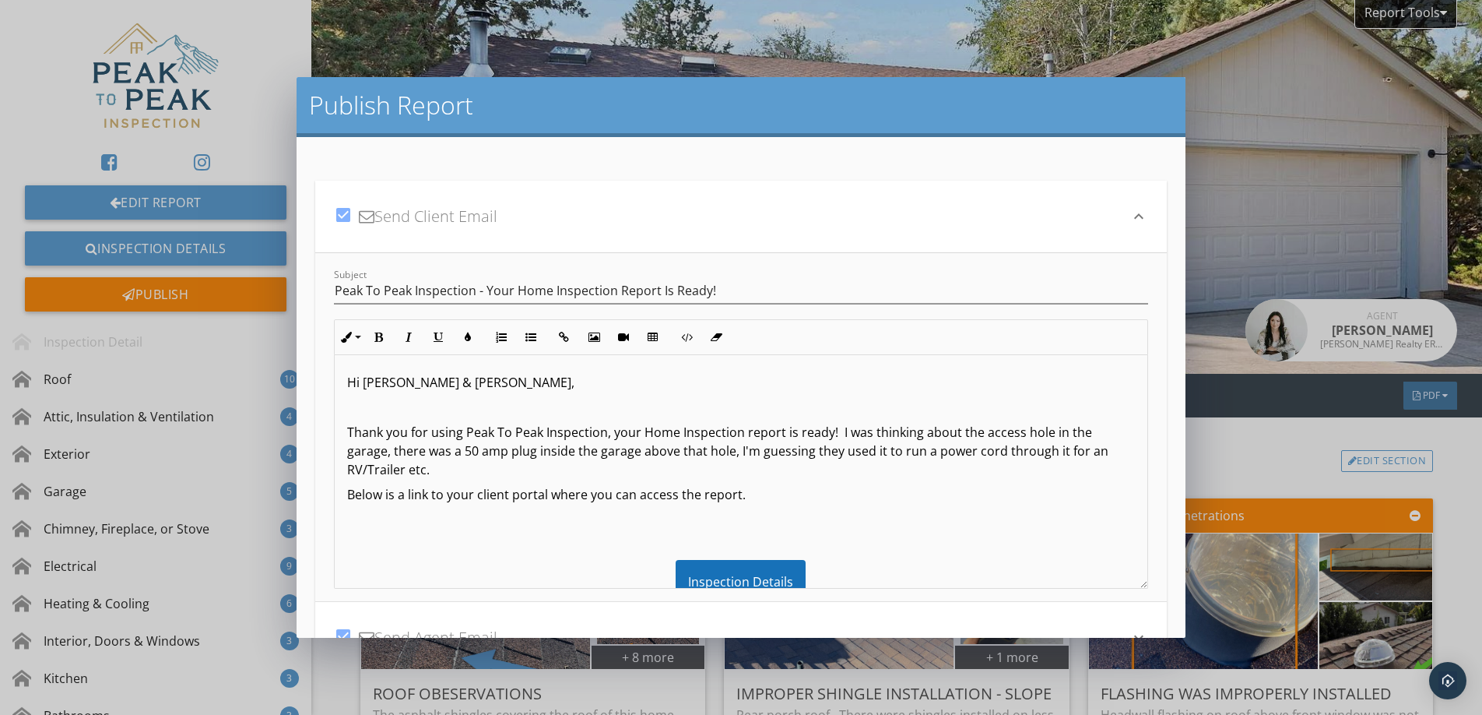
click at [363, 476] on p "Thank you for using Peak To Peak Inspection, your Home Inspection report is rea…" at bounding box center [741, 451] width 788 height 56
click at [787, 489] on p "Below is a link to your client portal where you can access the report." at bounding box center [741, 494] width 788 height 19
click at [344, 494] on div "Hi [PERSON_NAME] & [PERSON_NAME], Thank you for using Peak To Peak Inspection, …" at bounding box center [741, 562] width 813 height 417
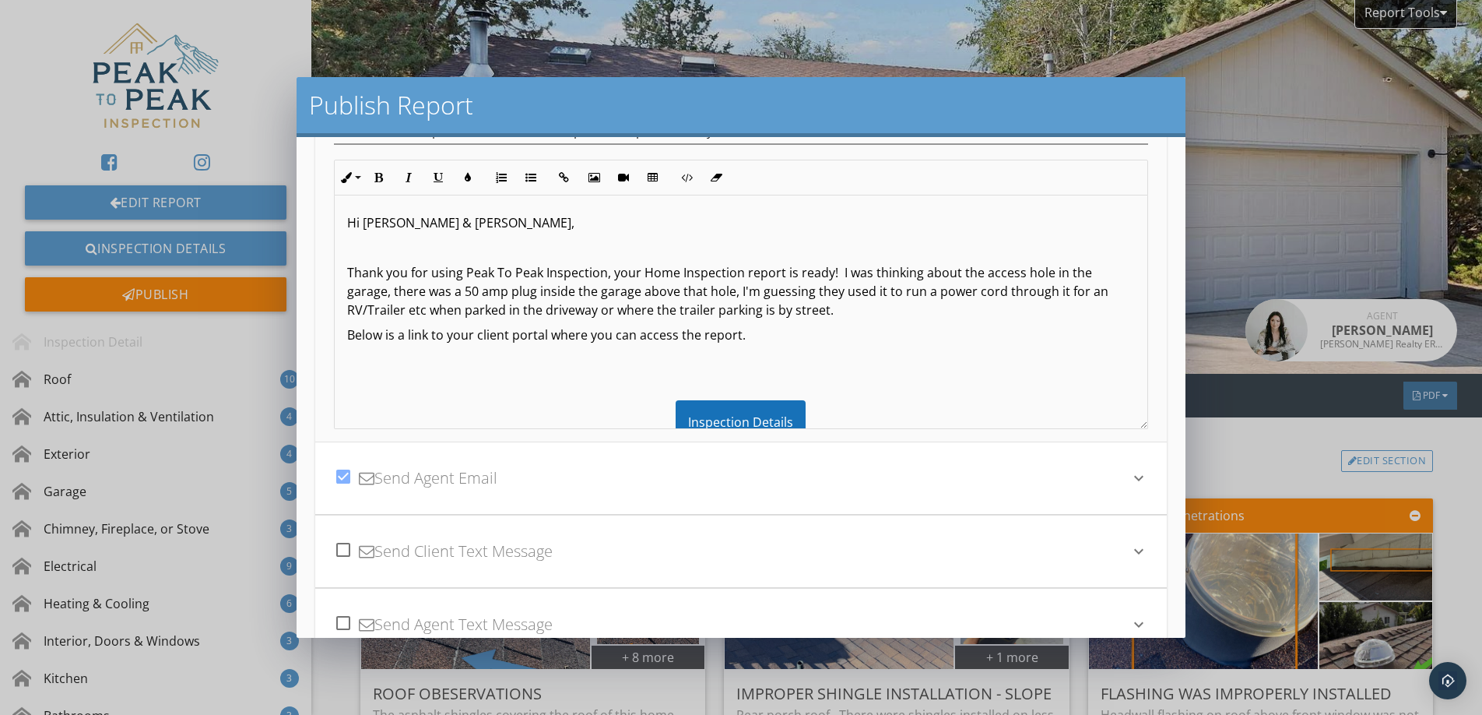
scroll to position [158, 0]
drag, startPoint x: 836, startPoint y: 272, endPoint x: 874, endPoint y: 306, distance: 50.8
click at [874, 306] on p "Thank you for using Peak To Peak Inspection, your Home Inspection report is rea…" at bounding box center [741, 293] width 788 height 56
copy p "I was thinking about the access hole in the garage, there was a 50 amp plug ins…"
drag, startPoint x: 453, startPoint y: 505, endPoint x: 469, endPoint y: 508, distance: 16.5
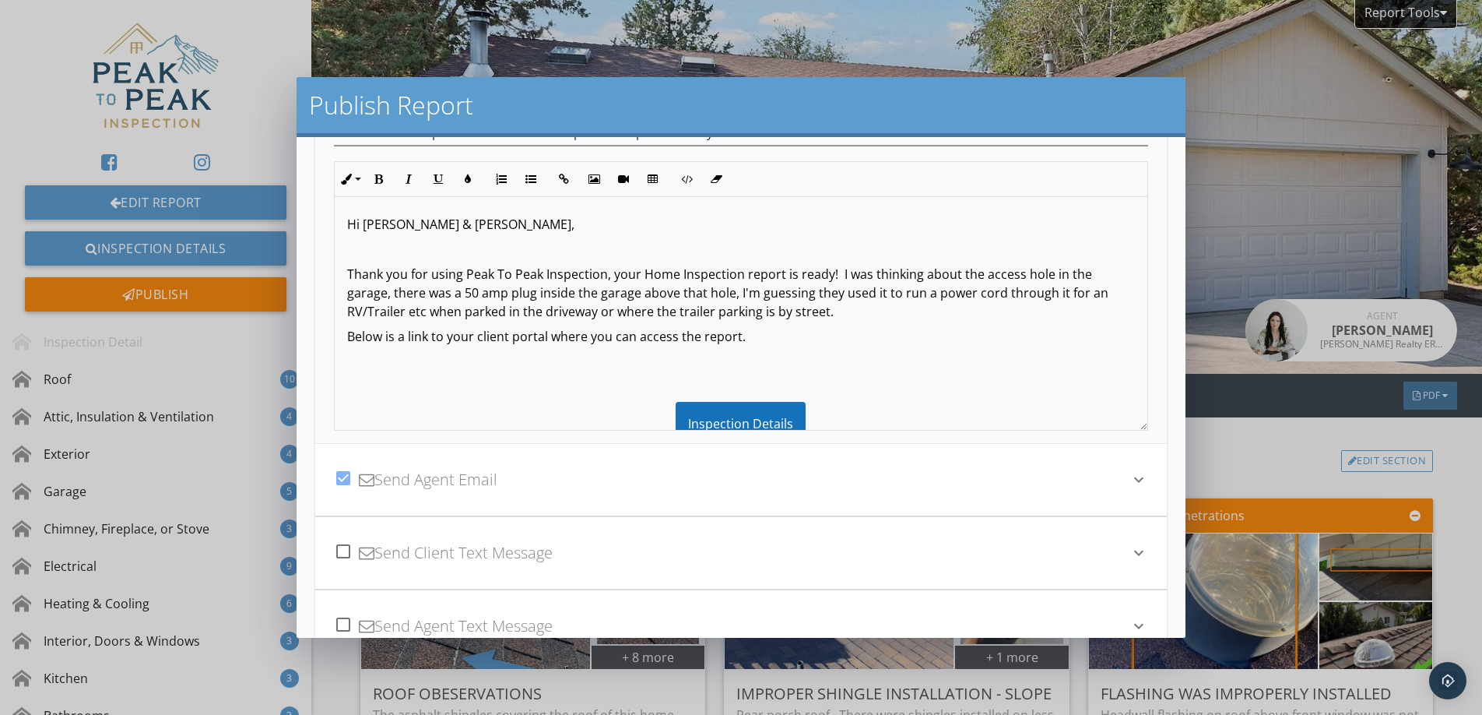
click at [453, 505] on div "check_box Send Agent Email" at bounding box center [732, 479] width 796 height 53
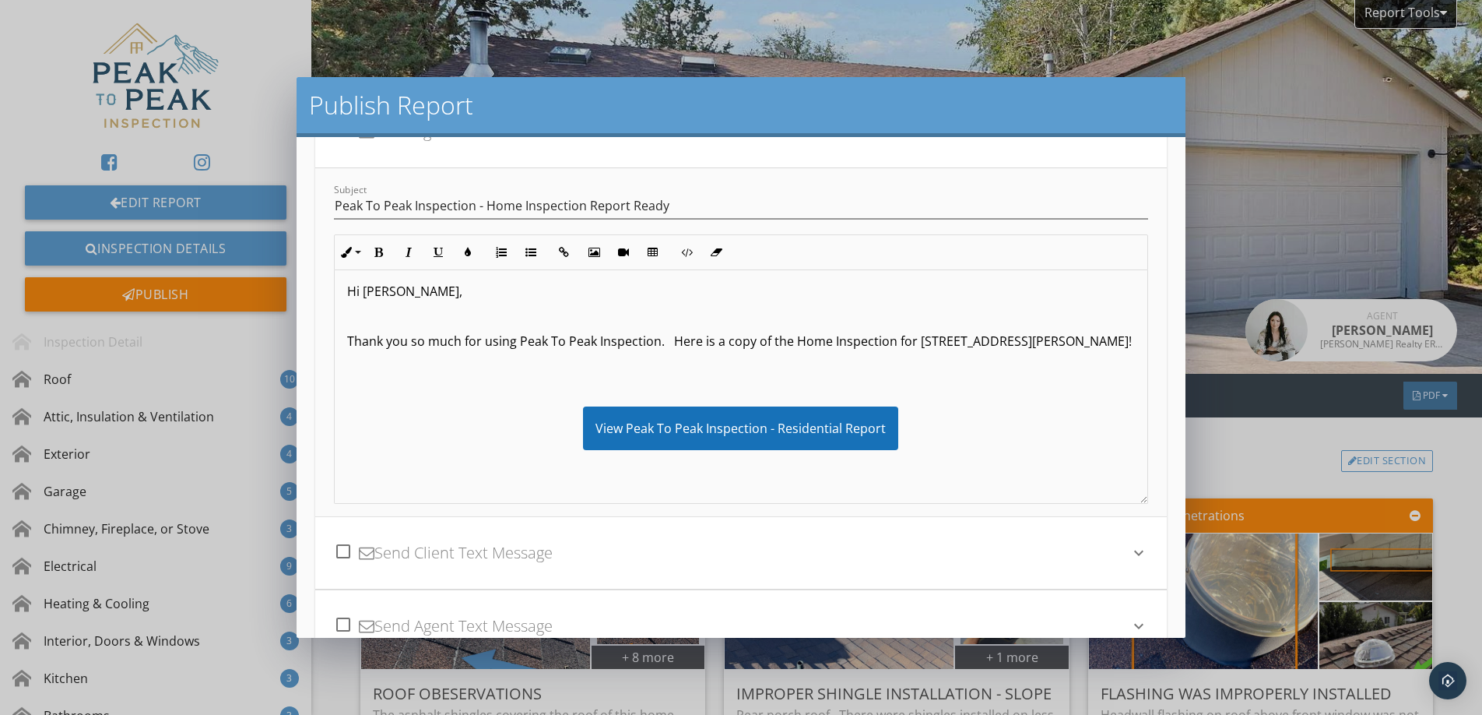
scroll to position [3, 0]
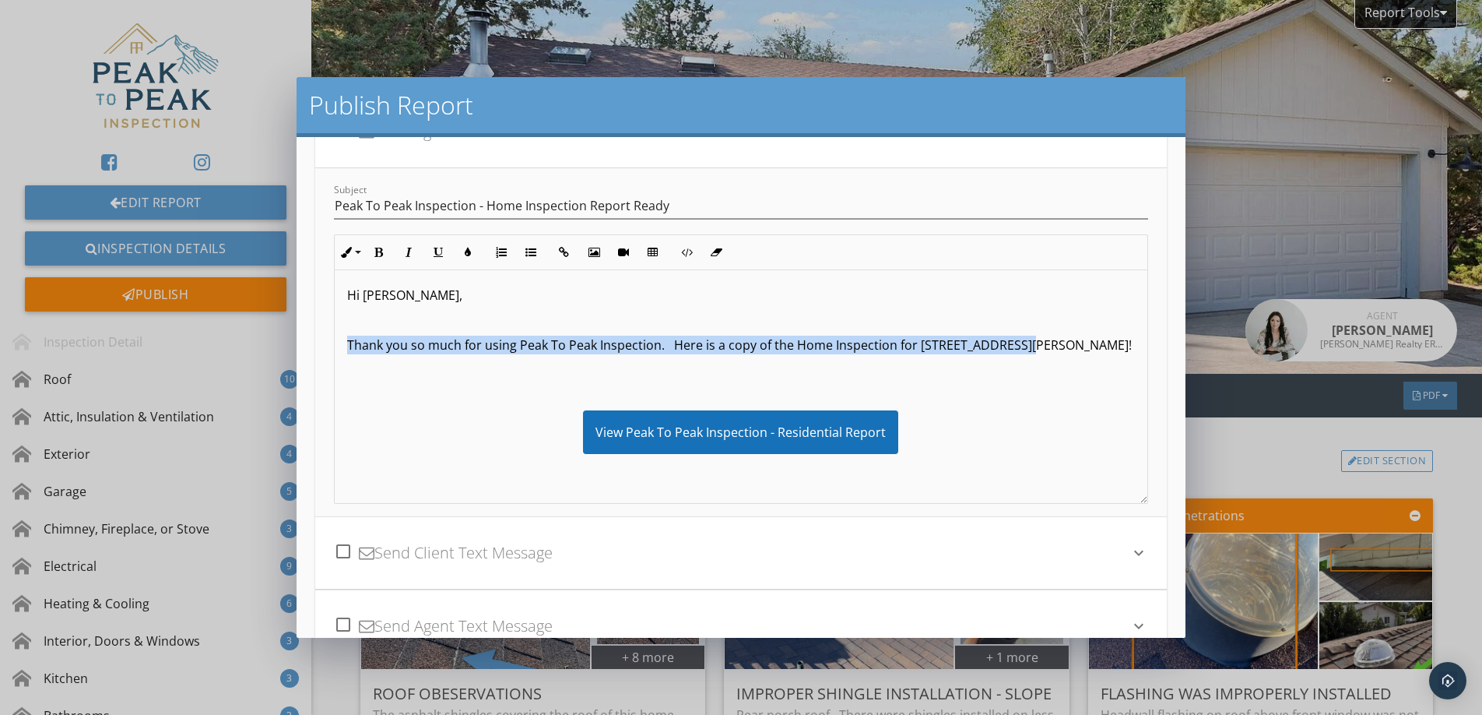
drag, startPoint x: 1051, startPoint y: 347, endPoint x: 336, endPoint y: 332, distance: 715.6
click at [336, 336] on div "Hi [PERSON_NAME], Thank you so much for using Peak To Peak Inspection. Here is …" at bounding box center [741, 419] width 813 height 305
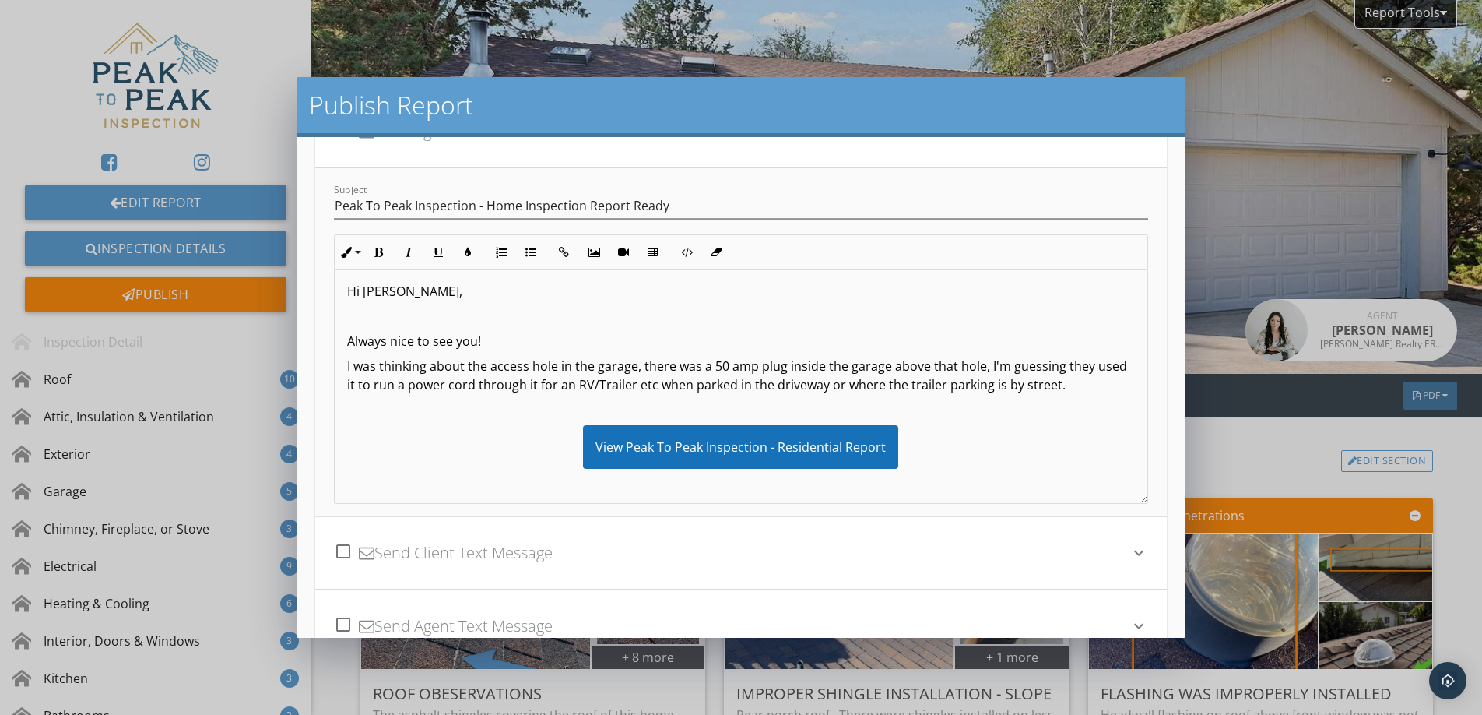
click at [347, 374] on p "I was thinking about the access hole in the garage, there was a 50 amp plug ins…" at bounding box center [741, 375] width 788 height 37
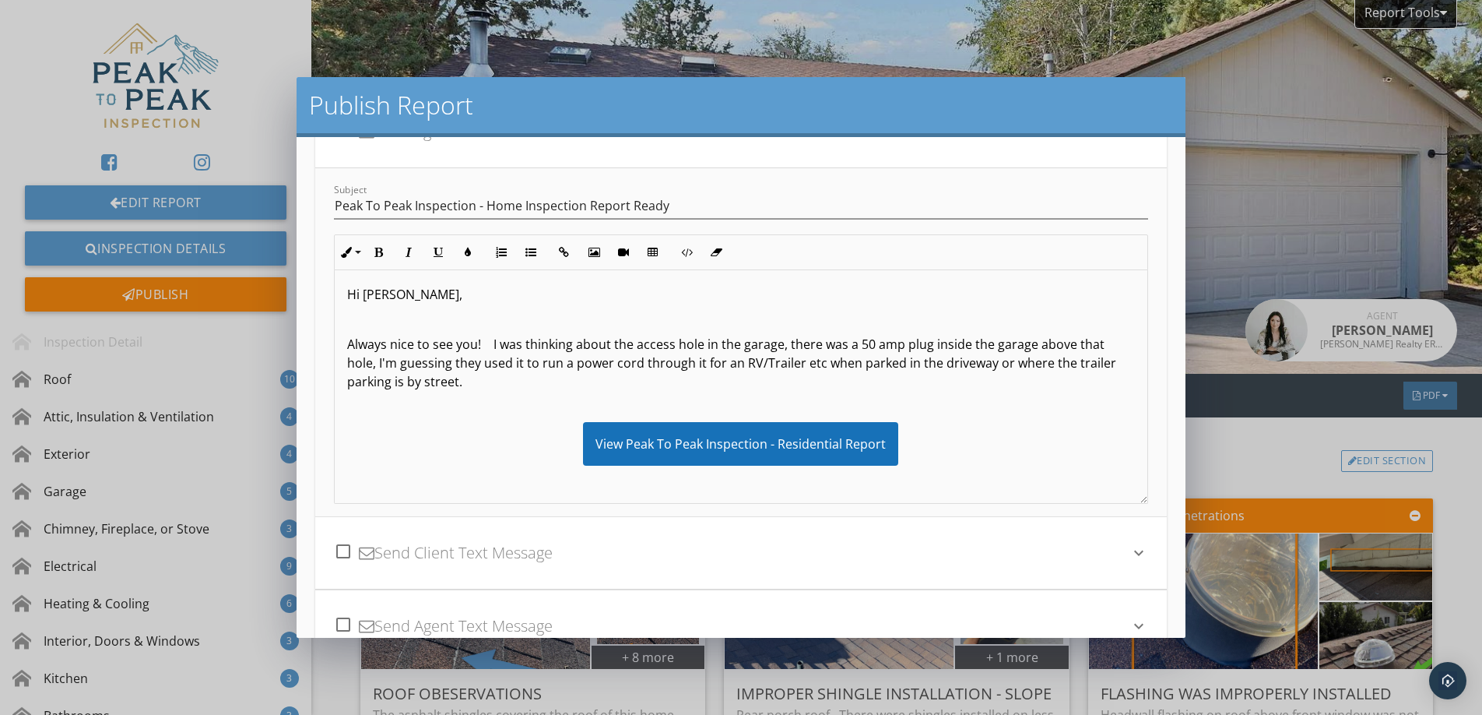
scroll to position [5, 0]
click at [779, 350] on p "Always nice to see you! I was thinking about the access hole in the garage, the…" at bounding box center [741, 362] width 788 height 56
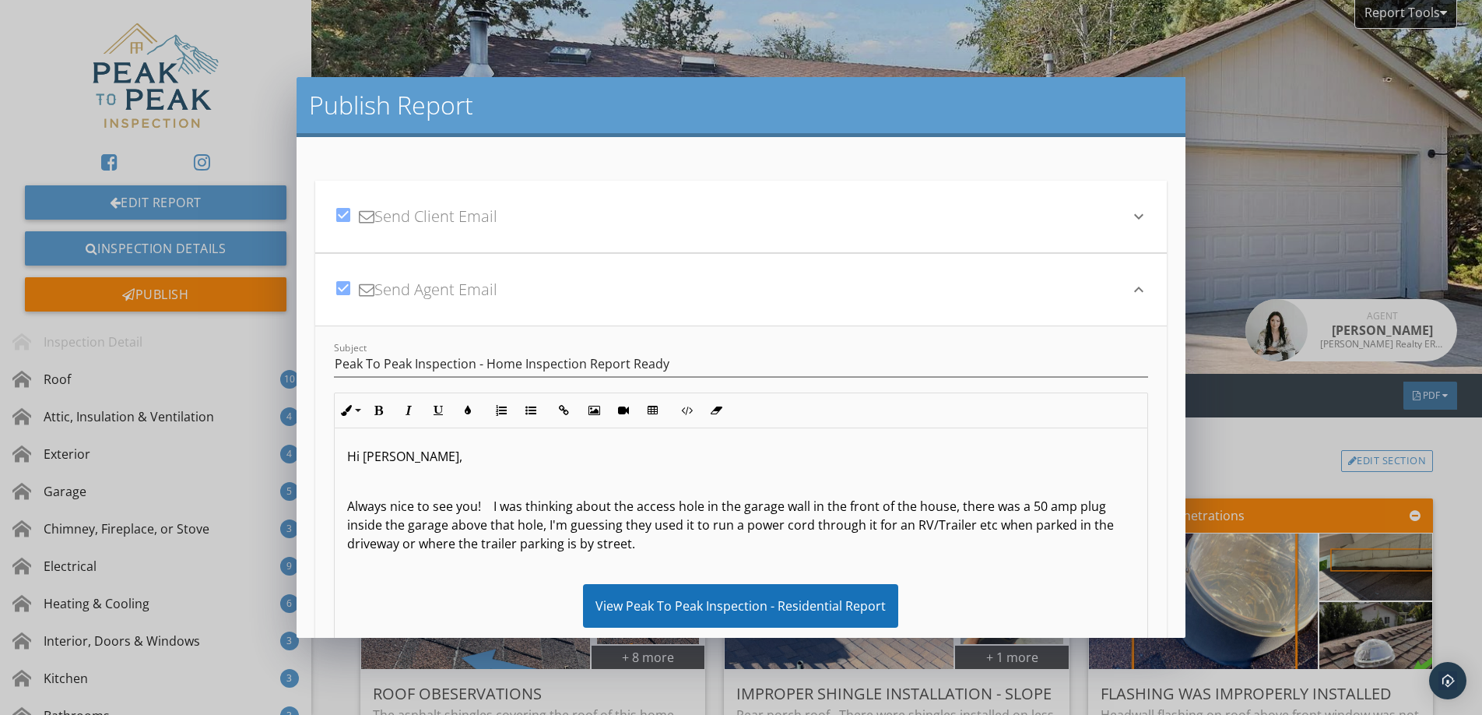
scroll to position [2, 0]
click at [491, 245] on div "check_box Send Client Email keyboard_arrow_down" at bounding box center [741, 215] width 852 height 72
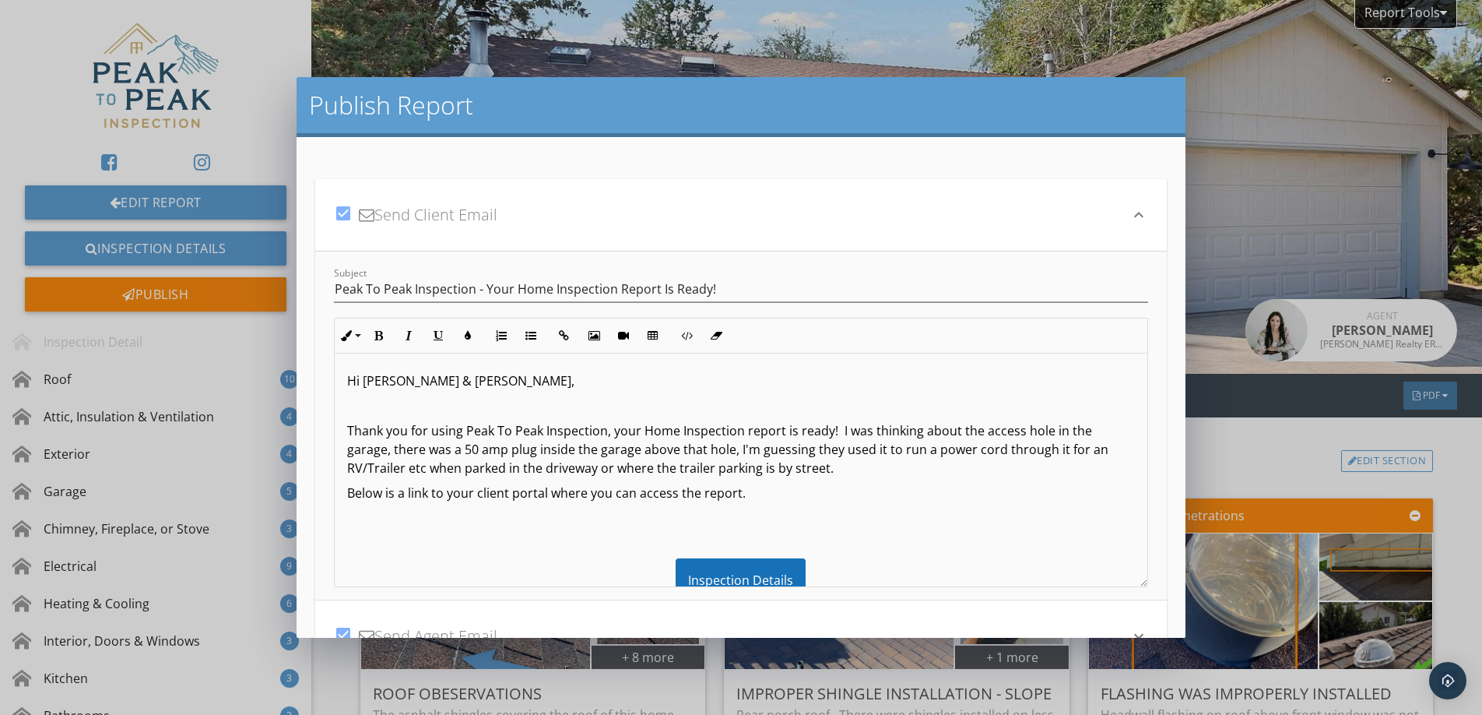
click at [1084, 434] on p "Thank you for using Peak To Peak Inspection, your Home Inspection report is rea…" at bounding box center [741, 449] width 788 height 56
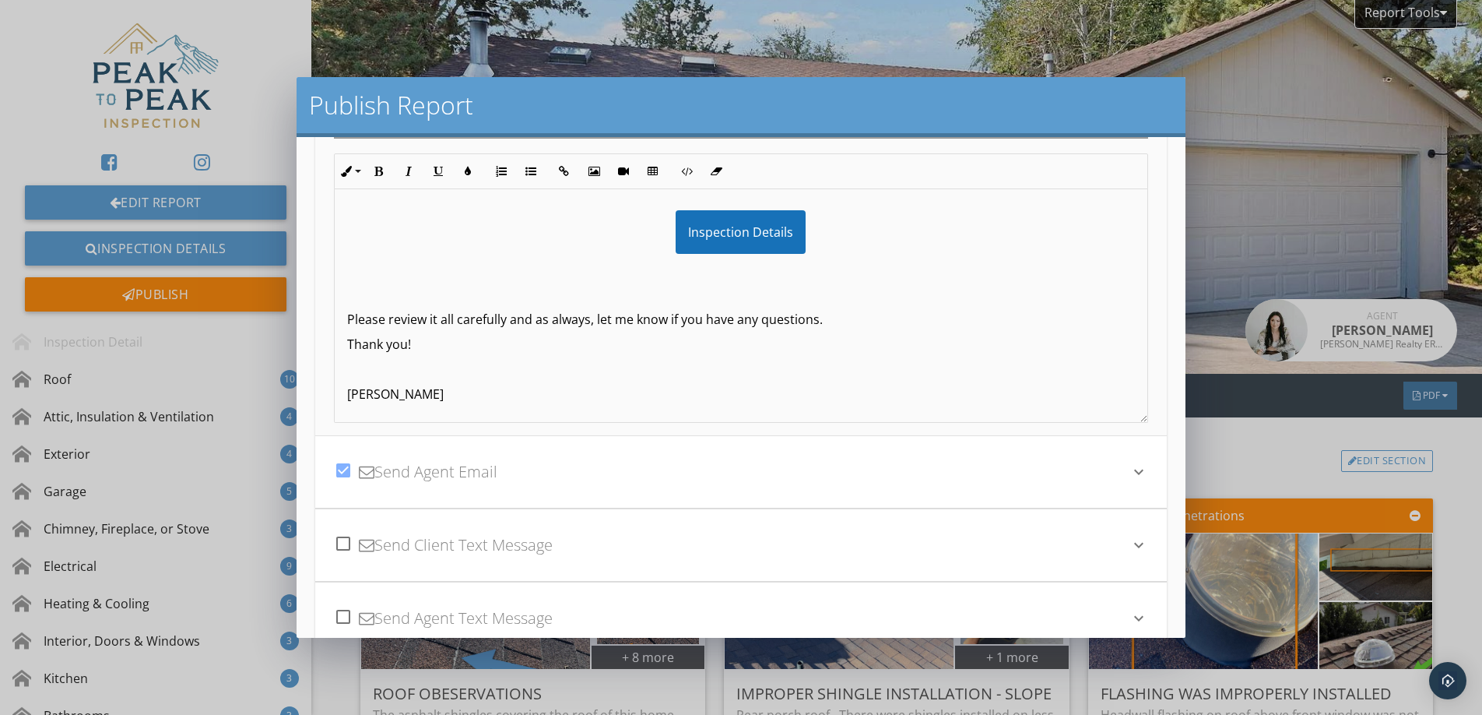
scroll to position [305, 0]
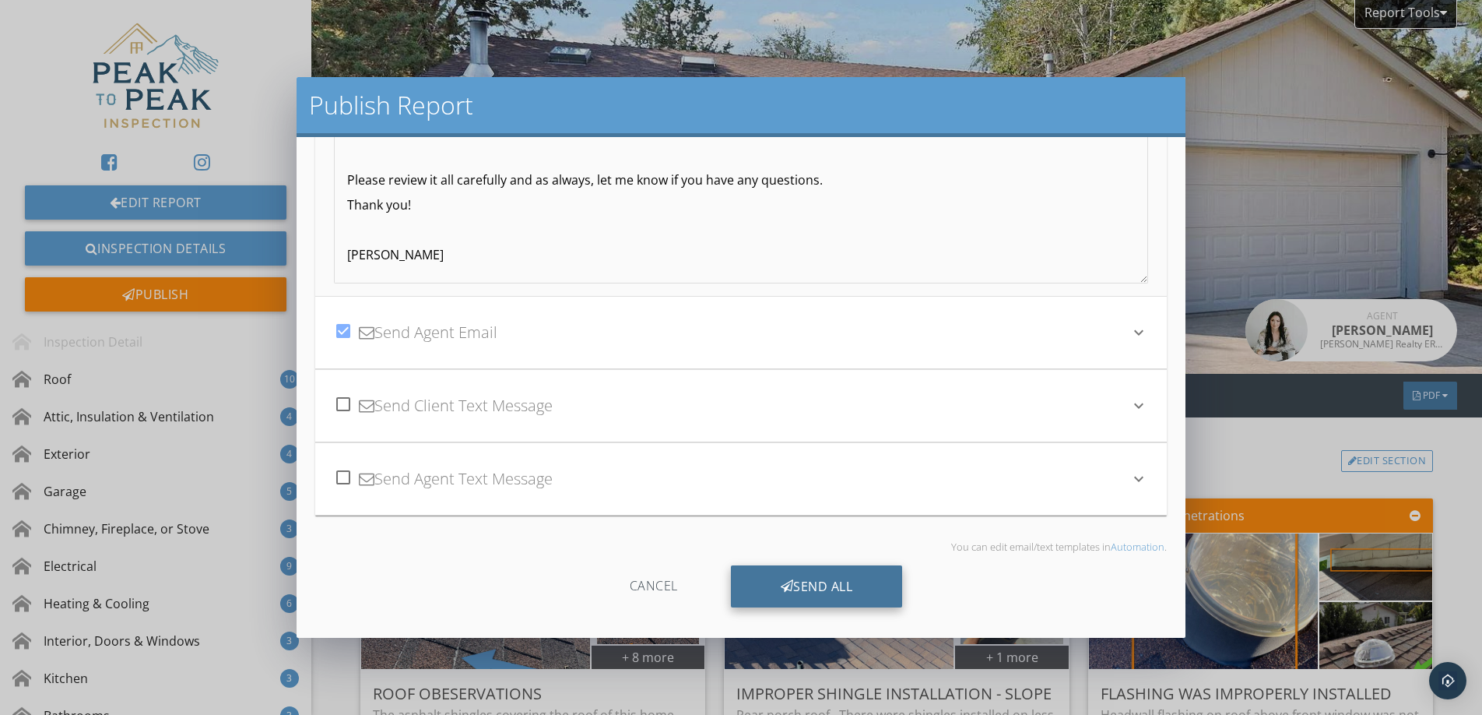
click at [846, 598] on div "Send All" at bounding box center [817, 586] width 172 height 42
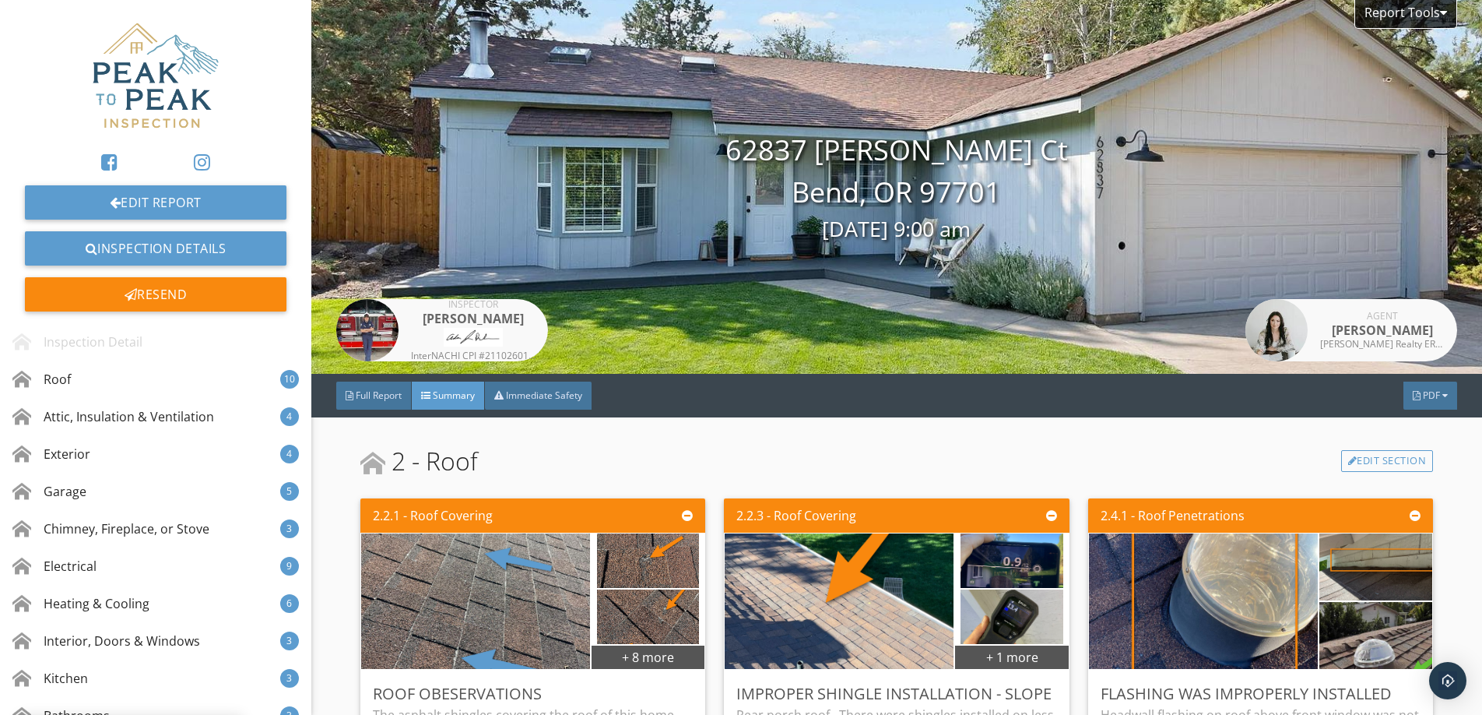
scroll to position [134, 0]
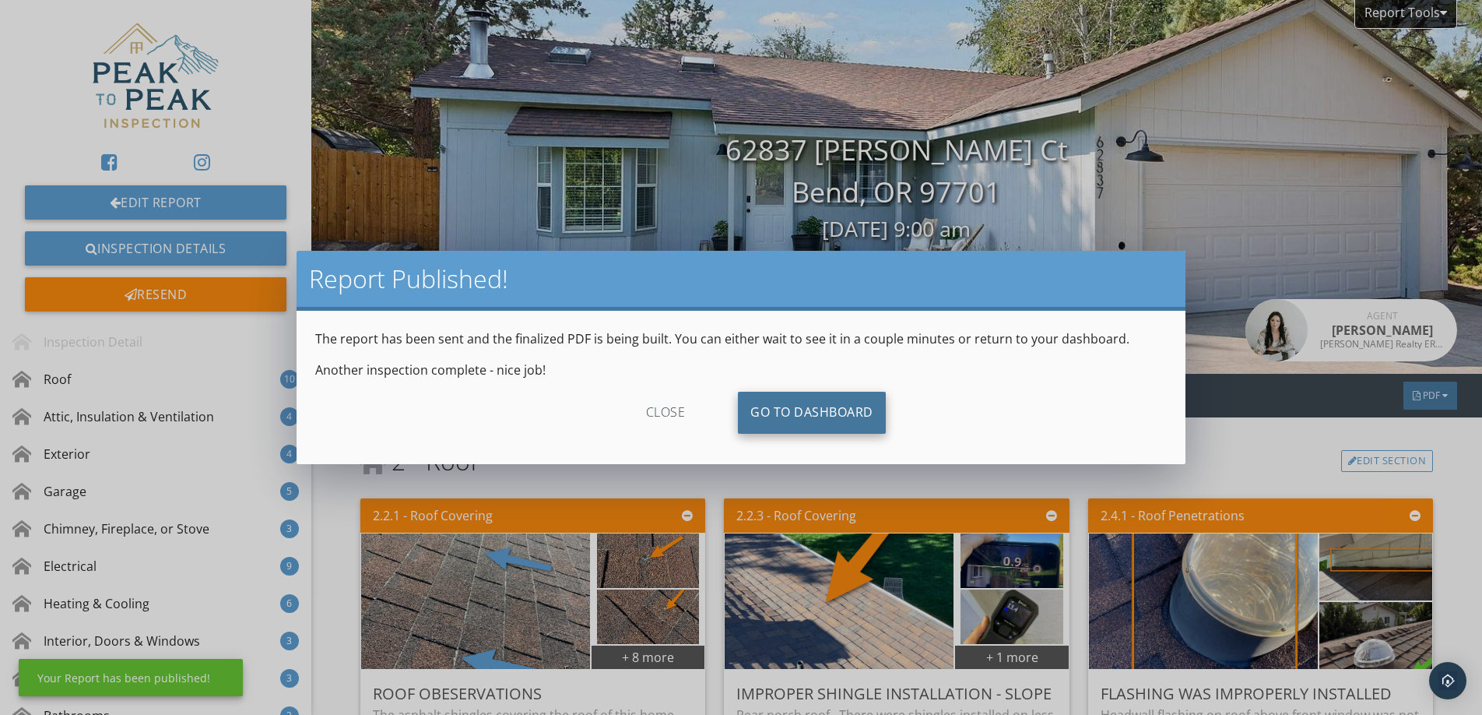
click at [824, 416] on link "Go To Dashboard" at bounding box center [812, 413] width 148 height 42
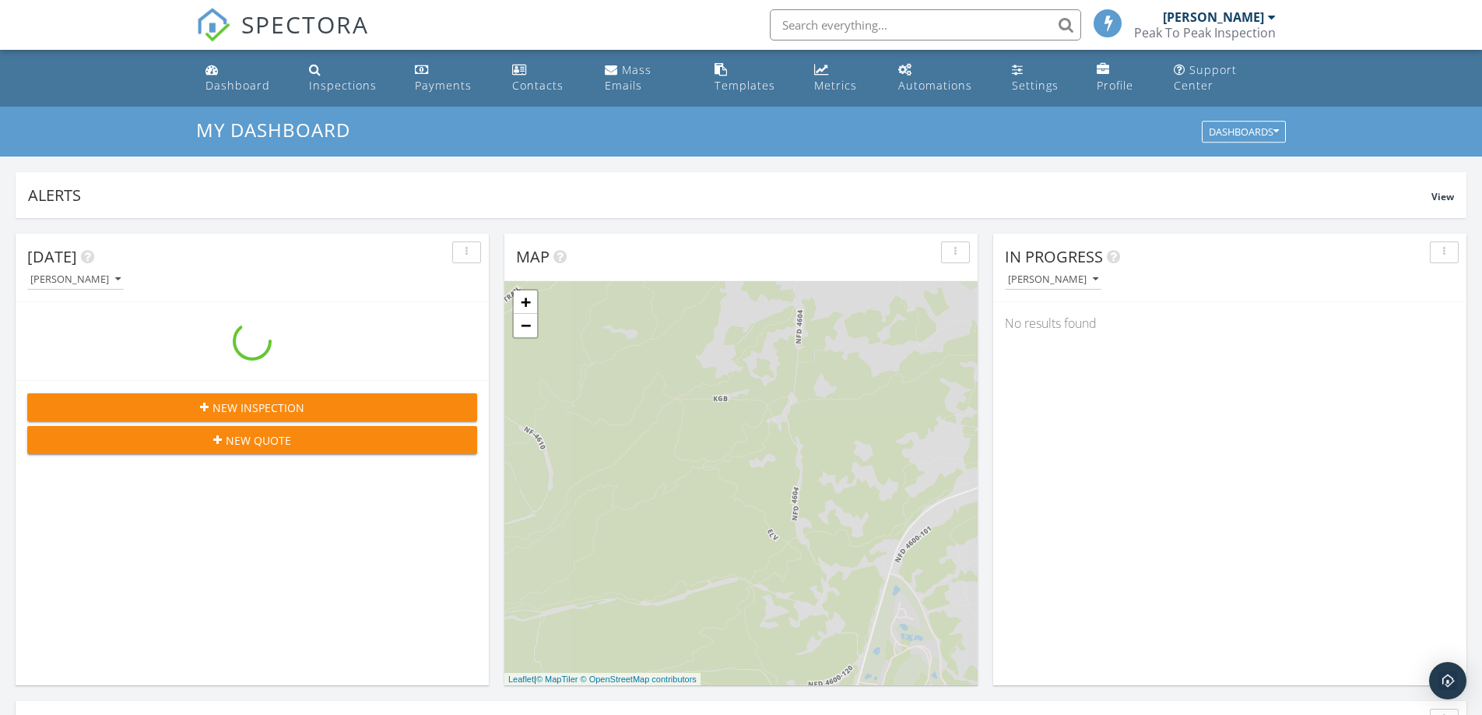
scroll to position [1418, 1483]
